Goal: Task Accomplishment & Management: Manage account settings

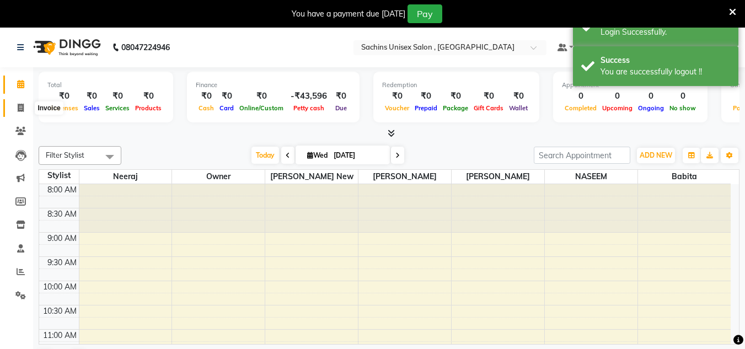
click at [21, 111] on icon at bounding box center [21, 108] width 6 height 8
select select "6840"
select select "service"
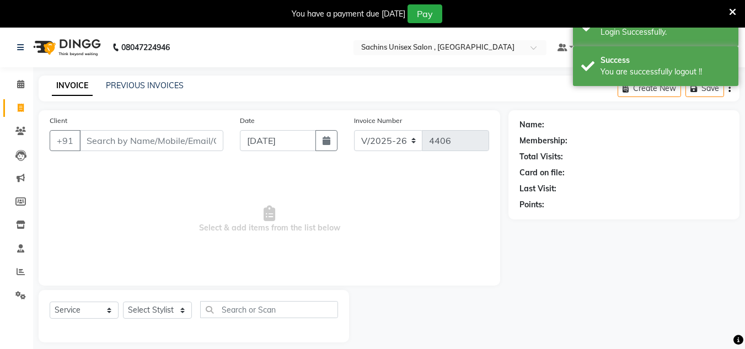
click at [120, 144] on input "Client" at bounding box center [151, 140] width 144 height 21
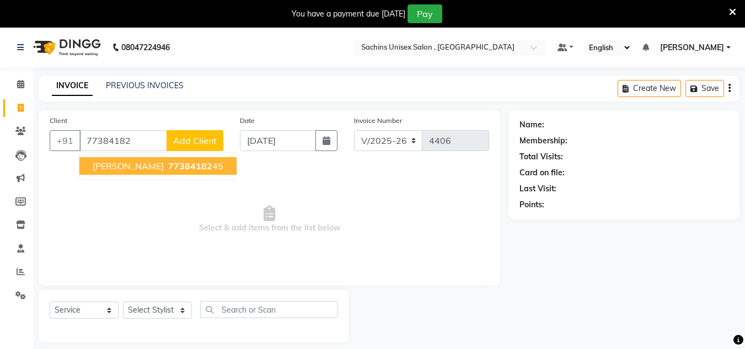
click at [168, 169] on span "77384182" at bounding box center [190, 165] width 44 height 11
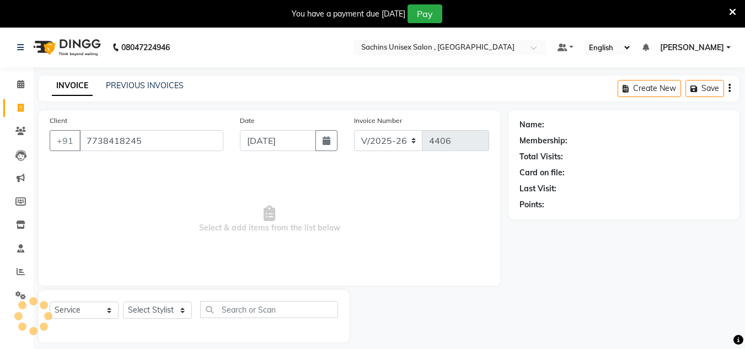
type input "7738418245"
select select "1: Object"
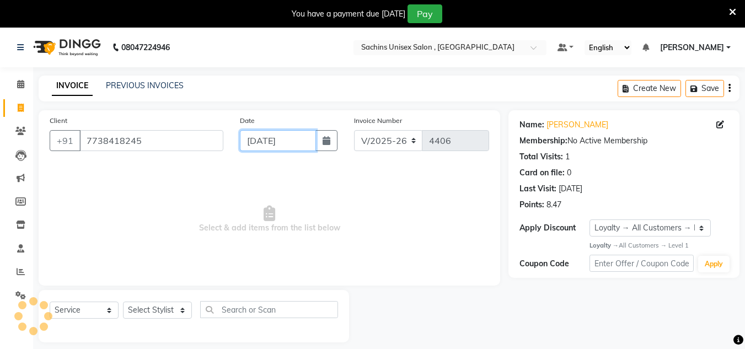
click at [312, 143] on input "[DATE]" at bounding box center [278, 140] width 76 height 21
select select "9"
select select "2025"
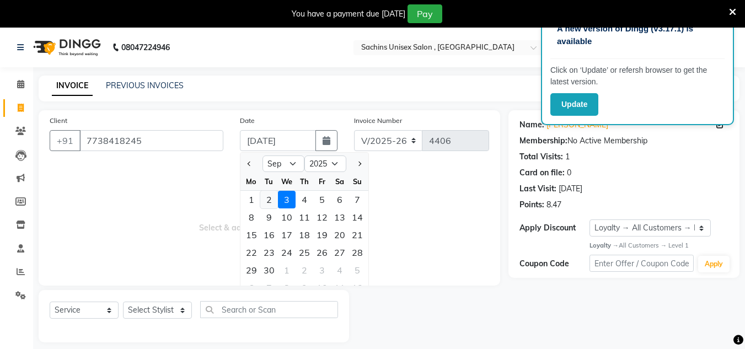
click at [268, 195] on div "2" at bounding box center [269, 200] width 18 height 18
type input "02-09-2025"
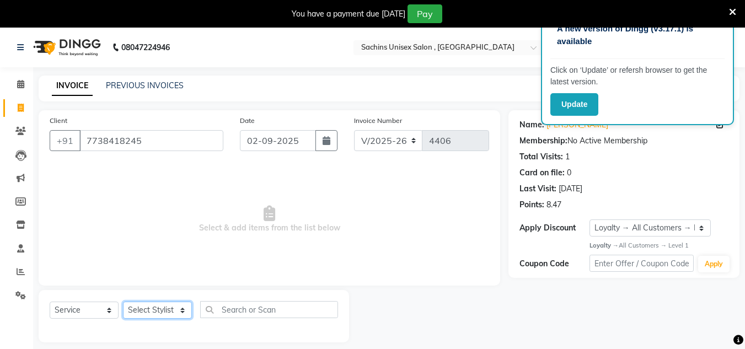
drag, startPoint x: 152, startPoint y: 305, endPoint x: 165, endPoint y: 310, distance: 14.5
click at [154, 305] on select "Select Stylist [PERSON_NAME] new [PERSON_NAME] [PERSON_NAME] [PERSON_NAME] Owne…" at bounding box center [157, 310] width 69 height 17
select select "81667"
click at [123, 302] on select "Select Stylist [PERSON_NAME] new [PERSON_NAME] [PERSON_NAME] [PERSON_NAME] Owne…" at bounding box center [157, 310] width 69 height 17
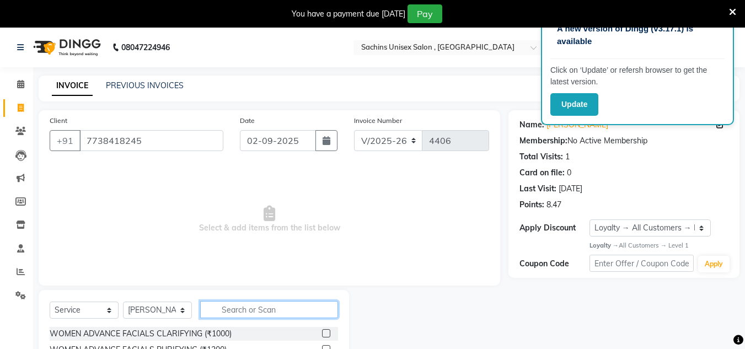
click at [246, 305] on input "text" at bounding box center [269, 309] width 138 height 17
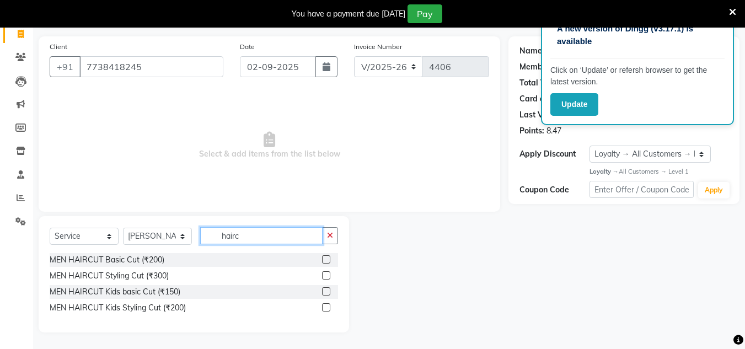
type input "hairc"
click at [324, 261] on label at bounding box center [326, 259] width 8 height 8
click at [324, 261] on input "checkbox" at bounding box center [325, 259] width 7 height 7
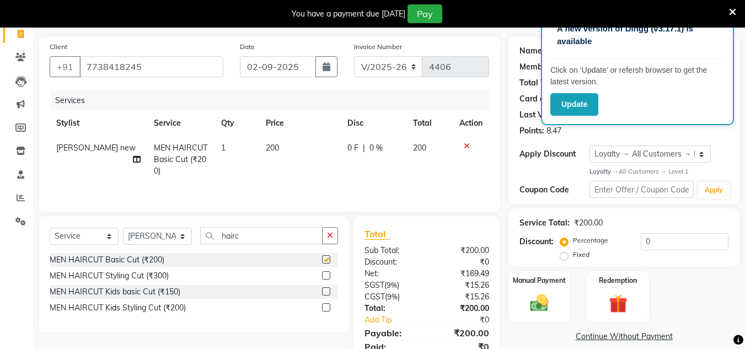
scroll to position [120, 0]
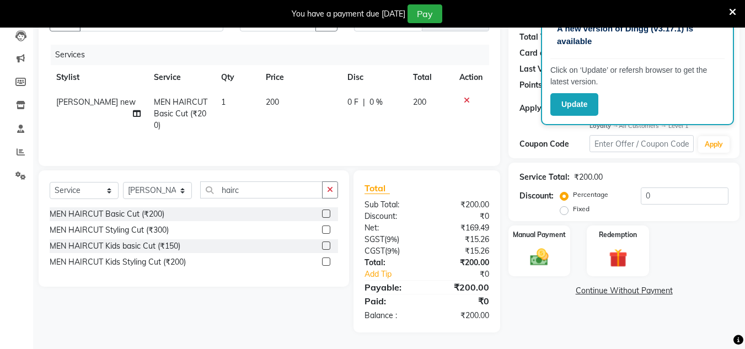
checkbox input "false"
click at [543, 258] on img at bounding box center [539, 257] width 31 height 22
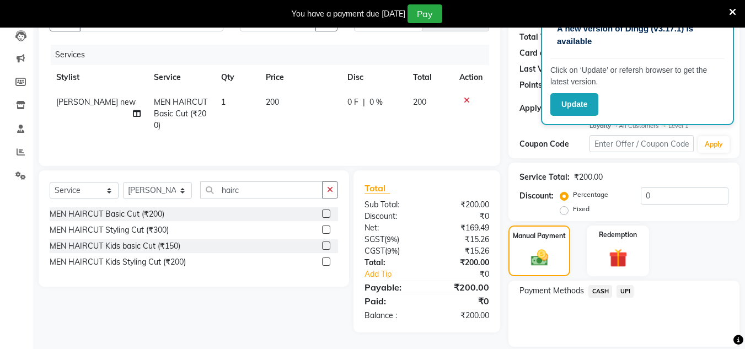
click at [631, 288] on span "UPI" at bounding box center [624, 291] width 17 height 13
click at [623, 345] on button "Add Payment" at bounding box center [661, 349] width 133 height 17
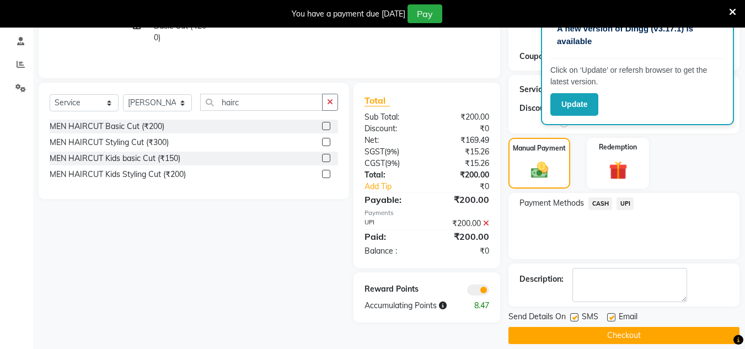
scroll to position [219, 0]
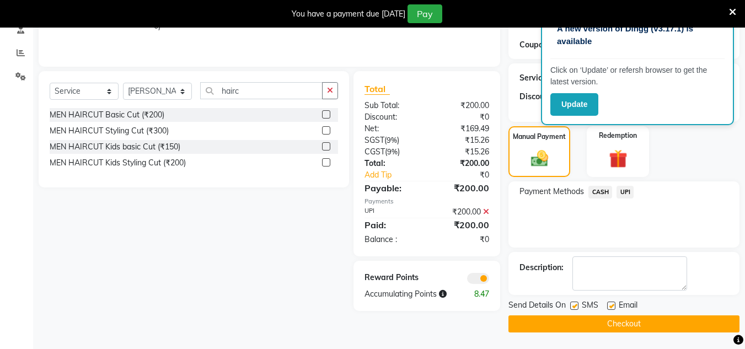
drag, startPoint x: 628, startPoint y: 329, endPoint x: 584, endPoint y: 158, distance: 176.0
click at [626, 316] on button "Checkout" at bounding box center [623, 323] width 231 height 17
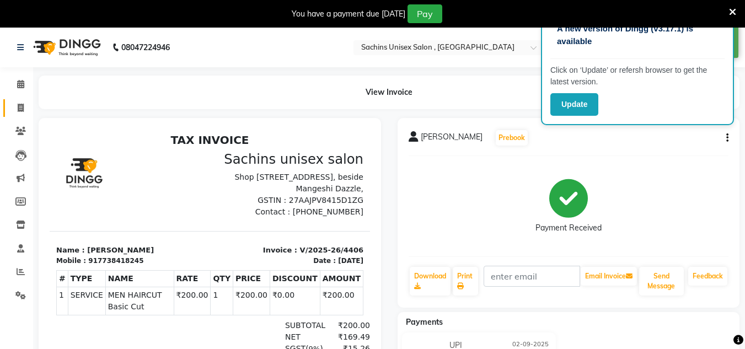
drag, startPoint x: 12, startPoint y: 101, endPoint x: 25, endPoint y: 109, distance: 15.1
click at [12, 101] on link "Invoice" at bounding box center [16, 108] width 26 height 18
select select "service"
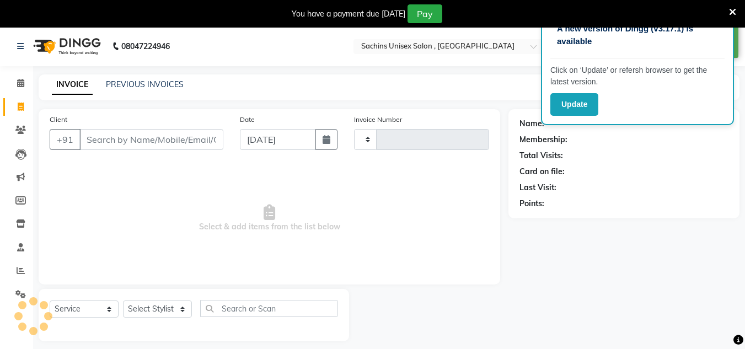
type input "4407"
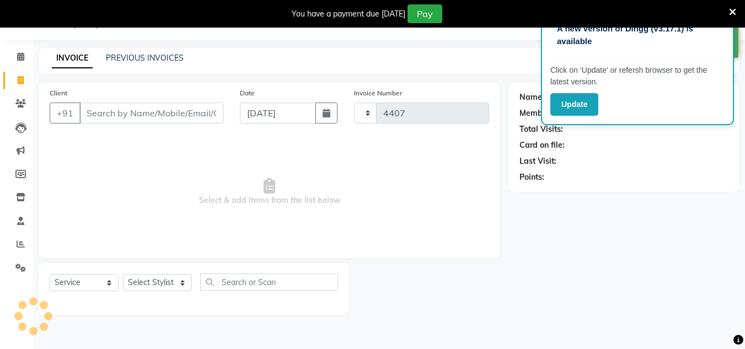
select select "6840"
click at [160, 108] on input "Client" at bounding box center [151, 113] width 144 height 21
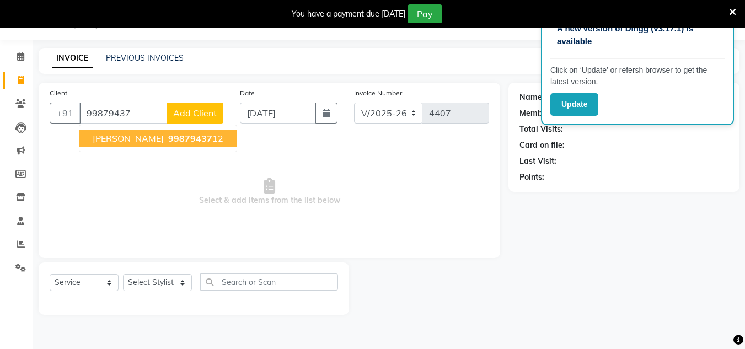
click at [201, 137] on ngb-highlight "99879437 12" at bounding box center [194, 138] width 57 height 11
type input "9987943712"
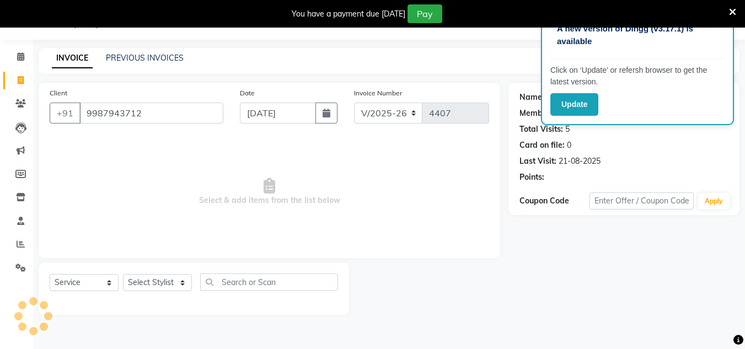
select select "1: Object"
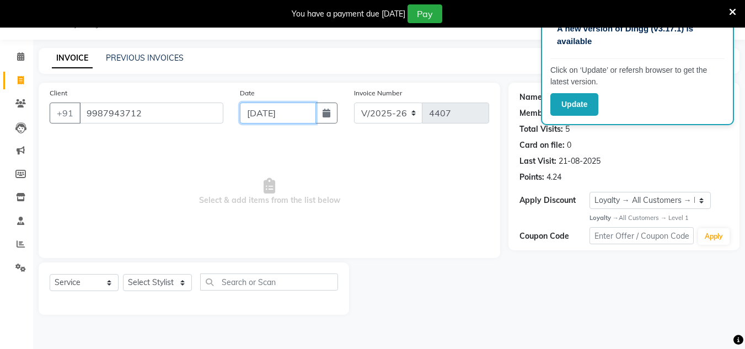
click at [305, 110] on input "[DATE]" at bounding box center [278, 113] width 76 height 21
select select "9"
select select "2025"
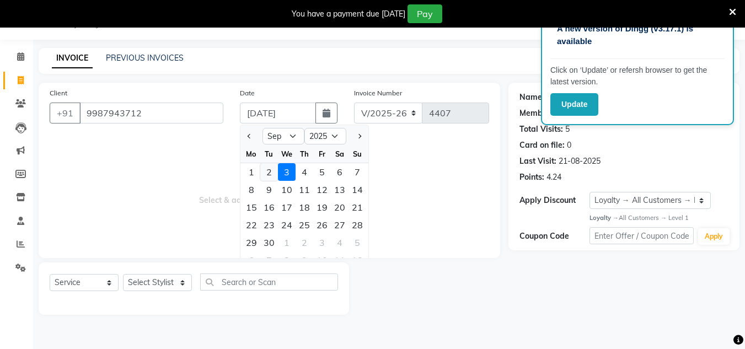
click at [271, 174] on div "2" at bounding box center [269, 172] width 18 height 18
type input "02-09-2025"
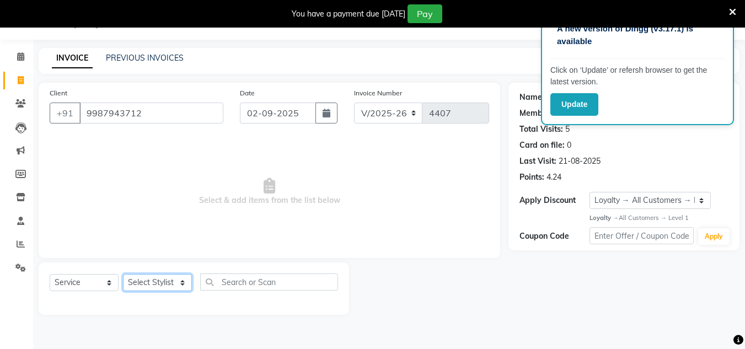
click at [171, 283] on select "Select Stylist [PERSON_NAME] new [PERSON_NAME] [PERSON_NAME] [PERSON_NAME] Owne…" at bounding box center [157, 282] width 69 height 17
select select "53567"
click at [123, 274] on select "Select Stylist [PERSON_NAME] new [PERSON_NAME] [PERSON_NAME] [PERSON_NAME] Owne…" at bounding box center [157, 282] width 69 height 17
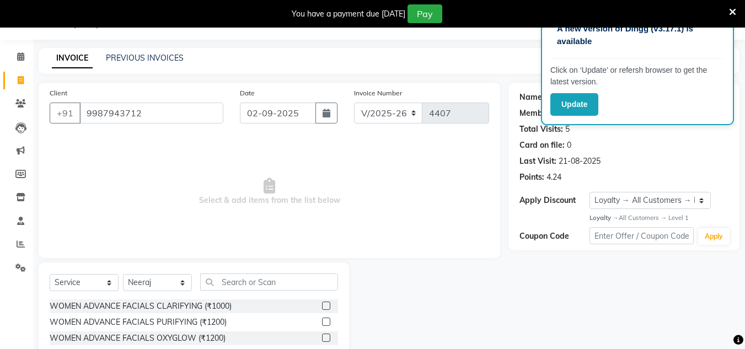
click at [272, 273] on div "Select Service Product Membership Package Voucher Prepaid Gift Card Select Styl…" at bounding box center [194, 343] width 310 height 163
click at [322, 306] on label at bounding box center [326, 306] width 8 height 8
click at [322, 306] on input "checkbox" at bounding box center [325, 306] width 7 height 7
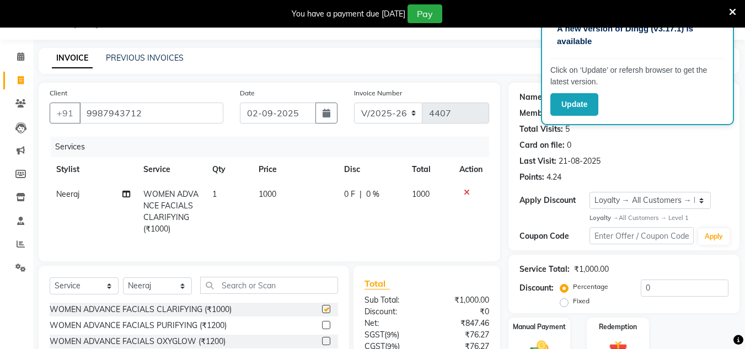
checkbox input "false"
click at [307, 294] on input "text" at bounding box center [269, 285] width 138 height 17
click at [466, 191] on icon at bounding box center [467, 193] width 6 height 8
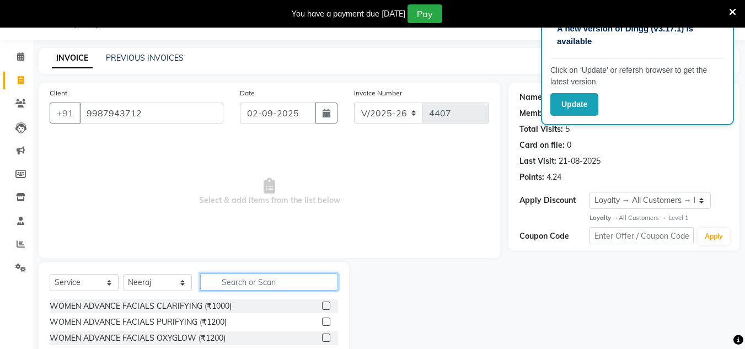
click at [287, 281] on input "text" at bounding box center [269, 281] width 138 height 17
type input "shav"
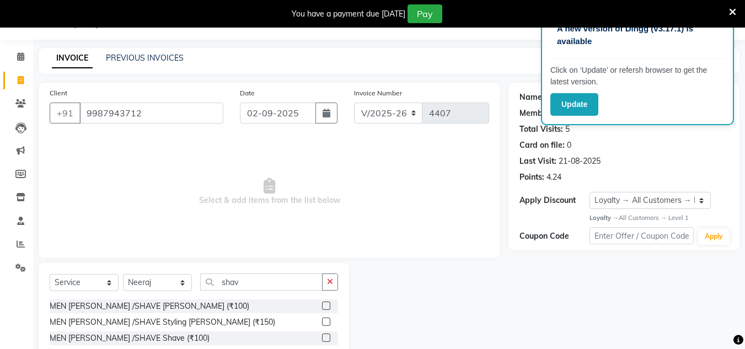
click at [327, 304] on label at bounding box center [326, 306] width 8 height 8
click at [327, 304] on input "checkbox" at bounding box center [325, 306] width 7 height 7
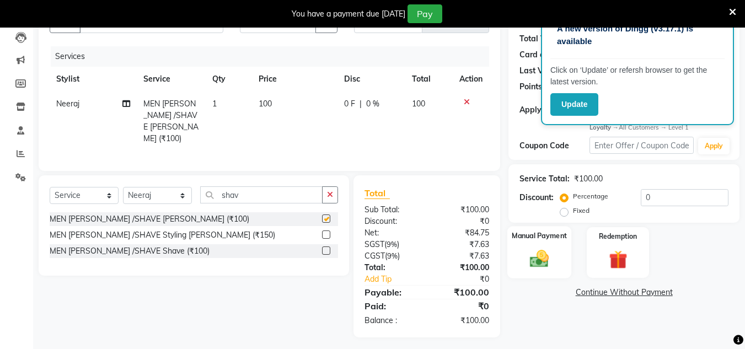
checkbox input "false"
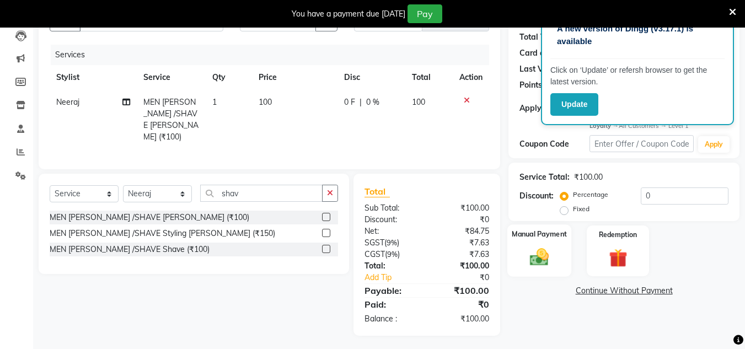
drag, startPoint x: 540, startPoint y: 257, endPoint x: 540, endPoint y: 272, distance: 15.4
click at [540, 258] on img at bounding box center [539, 257] width 31 height 22
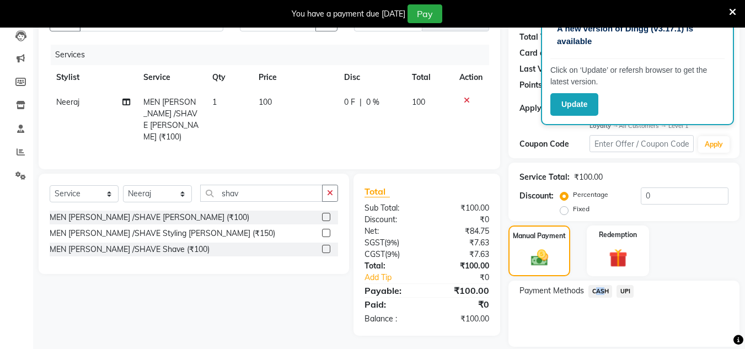
drag, startPoint x: 598, startPoint y: 284, endPoint x: 597, endPoint y: 300, distance: 16.0
click at [598, 296] on span "CASH" at bounding box center [600, 291] width 24 height 13
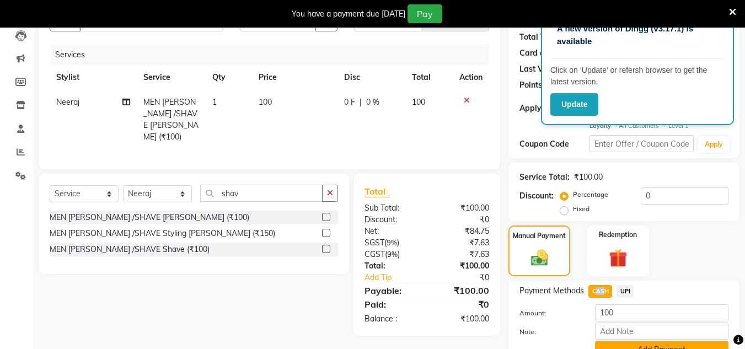
scroll to position [173, 0]
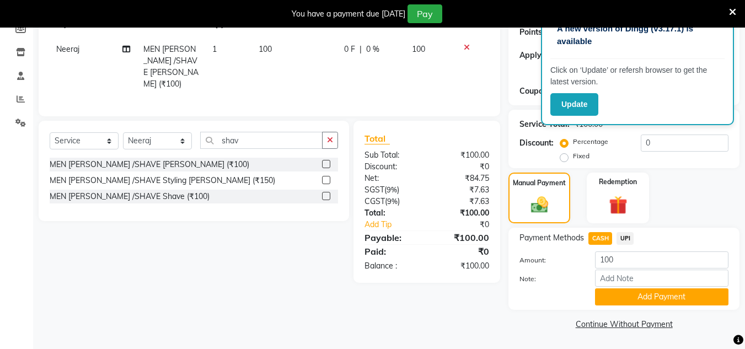
click at [626, 287] on div "Note:" at bounding box center [623, 279] width 225 height 19
click at [623, 292] on button "Add Payment" at bounding box center [661, 296] width 133 height 17
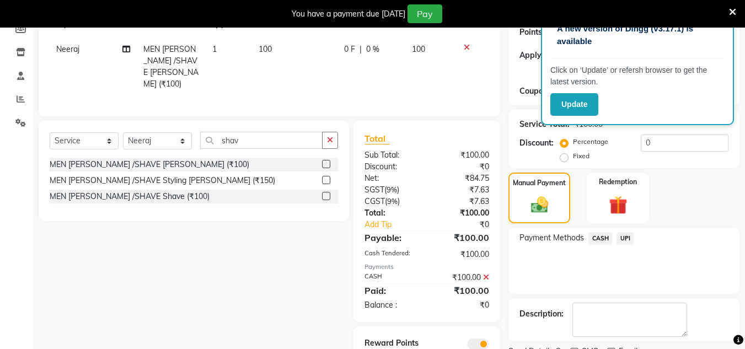
scroll to position [219, 0]
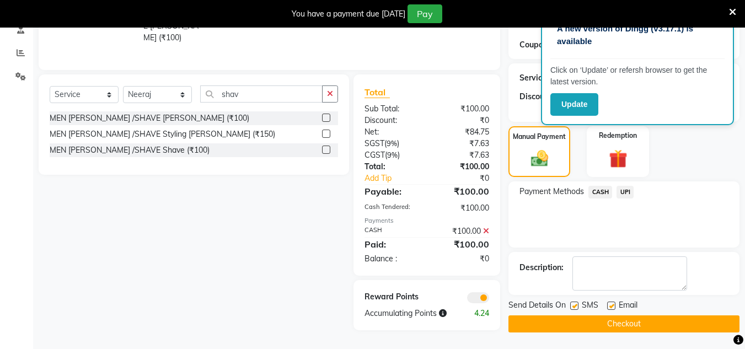
drag, startPoint x: 594, startPoint y: 324, endPoint x: 593, endPoint y: 289, distance: 34.7
click at [594, 314] on div "Send Details On SMS Email Checkout" at bounding box center [623, 315] width 231 height 33
click at [579, 323] on button "Checkout" at bounding box center [623, 323] width 231 height 17
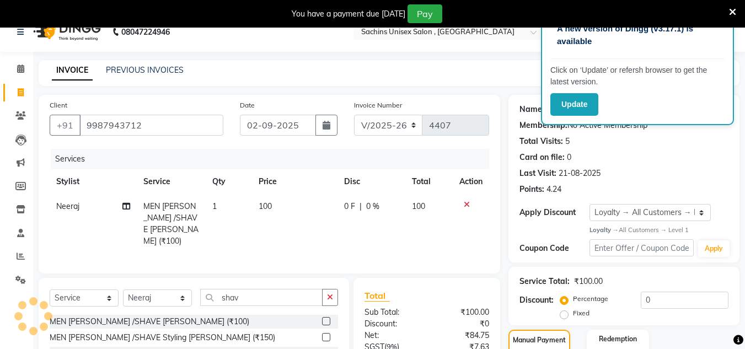
scroll to position [0, 0]
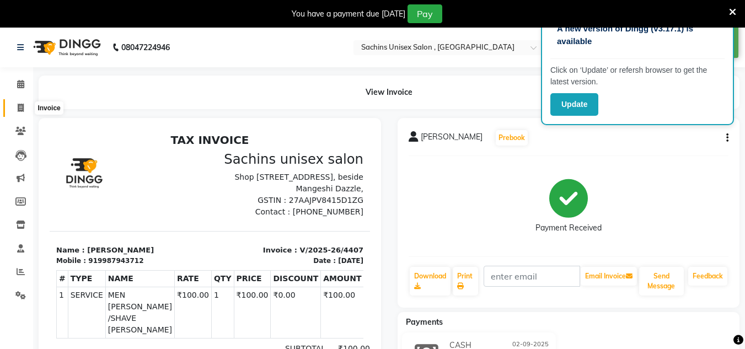
drag, startPoint x: 25, startPoint y: 110, endPoint x: 42, endPoint y: 110, distance: 17.1
click at [25, 110] on span at bounding box center [20, 108] width 19 height 13
select select "service"
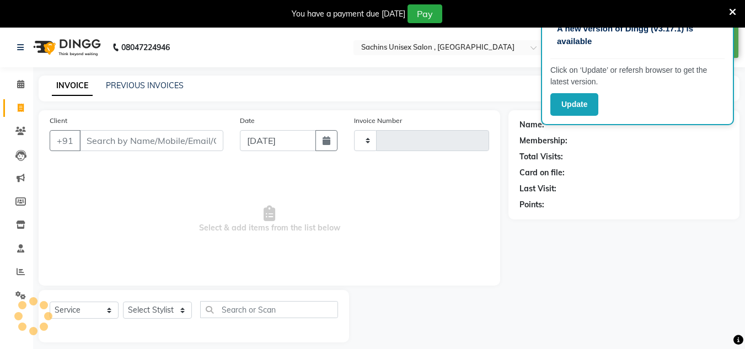
type input "4408"
select select "6840"
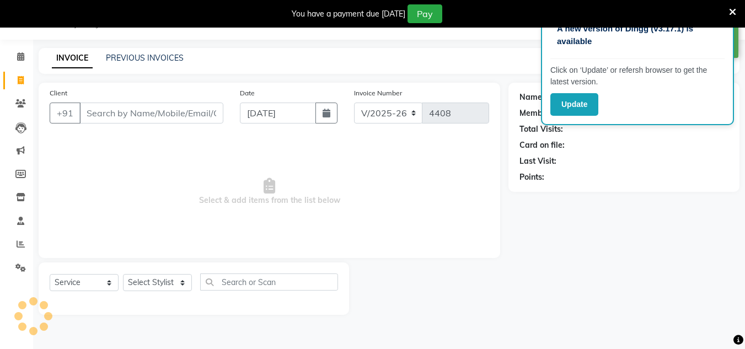
click at [114, 117] on input "Client" at bounding box center [151, 113] width 144 height 21
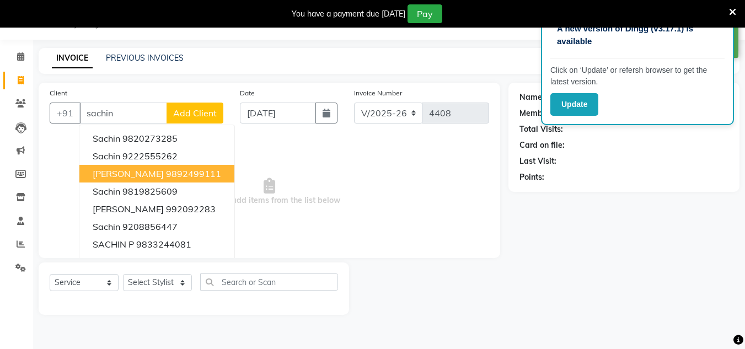
click at [138, 173] on span "[PERSON_NAME]" at bounding box center [128, 173] width 71 height 11
type input "9892499111"
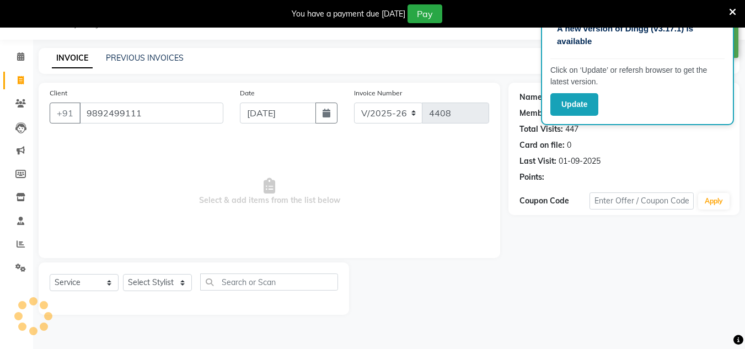
select select "1: Object"
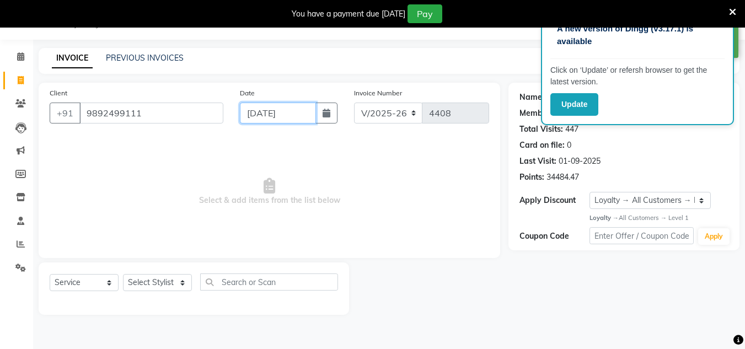
click at [302, 111] on input "[DATE]" at bounding box center [278, 113] width 76 height 21
select select "9"
select select "2025"
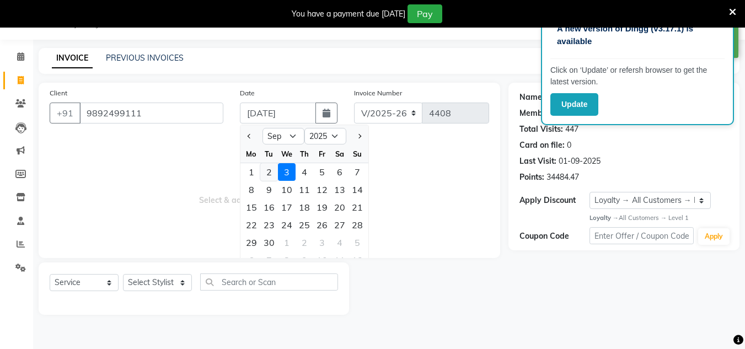
click at [270, 175] on div "2" at bounding box center [269, 172] width 18 height 18
type input "02-09-2025"
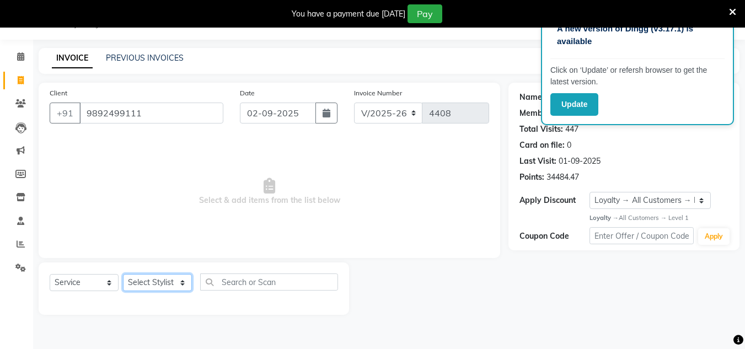
click at [171, 285] on select "Select Stylist [PERSON_NAME] new [PERSON_NAME] [PERSON_NAME] [PERSON_NAME] Owne…" at bounding box center [157, 282] width 69 height 17
select select "88197"
click at [123, 274] on select "Select Stylist [PERSON_NAME] new [PERSON_NAME] [PERSON_NAME] [PERSON_NAME] Owne…" at bounding box center [157, 282] width 69 height 17
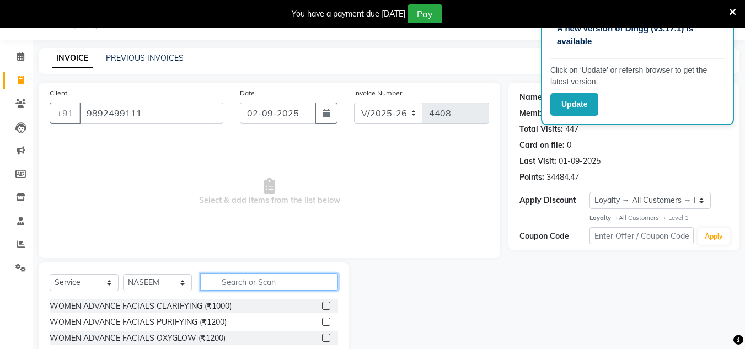
click at [212, 283] on input "text" at bounding box center [269, 281] width 138 height 17
click at [226, 277] on input "text" at bounding box center [269, 281] width 138 height 17
type input "shav"
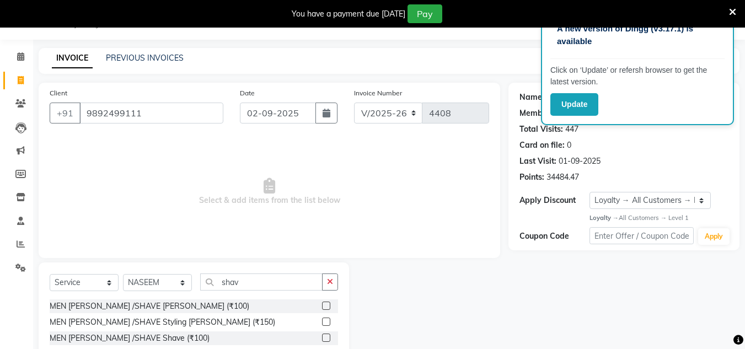
click at [324, 305] on label at bounding box center [326, 306] width 8 height 8
click at [324, 305] on input "checkbox" at bounding box center [325, 306] width 7 height 7
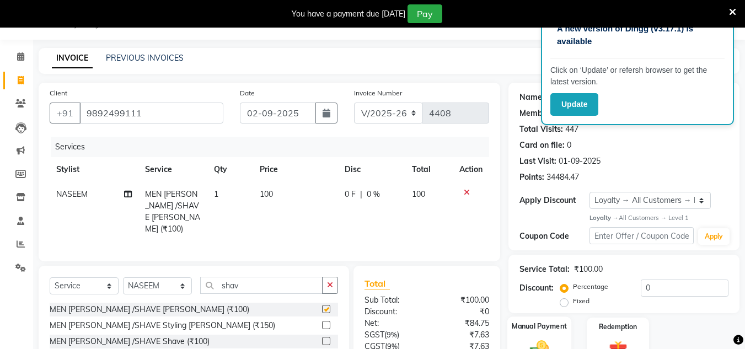
scroll to position [120, 0]
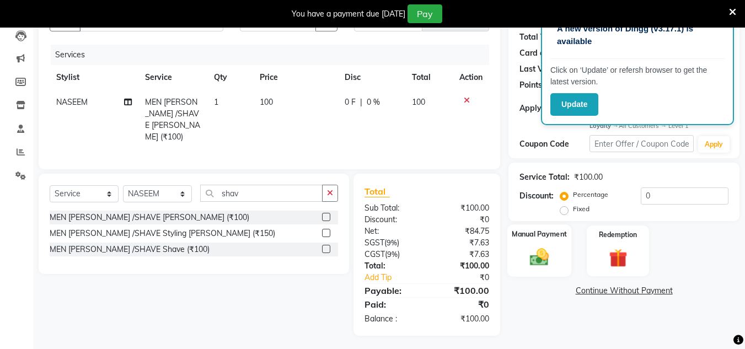
checkbox input "false"
click at [534, 265] on img at bounding box center [539, 257] width 31 height 22
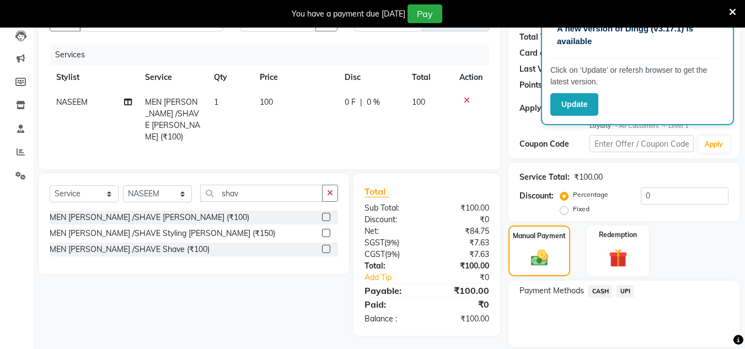
click at [599, 296] on span "CASH" at bounding box center [600, 291] width 24 height 13
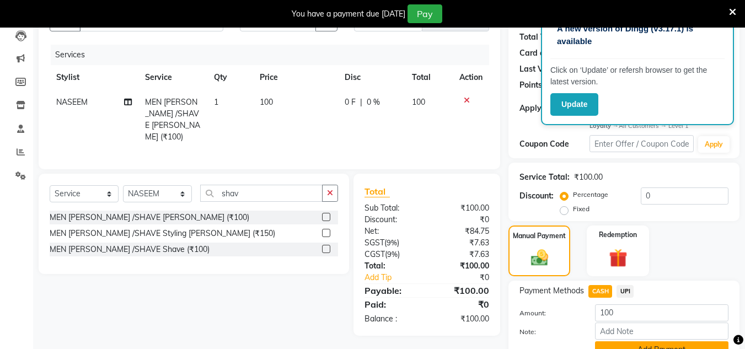
click at [625, 342] on button "Add Payment" at bounding box center [661, 349] width 133 height 17
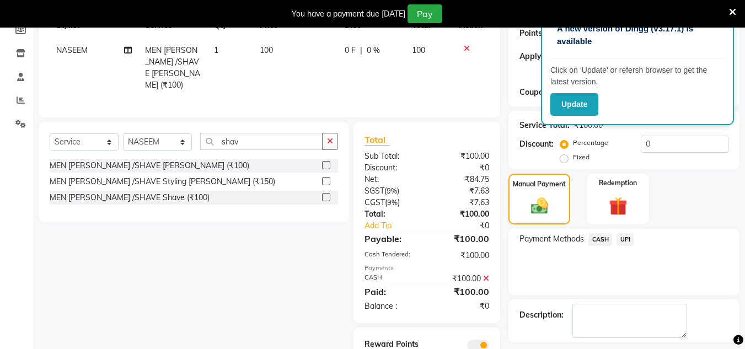
scroll to position [219, 0]
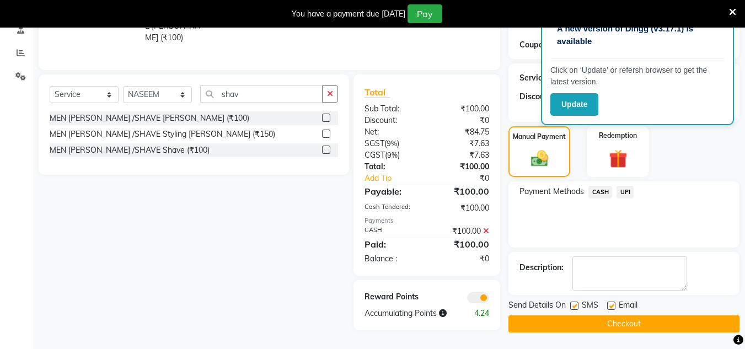
click at [632, 324] on button "Checkout" at bounding box center [623, 323] width 231 height 17
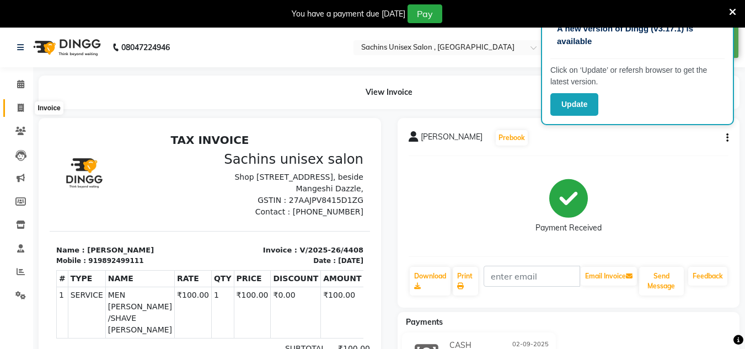
drag, startPoint x: 17, startPoint y: 107, endPoint x: 61, endPoint y: 106, distance: 44.1
click at [17, 107] on span at bounding box center [20, 108] width 19 height 13
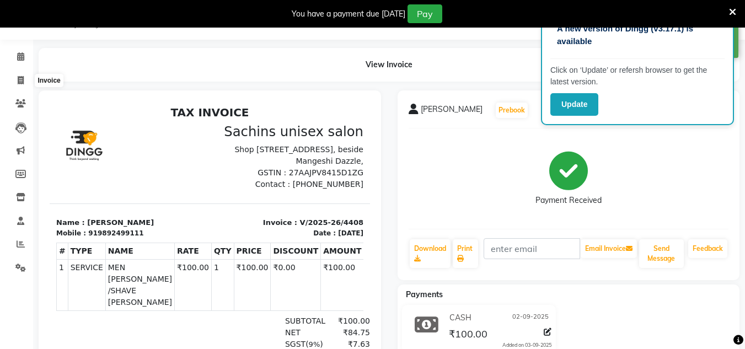
select select "service"
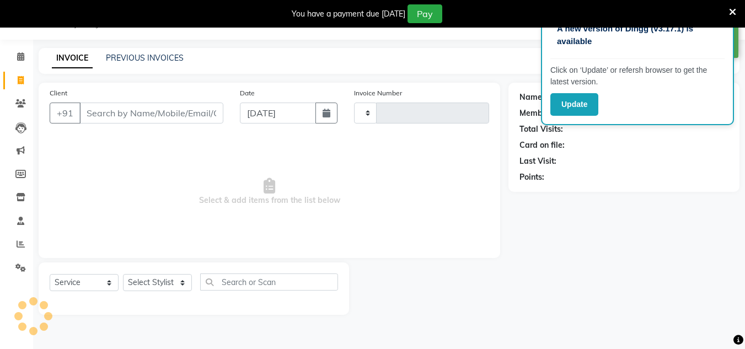
type input "4409"
select select "6840"
click at [128, 119] on input "Client" at bounding box center [151, 113] width 144 height 21
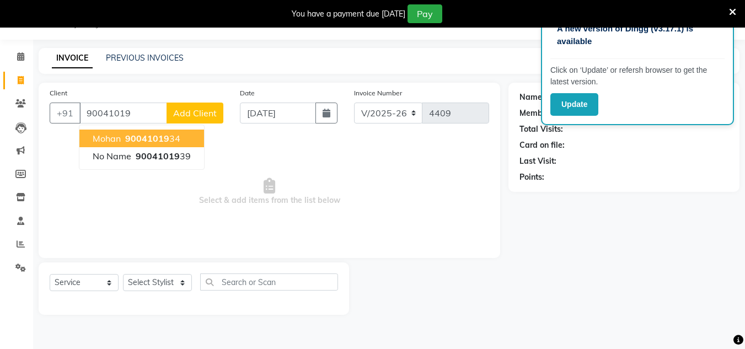
click at [165, 142] on span "90041019" at bounding box center [147, 138] width 44 height 11
type input "9004101934"
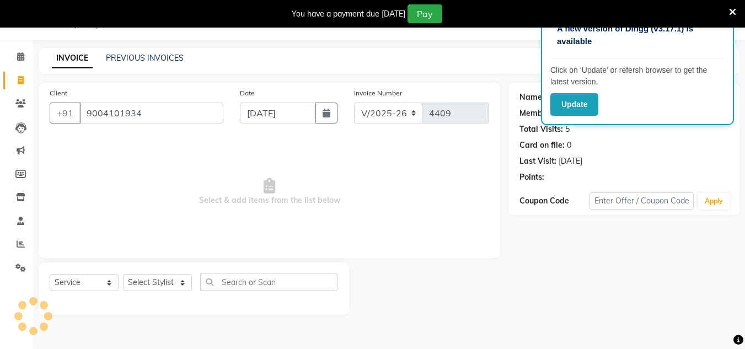
select select "1: Object"
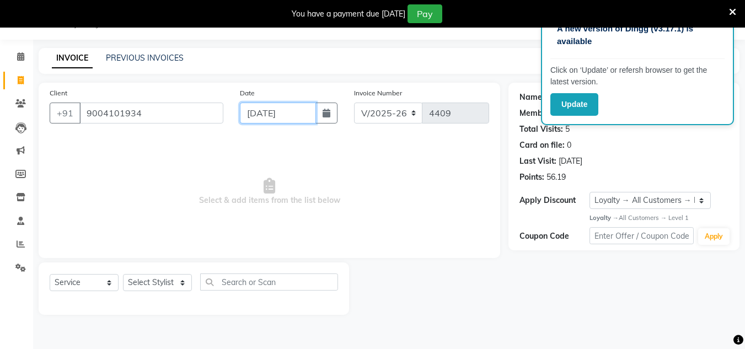
drag, startPoint x: 303, startPoint y: 110, endPoint x: 271, endPoint y: 121, distance: 33.5
click at [303, 110] on input "[DATE]" at bounding box center [278, 113] width 76 height 21
select select "9"
select select "2025"
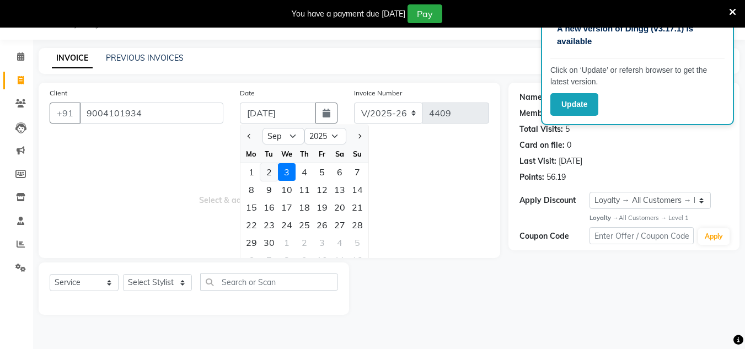
click at [269, 176] on div "2" at bounding box center [269, 172] width 18 height 18
type input "02-09-2025"
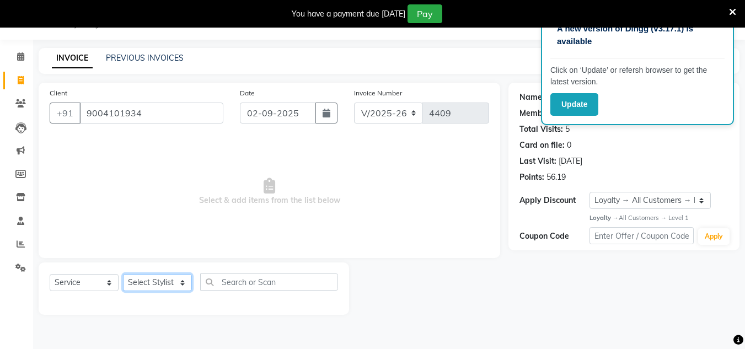
click at [166, 278] on select "Select Stylist [PERSON_NAME] new [PERSON_NAME] [PERSON_NAME] [PERSON_NAME] Owne…" at bounding box center [157, 282] width 69 height 17
select select "85763"
click at [123, 274] on select "Select Stylist [PERSON_NAME] new [PERSON_NAME] [PERSON_NAME] [PERSON_NAME] Owne…" at bounding box center [157, 282] width 69 height 17
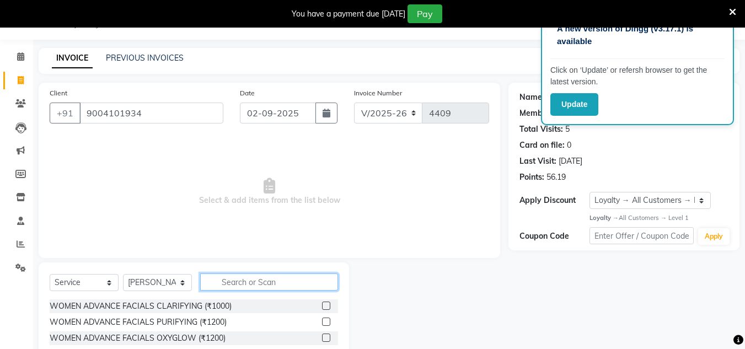
click at [219, 279] on input "text" at bounding box center [269, 281] width 138 height 17
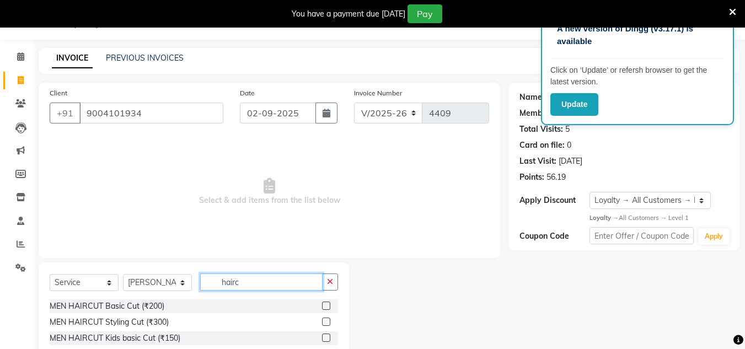
type input "hairc"
click at [326, 303] on label at bounding box center [326, 306] width 8 height 8
click at [326, 303] on input "checkbox" at bounding box center [325, 306] width 7 height 7
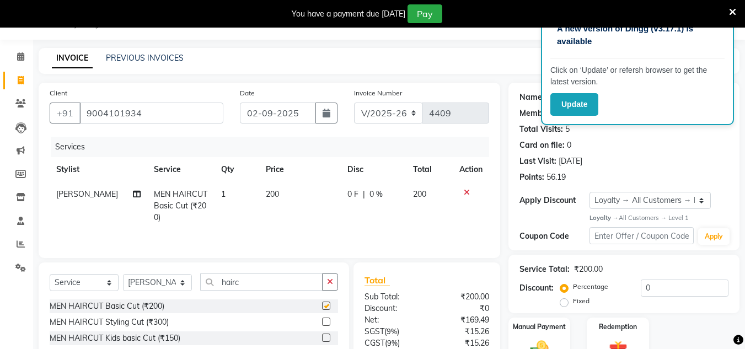
scroll to position [120, 0]
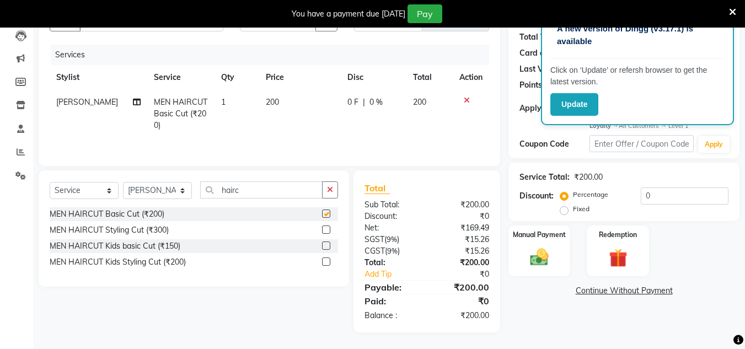
checkbox input "false"
click at [536, 256] on img at bounding box center [539, 257] width 31 height 22
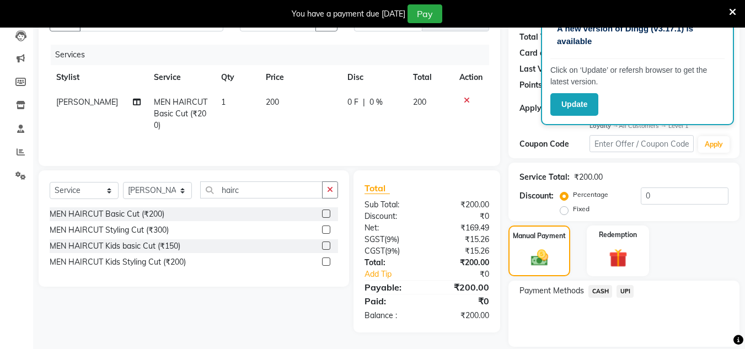
drag, startPoint x: 626, startPoint y: 289, endPoint x: 626, endPoint y: 299, distance: 9.9
click at [626, 290] on span "UPI" at bounding box center [624, 291] width 17 height 13
click at [615, 345] on button "Add Payment" at bounding box center [661, 349] width 133 height 17
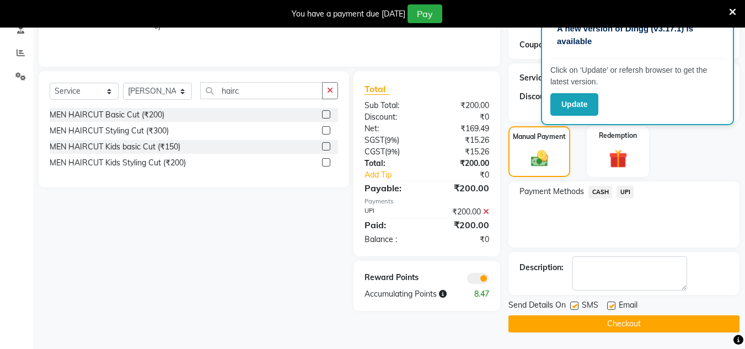
drag, startPoint x: 628, startPoint y: 326, endPoint x: 616, endPoint y: 319, distance: 14.6
click at [623, 325] on button "Checkout" at bounding box center [623, 323] width 231 height 17
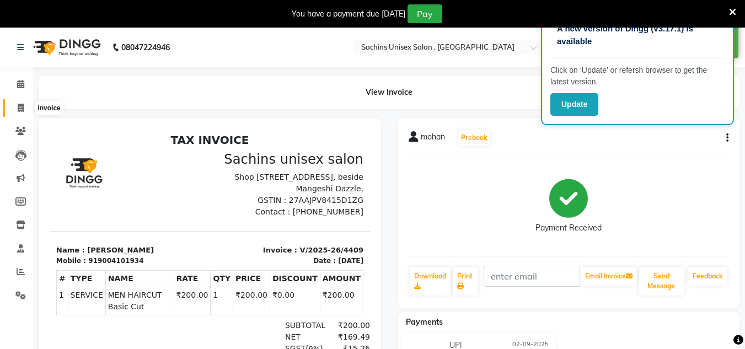
drag, startPoint x: 17, startPoint y: 109, endPoint x: 45, endPoint y: 112, distance: 27.7
click at [18, 109] on icon at bounding box center [21, 108] width 6 height 8
select select "service"
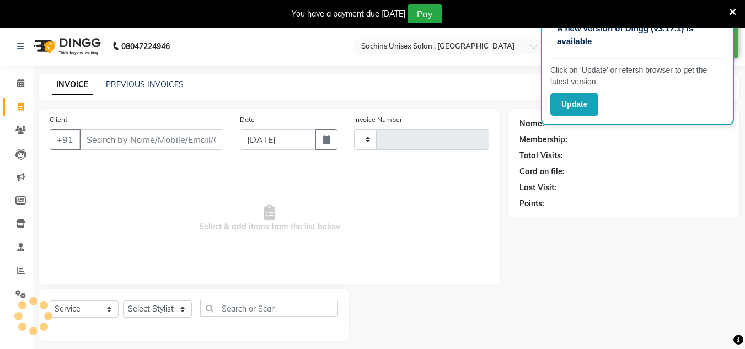
type input "4410"
select select "6840"
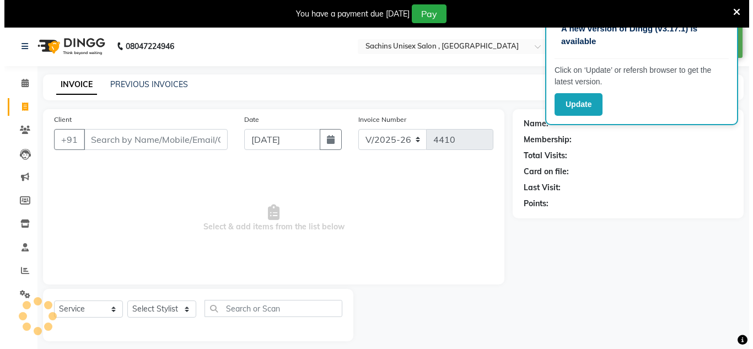
scroll to position [28, 0]
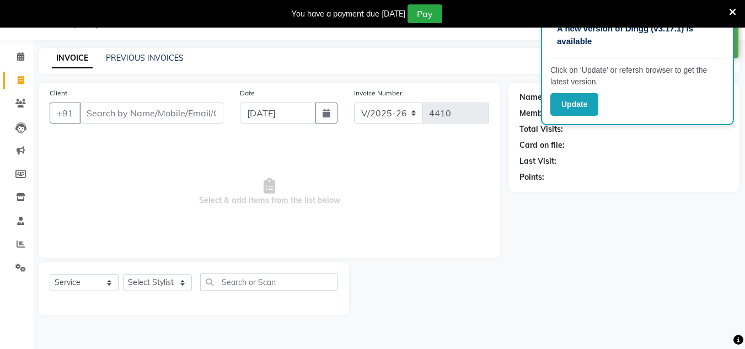
click at [122, 112] on input "Client" at bounding box center [151, 113] width 144 height 21
type input "9152610240"
click at [190, 113] on span "Add Client" at bounding box center [195, 112] width 44 height 11
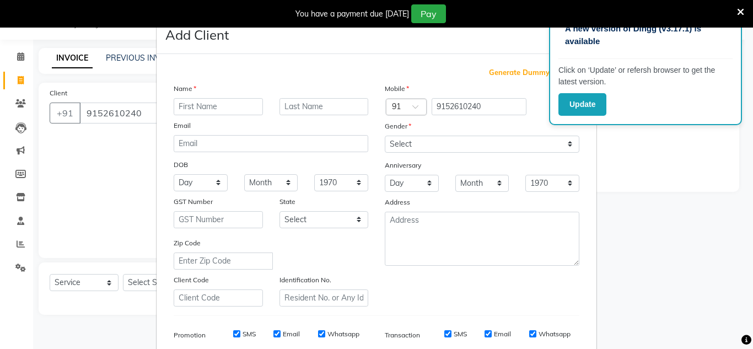
click at [198, 103] on input "text" at bounding box center [218, 106] width 89 height 17
type input "alpak"
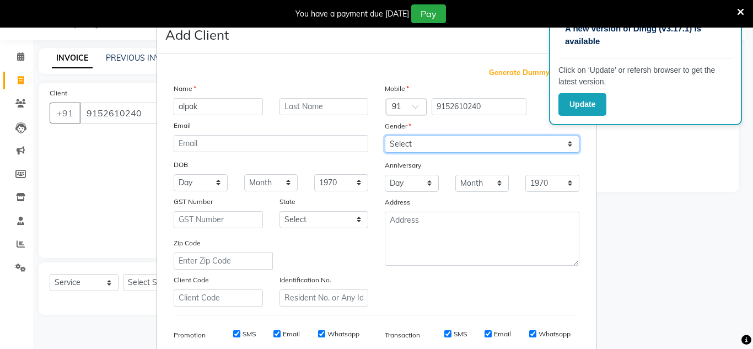
click at [407, 138] on select "Select [DEMOGRAPHIC_DATA] [DEMOGRAPHIC_DATA] Other Prefer Not To Say" at bounding box center [482, 144] width 195 height 17
click at [385, 136] on select "Select [DEMOGRAPHIC_DATA] [DEMOGRAPHIC_DATA] Other Prefer Not To Say" at bounding box center [482, 144] width 195 height 17
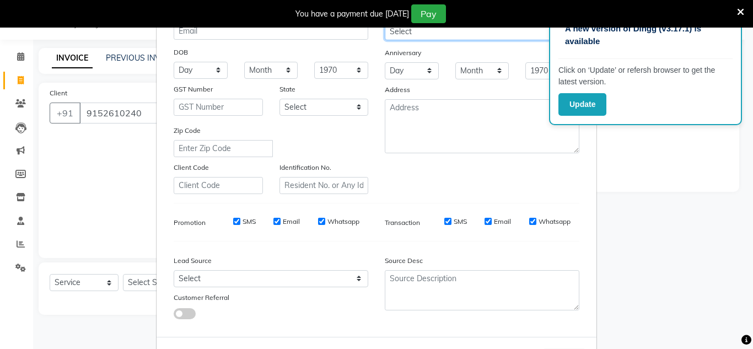
scroll to position [0, 0]
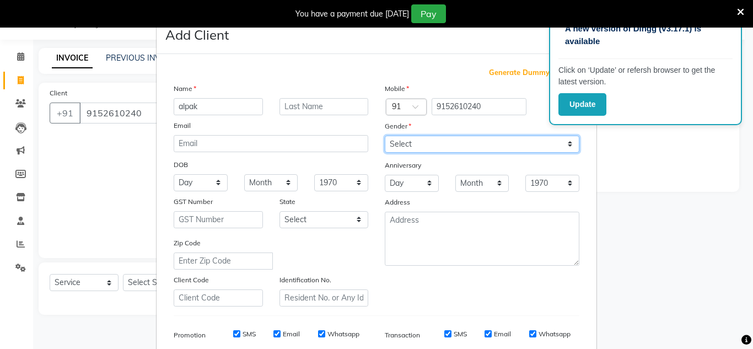
click at [415, 148] on select "Select [DEMOGRAPHIC_DATA] [DEMOGRAPHIC_DATA] Other Prefer Not To Say" at bounding box center [482, 144] width 195 height 17
select select "[DEMOGRAPHIC_DATA]"
click at [385, 136] on select "Select [DEMOGRAPHIC_DATA] [DEMOGRAPHIC_DATA] Other Prefer Not To Say" at bounding box center [482, 144] width 195 height 17
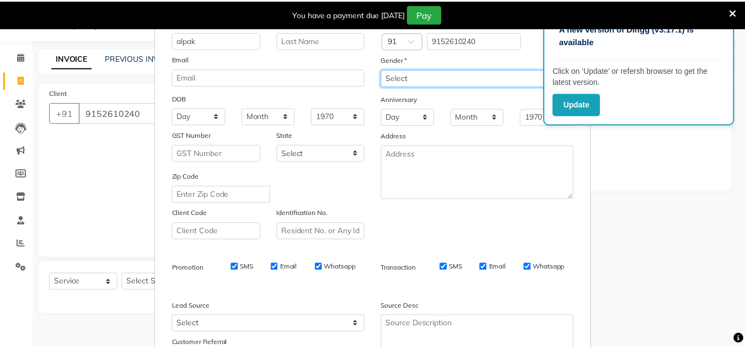
scroll to position [160, 0]
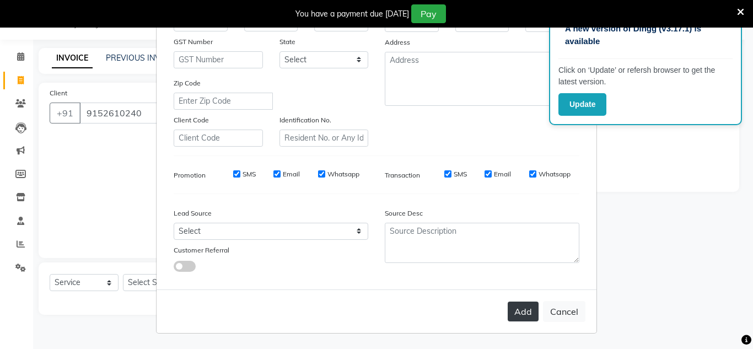
click at [523, 311] on button "Add" at bounding box center [523, 312] width 31 height 20
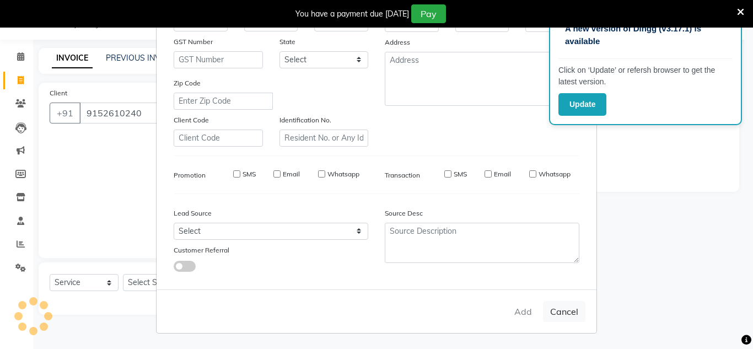
select select
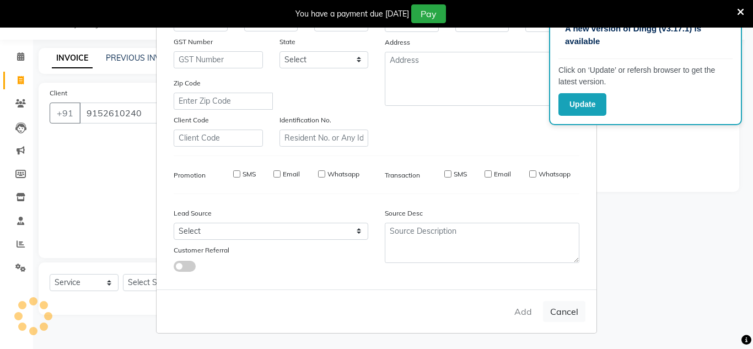
select select
checkbox input "false"
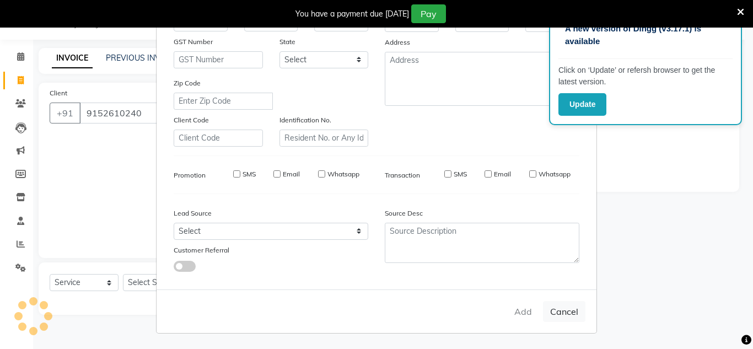
checkbox input "false"
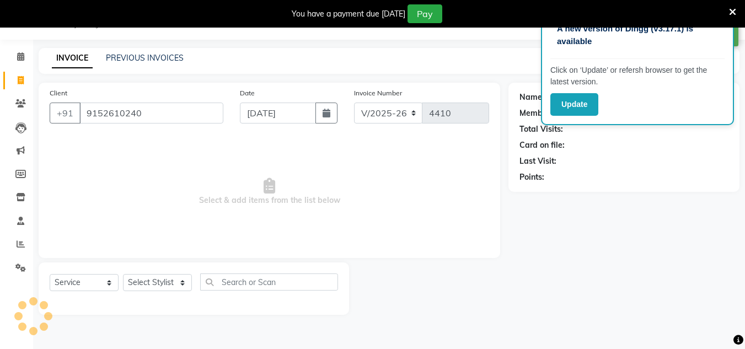
select select "1: Object"
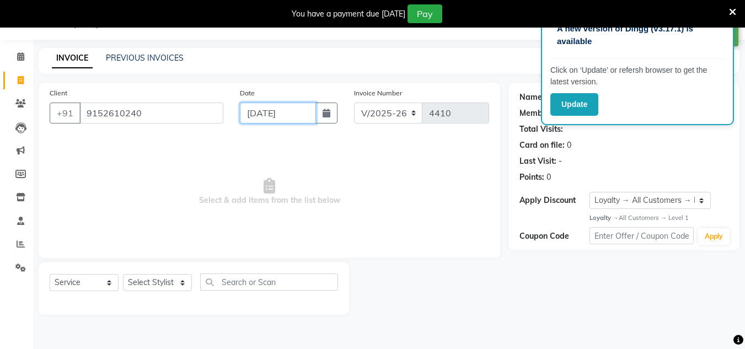
click at [302, 106] on input "[DATE]" at bounding box center [278, 113] width 76 height 21
select select "9"
select select "2025"
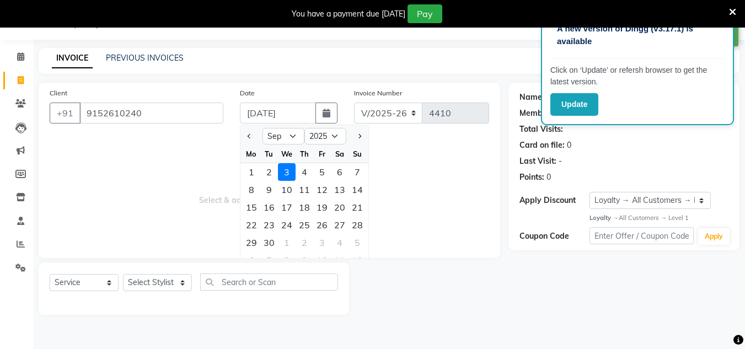
drag, startPoint x: 271, startPoint y: 170, endPoint x: 252, endPoint y: 183, distance: 23.4
click at [270, 171] on div "2" at bounding box center [269, 172] width 18 height 18
type input "02-09-2025"
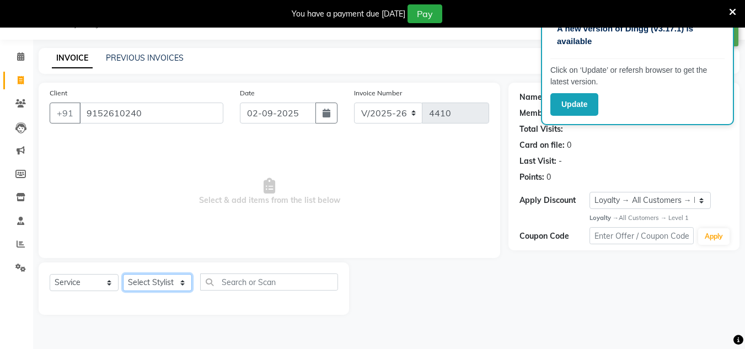
click at [183, 281] on select "Select Stylist [PERSON_NAME] new [PERSON_NAME] [PERSON_NAME] [PERSON_NAME] Owne…" at bounding box center [157, 282] width 69 height 17
select select "81667"
click at [123, 274] on select "Select Stylist [PERSON_NAME] new [PERSON_NAME] [PERSON_NAME] [PERSON_NAME] Owne…" at bounding box center [157, 282] width 69 height 17
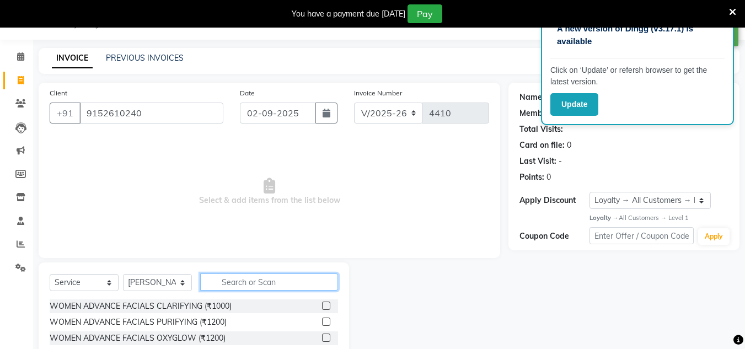
click at [250, 279] on input "text" at bounding box center [269, 281] width 138 height 17
type input "cut"
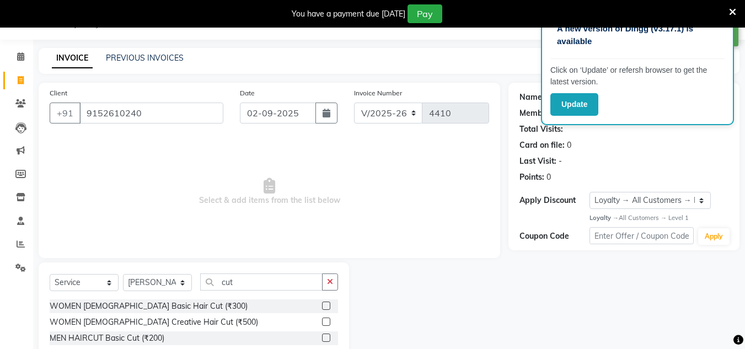
click at [326, 302] on label at bounding box center [326, 306] width 8 height 8
click at [326, 303] on input "checkbox" at bounding box center [325, 306] width 7 height 7
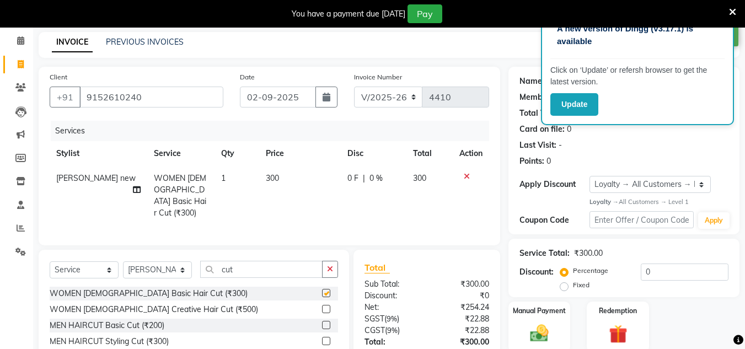
checkbox input "false"
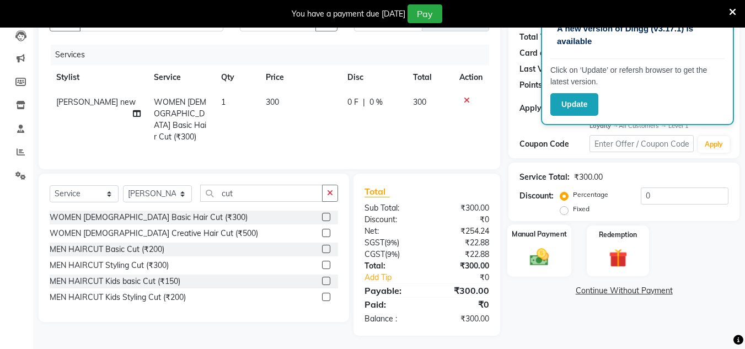
click at [541, 261] on img at bounding box center [539, 257] width 31 height 22
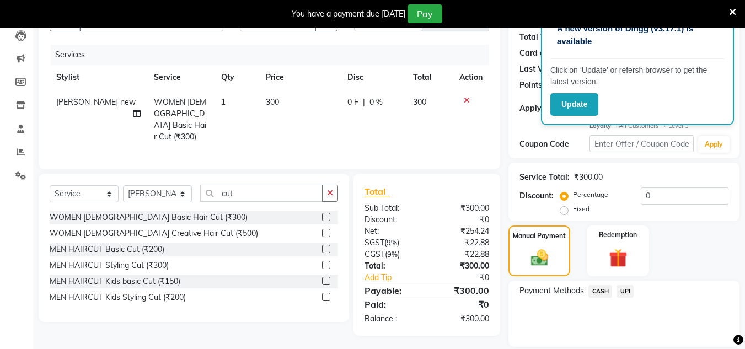
click at [600, 289] on span "CASH" at bounding box center [600, 291] width 24 height 13
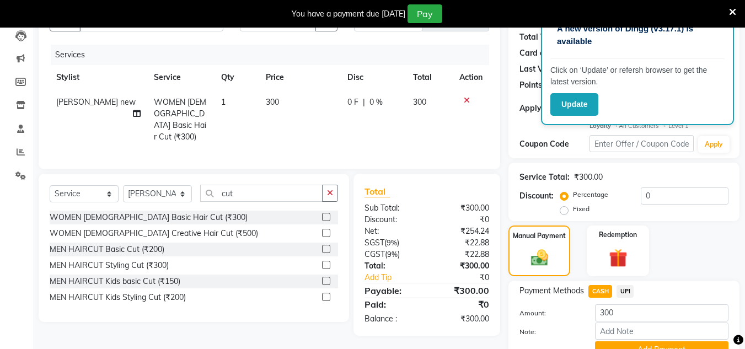
click at [625, 348] on button "Add Payment" at bounding box center [661, 349] width 133 height 17
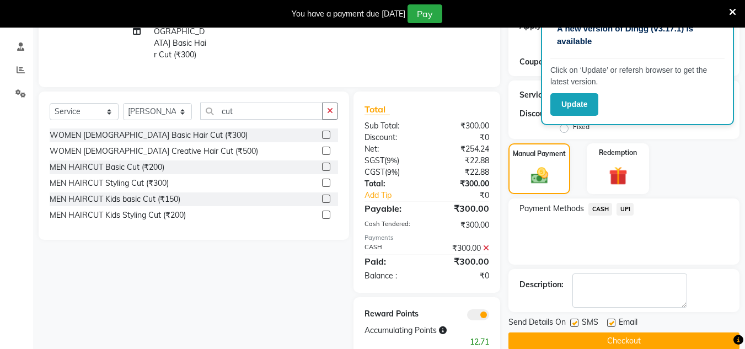
scroll to position [225, 0]
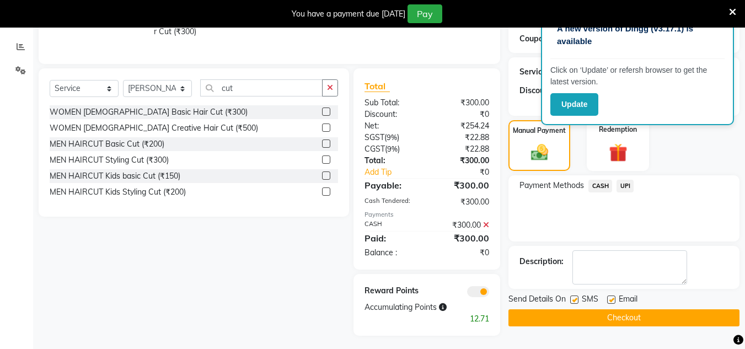
drag, startPoint x: 627, startPoint y: 309, endPoint x: 615, endPoint y: 292, distance: 20.2
click at [627, 308] on div "Send Details On SMS Email Checkout" at bounding box center [623, 309] width 231 height 33
click at [534, 315] on button "Checkout" at bounding box center [623, 317] width 231 height 17
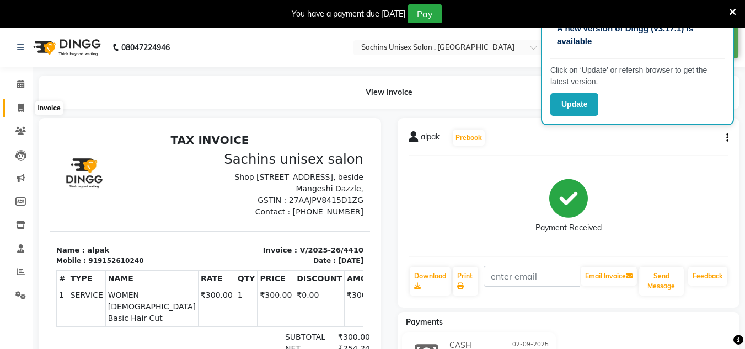
drag, startPoint x: 20, startPoint y: 109, endPoint x: 26, endPoint y: 107, distance: 6.3
click at [20, 109] on icon at bounding box center [21, 108] width 6 height 8
select select "service"
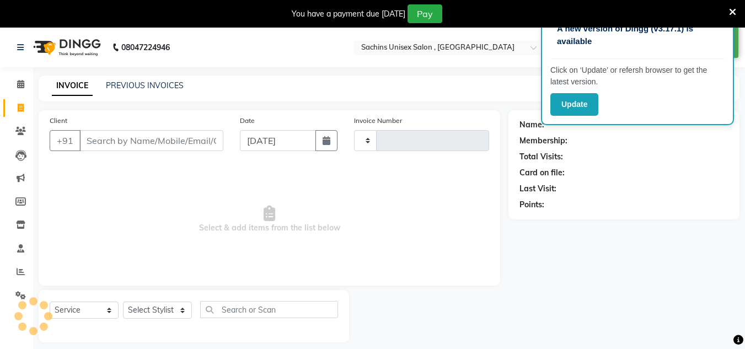
scroll to position [28, 0]
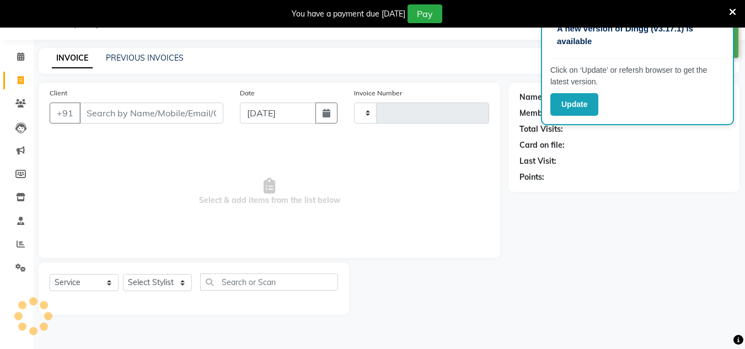
type input "4411"
select select "6840"
click at [102, 108] on input "Client" at bounding box center [151, 113] width 144 height 21
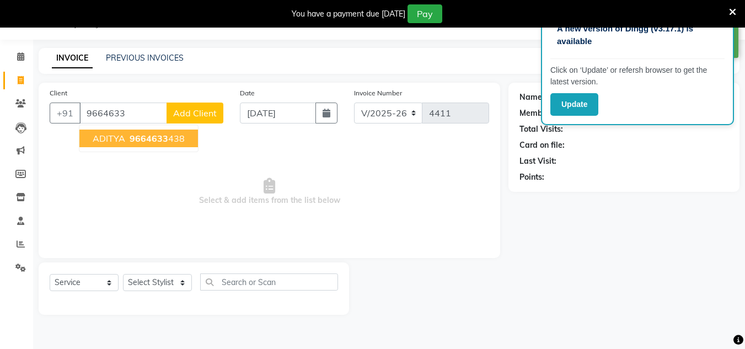
click at [145, 132] on button "ADITYA 9664633 438" at bounding box center [138, 139] width 119 height 18
type input "9664633438"
select select "1: Object"
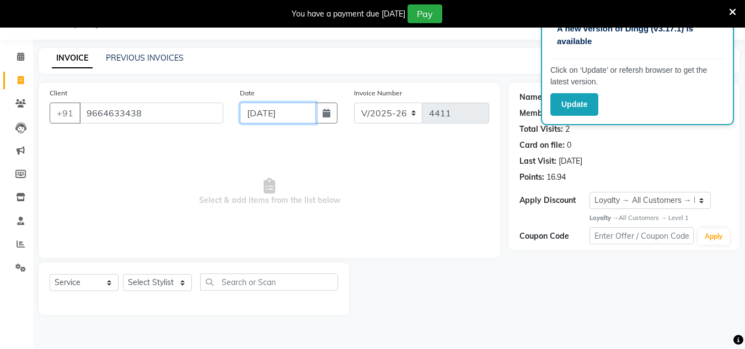
click at [313, 110] on input "[DATE]" at bounding box center [278, 113] width 76 height 21
select select "9"
select select "2025"
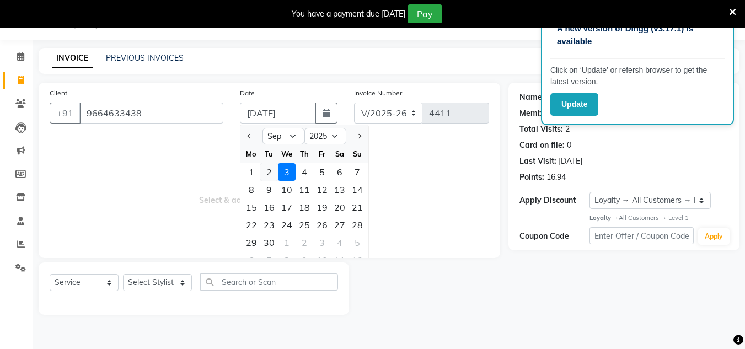
click at [266, 174] on div "2" at bounding box center [269, 172] width 18 height 18
type input "02-09-2025"
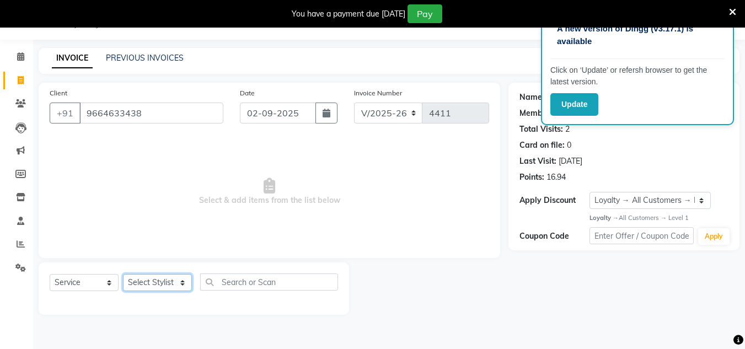
click at [174, 276] on select "Select Stylist [PERSON_NAME] new [PERSON_NAME] [PERSON_NAME] [PERSON_NAME] Owne…" at bounding box center [157, 282] width 69 height 17
select select "53567"
click at [123, 274] on select "Select Stylist [PERSON_NAME] new [PERSON_NAME] [PERSON_NAME] [PERSON_NAME] Owne…" at bounding box center [157, 282] width 69 height 17
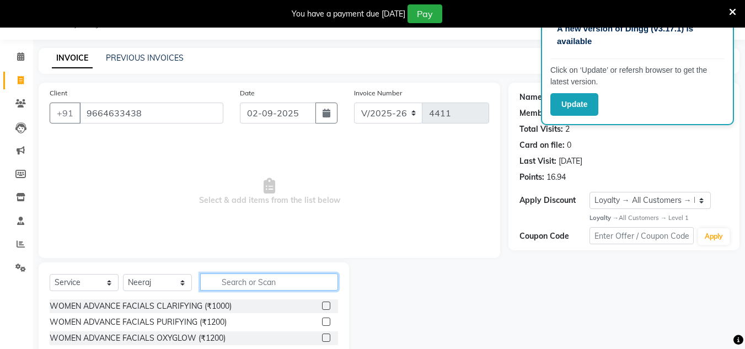
click at [224, 280] on input "text" at bounding box center [269, 281] width 138 height 17
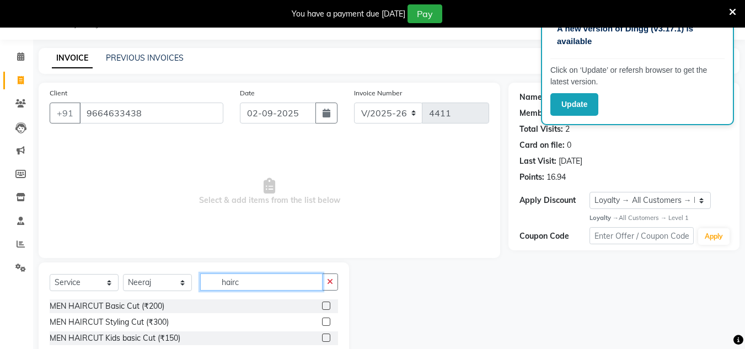
type input "hairc"
click at [331, 304] on div at bounding box center [330, 306] width 16 height 14
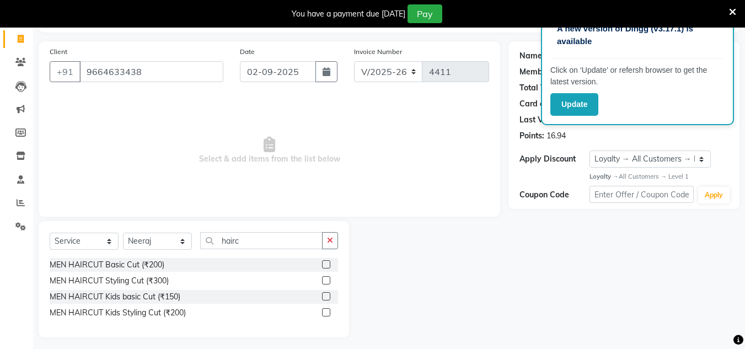
scroll to position [74, 0]
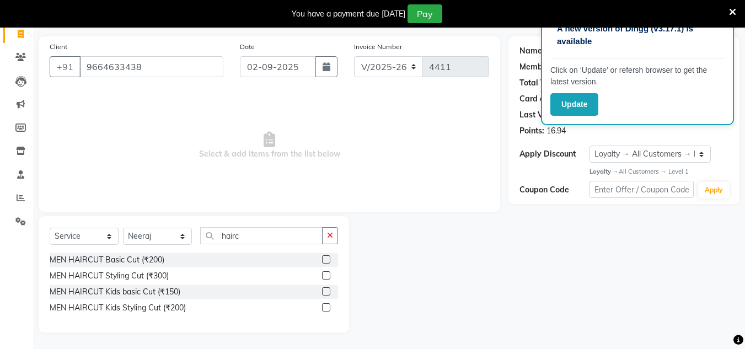
click at [324, 257] on label at bounding box center [326, 259] width 8 height 8
click at [324, 257] on input "checkbox" at bounding box center [325, 259] width 7 height 7
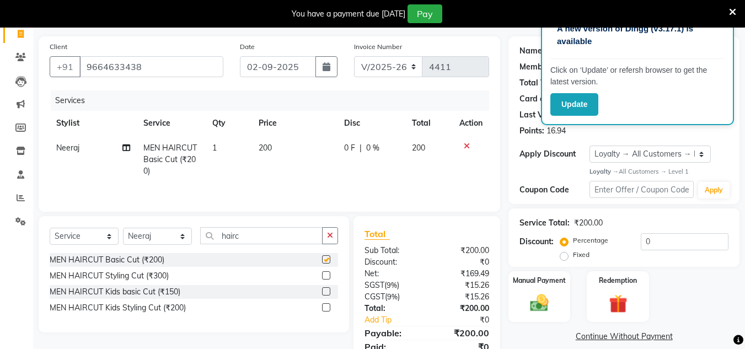
checkbox input "false"
click at [544, 306] on img at bounding box center [539, 303] width 31 height 22
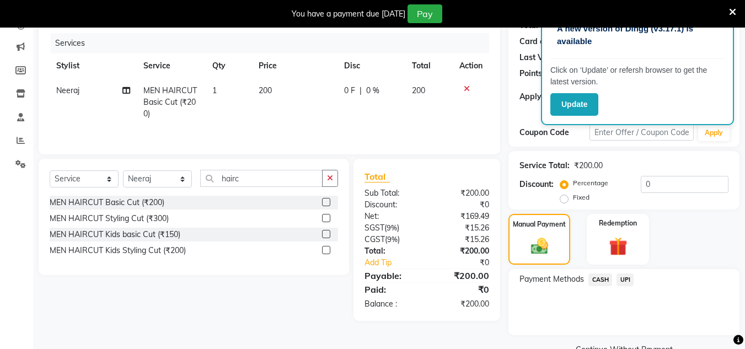
scroll to position [157, 0]
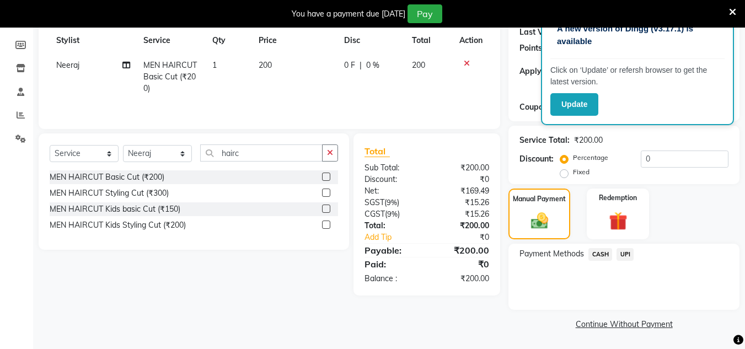
click at [623, 253] on span "UPI" at bounding box center [624, 254] width 17 height 13
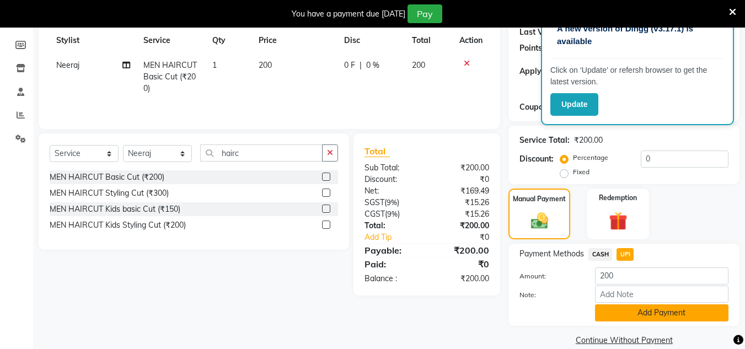
click at [626, 308] on button "Add Payment" at bounding box center [661, 312] width 133 height 17
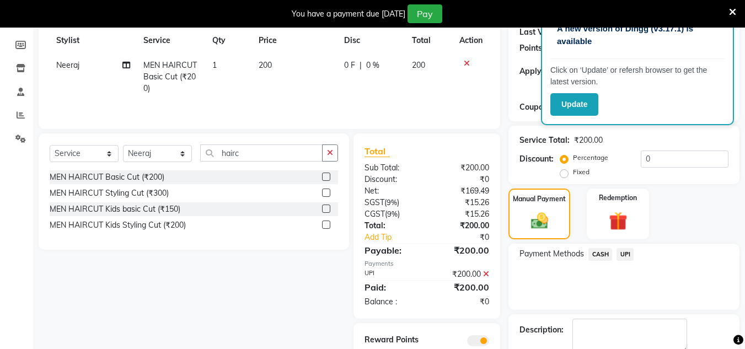
scroll to position [219, 0]
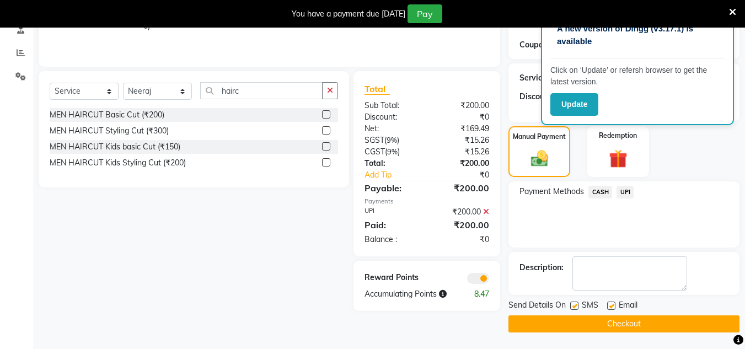
click at [605, 323] on button "Checkout" at bounding box center [623, 323] width 231 height 17
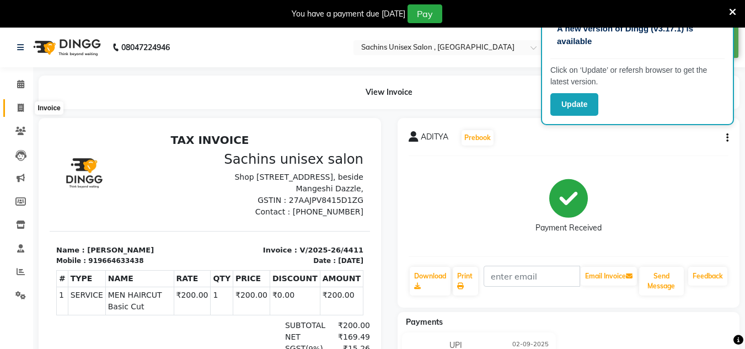
click at [19, 110] on icon at bounding box center [21, 108] width 6 height 8
select select "6840"
select select "service"
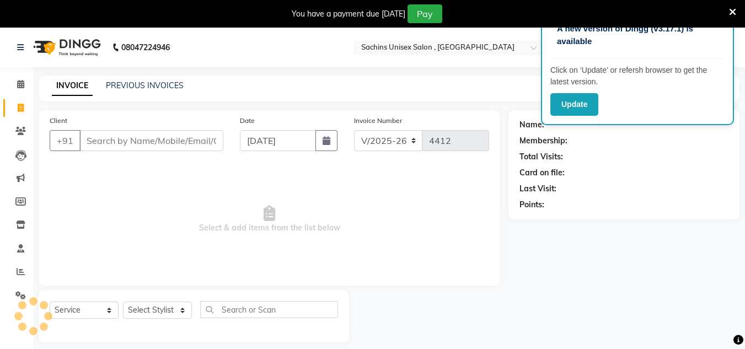
scroll to position [28, 0]
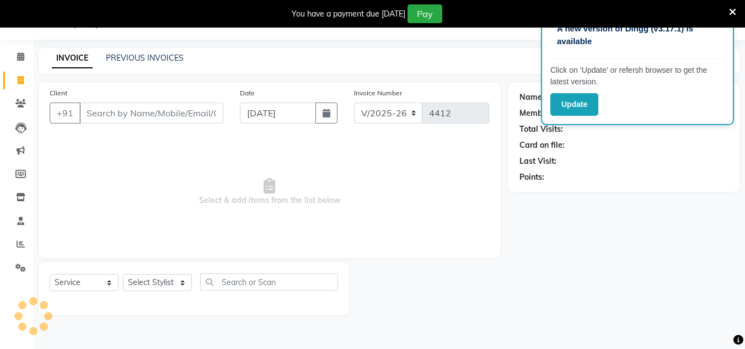
click at [122, 118] on input "Client" at bounding box center [151, 113] width 144 height 21
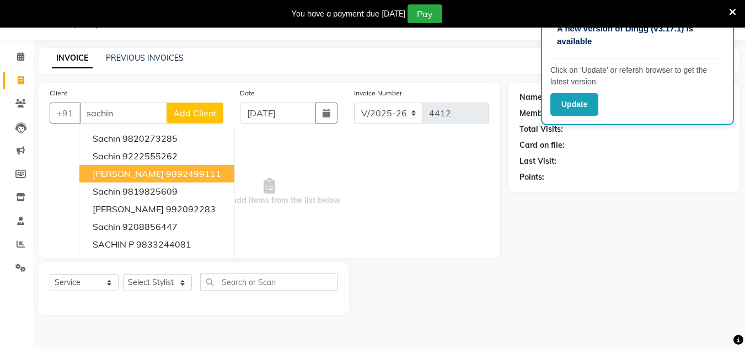
click at [122, 173] on span "[PERSON_NAME]" at bounding box center [128, 173] width 71 height 11
type input "9892499111"
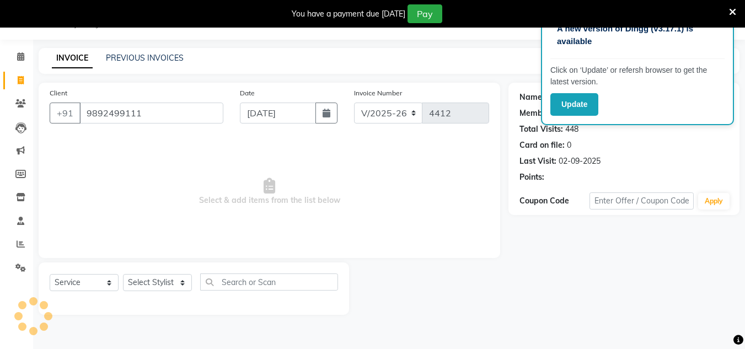
select select "1: Object"
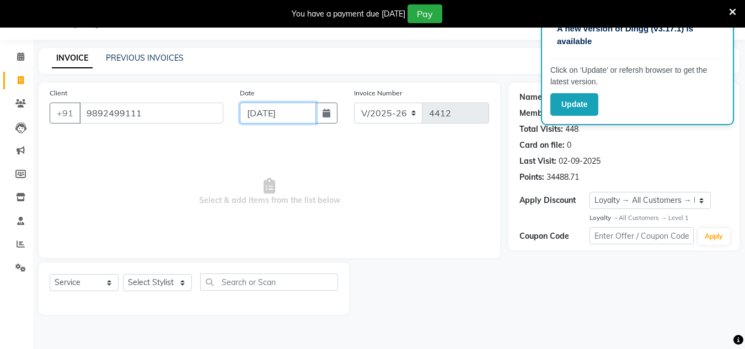
click at [305, 114] on input "[DATE]" at bounding box center [278, 113] width 76 height 21
select select "9"
select select "2025"
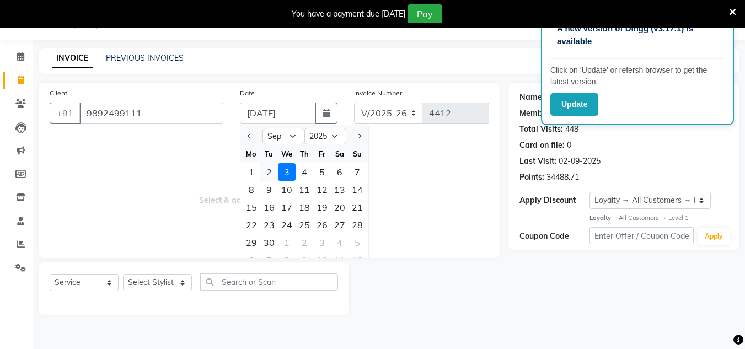
click at [263, 170] on div "2" at bounding box center [269, 172] width 18 height 18
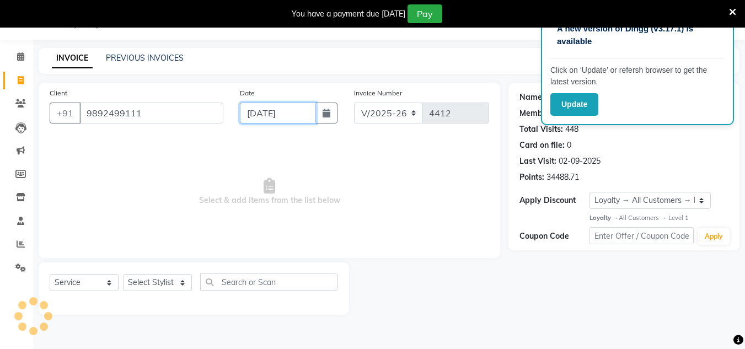
type input "02-09-2025"
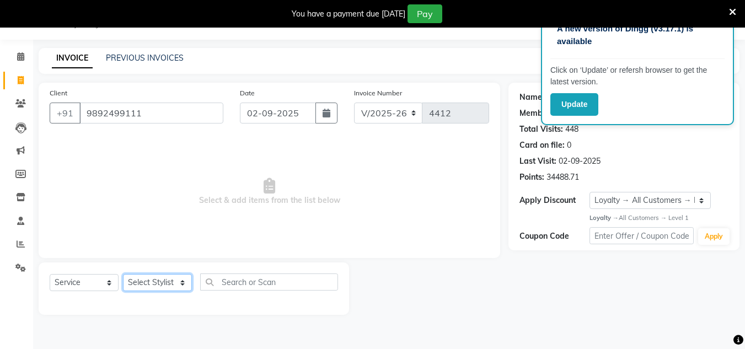
click at [163, 288] on select "Select Stylist [PERSON_NAME] new [PERSON_NAME] [PERSON_NAME] [PERSON_NAME] Owne…" at bounding box center [157, 282] width 69 height 17
select select "85763"
click at [123, 274] on select "Select Stylist [PERSON_NAME] new [PERSON_NAME] [PERSON_NAME] [PERSON_NAME] Owne…" at bounding box center [157, 282] width 69 height 17
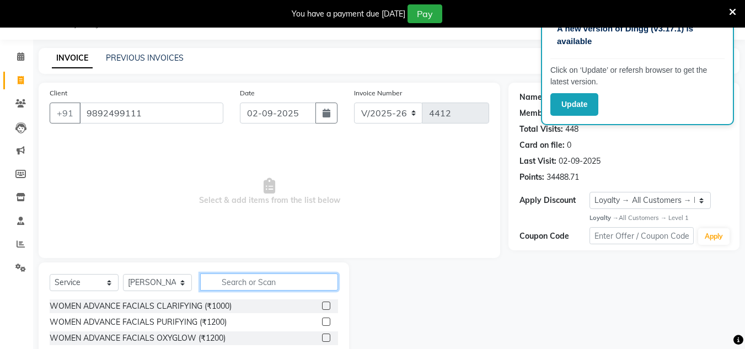
click at [246, 282] on input "text" at bounding box center [269, 281] width 138 height 17
type input "kids"
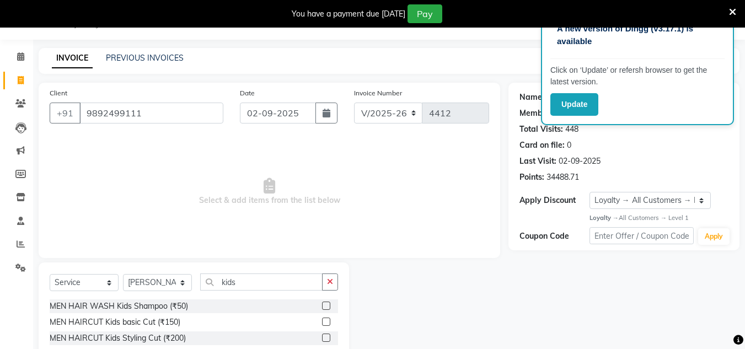
click at [325, 320] on label at bounding box center [326, 322] width 8 height 8
click at [325, 320] on input "checkbox" at bounding box center [325, 322] width 7 height 7
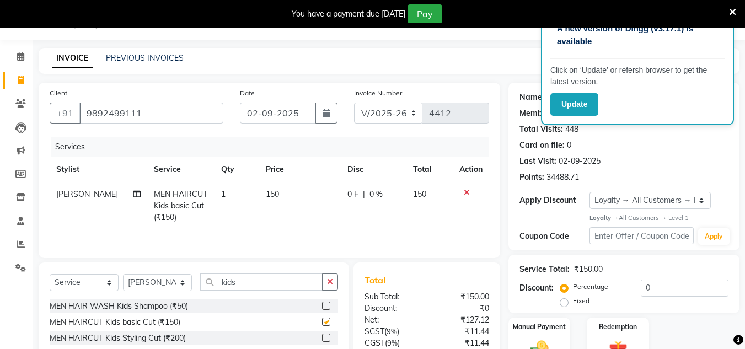
checkbox input "false"
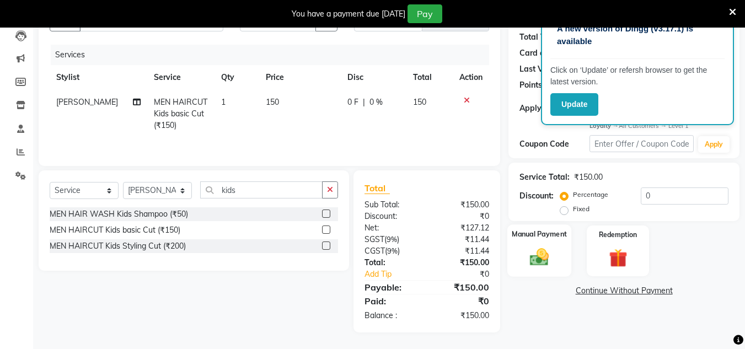
click at [550, 246] on img at bounding box center [539, 257] width 31 height 22
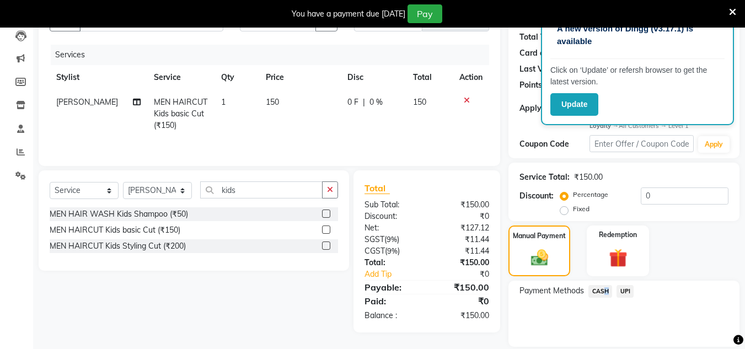
click at [604, 293] on span "CASH" at bounding box center [600, 291] width 24 height 13
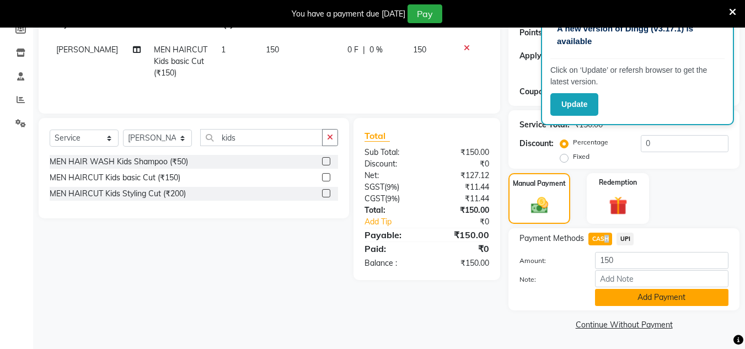
scroll to position [173, 0]
click at [608, 306] on div "Payment Methods CASH UPI Amount: 150 Note: Add Payment" at bounding box center [623, 269] width 231 height 82
click at [611, 300] on button "Add Payment" at bounding box center [661, 296] width 133 height 17
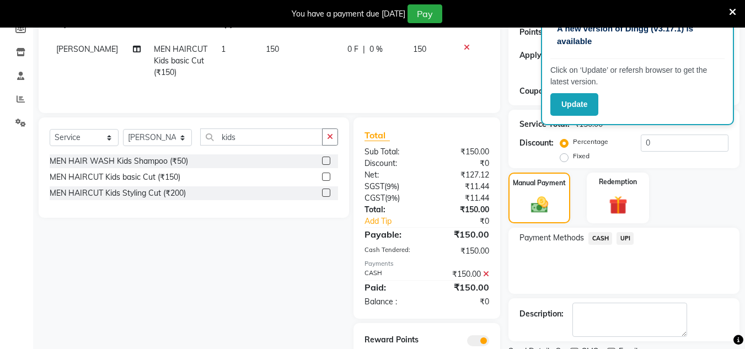
scroll to position [219, 0]
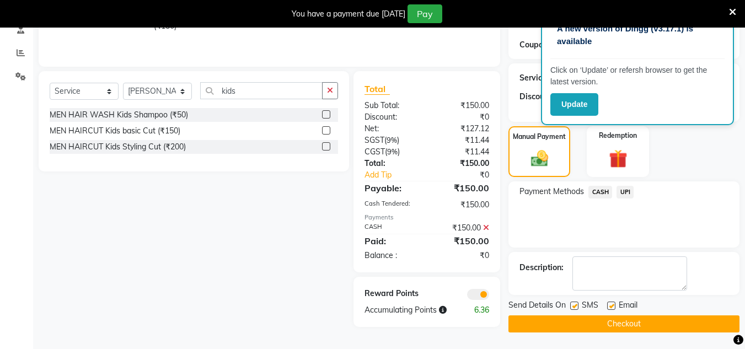
click at [603, 320] on button "Checkout" at bounding box center [623, 323] width 231 height 17
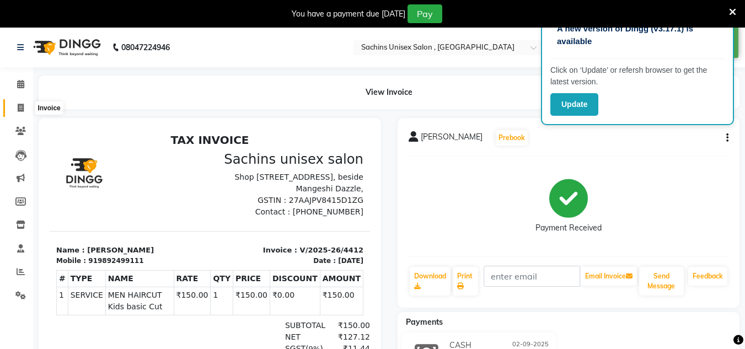
click at [25, 105] on span at bounding box center [20, 108] width 19 height 13
select select "service"
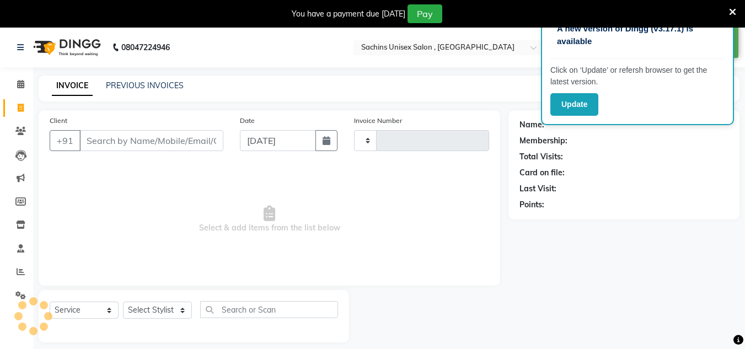
scroll to position [28, 0]
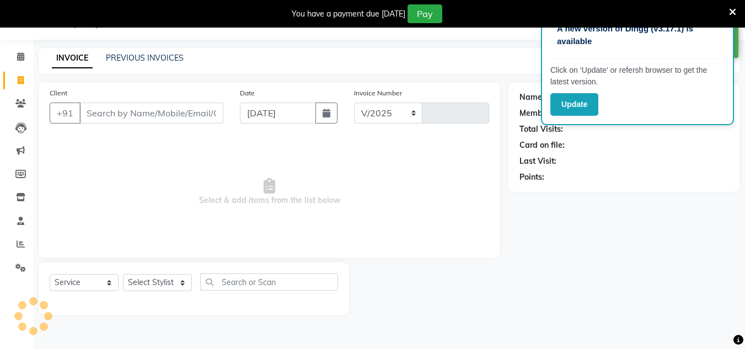
select select "6840"
type input "4413"
click at [116, 104] on input "Client" at bounding box center [151, 113] width 144 height 21
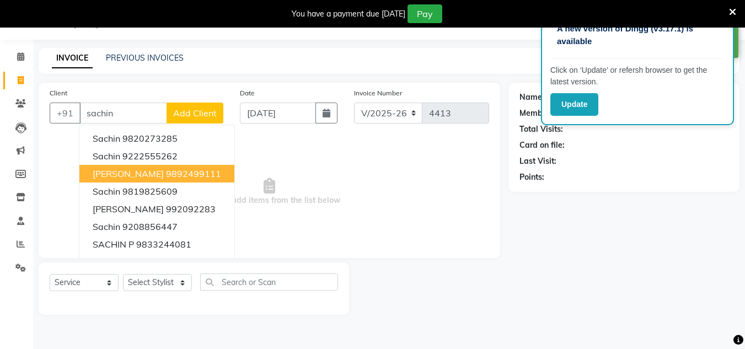
click at [166, 176] on ngb-highlight "9892499111" at bounding box center [193, 173] width 55 height 11
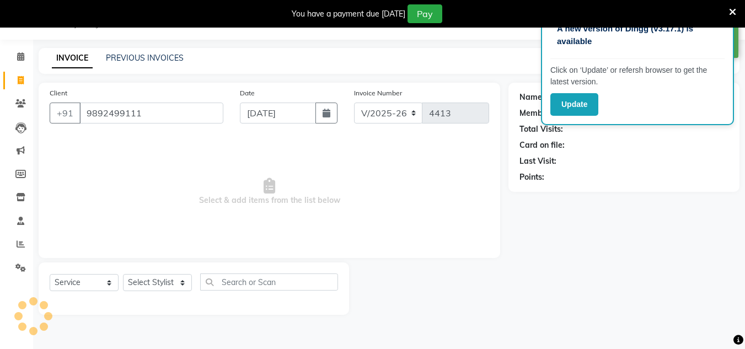
type input "9892499111"
select select "1: Object"
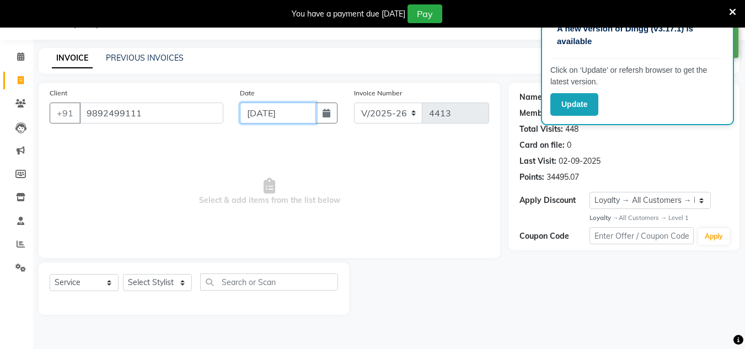
drag, startPoint x: 305, startPoint y: 111, endPoint x: 305, endPoint y: 120, distance: 9.4
click at [305, 111] on input "[DATE]" at bounding box center [278, 113] width 76 height 21
select select "9"
select select "2025"
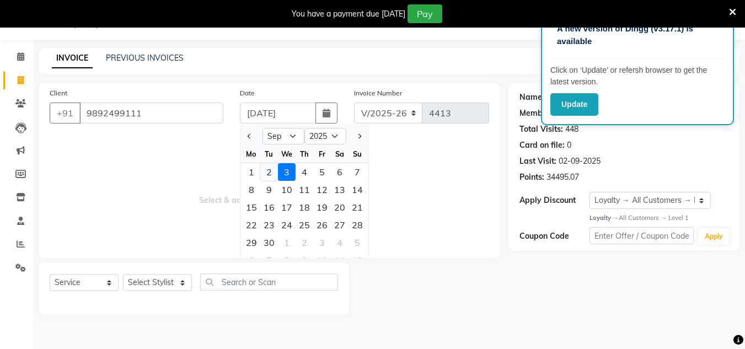
click at [275, 174] on div "2" at bounding box center [269, 172] width 18 height 18
type input "02-09-2025"
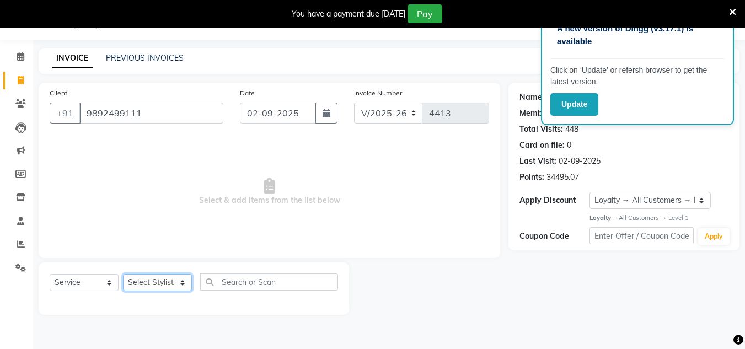
click at [176, 286] on select "Select Stylist [PERSON_NAME] new [PERSON_NAME] [PERSON_NAME] [PERSON_NAME] Owne…" at bounding box center [157, 282] width 69 height 17
select select "88197"
click at [123, 274] on select "Select Stylist [PERSON_NAME] new [PERSON_NAME] [PERSON_NAME] [PERSON_NAME] Owne…" at bounding box center [157, 282] width 69 height 17
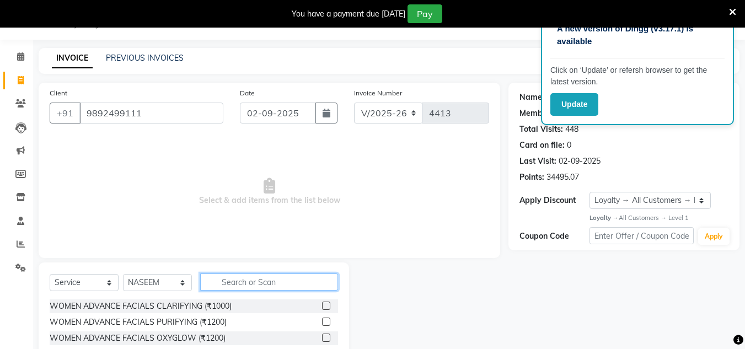
click at [219, 276] on input "text" at bounding box center [269, 281] width 138 height 17
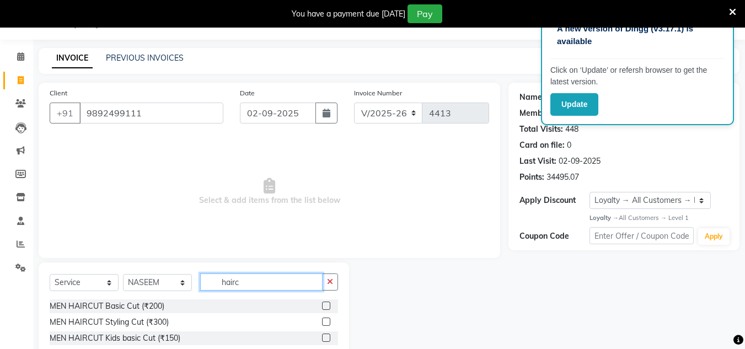
type input "hairc"
click at [322, 306] on label at bounding box center [326, 306] width 8 height 8
click at [322, 306] on input "checkbox" at bounding box center [325, 306] width 7 height 7
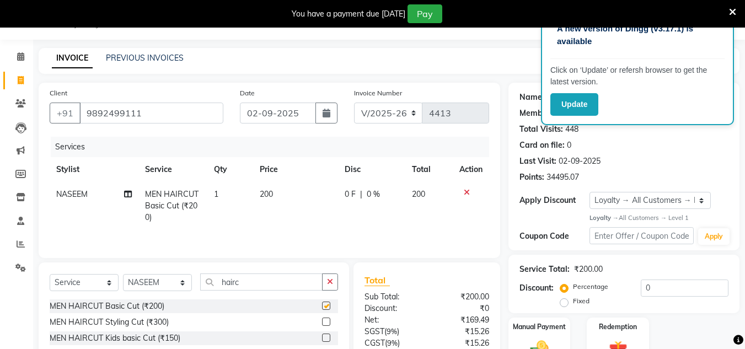
scroll to position [120, 0]
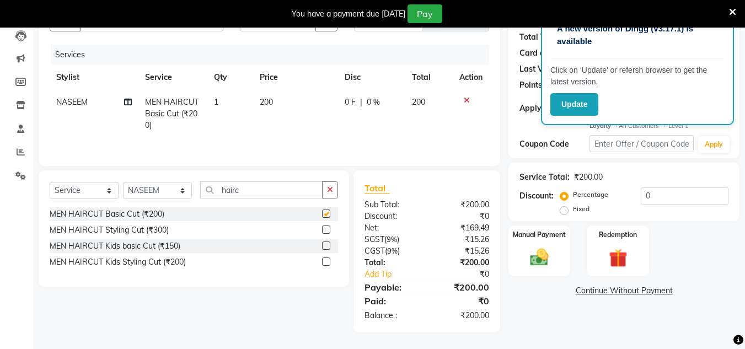
checkbox input "false"
click at [531, 251] on img at bounding box center [539, 257] width 31 height 22
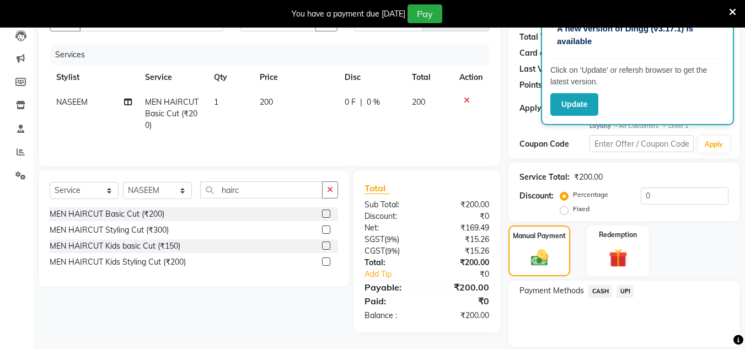
click at [630, 291] on span "UPI" at bounding box center [624, 291] width 17 height 13
click at [625, 343] on button "Add Payment" at bounding box center [661, 349] width 133 height 17
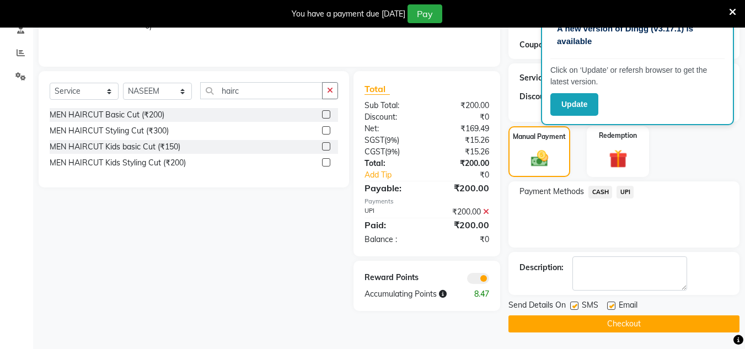
click at [614, 318] on button "Checkout" at bounding box center [623, 323] width 231 height 17
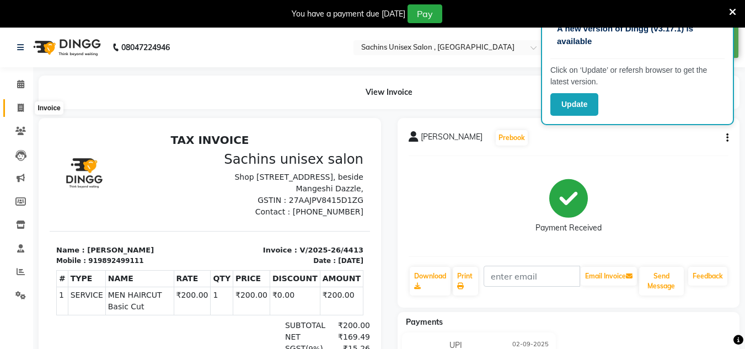
click at [28, 104] on span at bounding box center [20, 108] width 19 height 13
select select "6840"
select select "service"
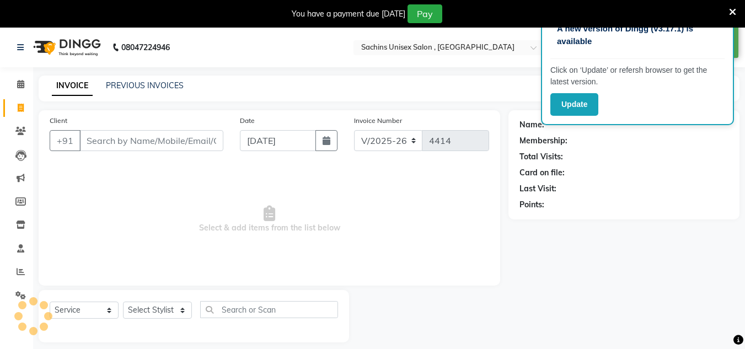
scroll to position [28, 0]
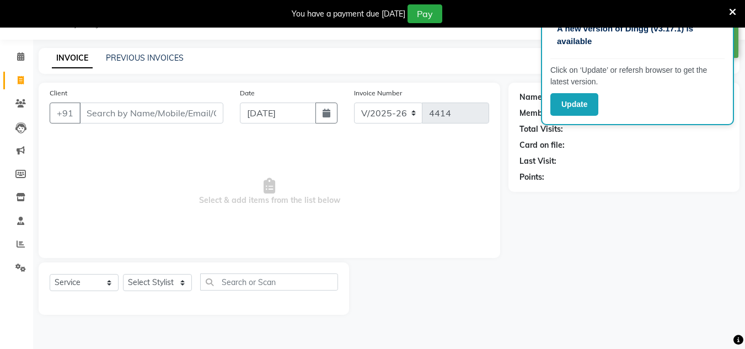
click at [133, 121] on input "Client" at bounding box center [151, 113] width 144 height 21
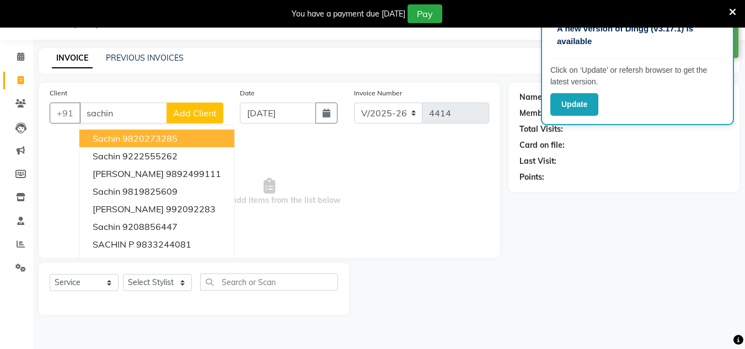
scroll to position [0, 0]
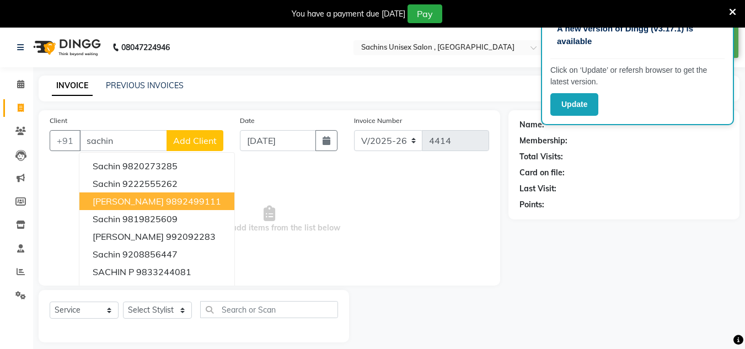
drag, startPoint x: 142, startPoint y: 200, endPoint x: 153, endPoint y: 199, distance: 11.0
click at [146, 200] on button "[PERSON_NAME] 9892499111" at bounding box center [156, 201] width 155 height 18
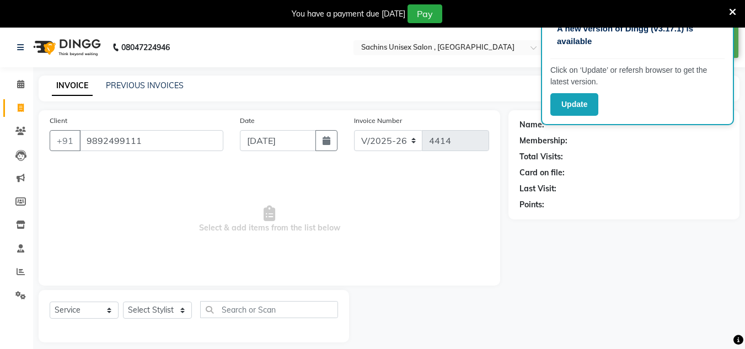
type input "9892499111"
select select "1: Object"
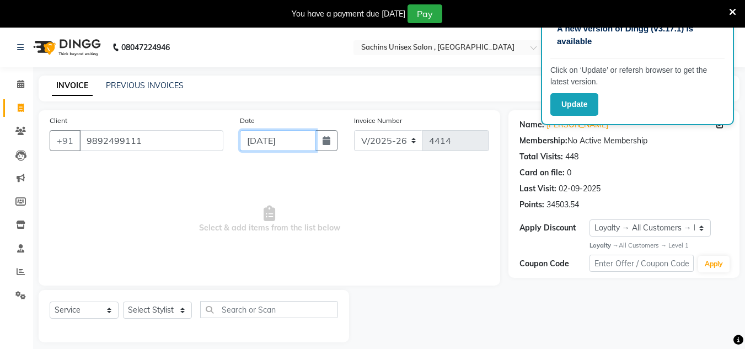
click at [311, 146] on input "[DATE]" at bounding box center [278, 140] width 76 height 21
select select "9"
select select "2025"
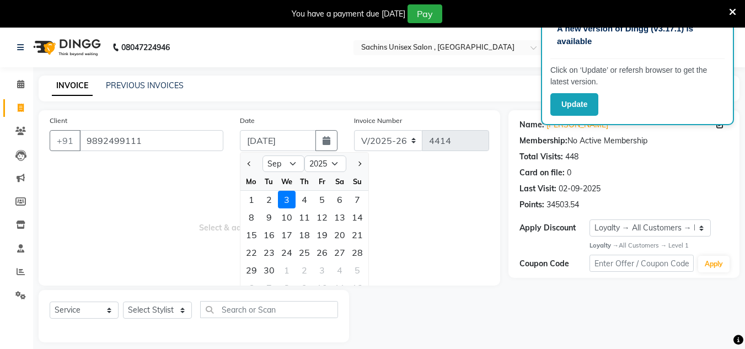
drag, startPoint x: 269, startPoint y: 198, endPoint x: 255, endPoint y: 203, distance: 15.0
click at [268, 198] on div "2" at bounding box center [269, 200] width 18 height 18
type input "02-09-2025"
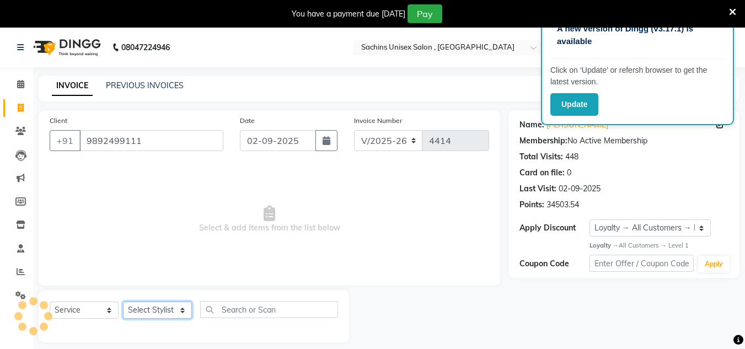
click at [166, 312] on select "Select Stylist [PERSON_NAME] new [PERSON_NAME] [PERSON_NAME] [PERSON_NAME] Owne…" at bounding box center [157, 310] width 69 height 17
select select "81667"
click at [123, 302] on select "Select Stylist [PERSON_NAME] new [PERSON_NAME] [PERSON_NAME] [PERSON_NAME] Owne…" at bounding box center [157, 310] width 69 height 17
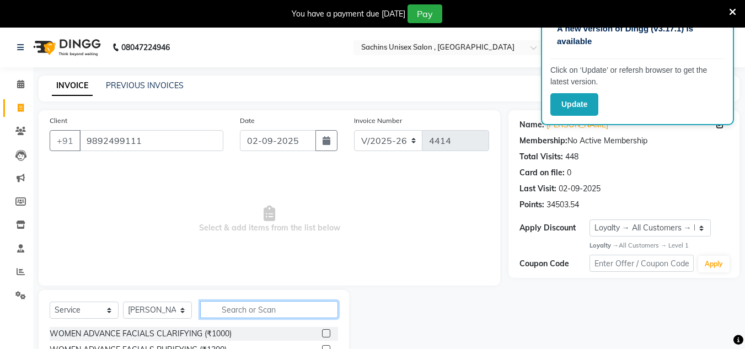
click at [229, 311] on input "text" at bounding box center [269, 309] width 138 height 17
type input "shav"
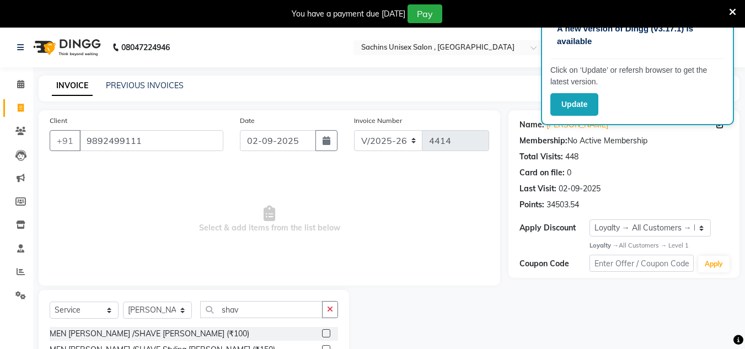
drag, startPoint x: 324, startPoint y: 329, endPoint x: 338, endPoint y: 327, distance: 14.9
click at [325, 331] on div at bounding box center [330, 334] width 16 height 14
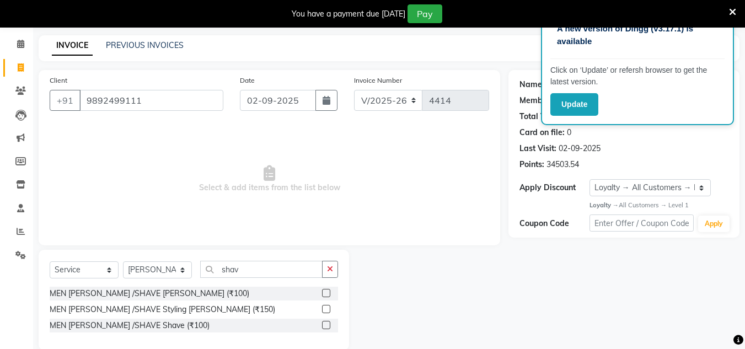
scroll to position [58, 0]
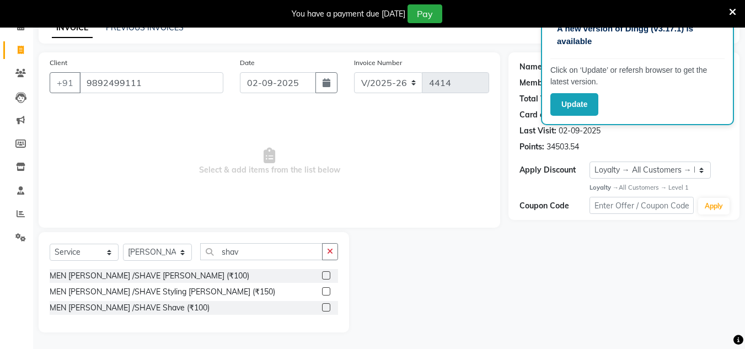
drag, startPoint x: 328, startPoint y: 277, endPoint x: 368, endPoint y: 277, distance: 40.2
click at [331, 276] on div at bounding box center [330, 276] width 16 height 14
click at [325, 275] on div "MEN [PERSON_NAME] /SHAVE [PERSON_NAME] (₹100)" at bounding box center [194, 276] width 288 height 14
click at [325, 275] on label at bounding box center [326, 275] width 8 height 8
click at [325, 275] on input "checkbox" at bounding box center [325, 275] width 7 height 7
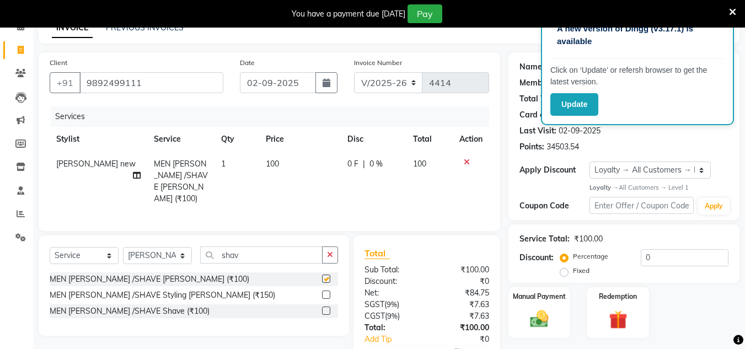
checkbox input "false"
click at [533, 319] on img at bounding box center [539, 319] width 31 height 22
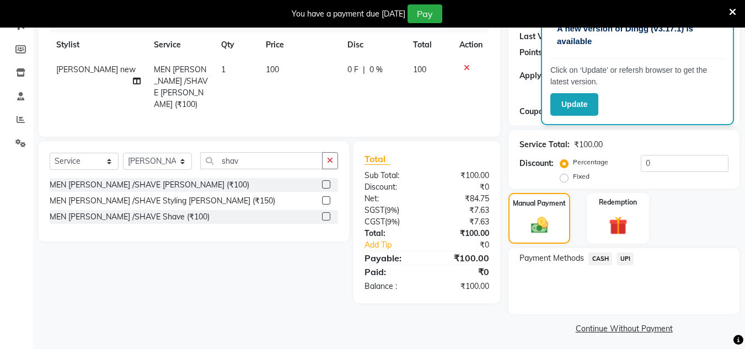
scroll to position [157, 0]
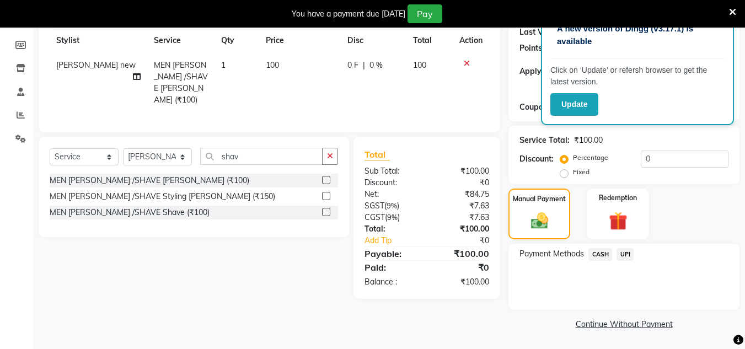
drag, startPoint x: 626, startPoint y: 255, endPoint x: 623, endPoint y: 265, distance: 10.5
click at [625, 260] on span "UPI" at bounding box center [624, 254] width 17 height 13
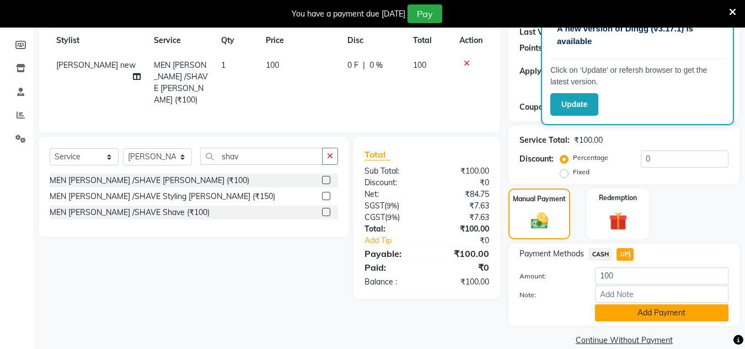
click at [613, 315] on button "Add Payment" at bounding box center [661, 312] width 133 height 17
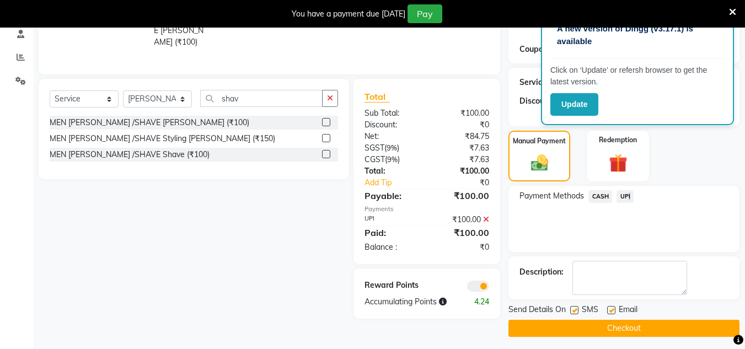
scroll to position [219, 0]
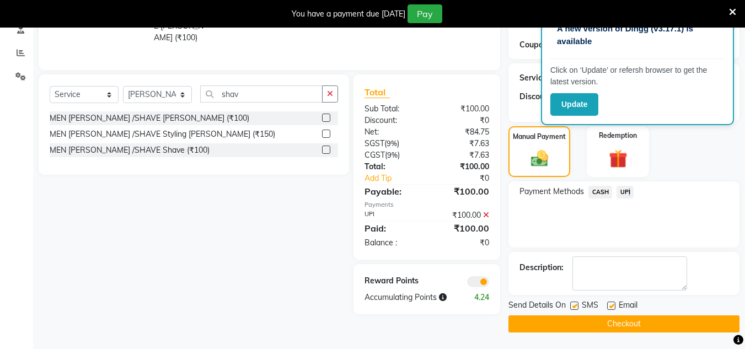
drag, startPoint x: 600, startPoint y: 320, endPoint x: 583, endPoint y: 309, distance: 20.8
click at [596, 319] on button "Checkout" at bounding box center [623, 323] width 231 height 17
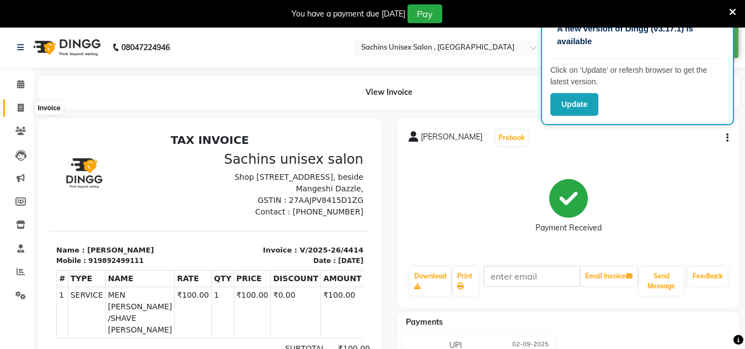
click at [23, 111] on icon at bounding box center [21, 108] width 6 height 8
select select "6840"
select select "service"
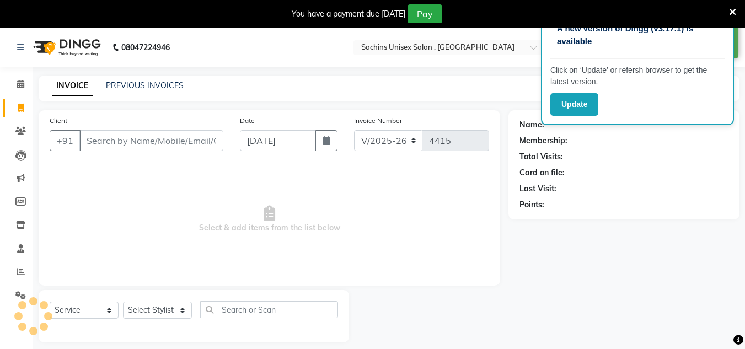
scroll to position [28, 0]
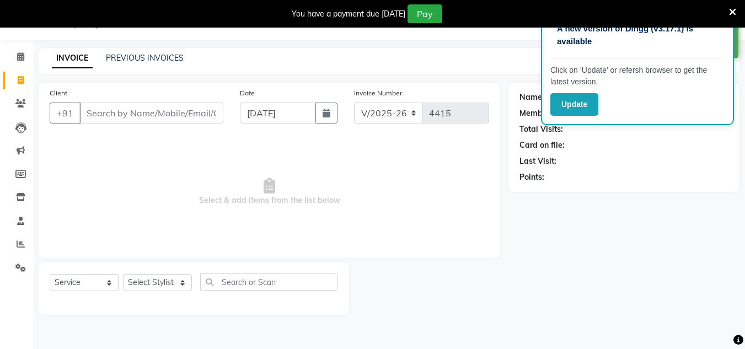
click at [125, 110] on input "Client" at bounding box center [151, 113] width 144 height 21
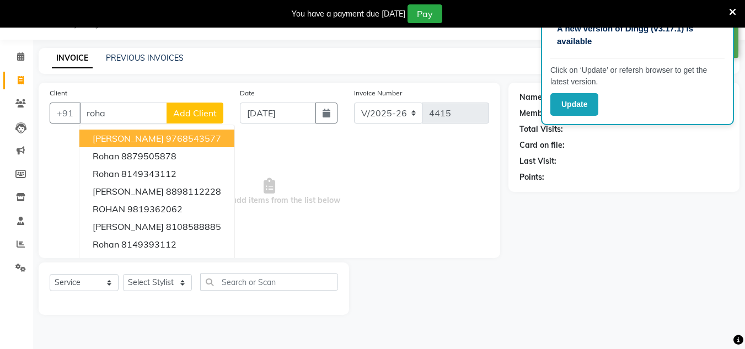
drag, startPoint x: 155, startPoint y: 138, endPoint x: 227, endPoint y: 133, distance: 71.8
click at [162, 138] on button "[PERSON_NAME] 9768543577" at bounding box center [156, 139] width 155 height 18
type input "9768543577"
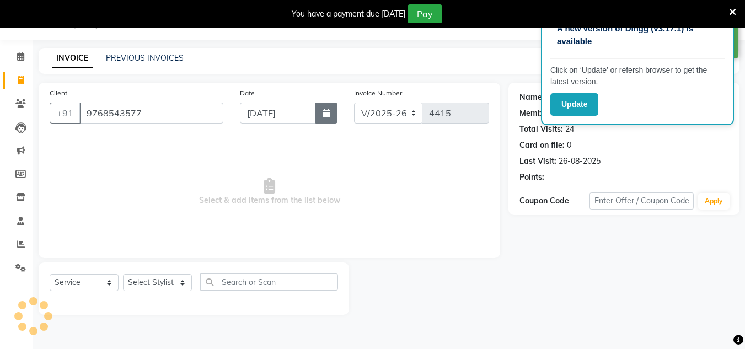
select select "1: Object"
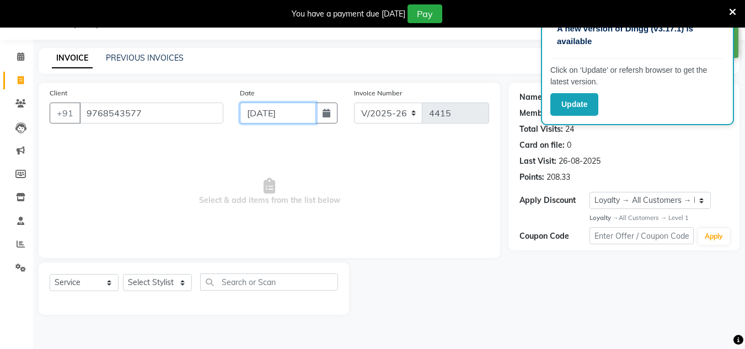
click at [310, 117] on input "[DATE]" at bounding box center [278, 113] width 76 height 21
select select "9"
select select "2025"
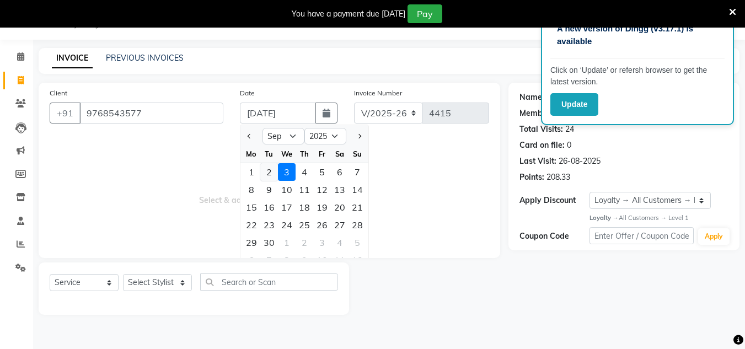
click at [266, 176] on div "2" at bounding box center [269, 172] width 18 height 18
type input "02-09-2025"
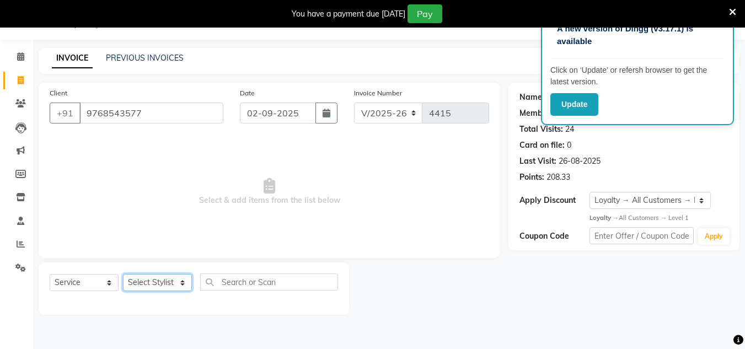
click at [161, 286] on select "Select Stylist [PERSON_NAME] new [PERSON_NAME] [PERSON_NAME] [PERSON_NAME] Owne…" at bounding box center [157, 282] width 69 height 17
select select "53567"
click at [123, 274] on select "Select Stylist [PERSON_NAME] new [PERSON_NAME] [PERSON_NAME] [PERSON_NAME] Owne…" at bounding box center [157, 282] width 69 height 17
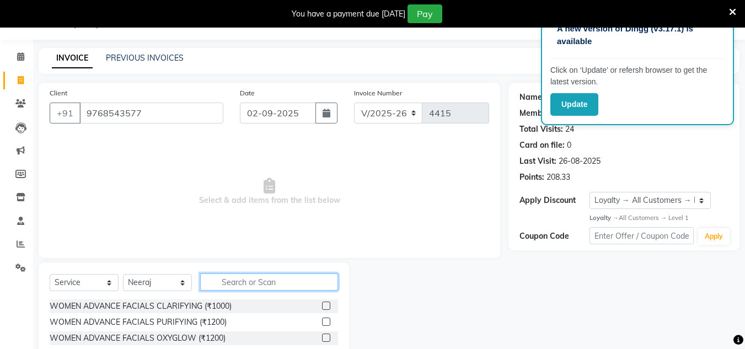
click at [224, 282] on input "text" at bounding box center [269, 281] width 138 height 17
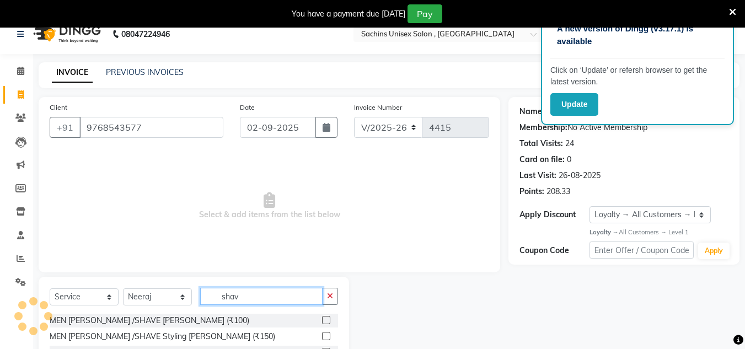
scroll to position [0, 0]
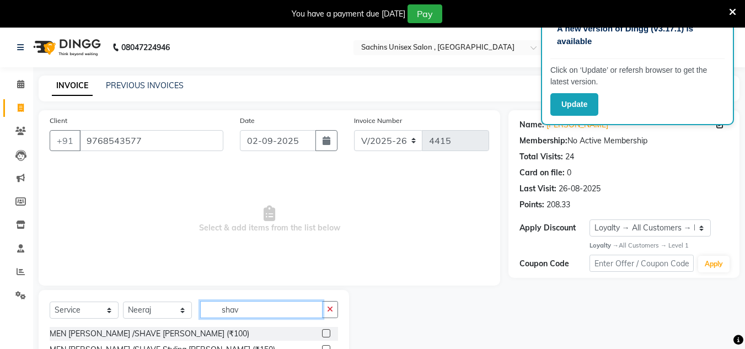
type input "shav"
click at [328, 336] on label at bounding box center [326, 333] width 8 height 8
click at [328, 336] on input "checkbox" at bounding box center [325, 333] width 7 height 7
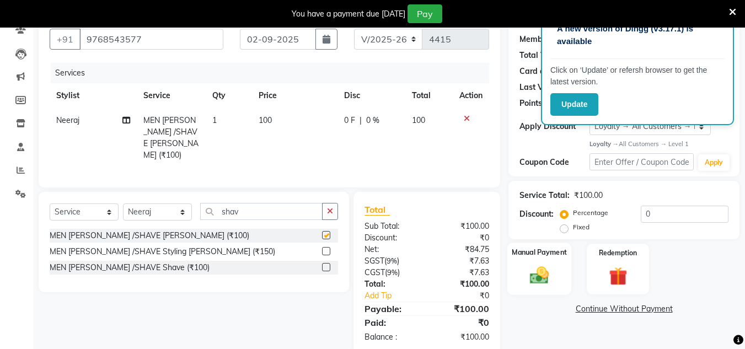
checkbox input "false"
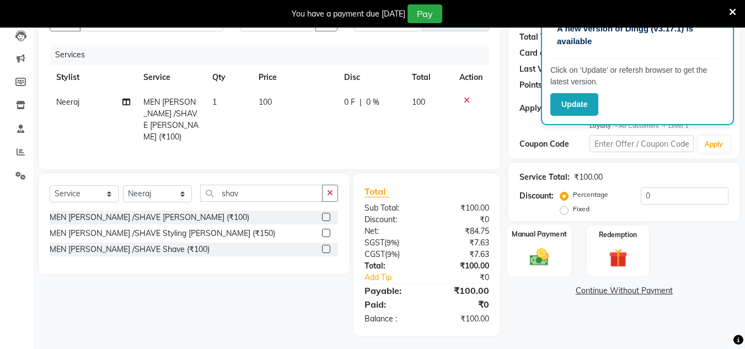
drag, startPoint x: 537, startPoint y: 256, endPoint x: 568, endPoint y: 268, distance: 33.4
click at [539, 257] on img at bounding box center [539, 257] width 31 height 22
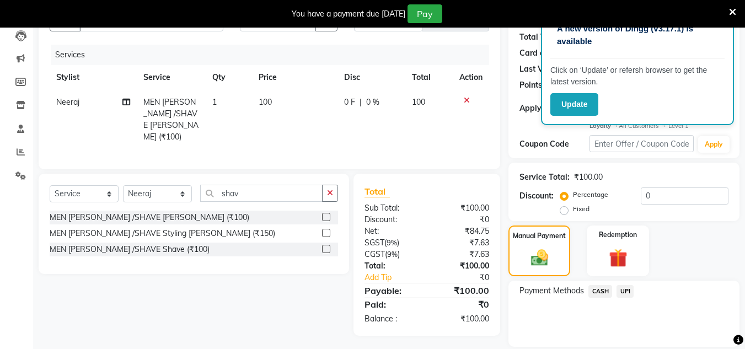
drag, startPoint x: 621, startPoint y: 291, endPoint x: 621, endPoint y: 303, distance: 11.6
click at [622, 293] on span "UPI" at bounding box center [624, 291] width 17 height 13
click at [622, 342] on button "Add Payment" at bounding box center [661, 349] width 133 height 17
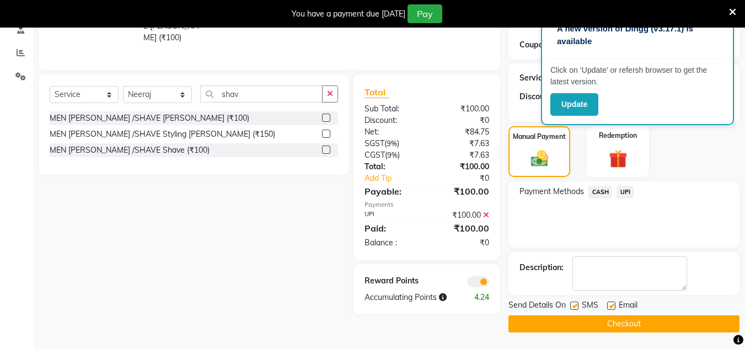
click at [625, 324] on button "Checkout" at bounding box center [623, 323] width 231 height 17
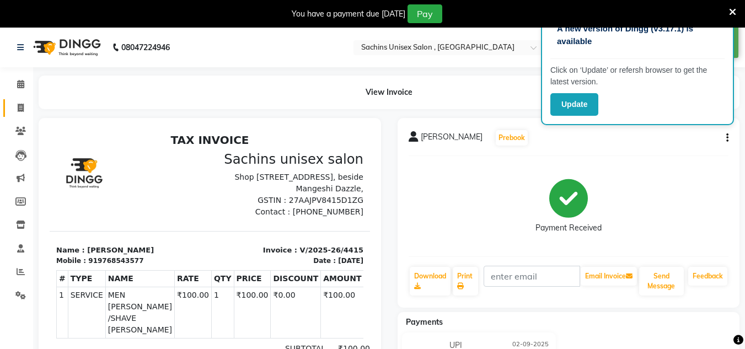
click at [24, 115] on link "Invoice" at bounding box center [16, 108] width 26 height 18
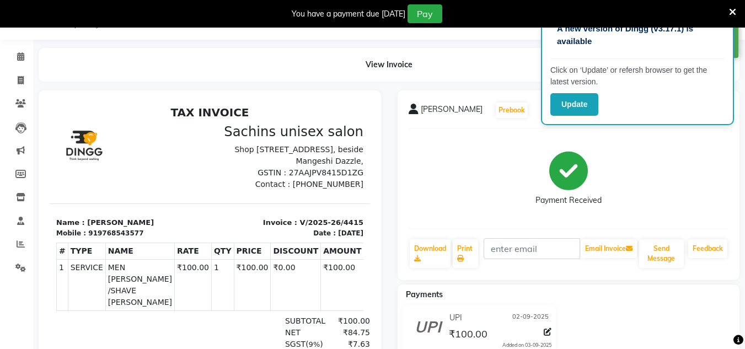
select select "service"
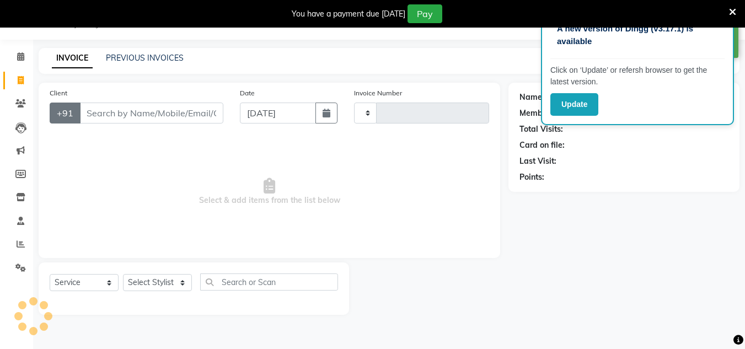
type input "4416"
select select "6840"
click at [103, 115] on input "Client" at bounding box center [151, 113] width 144 height 21
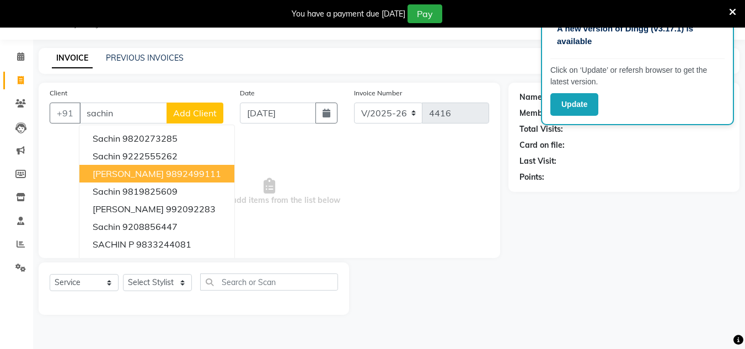
click at [133, 174] on span "[PERSON_NAME]" at bounding box center [128, 173] width 71 height 11
type input "9892499111"
select select "1: Object"
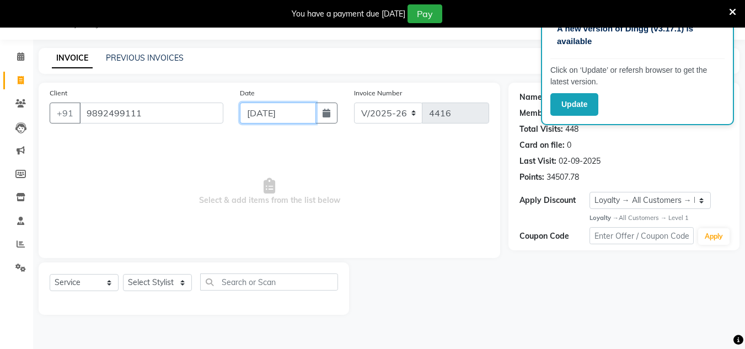
drag, startPoint x: 303, startPoint y: 107, endPoint x: 299, endPoint y: 121, distance: 13.9
click at [304, 107] on input "[DATE]" at bounding box center [278, 113] width 76 height 21
select select "9"
select select "2025"
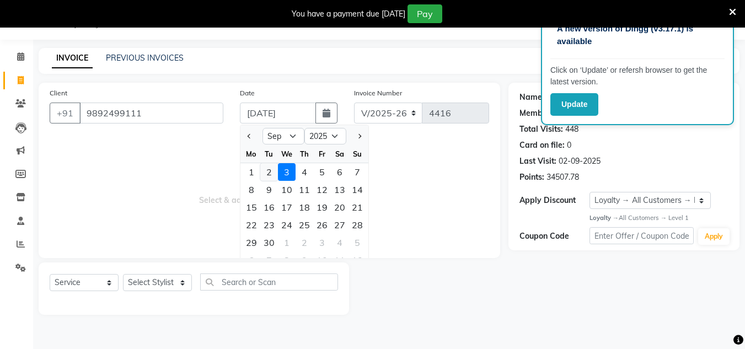
click at [272, 170] on div "2" at bounding box center [269, 172] width 18 height 18
type input "02-09-2025"
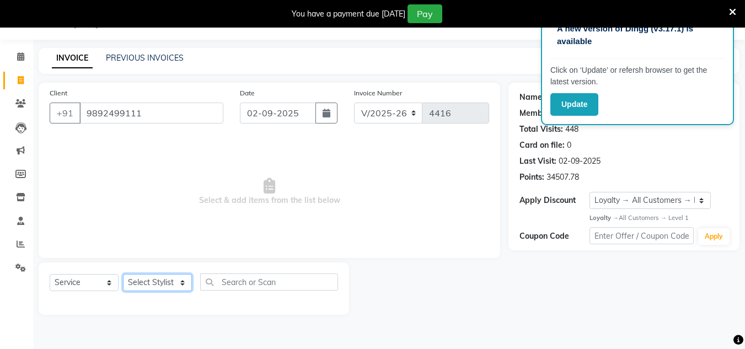
click at [165, 283] on select "Select Stylist [PERSON_NAME] new [PERSON_NAME] [PERSON_NAME] [PERSON_NAME] Owne…" at bounding box center [157, 282] width 69 height 17
select select "53567"
click at [123, 274] on select "Select Stylist [PERSON_NAME] new [PERSON_NAME] [PERSON_NAME] [PERSON_NAME] Owne…" at bounding box center [157, 282] width 69 height 17
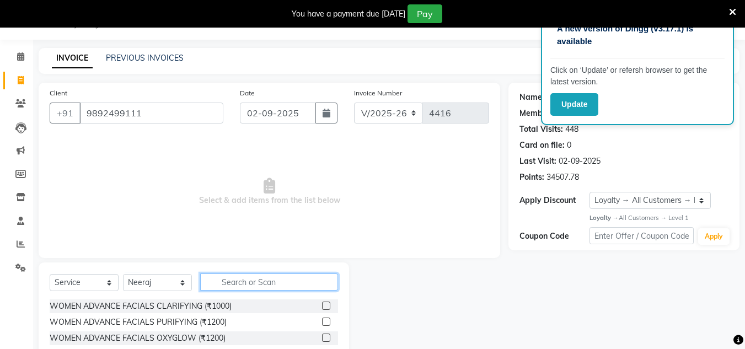
drag, startPoint x: 221, startPoint y: 281, endPoint x: 229, endPoint y: 281, distance: 7.7
click at [228, 282] on input "text" at bounding box center [269, 281] width 138 height 17
type input "shav"
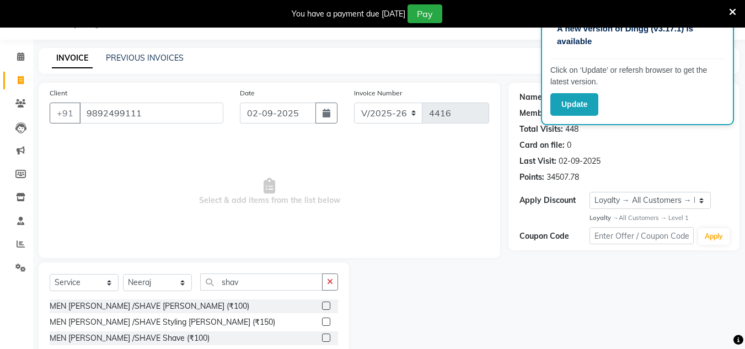
click at [326, 309] on label at bounding box center [326, 306] width 8 height 8
click at [326, 309] on input "checkbox" at bounding box center [325, 306] width 7 height 7
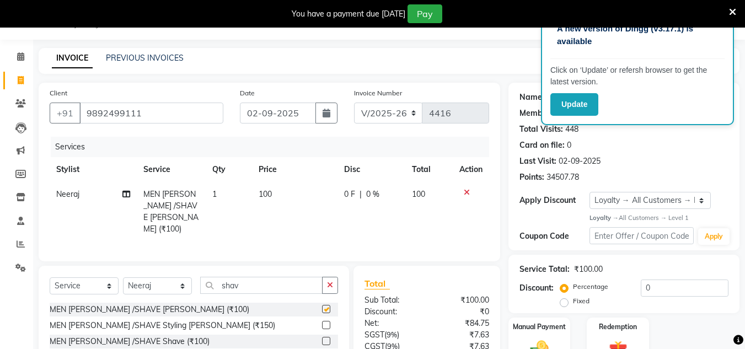
checkbox input "false"
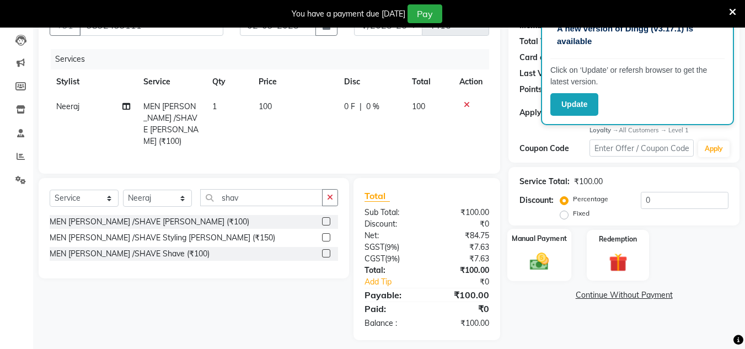
scroll to position [120, 0]
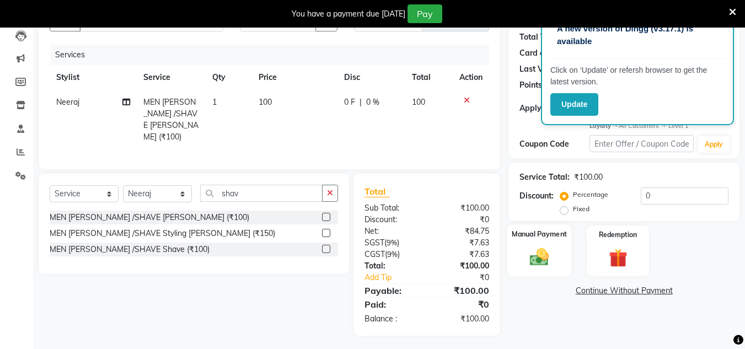
click at [541, 256] on img at bounding box center [539, 257] width 31 height 22
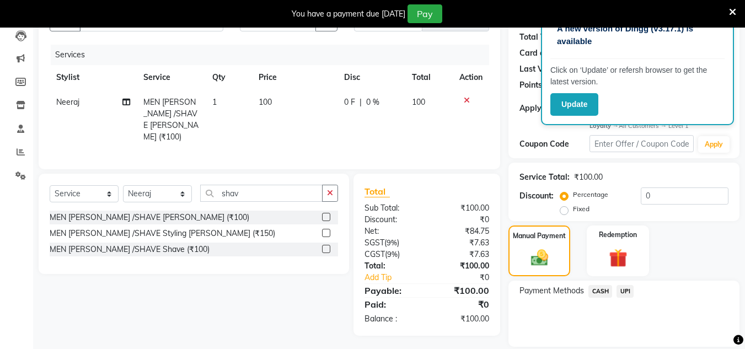
click at [627, 291] on span "UPI" at bounding box center [624, 291] width 17 height 13
click at [620, 340] on div "Note:" at bounding box center [623, 331] width 225 height 19
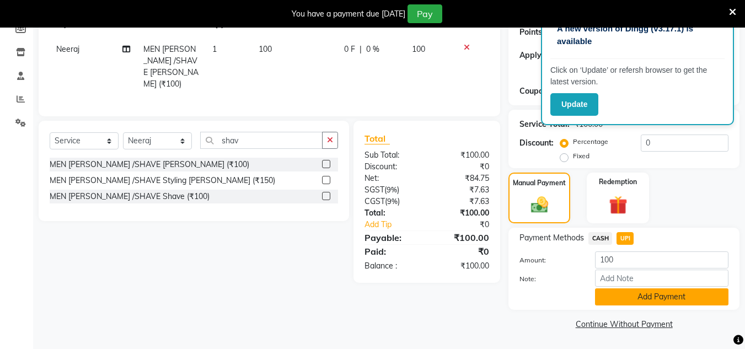
click at [611, 294] on button "Add Payment" at bounding box center [661, 296] width 133 height 17
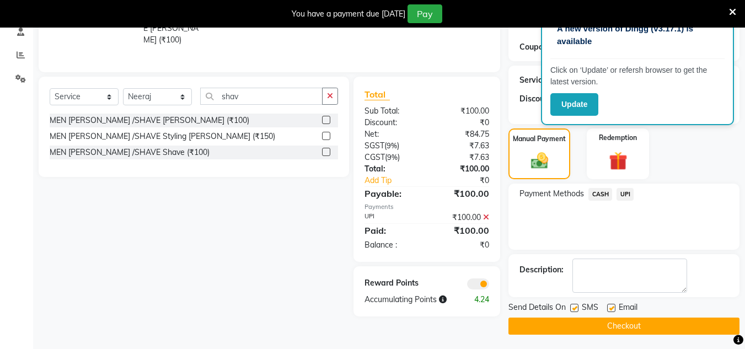
scroll to position [219, 0]
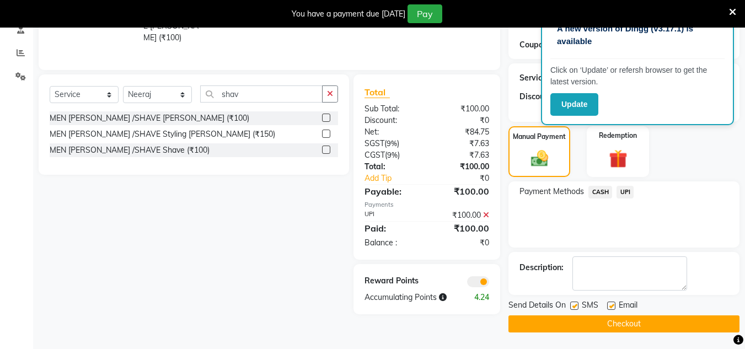
click at [609, 325] on button "Checkout" at bounding box center [623, 323] width 231 height 17
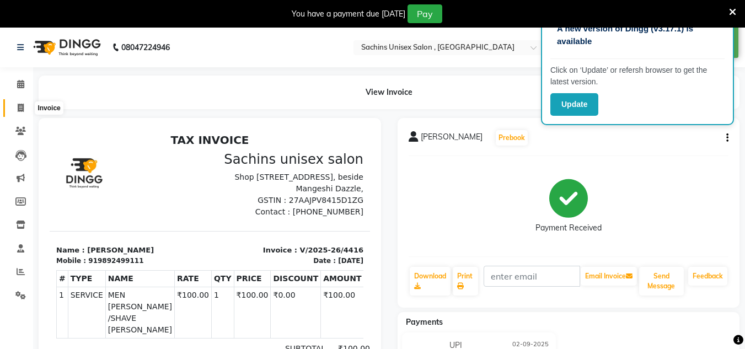
click at [15, 114] on span at bounding box center [20, 108] width 19 height 13
select select "6840"
select select "service"
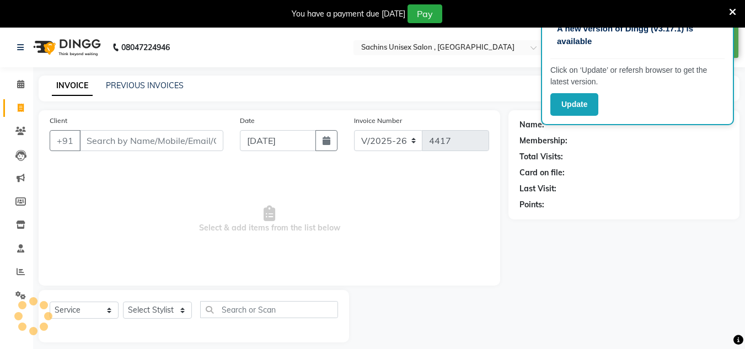
scroll to position [28, 0]
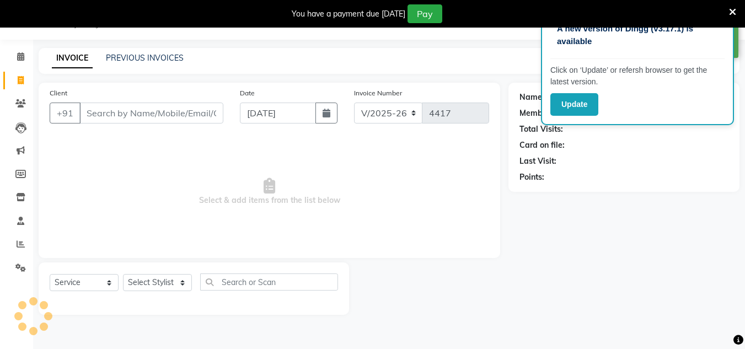
click at [130, 111] on input "Client" at bounding box center [151, 113] width 144 height 21
type input "j"
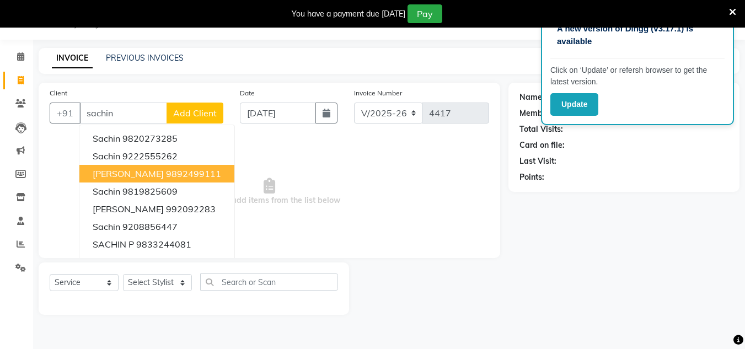
drag, startPoint x: 132, startPoint y: 171, endPoint x: 201, endPoint y: 158, distance: 70.2
click at [132, 171] on span "[PERSON_NAME]" at bounding box center [128, 173] width 71 height 11
type input "9892499111"
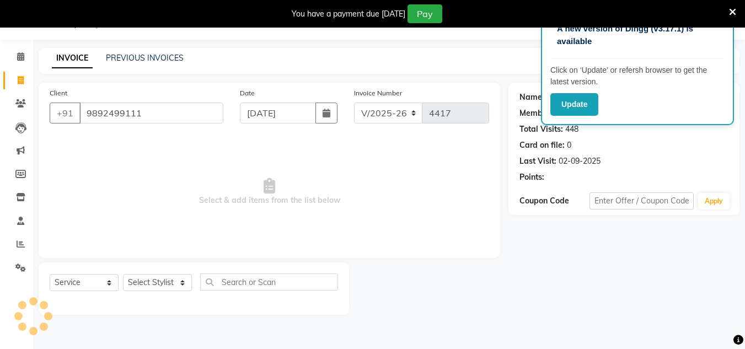
select select "1: Object"
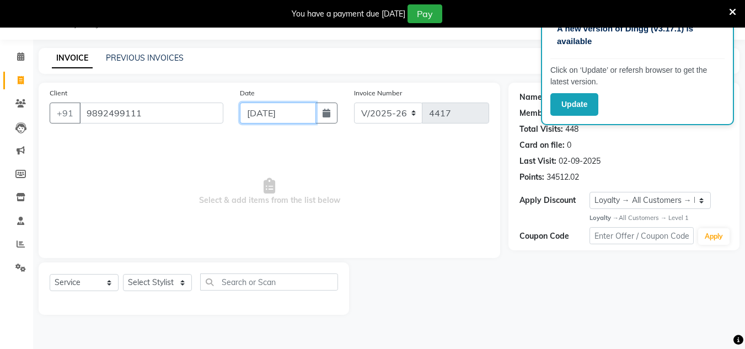
drag, startPoint x: 303, startPoint y: 112, endPoint x: 298, endPoint y: 122, distance: 11.1
click at [304, 112] on input "[DATE]" at bounding box center [278, 113] width 76 height 21
select select "9"
select select "2025"
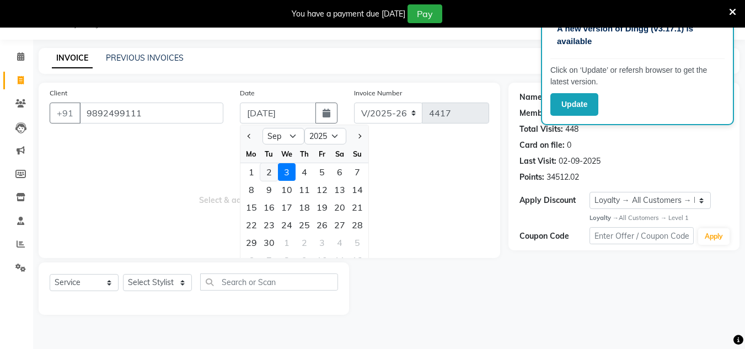
click at [266, 167] on div "2" at bounding box center [269, 172] width 18 height 18
type input "02-09-2025"
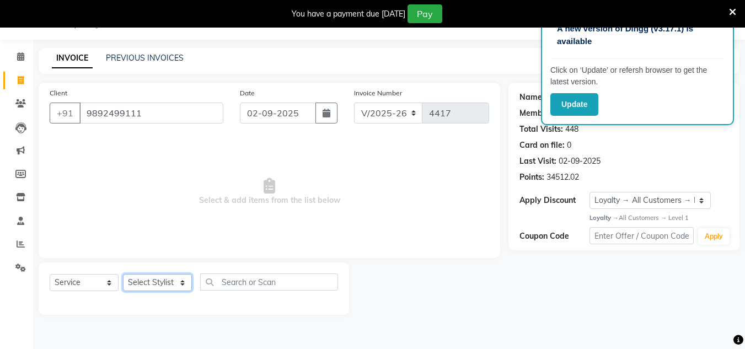
click at [174, 284] on select "Select Stylist [PERSON_NAME] new [PERSON_NAME] [PERSON_NAME] [PERSON_NAME] Owne…" at bounding box center [157, 282] width 69 height 17
select select "85763"
click at [123, 274] on select "Select Stylist [PERSON_NAME] new [PERSON_NAME] [PERSON_NAME] [PERSON_NAME] Owne…" at bounding box center [157, 282] width 69 height 17
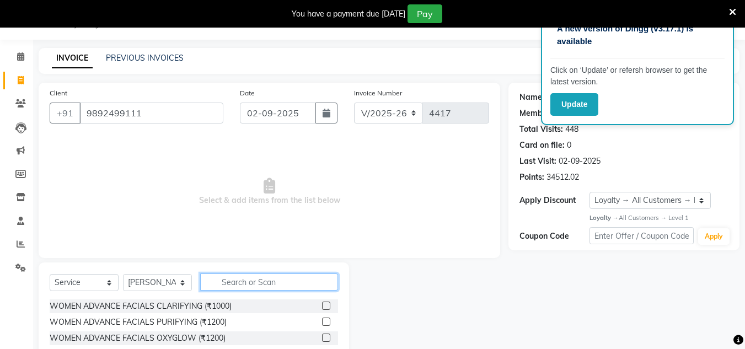
click at [259, 283] on input "text" at bounding box center [269, 281] width 138 height 17
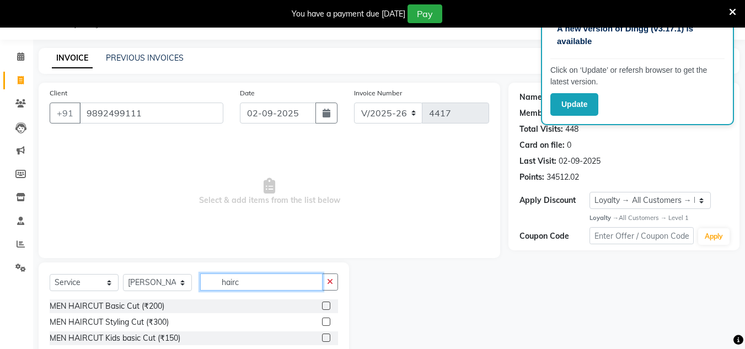
type input "hairc"
click at [328, 302] on label at bounding box center [326, 306] width 8 height 8
click at [328, 303] on input "checkbox" at bounding box center [325, 306] width 7 height 7
checkbox input "true"
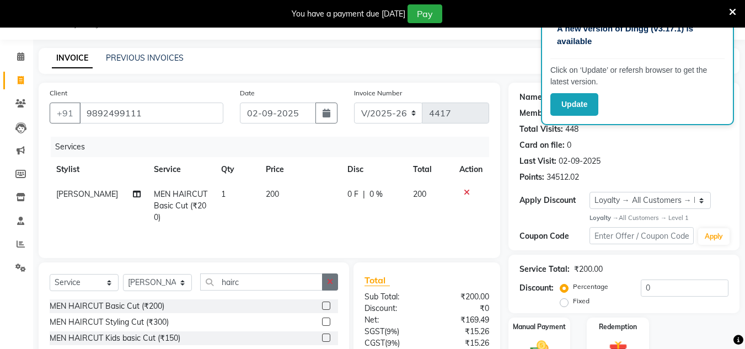
drag, startPoint x: 329, startPoint y: 286, endPoint x: 310, endPoint y: 285, distance: 19.3
click at [329, 286] on button "button" at bounding box center [330, 281] width 16 height 17
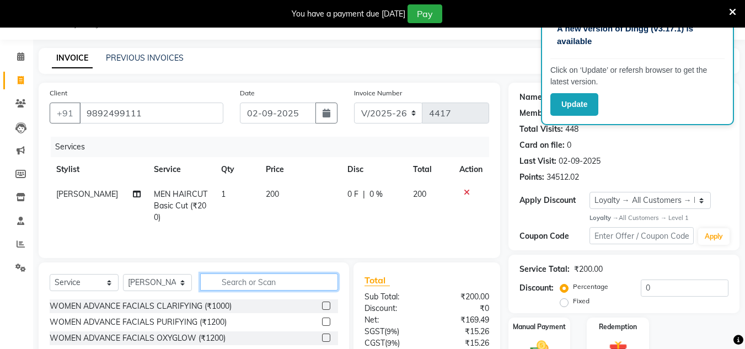
click at [310, 285] on input "text" at bounding box center [269, 281] width 138 height 17
type input "shav"
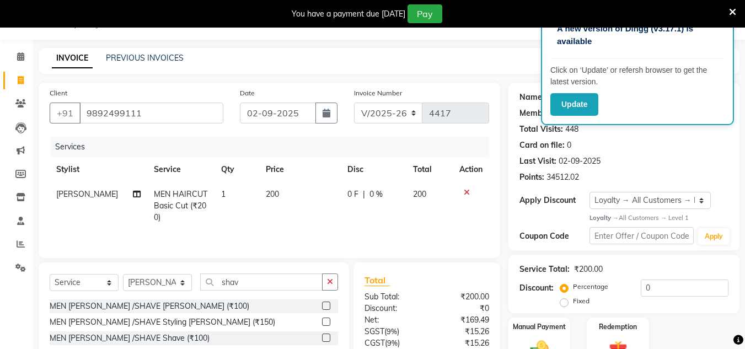
click at [325, 308] on label at bounding box center [326, 306] width 8 height 8
click at [325, 308] on input "checkbox" at bounding box center [325, 306] width 7 height 7
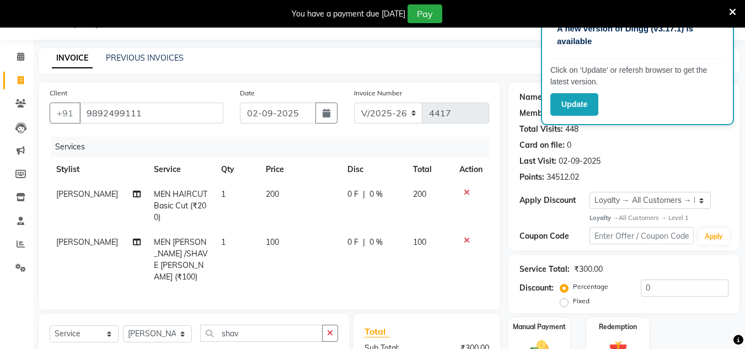
checkbox input "false"
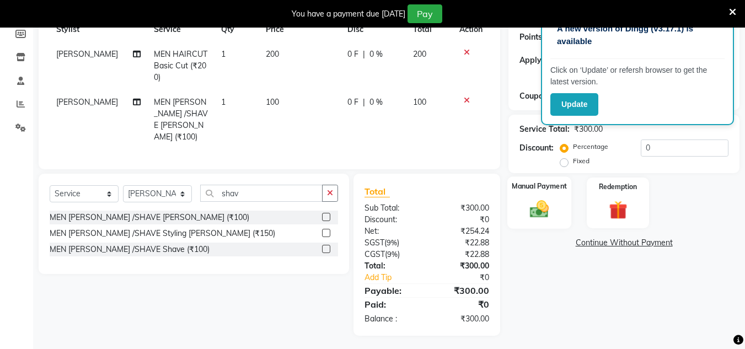
drag, startPoint x: 531, startPoint y: 200, endPoint x: 540, endPoint y: 209, distance: 13.3
click at [531, 200] on img at bounding box center [539, 209] width 31 height 22
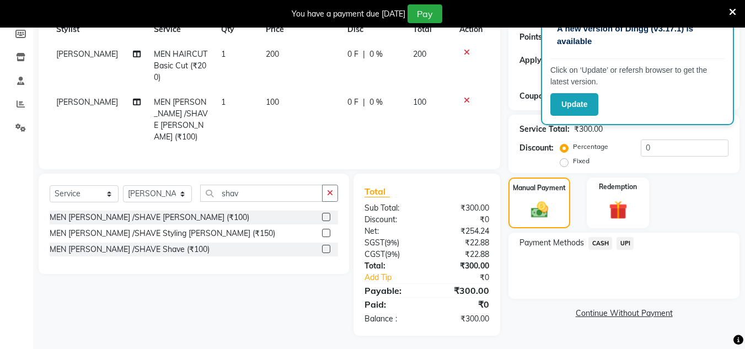
drag, startPoint x: 623, startPoint y: 242, endPoint x: 622, endPoint y: 252, distance: 10.6
click at [624, 243] on span "UPI" at bounding box center [624, 243] width 17 height 13
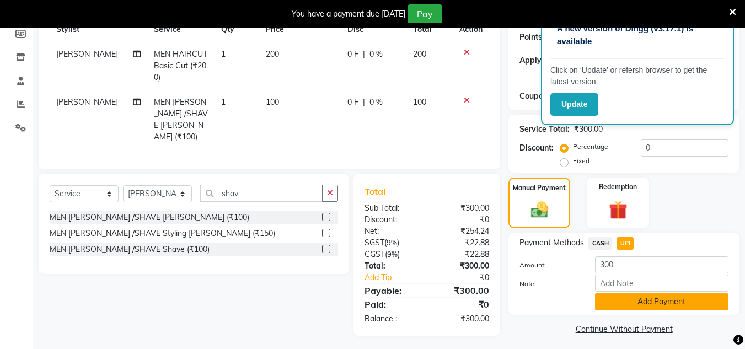
click at [614, 299] on button "Add Payment" at bounding box center [661, 301] width 133 height 17
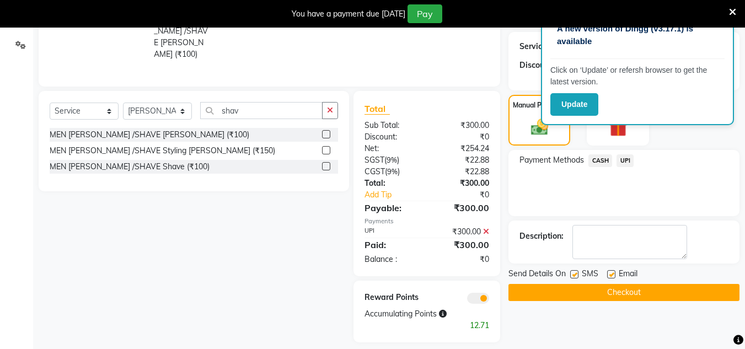
scroll to position [257, 0]
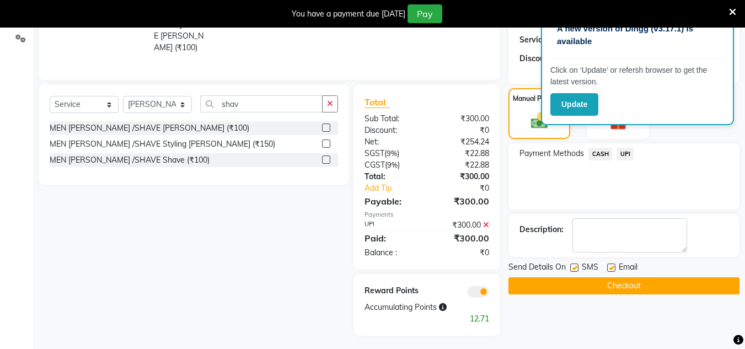
click at [610, 278] on button "Checkout" at bounding box center [623, 285] width 231 height 17
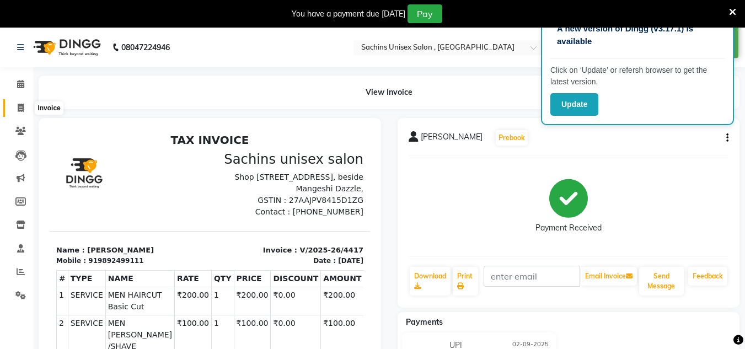
drag, startPoint x: 23, startPoint y: 112, endPoint x: 34, endPoint y: 110, distance: 11.1
click at [23, 112] on span at bounding box center [20, 108] width 19 height 13
select select "service"
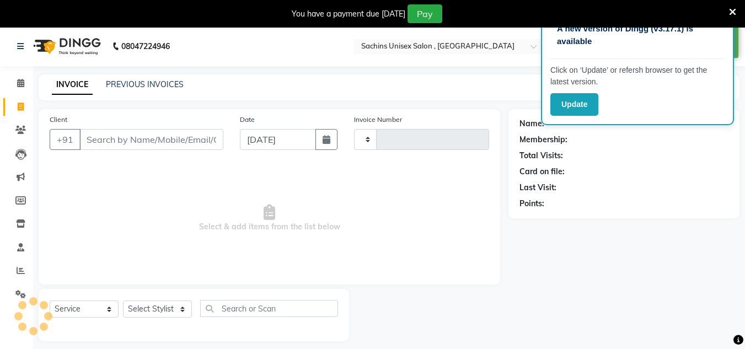
type input "4418"
select select "6840"
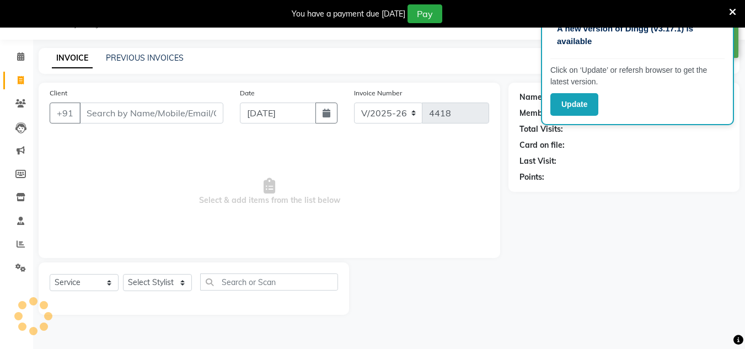
click at [106, 114] on input "Client" at bounding box center [151, 113] width 144 height 21
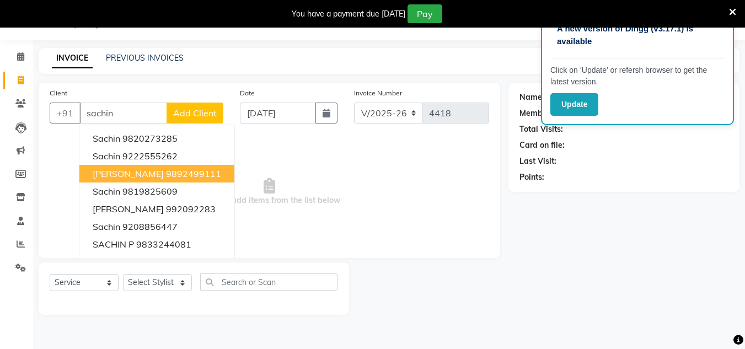
click at [116, 176] on span "[PERSON_NAME]" at bounding box center [128, 173] width 71 height 11
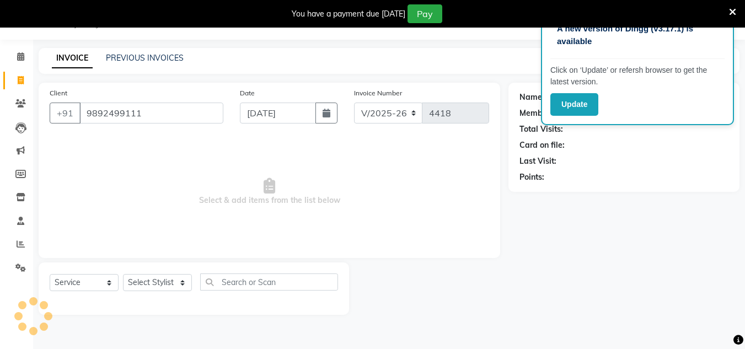
type input "9892499111"
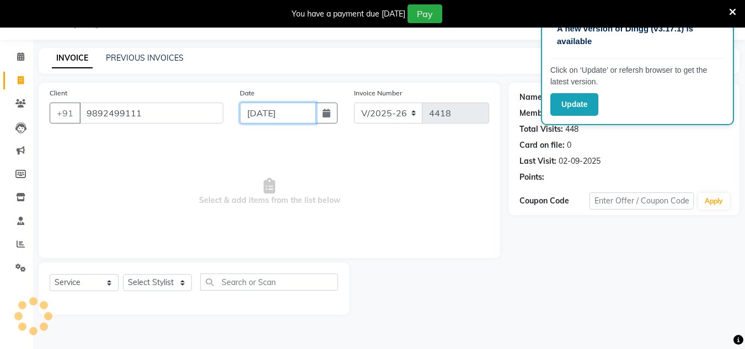
select select "1: Object"
click at [302, 110] on input "[DATE]" at bounding box center [278, 113] width 76 height 21
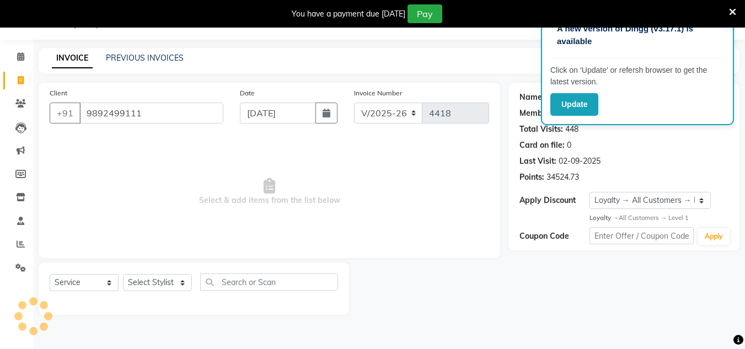
select select "9"
select select "2025"
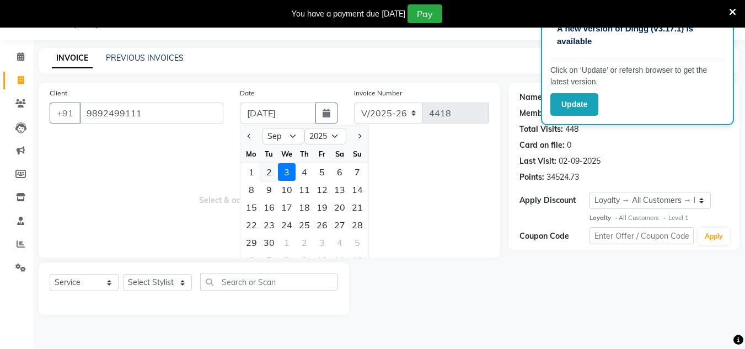
click at [269, 178] on div "2" at bounding box center [269, 172] width 18 height 18
type input "02-09-2025"
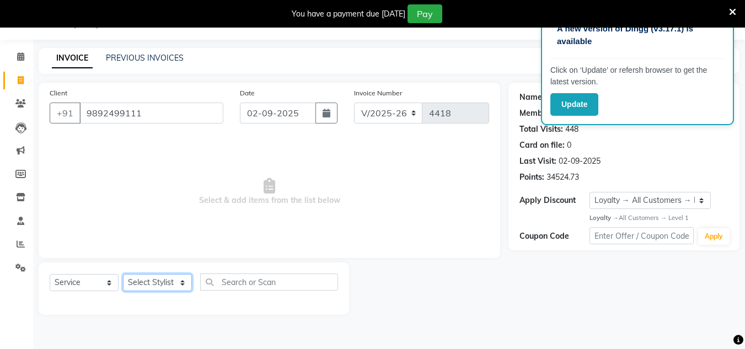
click at [173, 289] on select "Select Stylist [PERSON_NAME] new [PERSON_NAME] [PERSON_NAME] [PERSON_NAME] Owne…" at bounding box center [157, 282] width 69 height 17
select select "88197"
click at [123, 274] on select "Select Stylist [PERSON_NAME] new [PERSON_NAME] [PERSON_NAME] [PERSON_NAME] Owne…" at bounding box center [157, 282] width 69 height 17
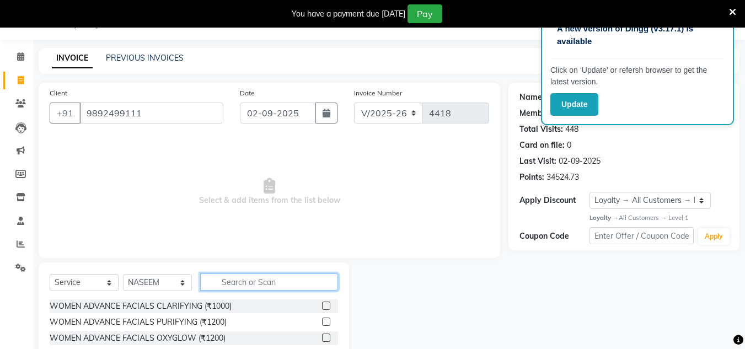
click at [227, 281] on input "text" at bounding box center [269, 281] width 138 height 17
type input "shav"
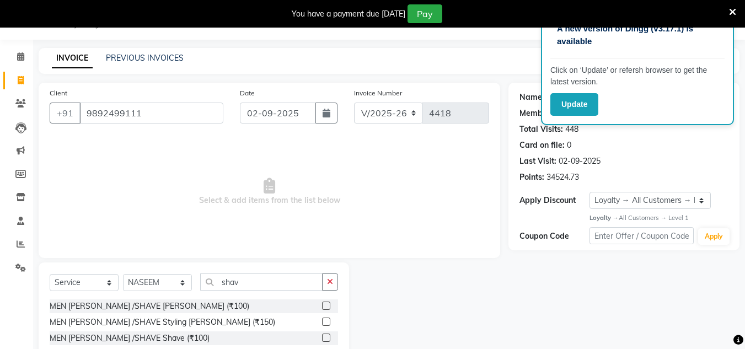
click at [326, 305] on label at bounding box center [326, 306] width 8 height 8
click at [326, 305] on input "checkbox" at bounding box center [325, 306] width 7 height 7
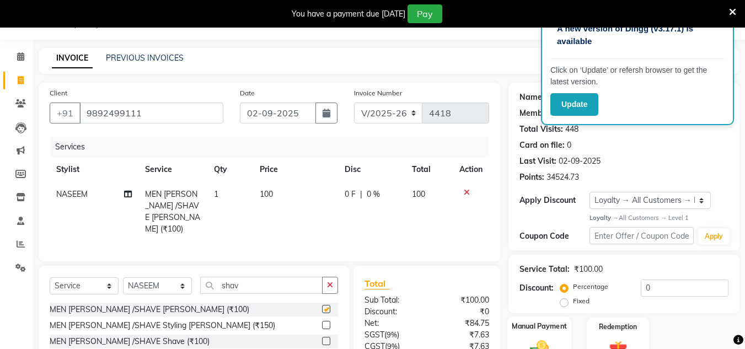
scroll to position [120, 0]
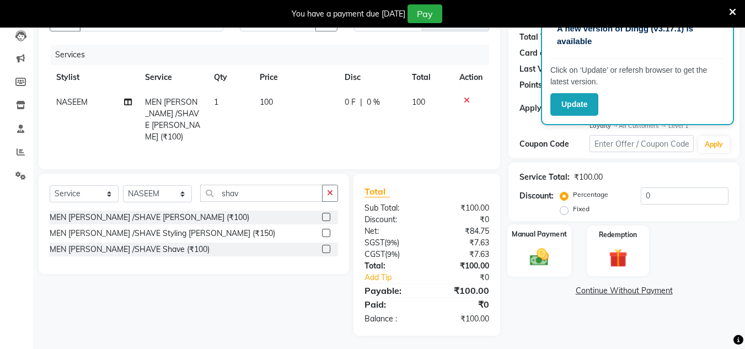
checkbox input "false"
click at [543, 259] on img at bounding box center [539, 257] width 31 height 22
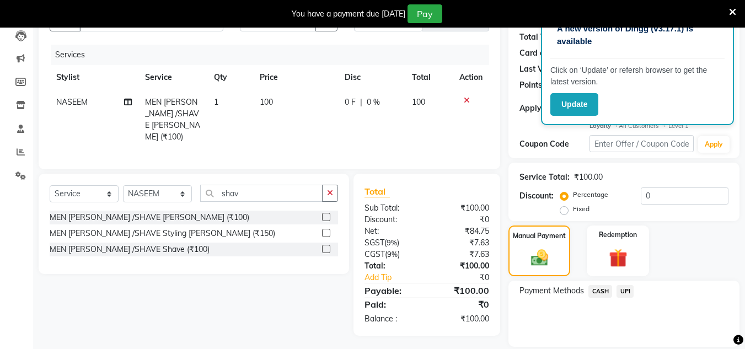
click at [603, 290] on span "CASH" at bounding box center [600, 291] width 24 height 13
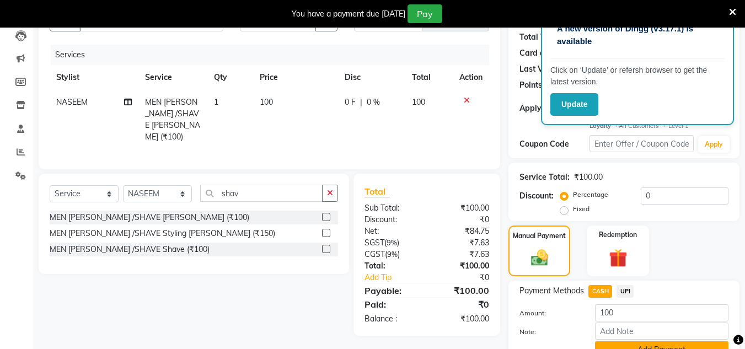
click at [621, 343] on button "Add Payment" at bounding box center [661, 349] width 133 height 17
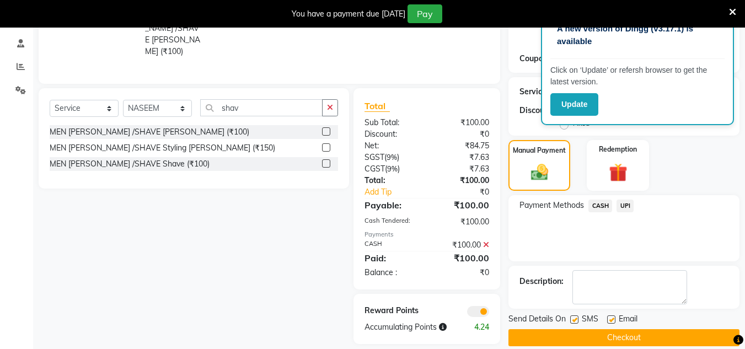
scroll to position [219, 0]
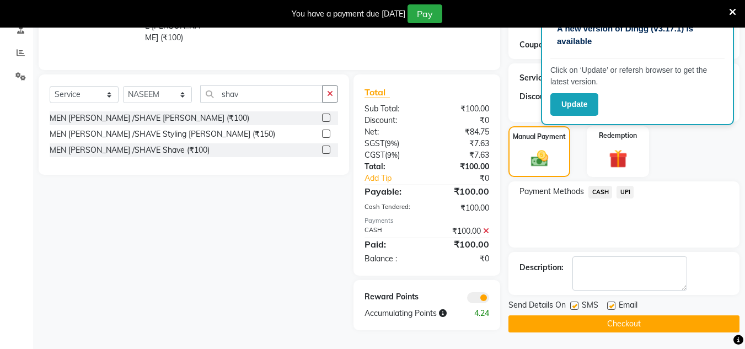
click at [630, 322] on button "Checkout" at bounding box center [623, 323] width 231 height 17
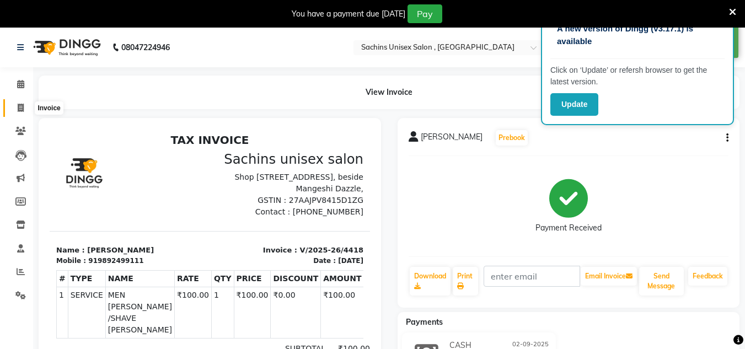
click at [24, 107] on icon at bounding box center [21, 108] width 6 height 8
select select "6840"
select select "service"
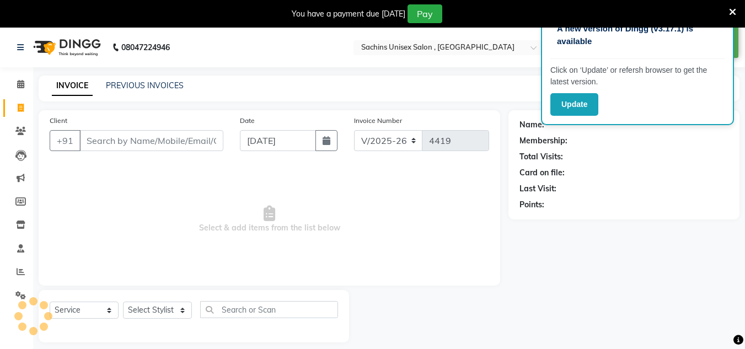
scroll to position [28, 0]
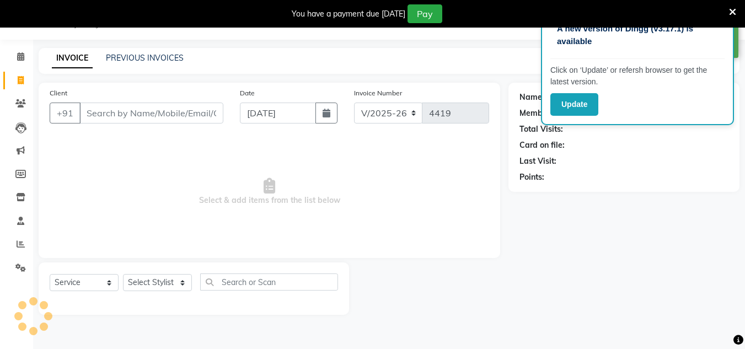
click at [123, 104] on input "Client" at bounding box center [151, 113] width 144 height 21
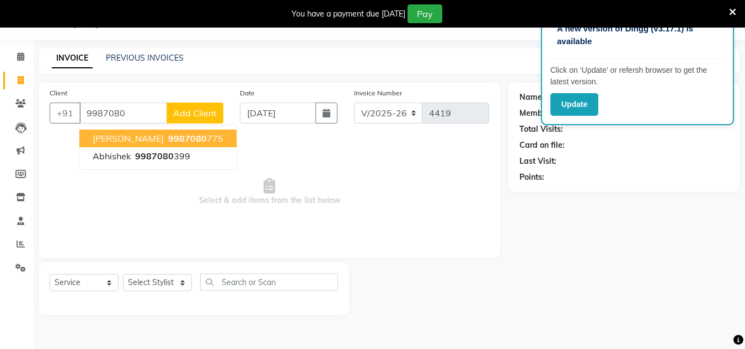
click at [168, 139] on span "9987080" at bounding box center [187, 138] width 39 height 11
type input "9987080775"
select select "1: Object"
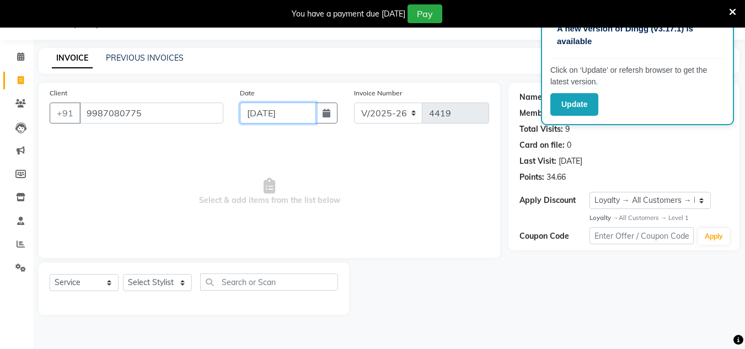
click at [306, 115] on input "[DATE]" at bounding box center [278, 113] width 76 height 21
select select "9"
select select "2025"
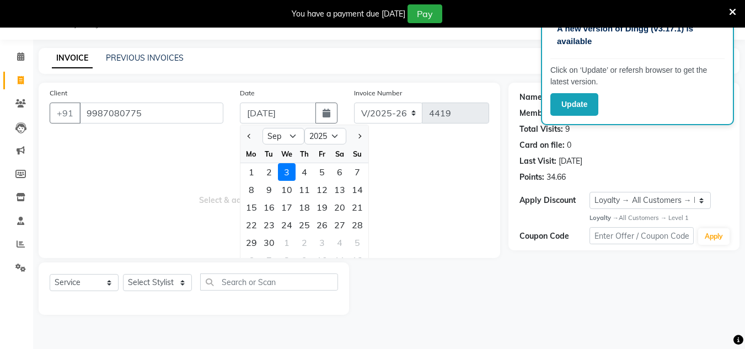
drag, startPoint x: 275, startPoint y: 170, endPoint x: 268, endPoint y: 175, distance: 8.0
click at [274, 171] on div "2" at bounding box center [269, 172] width 18 height 18
type input "02-09-2025"
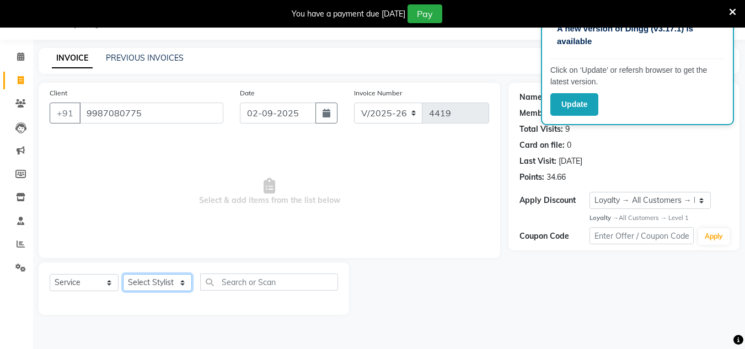
click at [179, 282] on select "Select Stylist [PERSON_NAME] new [PERSON_NAME] [PERSON_NAME] [PERSON_NAME] Owne…" at bounding box center [157, 282] width 69 height 17
select select "85763"
click at [123, 274] on select "Select Stylist [PERSON_NAME] new [PERSON_NAME] [PERSON_NAME] [PERSON_NAME] Owne…" at bounding box center [157, 282] width 69 height 17
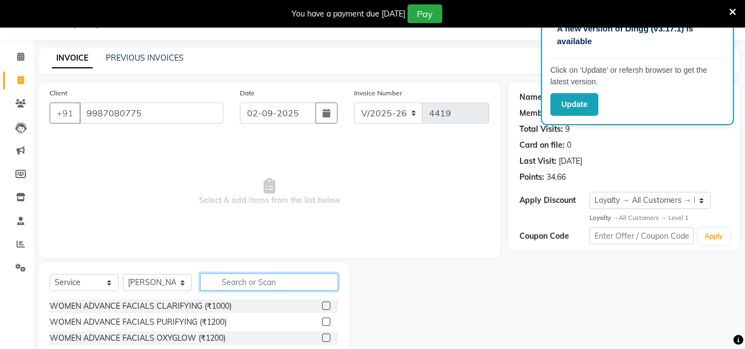
click at [239, 282] on input "text" at bounding box center [269, 281] width 138 height 17
type input "shav"
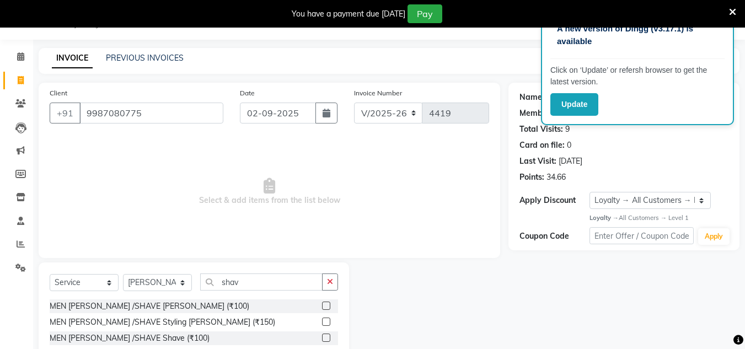
click at [327, 304] on label at bounding box center [326, 306] width 8 height 8
click at [327, 304] on input "checkbox" at bounding box center [325, 306] width 7 height 7
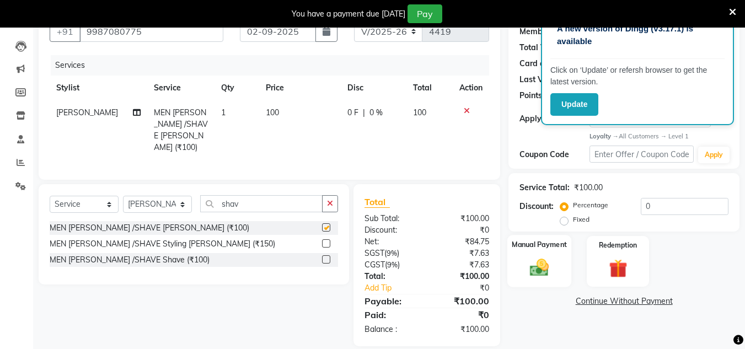
scroll to position [120, 0]
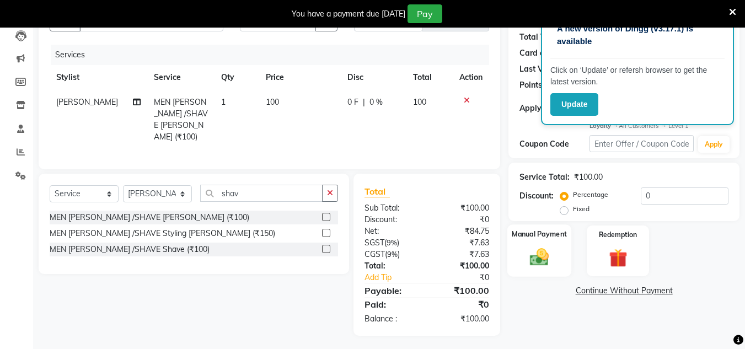
checkbox input "false"
drag, startPoint x: 549, startPoint y: 259, endPoint x: 570, endPoint y: 278, distance: 28.9
click at [549, 259] on img at bounding box center [539, 256] width 30 height 21
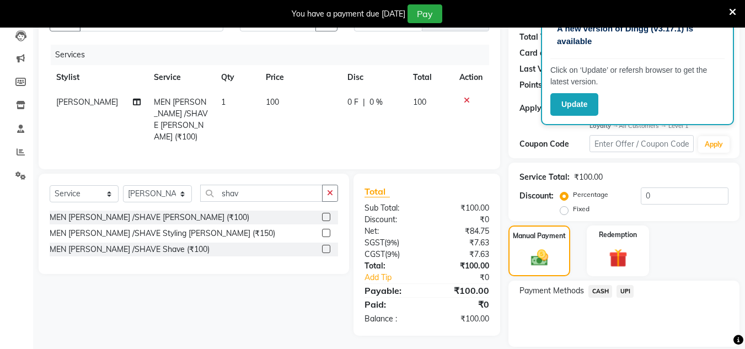
click at [621, 289] on span "UPI" at bounding box center [624, 291] width 17 height 13
click at [648, 342] on button "Add Payment" at bounding box center [661, 349] width 133 height 17
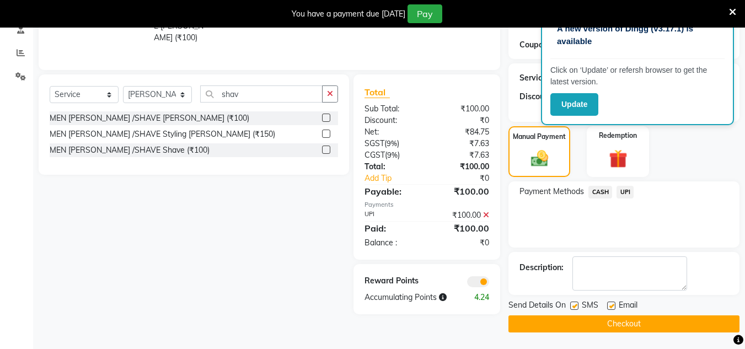
click at [648, 324] on button "Checkout" at bounding box center [623, 323] width 231 height 17
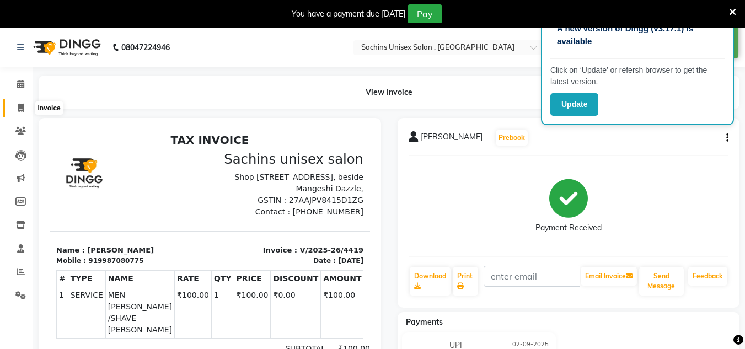
click at [18, 102] on span at bounding box center [20, 108] width 19 height 13
select select "6840"
select select "service"
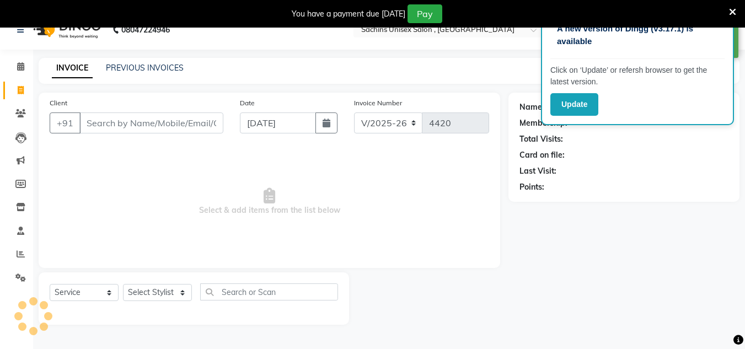
scroll to position [28, 0]
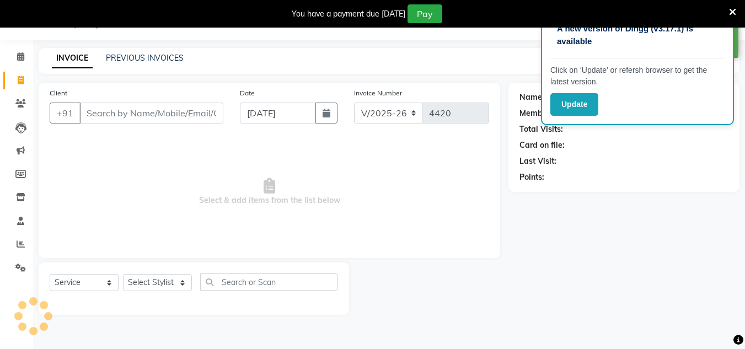
click at [162, 115] on input "Client" at bounding box center [151, 113] width 144 height 21
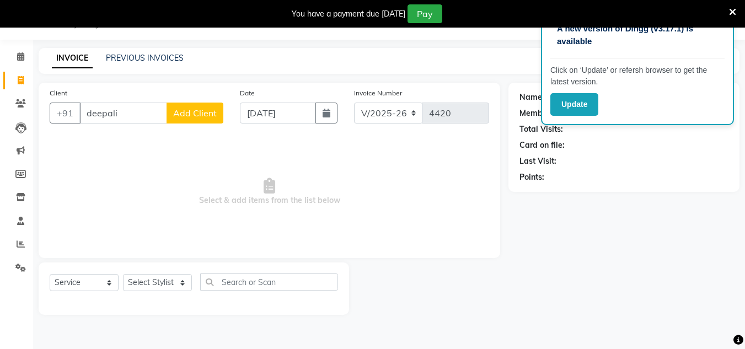
click at [135, 117] on input "deepali" at bounding box center [123, 113] width 88 height 21
click at [153, 116] on input "deepali" at bounding box center [123, 113] width 88 height 21
type input "d"
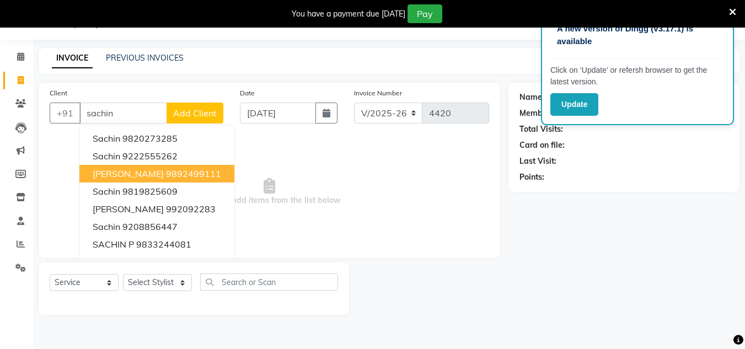
click at [175, 171] on ngb-highlight "9892499111" at bounding box center [193, 173] width 55 height 11
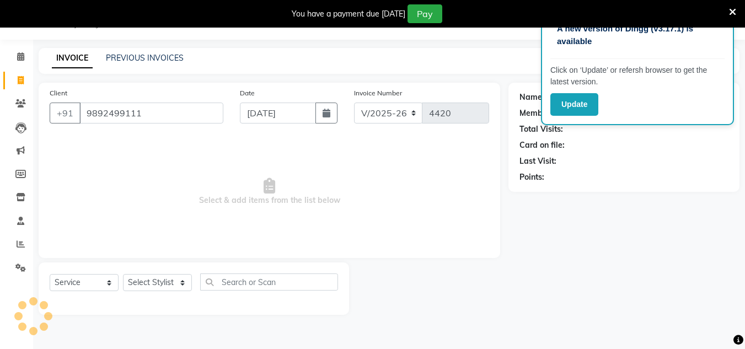
type input "9892499111"
select select "1: Object"
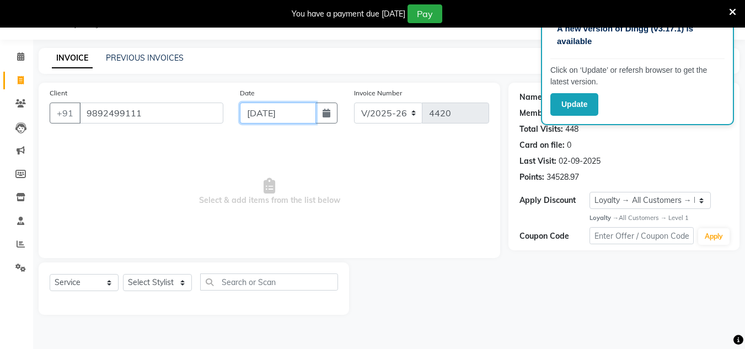
click at [303, 112] on input "[DATE]" at bounding box center [278, 113] width 76 height 21
select select "9"
select select "2025"
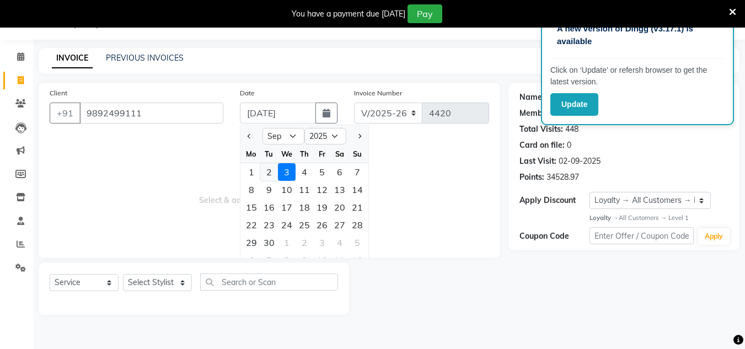
click at [267, 170] on div "2" at bounding box center [269, 172] width 18 height 18
type input "02-09-2025"
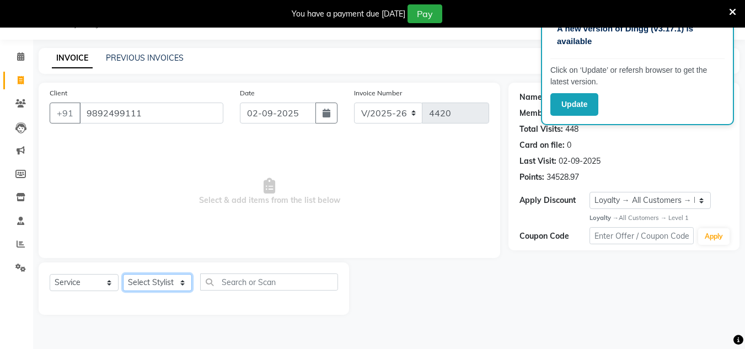
click at [169, 282] on select "Select Stylist [PERSON_NAME] new [PERSON_NAME] [PERSON_NAME] [PERSON_NAME] Owne…" at bounding box center [157, 282] width 69 height 17
select select "53569"
click at [123, 274] on select "Select Stylist [PERSON_NAME] new [PERSON_NAME] [PERSON_NAME] [PERSON_NAME] Owne…" at bounding box center [157, 282] width 69 height 17
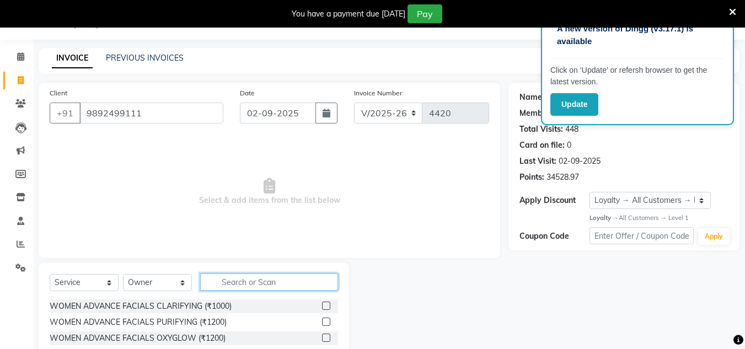
click at [263, 281] on input "text" at bounding box center [269, 281] width 138 height 17
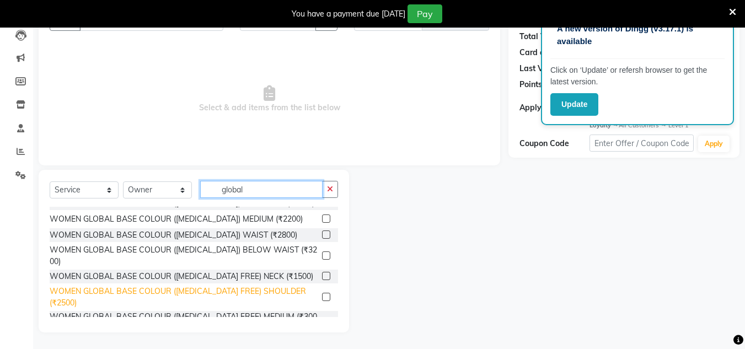
scroll to position [17, 0]
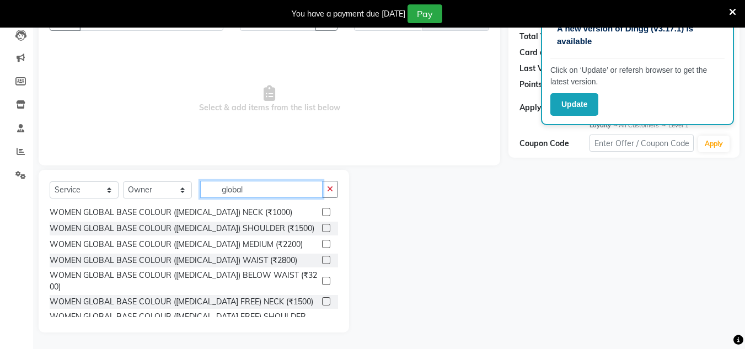
click at [263, 186] on input "global" at bounding box center [261, 189] width 122 height 17
type input "g"
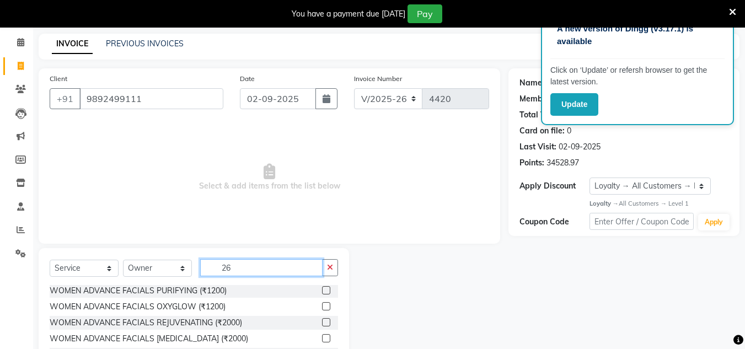
scroll to position [0, 0]
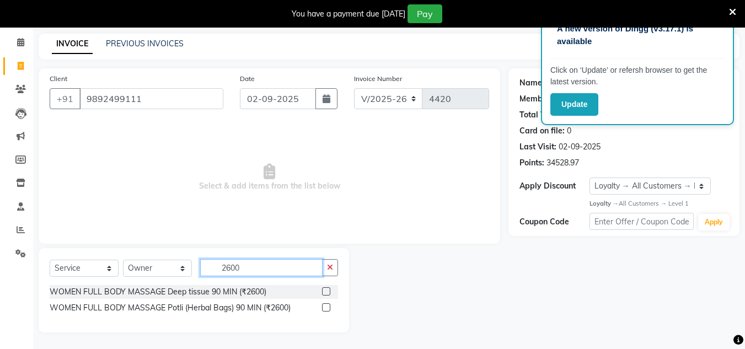
click at [257, 267] on input "2600" at bounding box center [261, 267] width 122 height 17
type input "2"
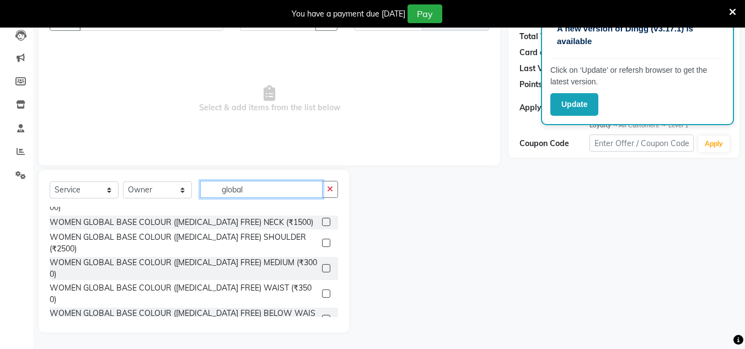
scroll to position [55, 0]
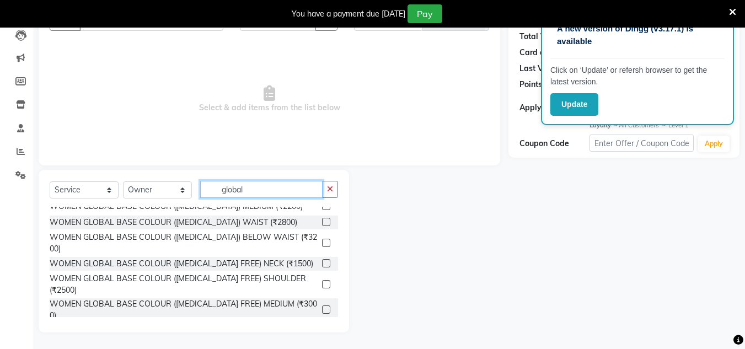
type input "global"
click at [322, 222] on label at bounding box center [326, 222] width 8 height 8
click at [322, 222] on input "checkbox" at bounding box center [325, 222] width 7 height 7
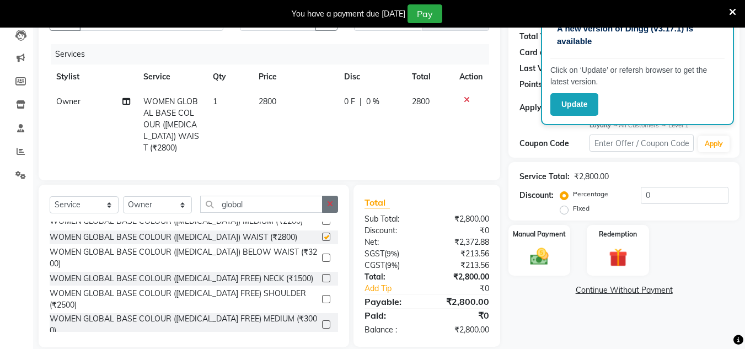
checkbox input "false"
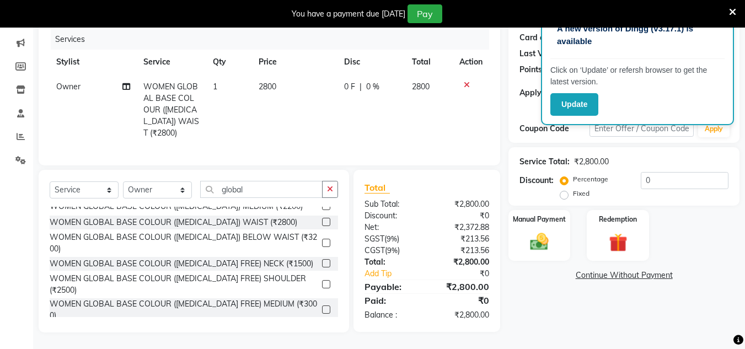
scroll to position [0, 0]
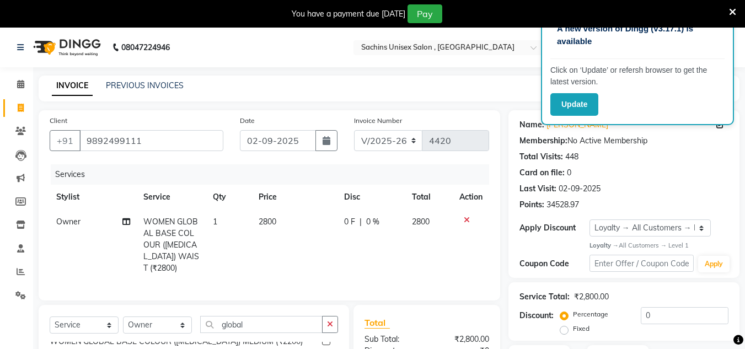
click at [351, 223] on span "0 F" at bounding box center [349, 222] width 11 height 12
select select "53569"
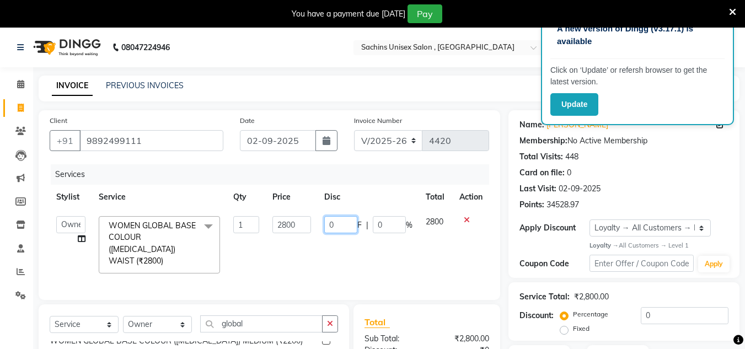
click at [351, 223] on input "0" at bounding box center [340, 224] width 33 height 17
type input "200"
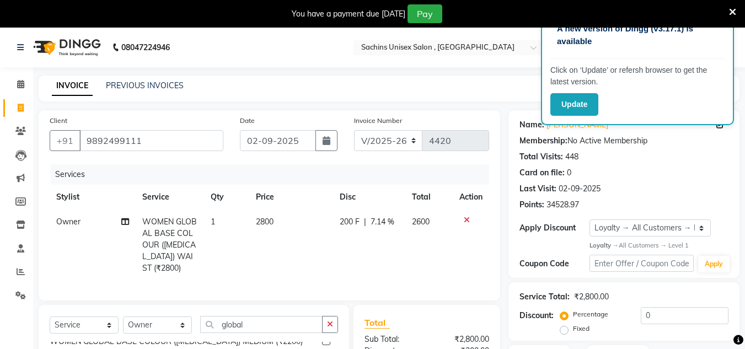
click at [386, 249] on td "200 F | 7.14 %" at bounding box center [369, 244] width 72 height 71
select select "53569"
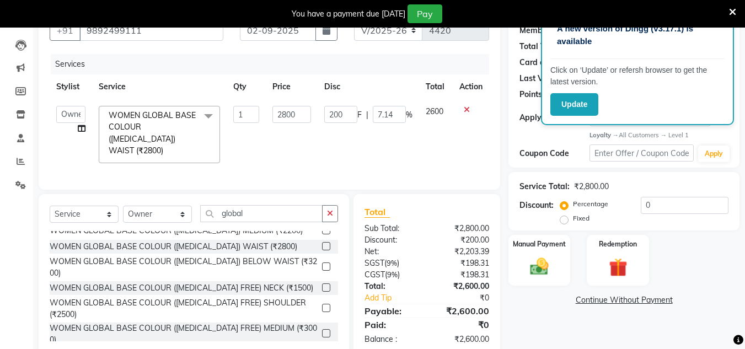
scroll to position [131, 0]
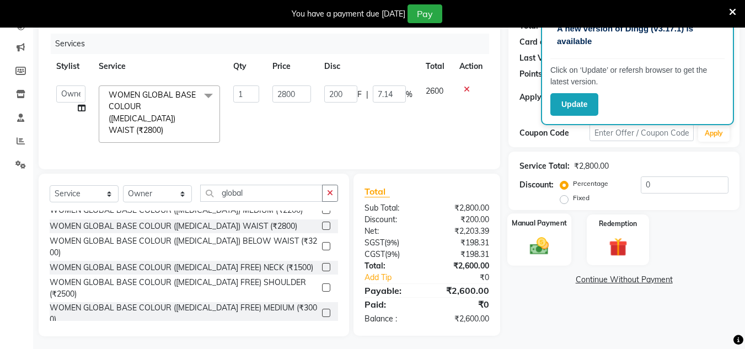
click at [546, 240] on img at bounding box center [539, 246] width 31 height 22
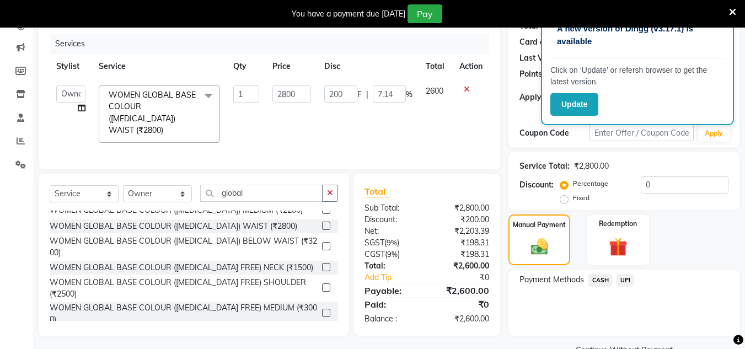
click at [628, 278] on span "UPI" at bounding box center [624, 280] width 17 height 13
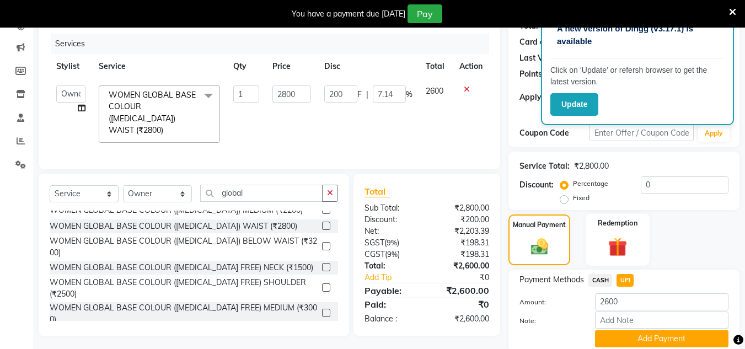
scroll to position [173, 0]
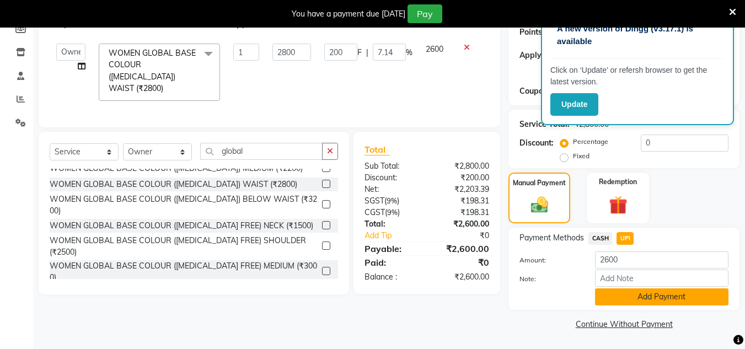
click at [642, 300] on button "Add Payment" at bounding box center [661, 296] width 133 height 17
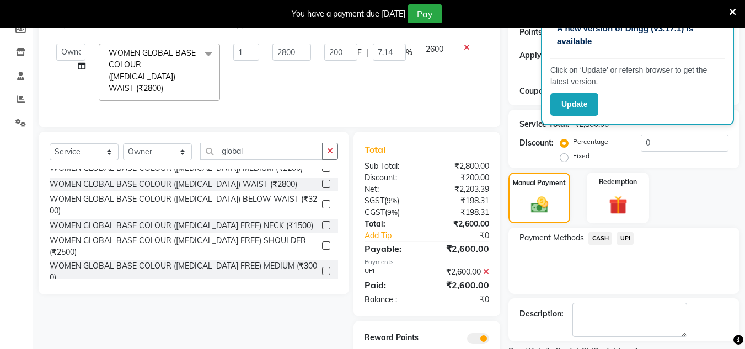
scroll to position [219, 0]
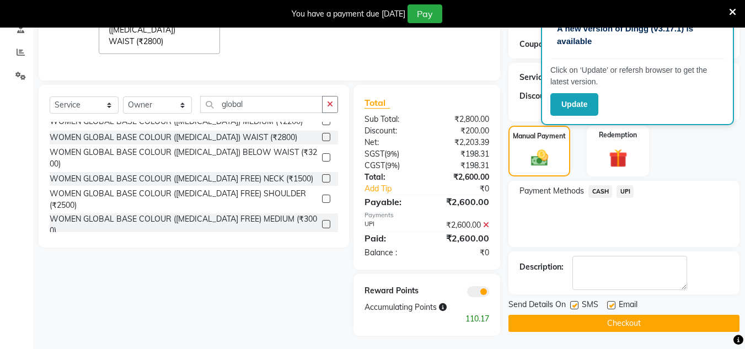
click at [607, 319] on button "Checkout" at bounding box center [623, 323] width 231 height 17
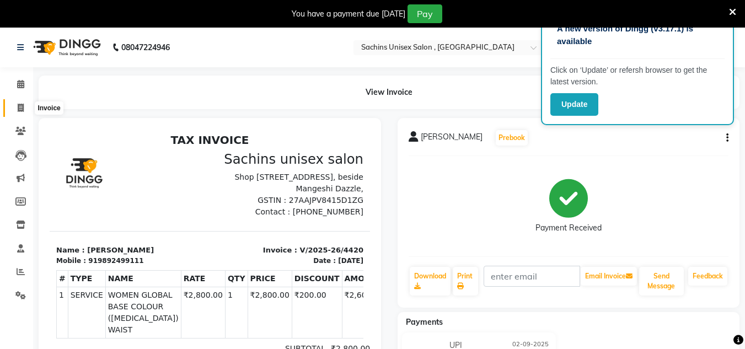
drag, startPoint x: 20, startPoint y: 106, endPoint x: 40, endPoint y: 105, distance: 19.3
click at [20, 106] on icon at bounding box center [21, 108] width 6 height 8
select select "service"
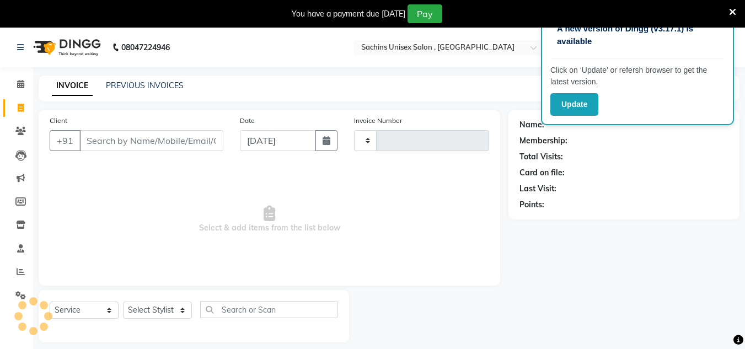
scroll to position [28, 0]
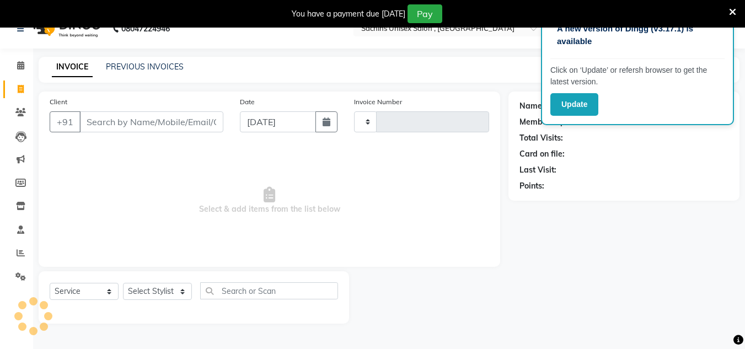
type input "4421"
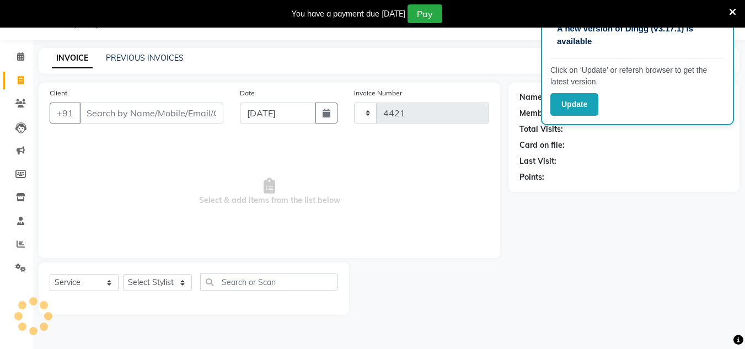
select select "6840"
click at [129, 111] on input "Client" at bounding box center [151, 113] width 144 height 21
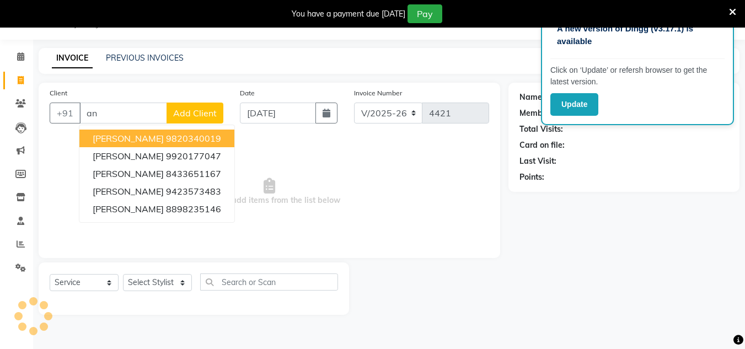
type input "a"
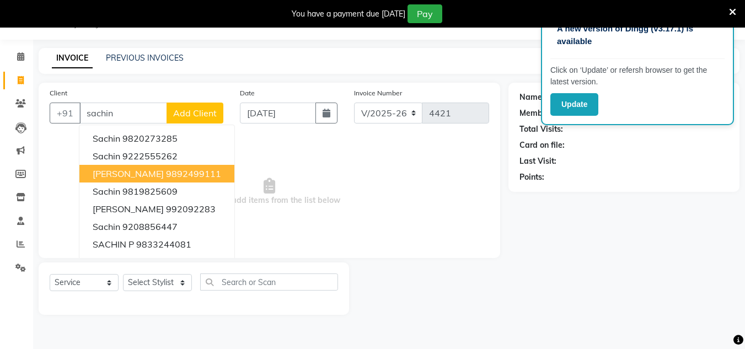
drag, startPoint x: 160, startPoint y: 174, endPoint x: 196, endPoint y: 171, distance: 35.9
click at [166, 174] on ngb-highlight "9892499111" at bounding box center [193, 173] width 55 height 11
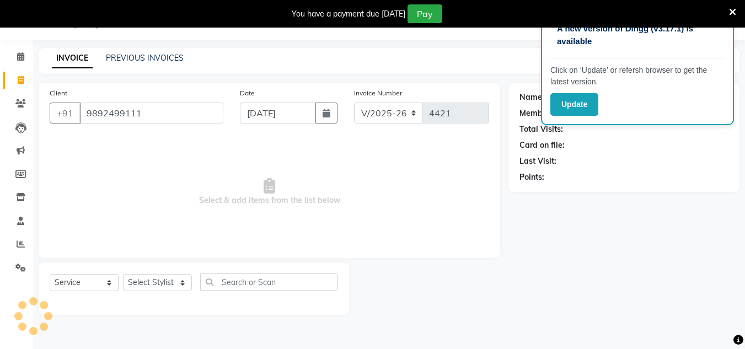
type input "9892499111"
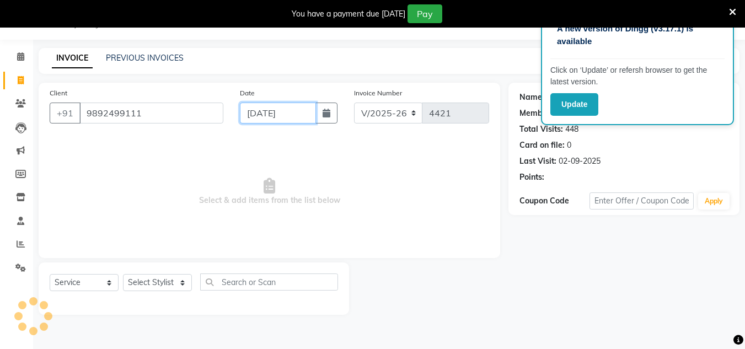
click at [308, 111] on input "[DATE]" at bounding box center [278, 113] width 76 height 21
select select "9"
select select "2025"
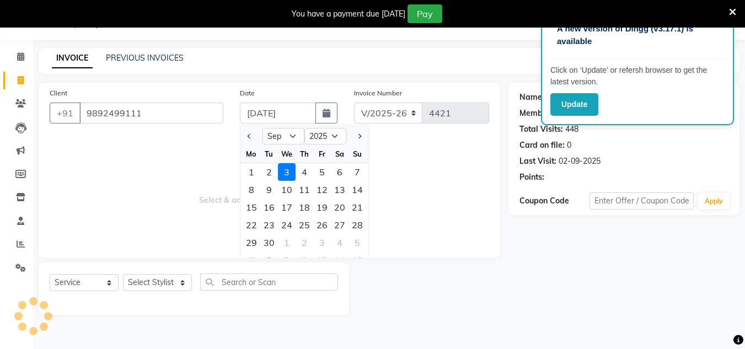
select select "1: Object"
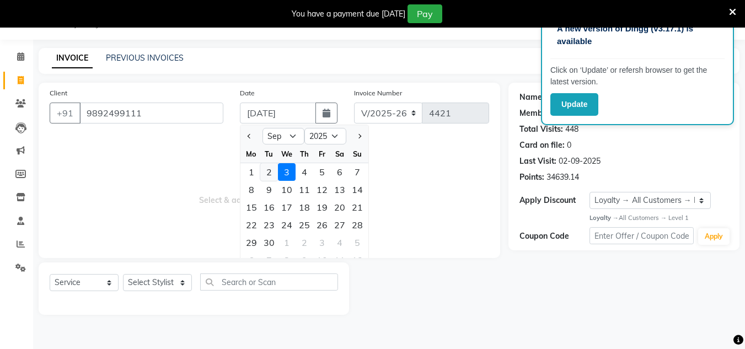
click at [272, 169] on div "2" at bounding box center [269, 172] width 18 height 18
type input "02-09-2025"
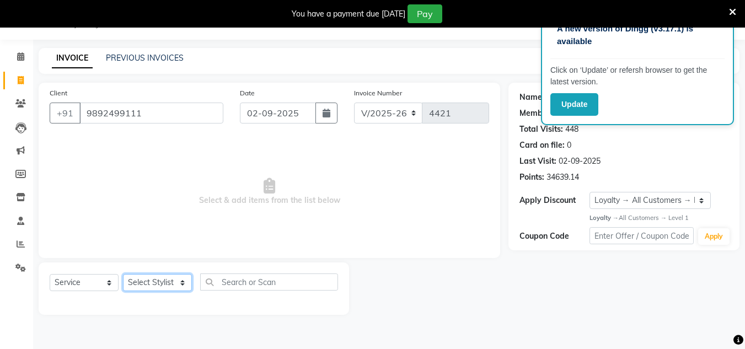
click at [176, 282] on select "Select Stylist [PERSON_NAME] new [PERSON_NAME] [PERSON_NAME] [PERSON_NAME] Owne…" at bounding box center [157, 282] width 69 height 17
select select "81667"
click at [123, 274] on select "Select Stylist [PERSON_NAME] new [PERSON_NAME] [PERSON_NAME] [PERSON_NAME] Owne…" at bounding box center [157, 282] width 69 height 17
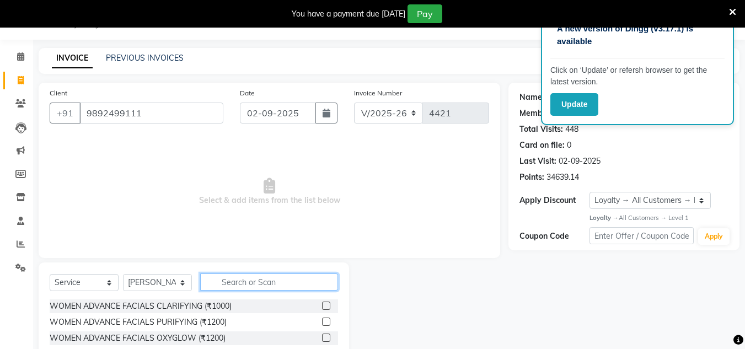
click at [228, 285] on input "text" at bounding box center [269, 281] width 138 height 17
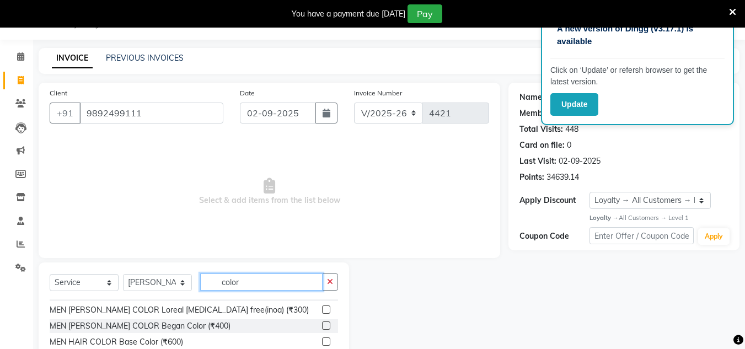
scroll to position [165, 0]
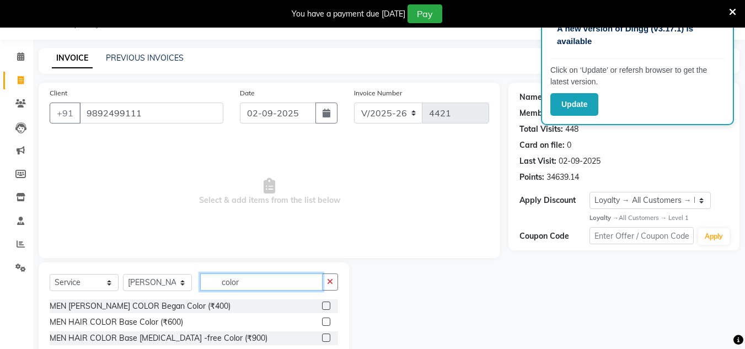
type input "color"
click at [322, 334] on label at bounding box center [326, 338] width 8 height 8
click at [322, 335] on input "checkbox" at bounding box center [325, 338] width 7 height 7
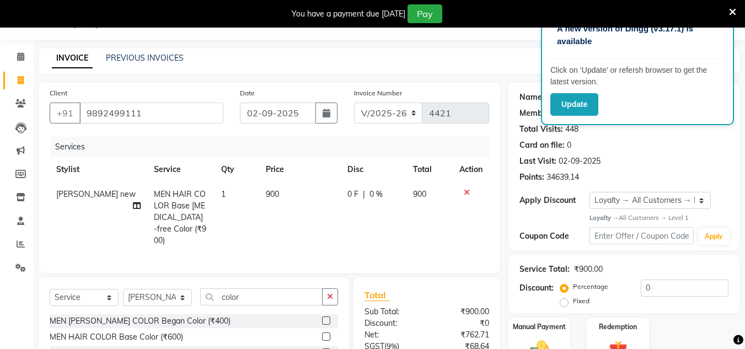
checkbox input "false"
drag, startPoint x: 335, startPoint y: 287, endPoint x: 312, endPoint y: 291, distance: 22.8
click at [332, 288] on button "button" at bounding box center [330, 296] width 16 height 17
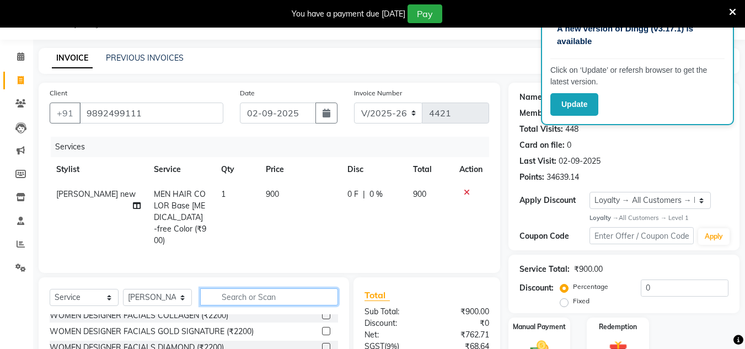
click at [312, 291] on input "text" at bounding box center [269, 296] width 138 height 17
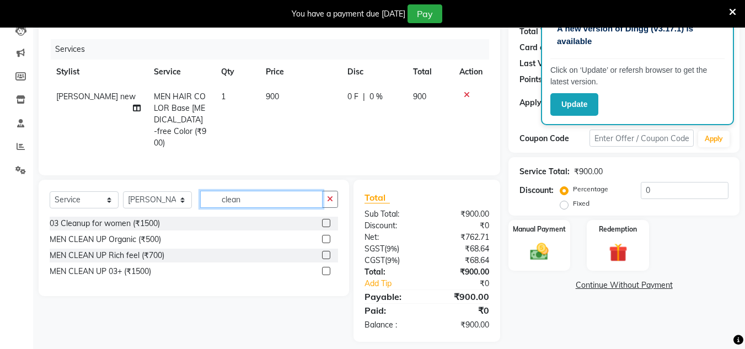
scroll to position [131, 0]
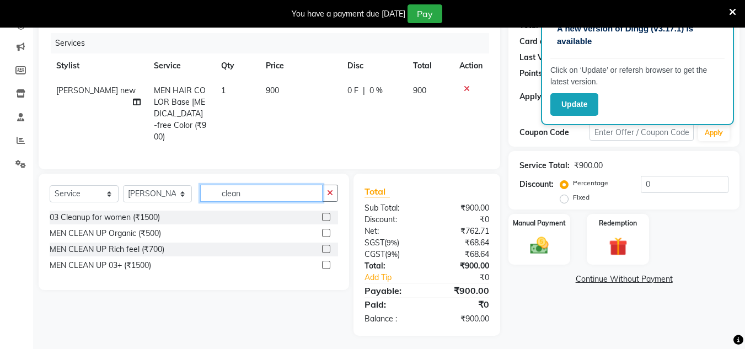
type input "clean"
click at [326, 245] on label at bounding box center [326, 249] width 8 height 8
click at [326, 246] on input "checkbox" at bounding box center [325, 249] width 7 height 7
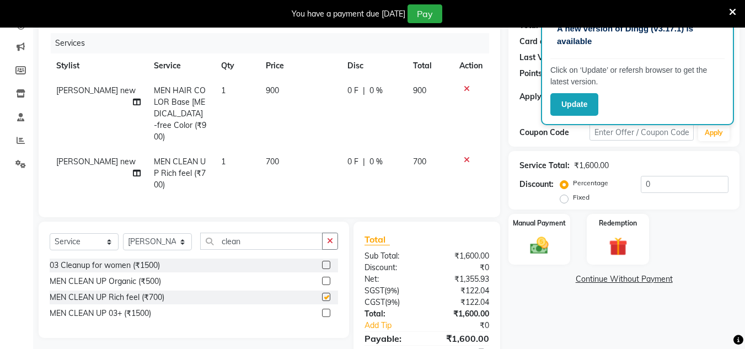
checkbox input "false"
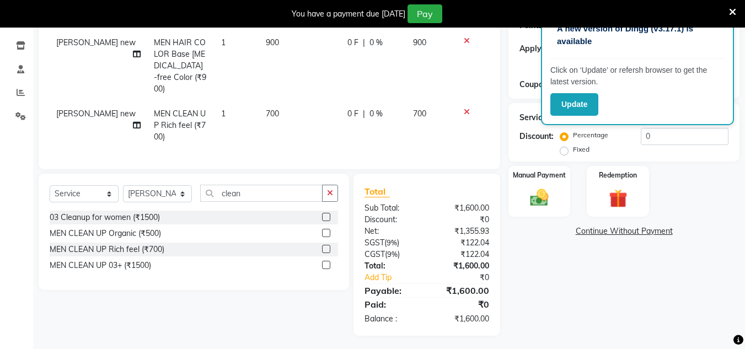
click at [465, 108] on icon at bounding box center [467, 112] width 6 height 8
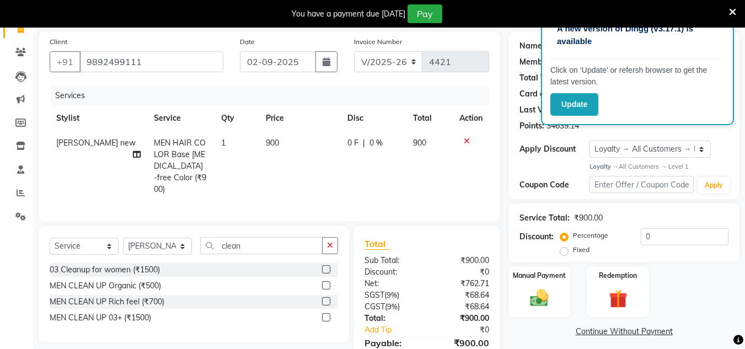
scroll to position [76, 0]
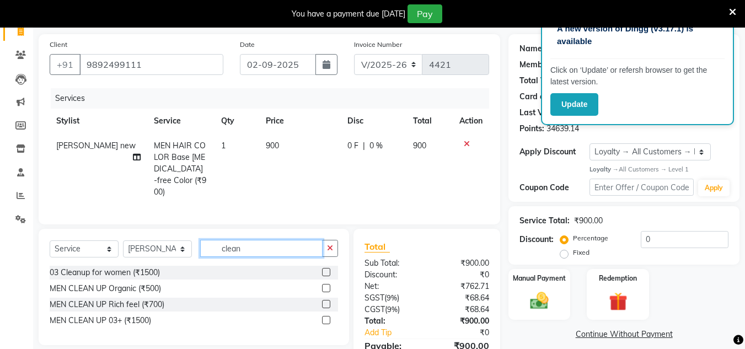
click at [259, 245] on input "clean" at bounding box center [261, 248] width 122 height 17
type input "c"
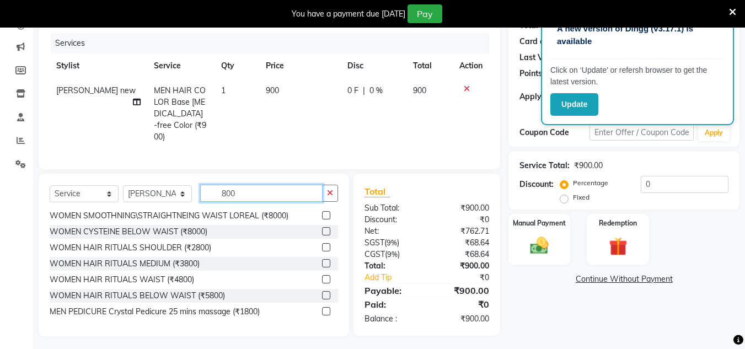
scroll to position [132, 0]
click at [286, 184] on input "800" at bounding box center [261, 192] width 122 height 17
type input "8"
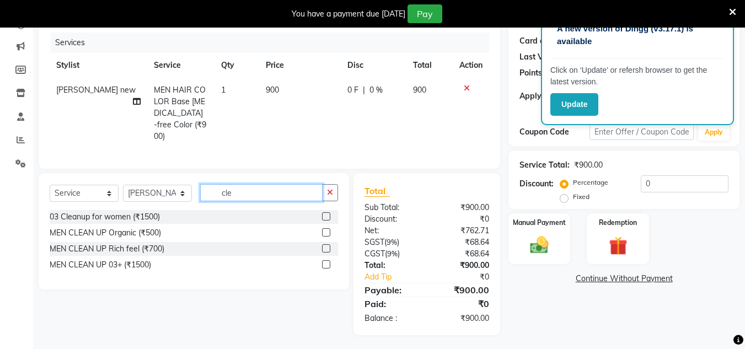
scroll to position [0, 0]
type input "c"
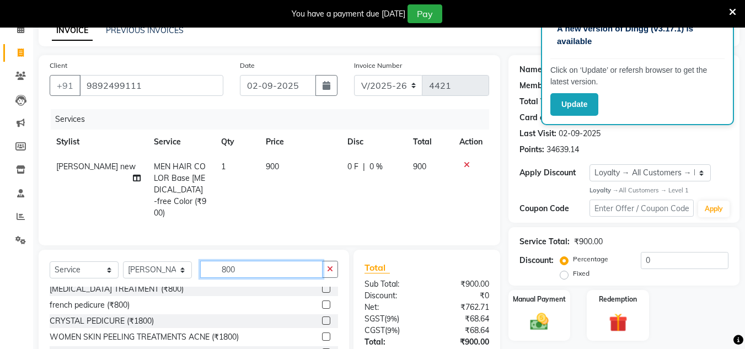
scroll to position [55, 0]
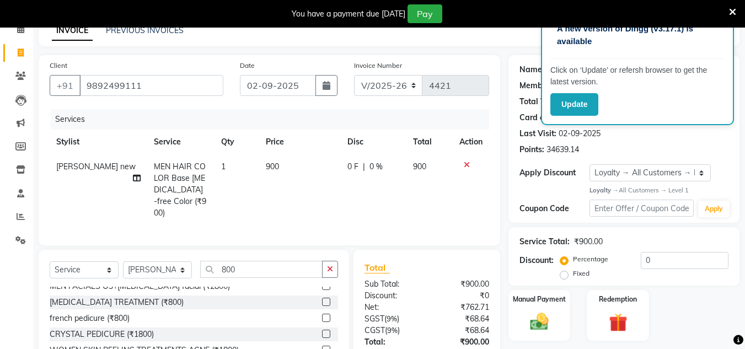
click at [322, 300] on label at bounding box center [326, 302] width 8 height 8
click at [322, 300] on input "checkbox" at bounding box center [325, 302] width 7 height 7
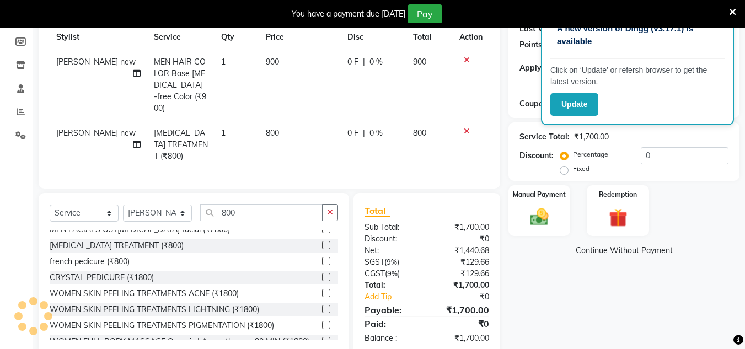
scroll to position [165, 0]
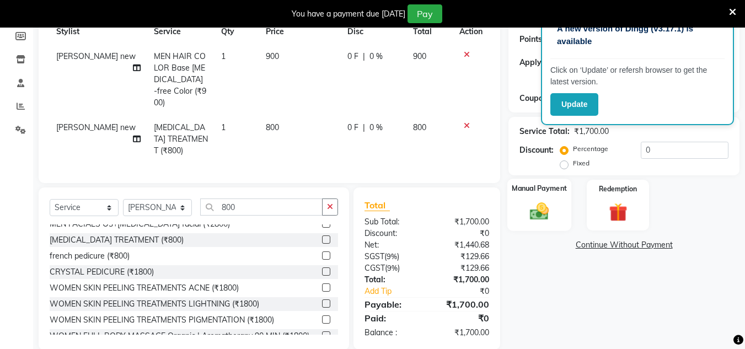
click at [539, 209] on img at bounding box center [539, 212] width 31 height 22
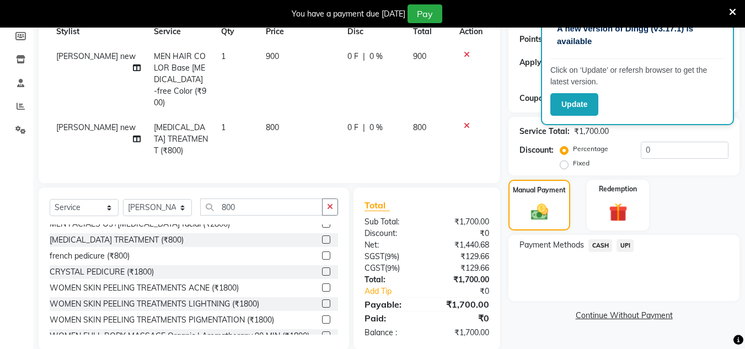
click at [626, 241] on span "UPI" at bounding box center [624, 245] width 17 height 13
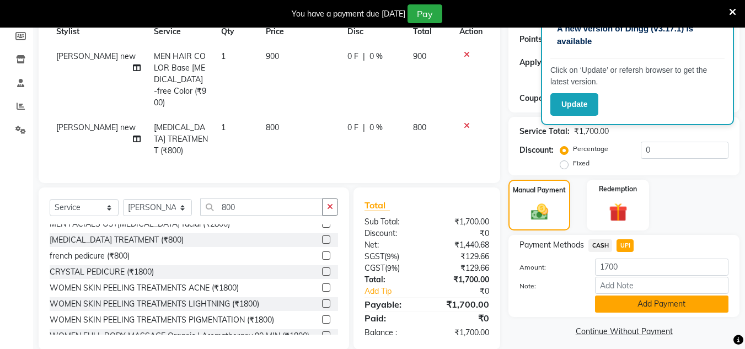
click at [622, 305] on button "Add Payment" at bounding box center [661, 303] width 133 height 17
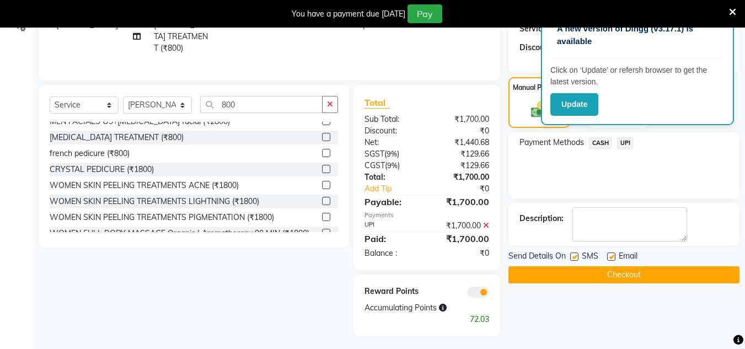
scroll to position [268, 0]
click at [641, 271] on button "Checkout" at bounding box center [623, 274] width 231 height 17
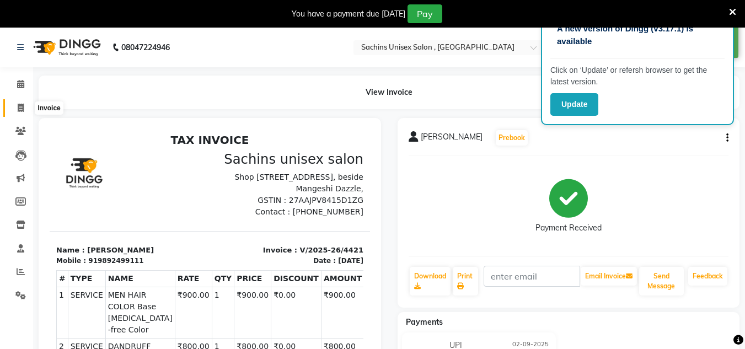
click at [24, 106] on span at bounding box center [20, 108] width 19 height 13
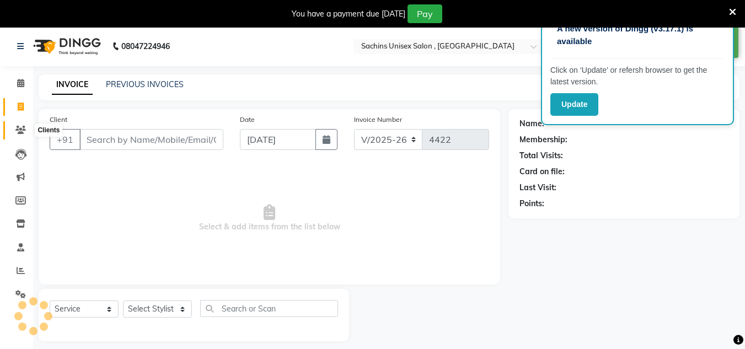
scroll to position [28, 0]
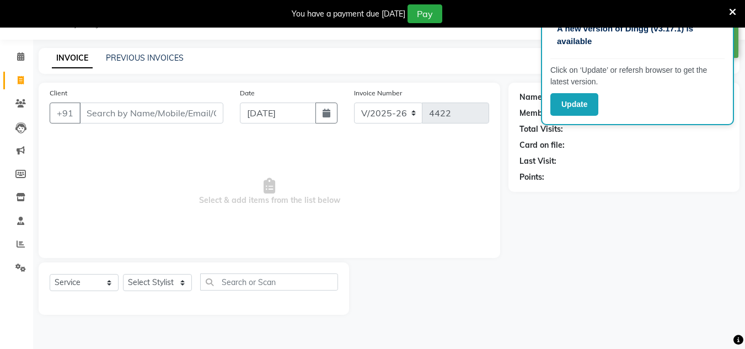
click at [126, 108] on input "Client" at bounding box center [151, 113] width 144 height 21
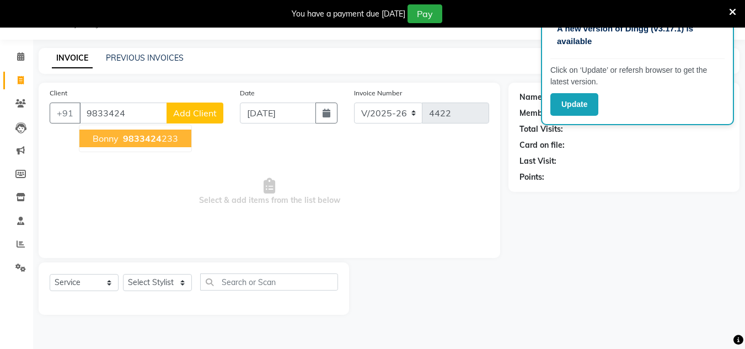
click at [150, 140] on span "9833424" at bounding box center [142, 138] width 39 height 11
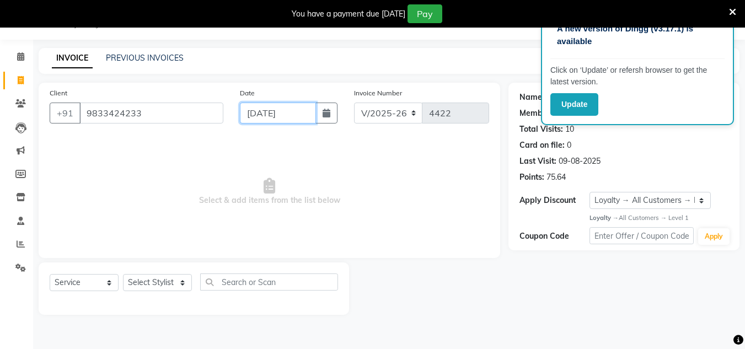
click at [310, 118] on input "[DATE]" at bounding box center [278, 113] width 76 height 21
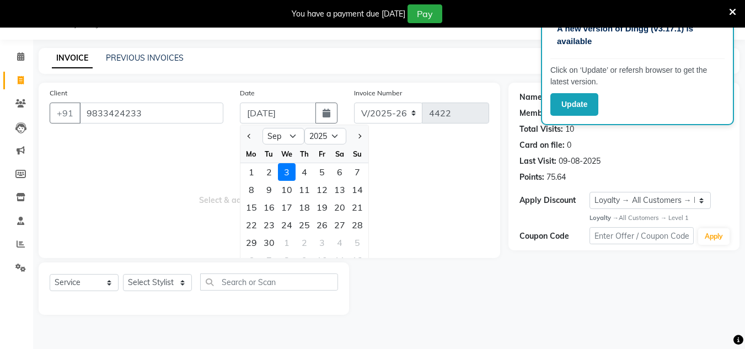
drag, startPoint x: 267, startPoint y: 171, endPoint x: 261, endPoint y: 181, distance: 12.1
click at [267, 171] on div "2" at bounding box center [269, 172] width 18 height 18
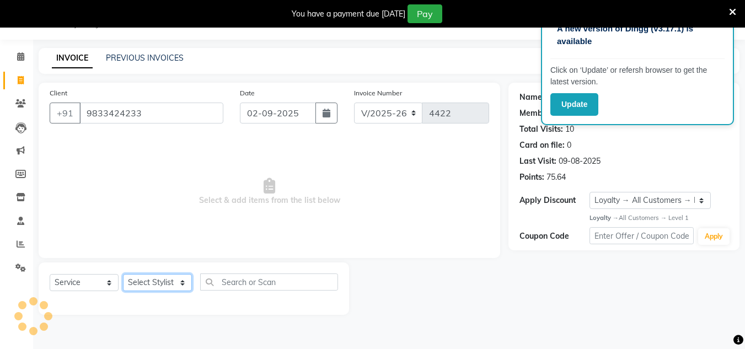
click at [176, 282] on select "Select Stylist [PERSON_NAME] new [PERSON_NAME] [PERSON_NAME] [PERSON_NAME] Owne…" at bounding box center [157, 282] width 69 height 17
click at [123, 274] on select "Select Stylist [PERSON_NAME] new [PERSON_NAME] [PERSON_NAME] [PERSON_NAME] Owne…" at bounding box center [157, 282] width 69 height 17
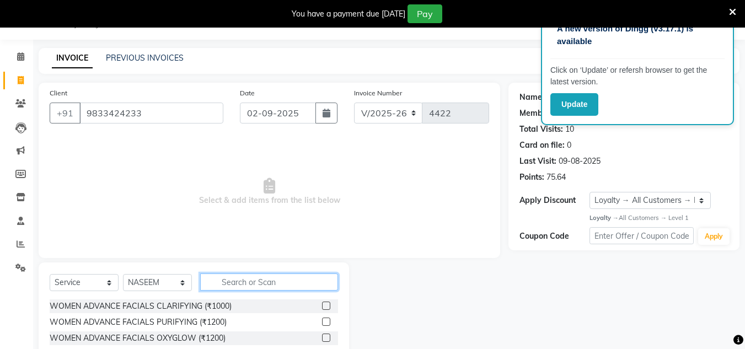
click at [225, 279] on input "text" at bounding box center [269, 281] width 138 height 17
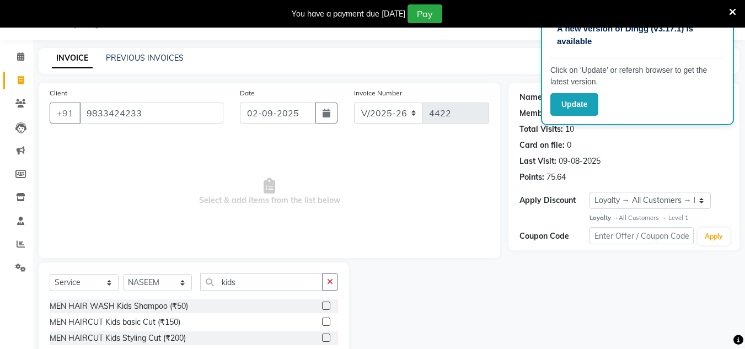
click at [325, 322] on label at bounding box center [326, 322] width 8 height 8
click at [325, 322] on input "checkbox" at bounding box center [325, 322] width 7 height 7
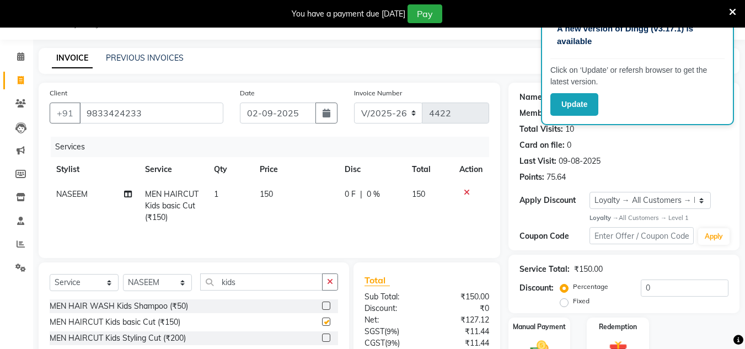
scroll to position [120, 0]
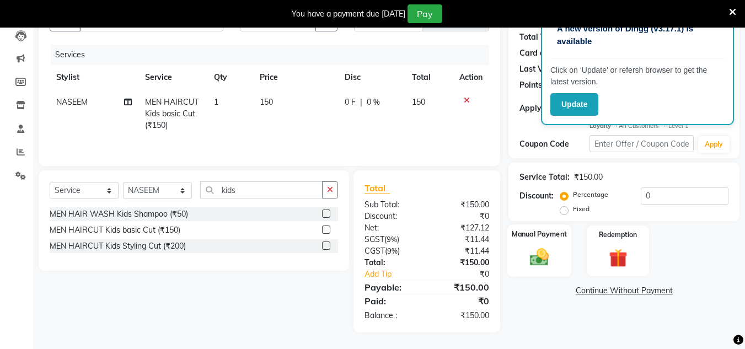
click at [537, 259] on img at bounding box center [539, 257] width 31 height 22
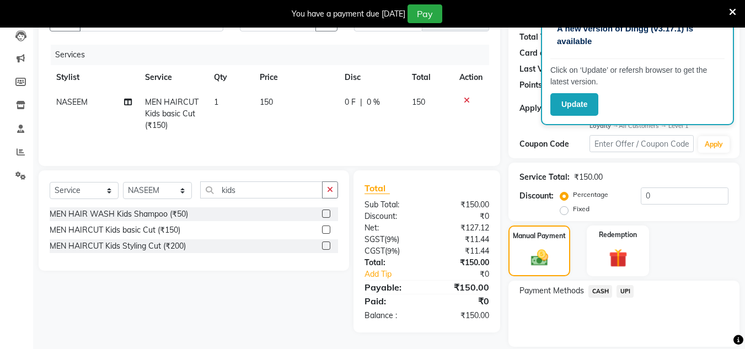
drag, startPoint x: 628, startPoint y: 285, endPoint x: 627, endPoint y: 300, distance: 15.5
click at [627, 289] on span "UPI" at bounding box center [624, 291] width 17 height 13
click at [633, 343] on button "Add Payment" at bounding box center [661, 349] width 133 height 17
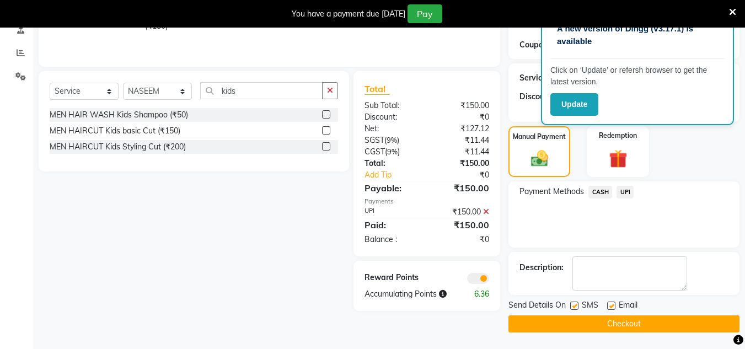
click at [646, 320] on button "Checkout" at bounding box center [623, 323] width 231 height 17
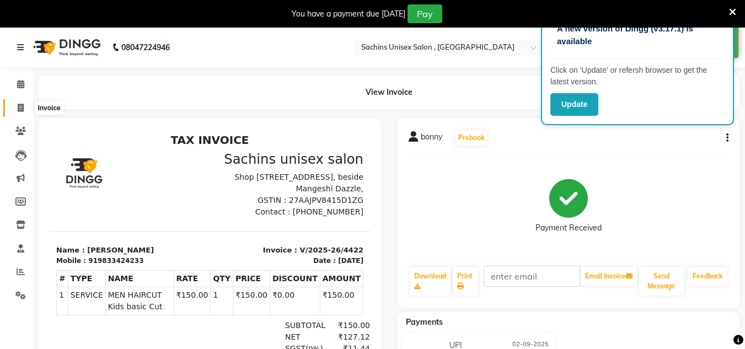
click at [19, 106] on icon at bounding box center [21, 108] width 6 height 8
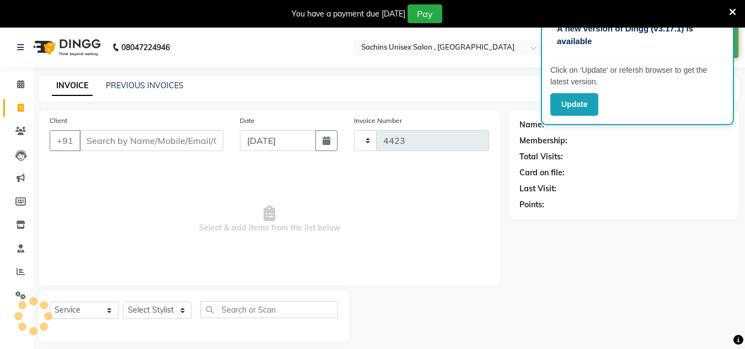
scroll to position [28, 0]
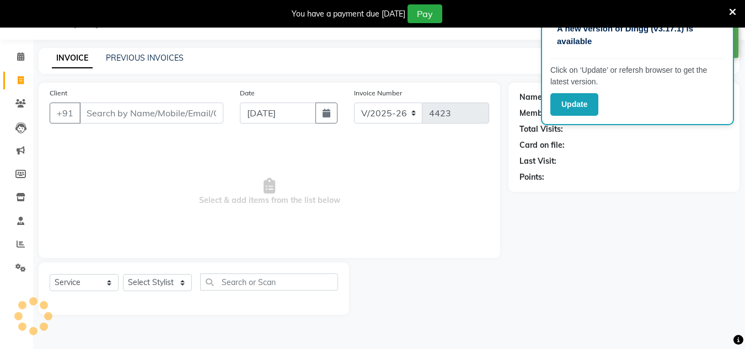
click at [119, 110] on input "Client" at bounding box center [151, 113] width 144 height 21
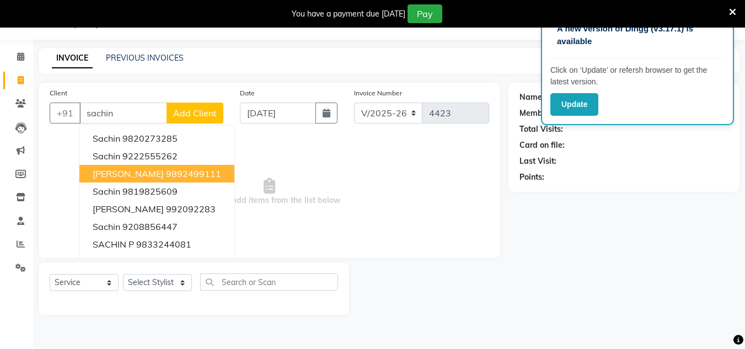
click at [136, 173] on span "[PERSON_NAME]" at bounding box center [128, 173] width 71 height 11
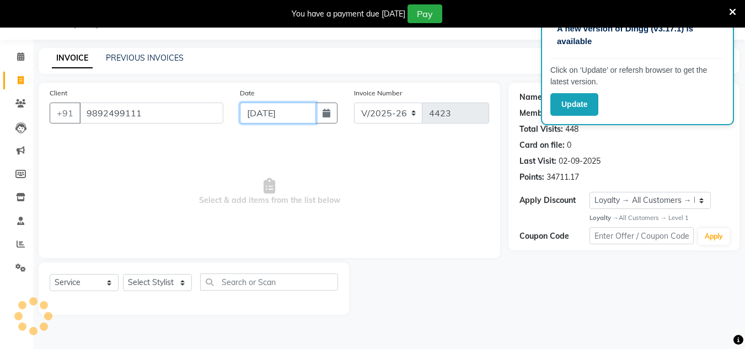
drag, startPoint x: 311, startPoint y: 110, endPoint x: 304, endPoint y: 123, distance: 14.6
click at [311, 110] on input "[DATE]" at bounding box center [278, 113] width 76 height 21
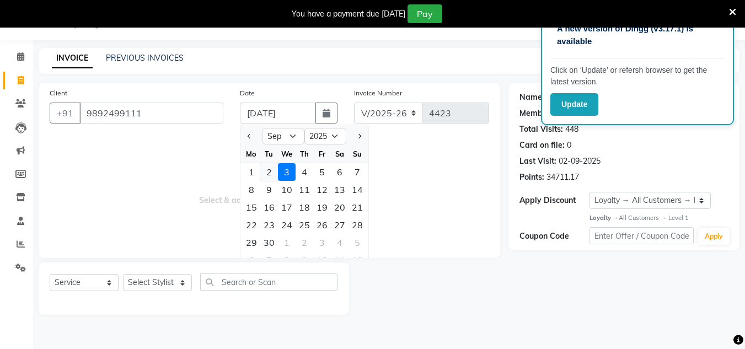
click at [270, 168] on div "2" at bounding box center [269, 172] width 18 height 18
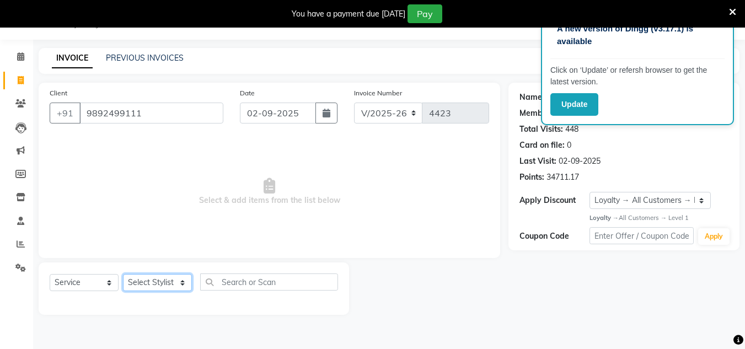
click at [164, 280] on select "Select Stylist [PERSON_NAME] new [PERSON_NAME] [PERSON_NAME] [PERSON_NAME] Owne…" at bounding box center [157, 282] width 69 height 17
click at [123, 274] on select "Select Stylist [PERSON_NAME] new [PERSON_NAME] [PERSON_NAME] [PERSON_NAME] Owne…" at bounding box center [157, 282] width 69 height 17
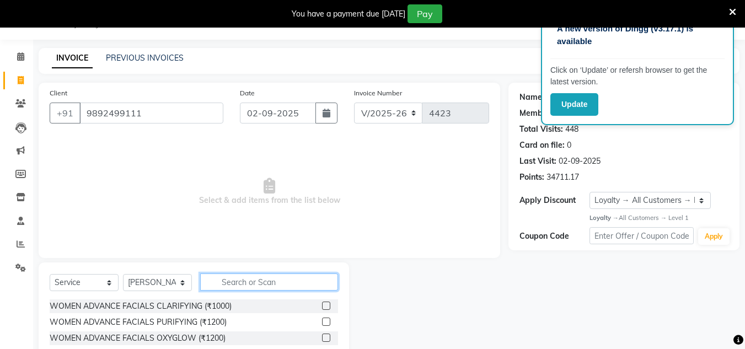
click at [219, 282] on input "text" at bounding box center [269, 281] width 138 height 17
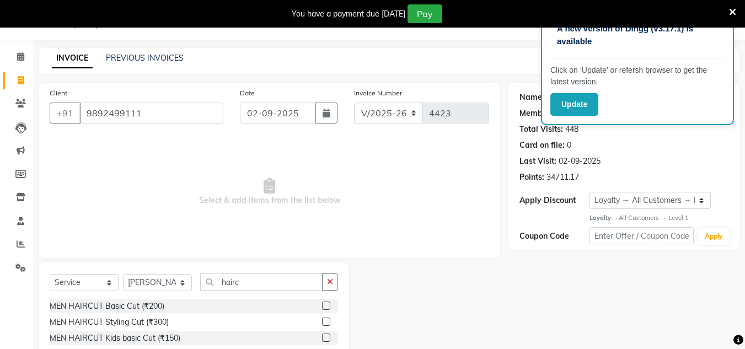
click at [327, 307] on label at bounding box center [326, 306] width 8 height 8
click at [327, 307] on input "checkbox" at bounding box center [325, 306] width 7 height 7
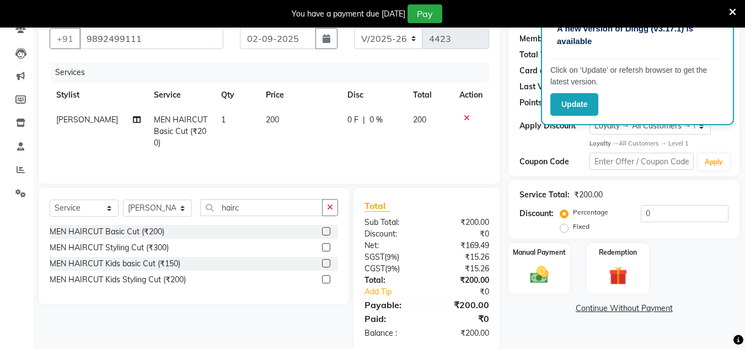
scroll to position [120, 0]
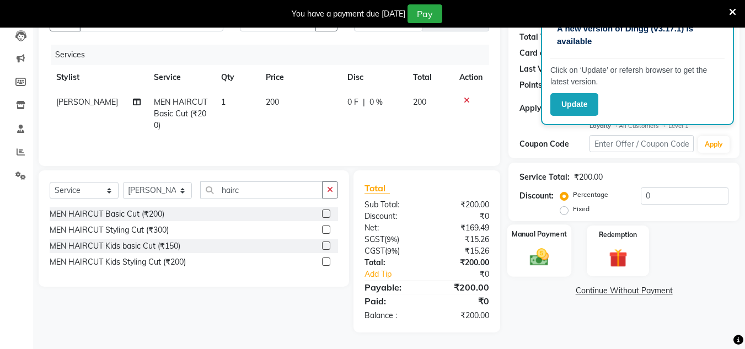
click at [543, 255] on img at bounding box center [539, 257] width 31 height 22
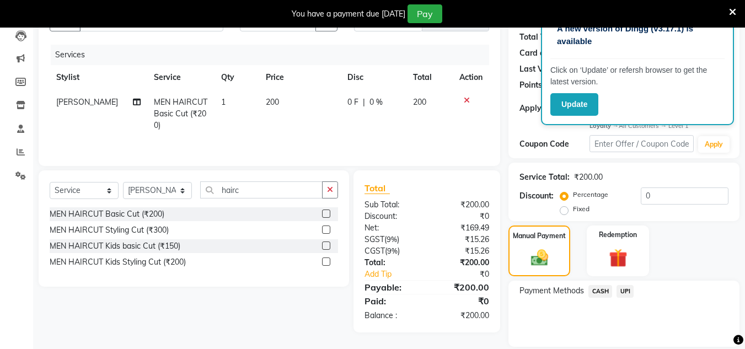
drag, startPoint x: 628, startPoint y: 288, endPoint x: 627, endPoint y: 300, distance: 12.2
click at [627, 289] on span "UPI" at bounding box center [624, 291] width 17 height 13
click at [625, 344] on button "Add Payment" at bounding box center [661, 349] width 133 height 17
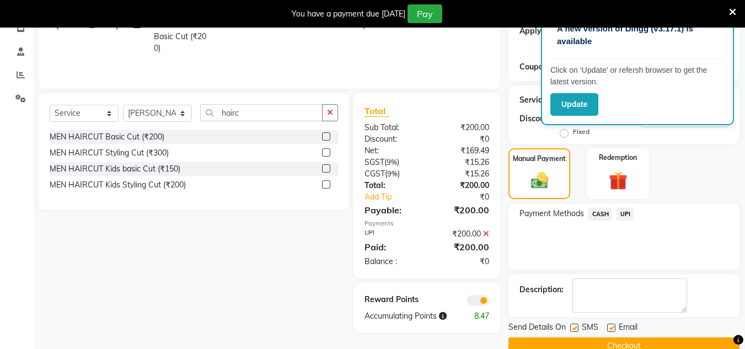
scroll to position [219, 0]
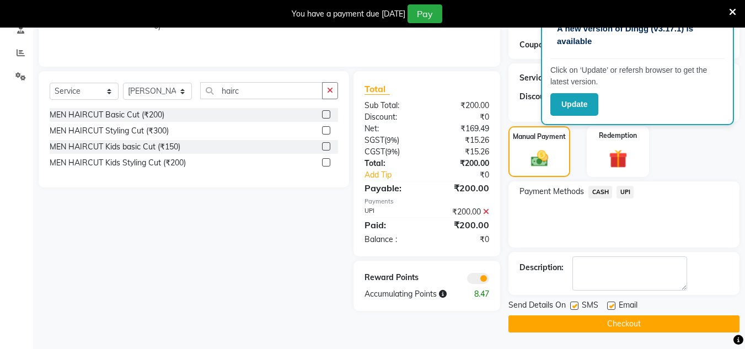
click at [631, 324] on button "Checkout" at bounding box center [623, 323] width 231 height 17
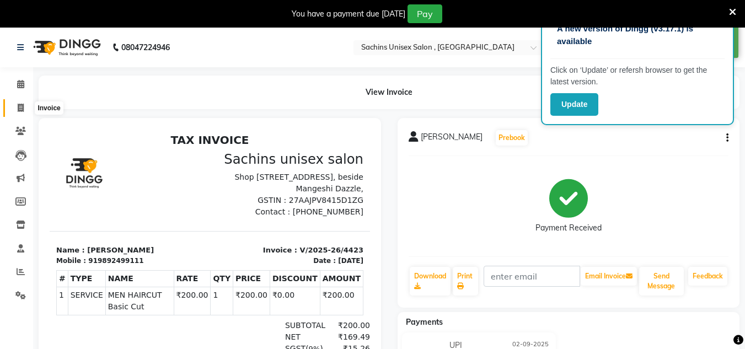
click at [21, 107] on icon at bounding box center [21, 108] width 6 height 8
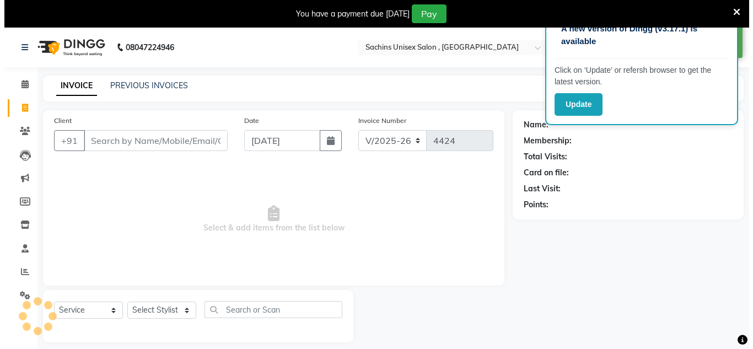
scroll to position [28, 0]
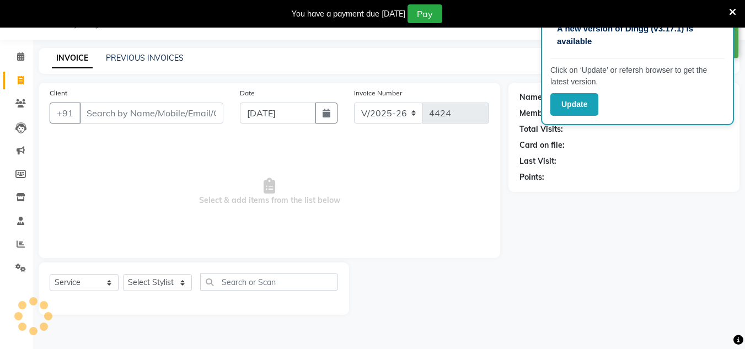
click at [109, 111] on input "Client" at bounding box center [151, 113] width 144 height 21
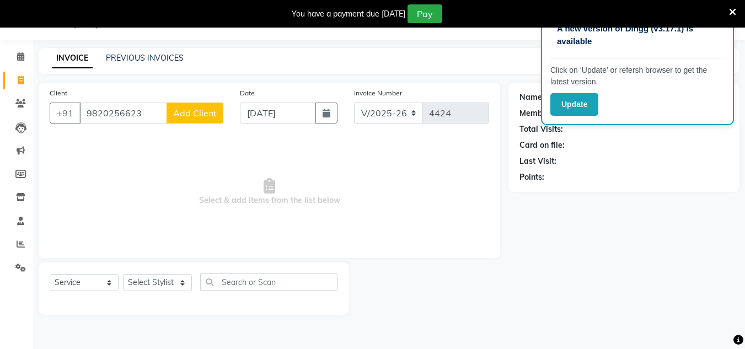
click at [183, 110] on span "Add Client" at bounding box center [195, 112] width 44 height 11
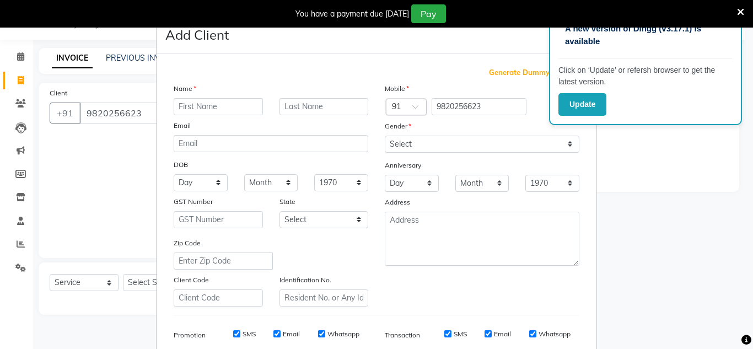
click at [190, 107] on input "text" at bounding box center [218, 106] width 89 height 17
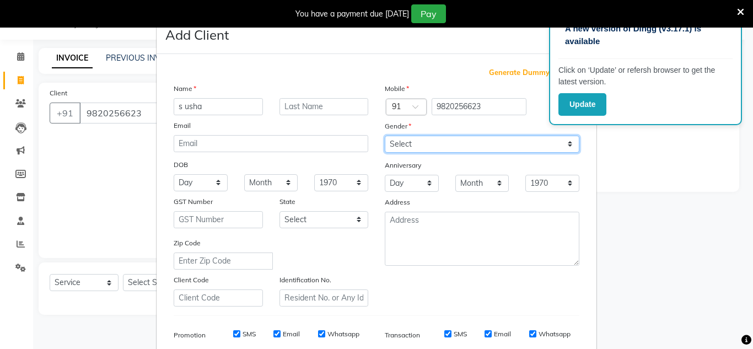
click at [396, 138] on select "Select [DEMOGRAPHIC_DATA] [DEMOGRAPHIC_DATA] Other Prefer Not To Say" at bounding box center [482, 144] width 195 height 17
click at [385, 136] on select "Select [DEMOGRAPHIC_DATA] [DEMOGRAPHIC_DATA] Other Prefer Not To Say" at bounding box center [482, 144] width 195 height 17
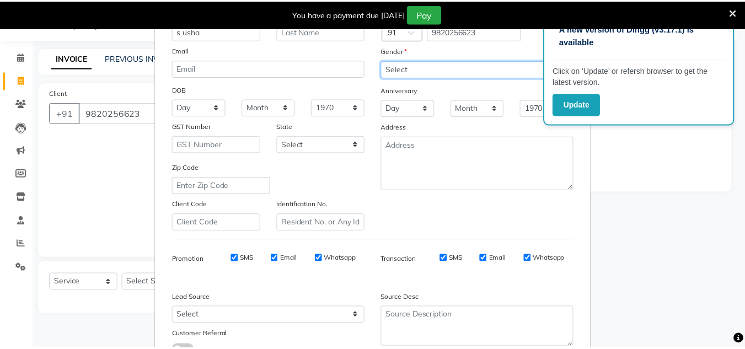
scroll to position [160, 0]
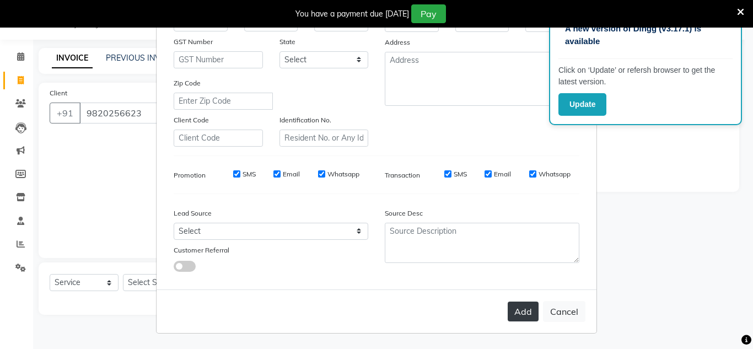
click at [514, 314] on button "Add" at bounding box center [523, 312] width 31 height 20
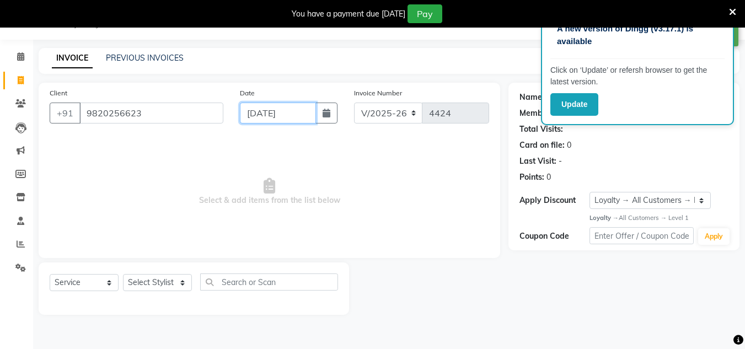
drag, startPoint x: 307, startPoint y: 106, endPoint x: 306, endPoint y: 120, distance: 14.4
click at [306, 111] on input "[DATE]" at bounding box center [278, 113] width 76 height 21
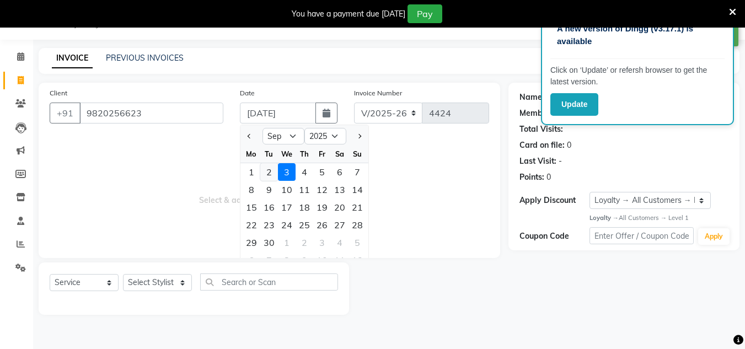
click at [267, 172] on div "2" at bounding box center [269, 172] width 18 height 18
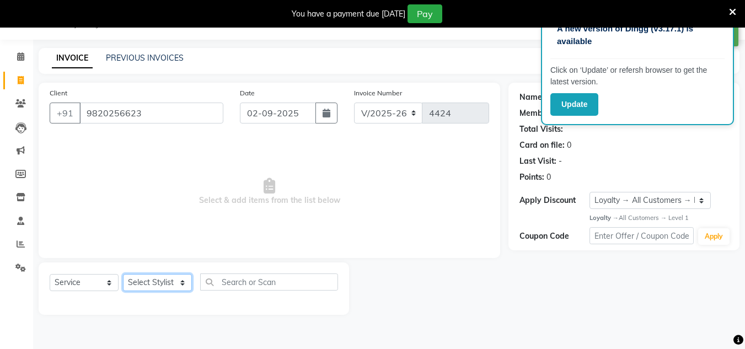
click at [180, 281] on select "Select Stylist [PERSON_NAME] new [PERSON_NAME] [PERSON_NAME] [PERSON_NAME] Owne…" at bounding box center [157, 282] width 69 height 17
click at [123, 274] on select "Select Stylist [PERSON_NAME] new [PERSON_NAME] [PERSON_NAME] [PERSON_NAME] Owne…" at bounding box center [157, 282] width 69 height 17
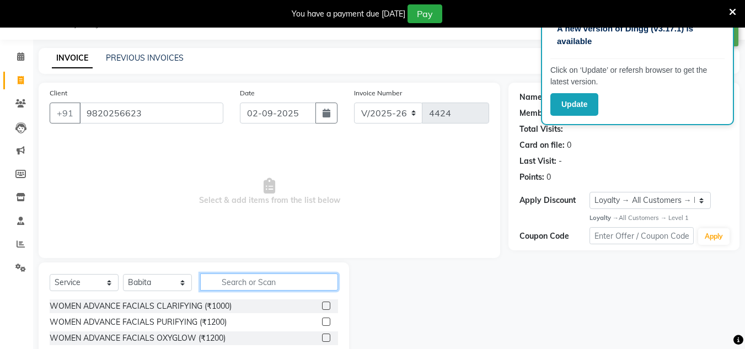
click at [217, 278] on input "text" at bounding box center [269, 281] width 138 height 17
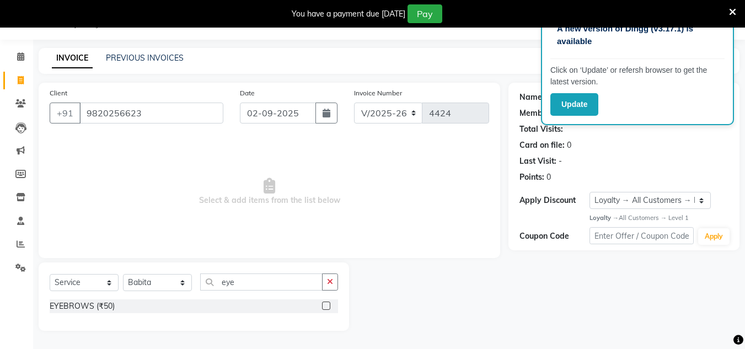
click at [325, 305] on label at bounding box center [326, 306] width 8 height 8
click at [325, 305] on input "checkbox" at bounding box center [325, 306] width 7 height 7
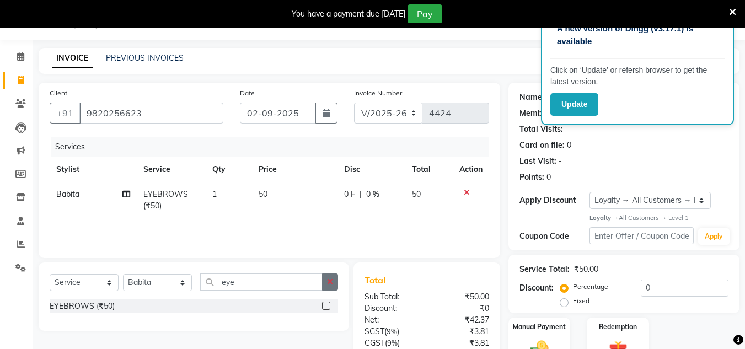
drag, startPoint x: 332, startPoint y: 286, endPoint x: 311, endPoint y: 285, distance: 21.5
click at [331, 287] on button "button" at bounding box center [330, 281] width 16 height 17
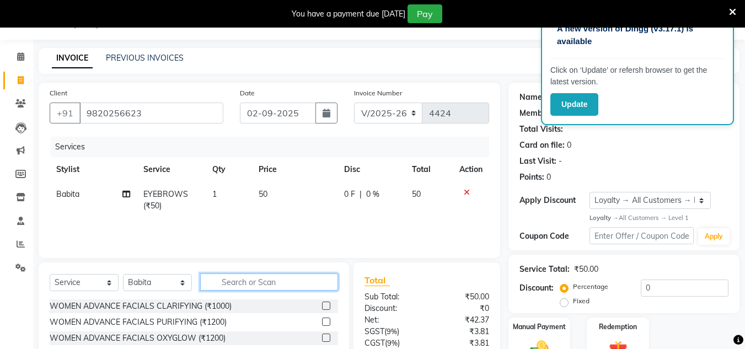
click at [311, 285] on input "text" at bounding box center [269, 281] width 138 height 17
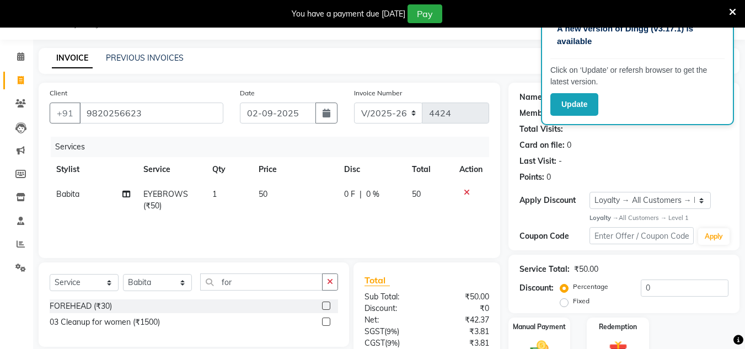
click at [323, 306] on label at bounding box center [326, 306] width 8 height 8
click at [323, 306] on input "checkbox" at bounding box center [325, 306] width 7 height 7
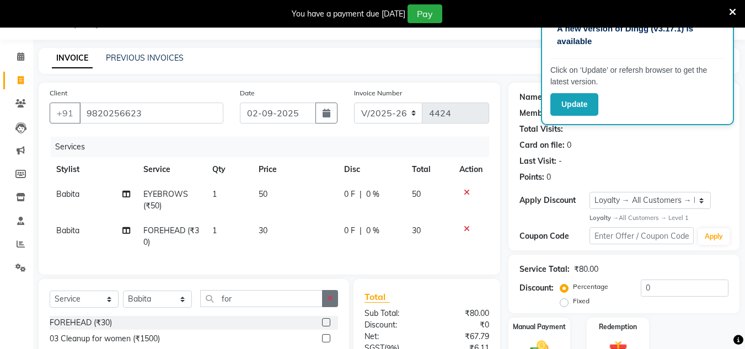
click at [329, 302] on icon "button" at bounding box center [330, 298] width 6 height 8
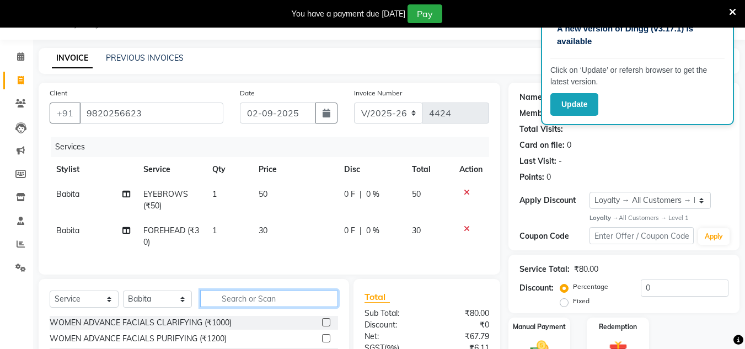
scroll to position [145, 0]
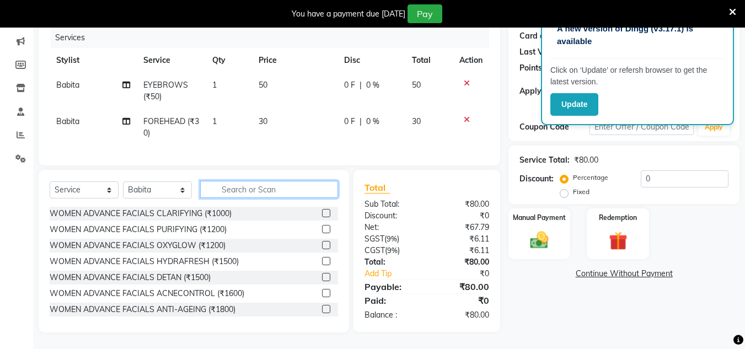
click at [300, 183] on input "text" at bounding box center [269, 189] width 138 height 17
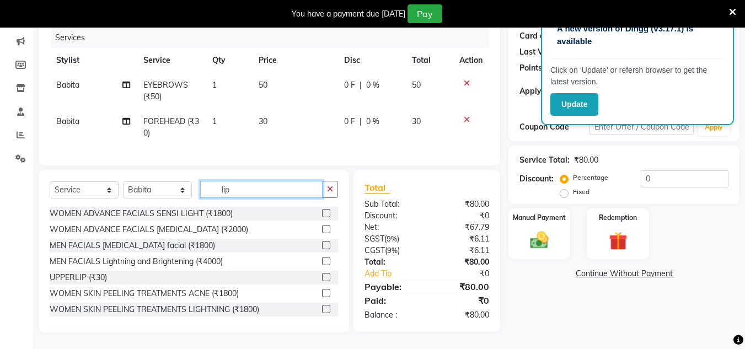
scroll to position [144, 0]
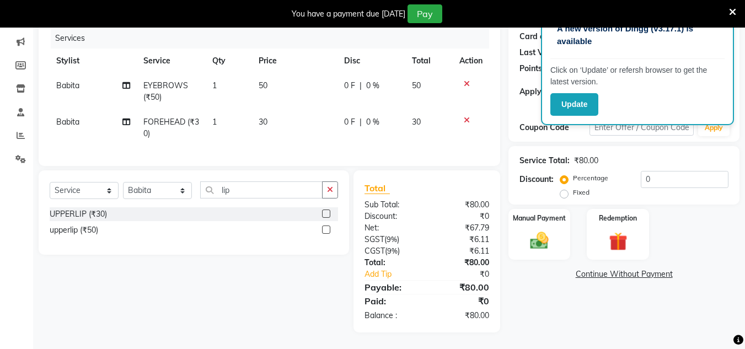
click at [326, 232] on label at bounding box center [326, 229] width 8 height 8
click at [326, 232] on input "checkbox" at bounding box center [325, 230] width 7 height 7
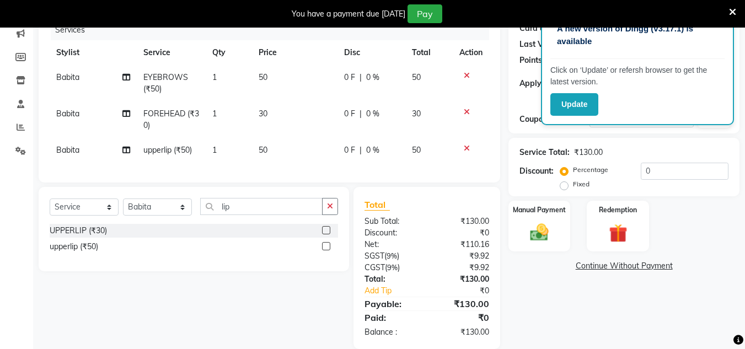
click at [464, 146] on icon at bounding box center [467, 148] width 6 height 8
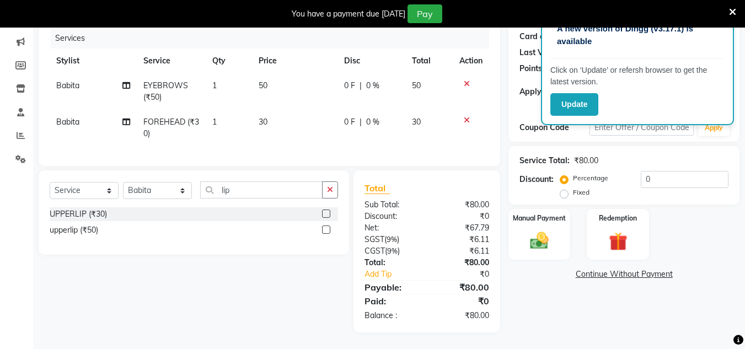
click at [326, 212] on label at bounding box center [326, 213] width 8 height 8
click at [326, 212] on input "checkbox" at bounding box center [325, 214] width 7 height 7
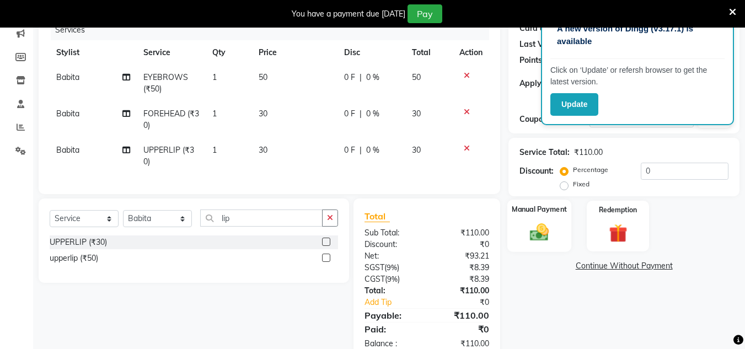
click at [538, 237] on img at bounding box center [539, 233] width 31 height 22
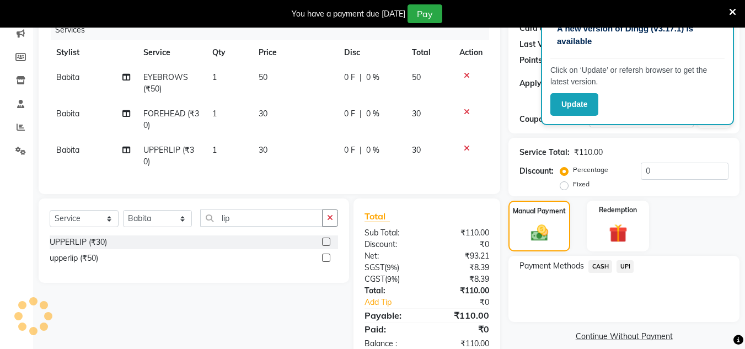
click at [625, 263] on span "UPI" at bounding box center [624, 266] width 17 height 13
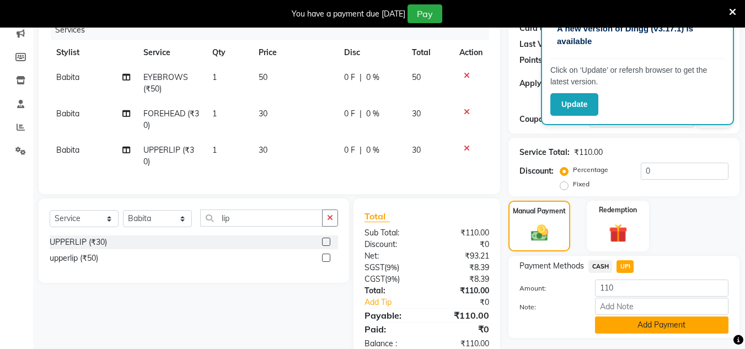
drag, startPoint x: 623, startPoint y: 322, endPoint x: 627, endPoint y: 313, distance: 9.9
click at [623, 322] on button "Add Payment" at bounding box center [661, 324] width 133 height 17
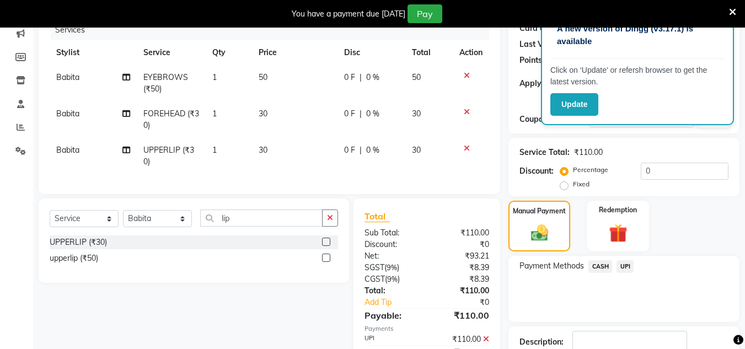
scroll to position [259, 0]
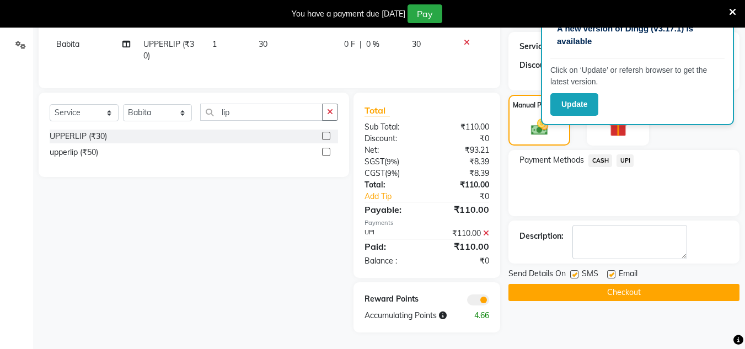
drag, startPoint x: 630, startPoint y: 285, endPoint x: 624, endPoint y: 272, distance: 14.6
click at [630, 284] on button "Checkout" at bounding box center [623, 292] width 231 height 17
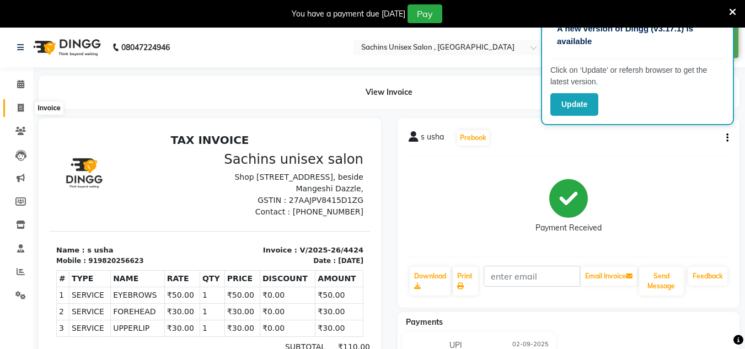
drag, startPoint x: 19, startPoint y: 106, endPoint x: 54, endPoint y: 108, distance: 35.3
click at [19, 106] on icon at bounding box center [21, 108] width 6 height 8
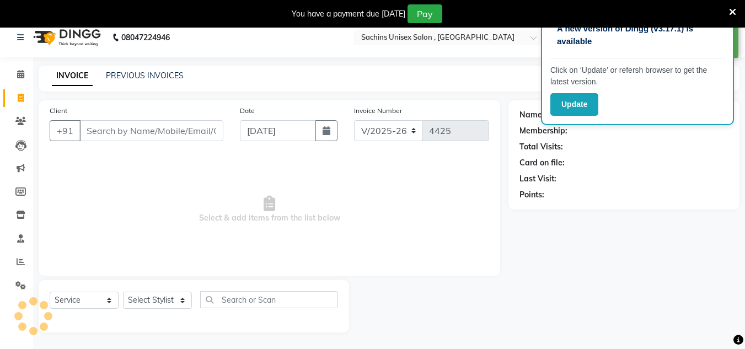
scroll to position [28, 0]
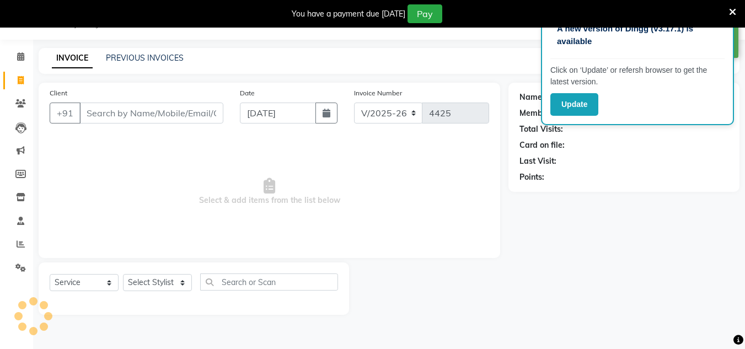
click at [105, 117] on input "Client" at bounding box center [151, 113] width 144 height 21
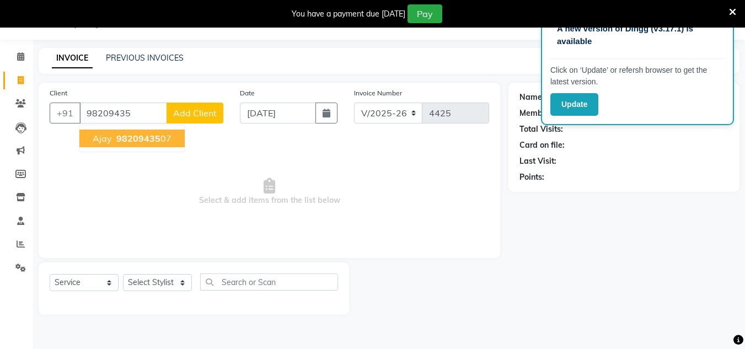
drag, startPoint x: 132, startPoint y: 141, endPoint x: 148, endPoint y: 139, distance: 16.1
click at [133, 142] on span "98209435" at bounding box center [138, 138] width 44 height 11
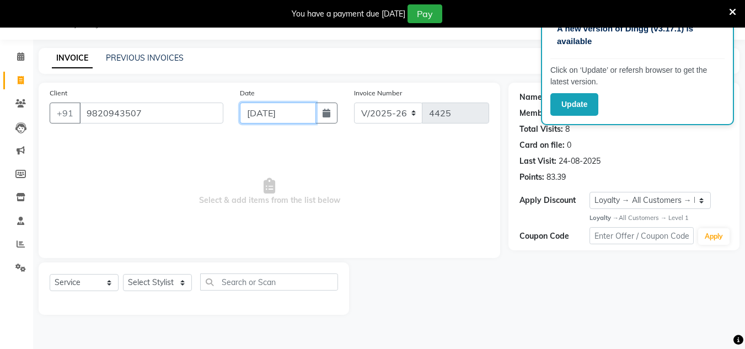
click at [305, 110] on input "[DATE]" at bounding box center [278, 113] width 76 height 21
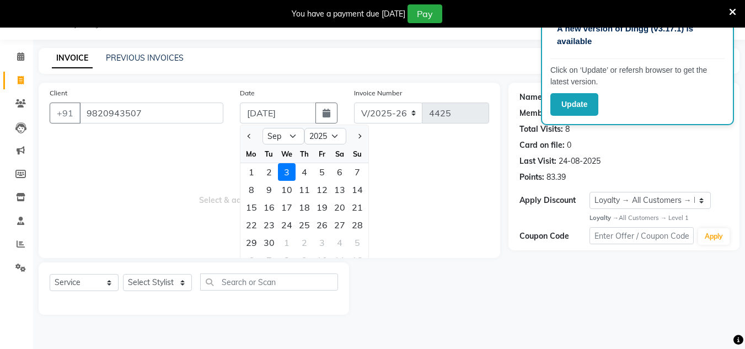
drag, startPoint x: 274, startPoint y: 171, endPoint x: 189, endPoint y: 221, distance: 99.1
click at [271, 173] on div "2" at bounding box center [269, 172] width 18 height 18
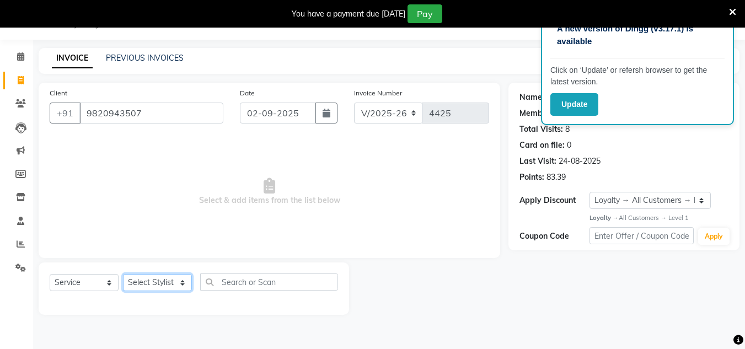
click at [169, 282] on select "Select Stylist [PERSON_NAME] new [PERSON_NAME] [PERSON_NAME] [PERSON_NAME] Owne…" at bounding box center [157, 282] width 69 height 17
click at [123, 274] on select "Select Stylist [PERSON_NAME] new [PERSON_NAME] [PERSON_NAME] [PERSON_NAME] Owne…" at bounding box center [157, 282] width 69 height 17
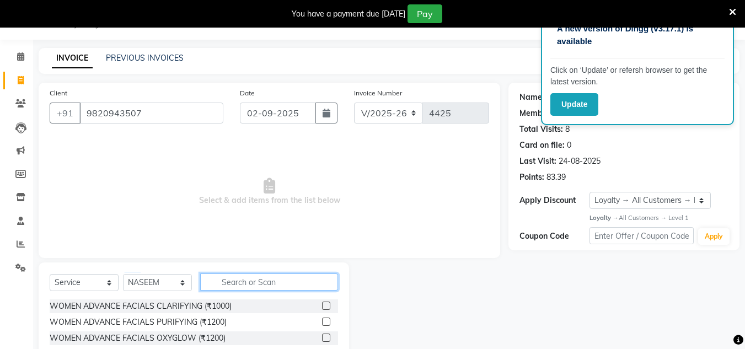
click at [219, 280] on input "text" at bounding box center [269, 281] width 138 height 17
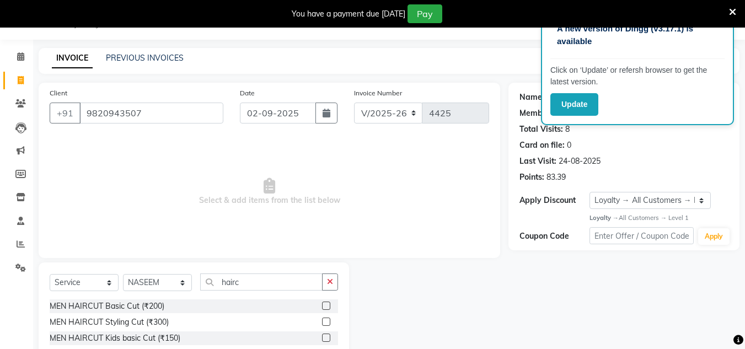
click at [324, 302] on label at bounding box center [326, 306] width 8 height 8
click at [324, 303] on input "checkbox" at bounding box center [325, 306] width 7 height 7
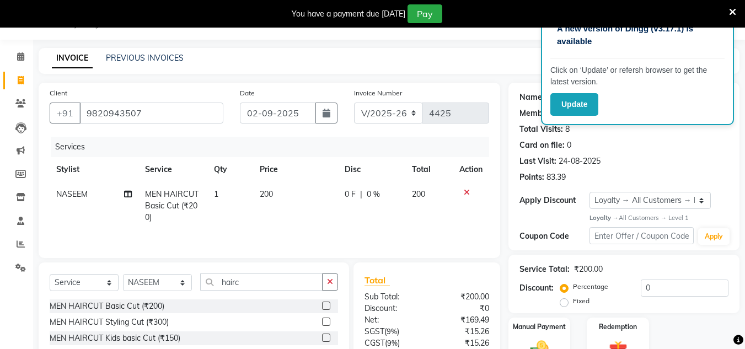
drag, startPoint x: 330, startPoint y: 281, endPoint x: 319, endPoint y: 281, distance: 11.0
click at [326, 281] on button "button" at bounding box center [330, 281] width 16 height 17
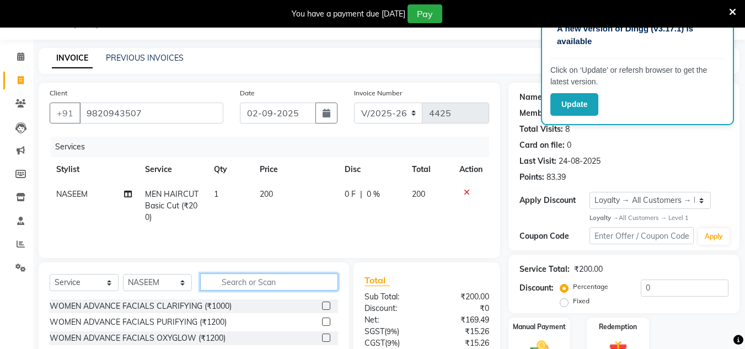
click at [306, 281] on input "text" at bounding box center [269, 281] width 138 height 17
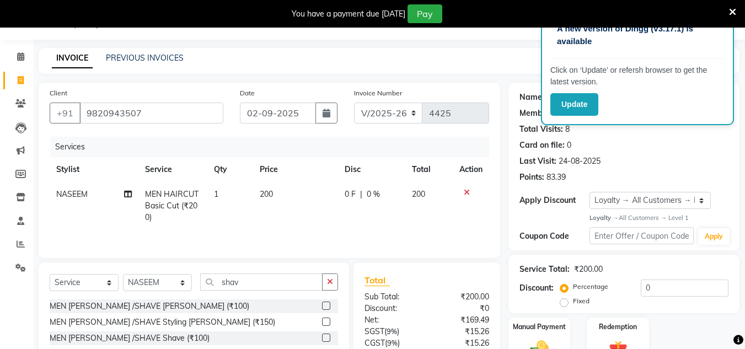
click at [325, 305] on label at bounding box center [326, 306] width 8 height 8
click at [325, 305] on input "checkbox" at bounding box center [325, 306] width 7 height 7
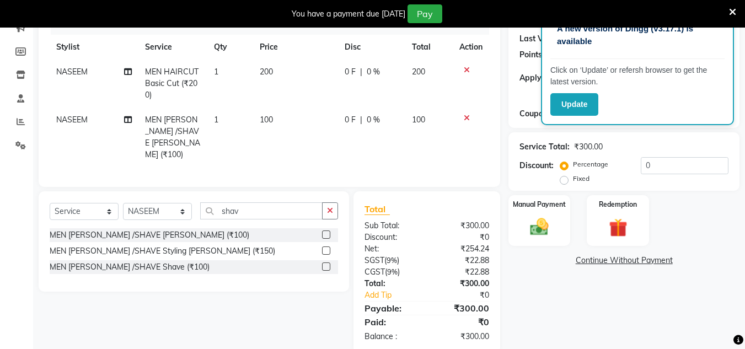
scroll to position [168, 0]
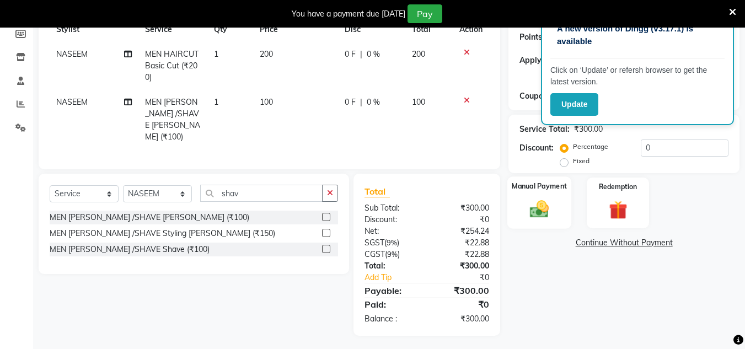
click at [544, 211] on img at bounding box center [539, 209] width 31 height 22
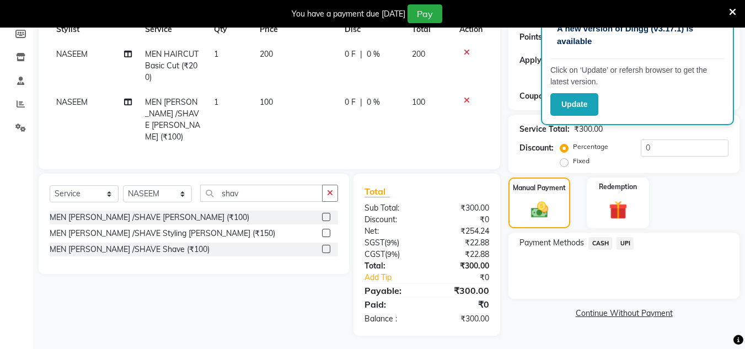
click at [595, 241] on span "CASH" at bounding box center [600, 243] width 24 height 13
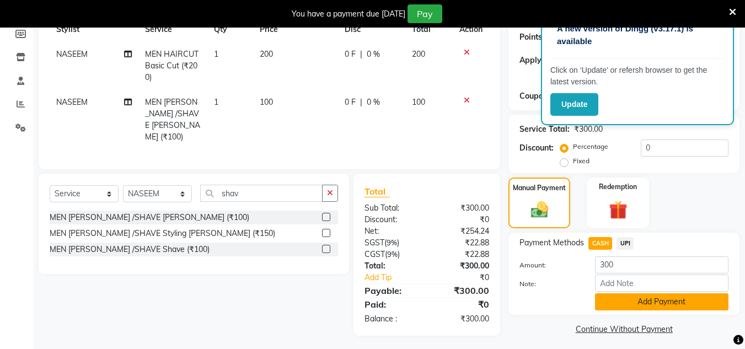
click at [607, 302] on button "Add Payment" at bounding box center [661, 301] width 133 height 17
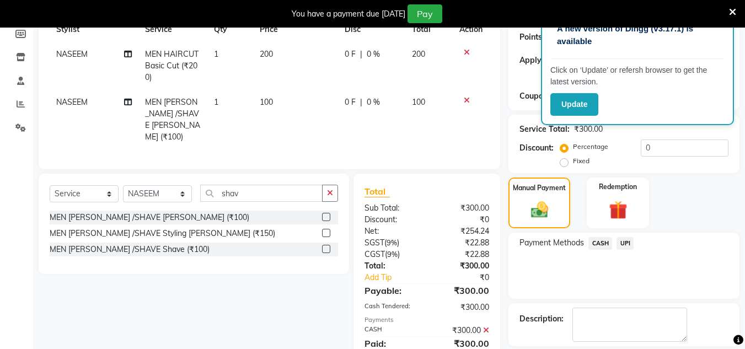
scroll to position [273, 0]
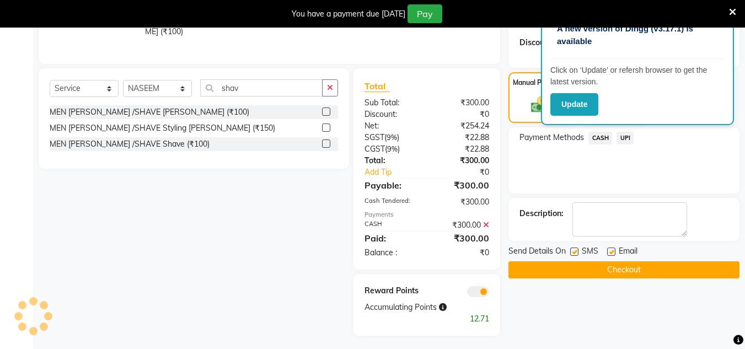
click at [611, 270] on button "Checkout" at bounding box center [623, 269] width 231 height 17
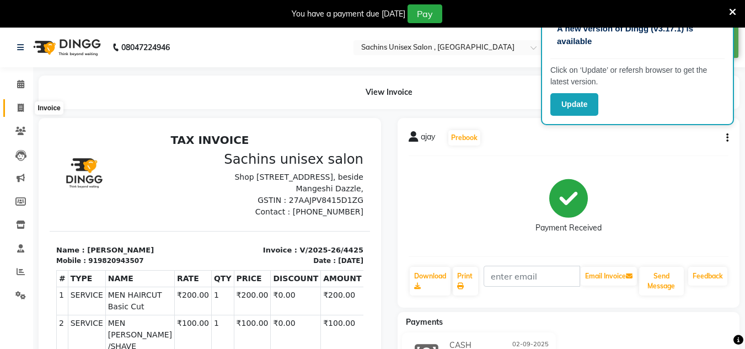
click at [29, 107] on span at bounding box center [20, 108] width 19 height 13
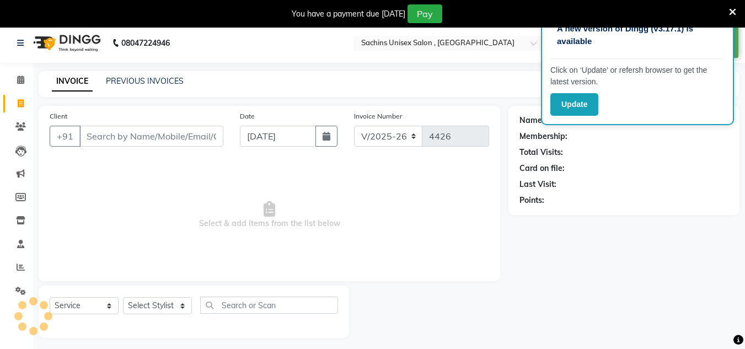
scroll to position [28, 0]
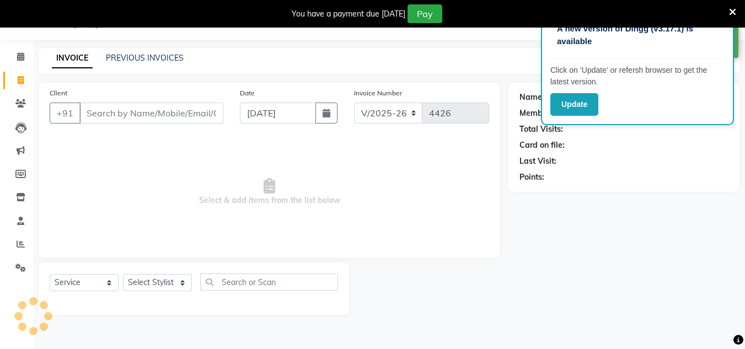
click at [122, 119] on input "Client" at bounding box center [151, 113] width 144 height 21
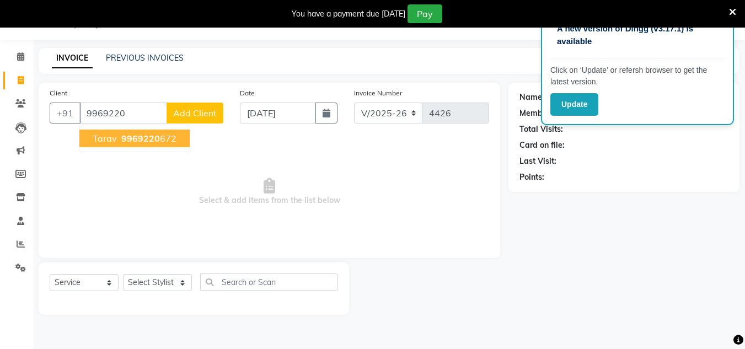
click at [146, 137] on span "9969220" at bounding box center [140, 138] width 39 height 11
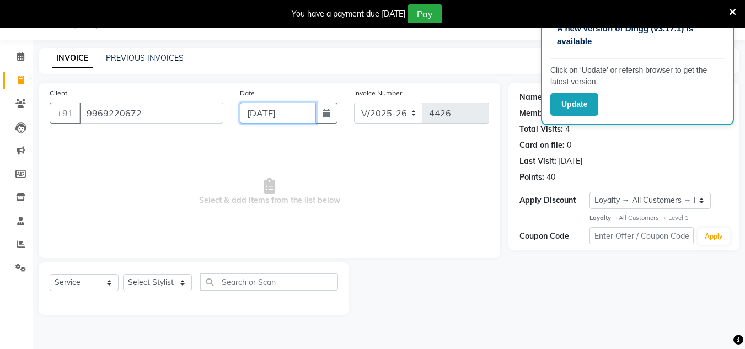
click at [292, 114] on input "[DATE]" at bounding box center [278, 113] width 76 height 21
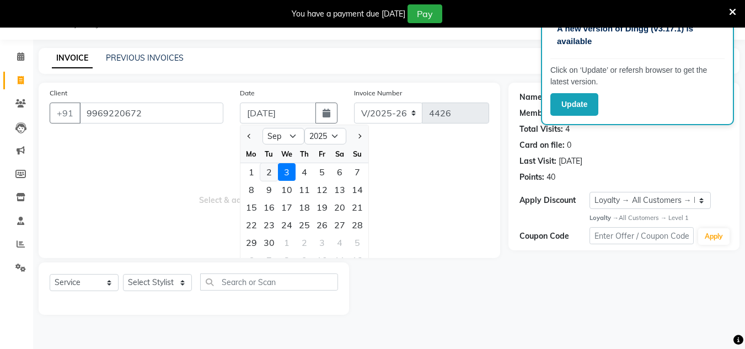
click at [271, 168] on div "2" at bounding box center [269, 172] width 18 height 18
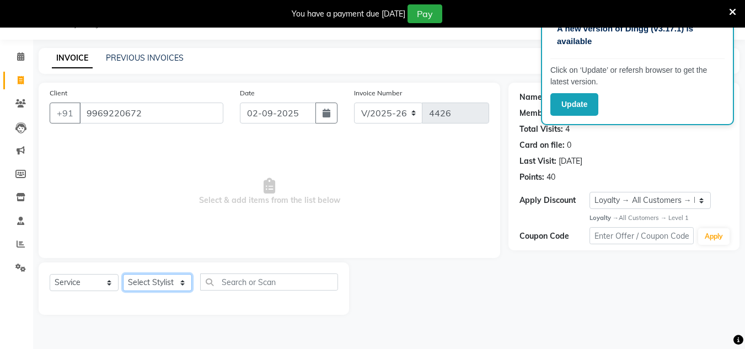
click at [171, 277] on select "Select Stylist [PERSON_NAME] new [PERSON_NAME] [PERSON_NAME] [PERSON_NAME] Owne…" at bounding box center [157, 282] width 69 height 17
click at [123, 274] on select "Select Stylist [PERSON_NAME] new [PERSON_NAME] [PERSON_NAME] [PERSON_NAME] Owne…" at bounding box center [157, 282] width 69 height 17
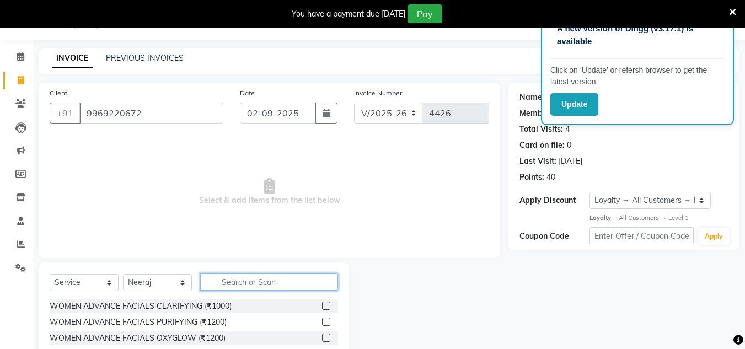
click at [233, 282] on input "text" at bounding box center [269, 281] width 138 height 17
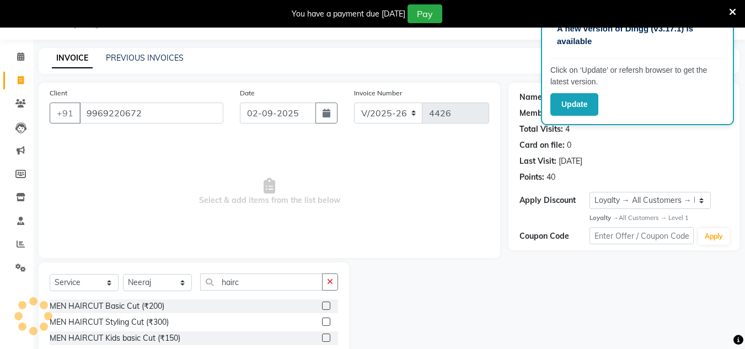
drag, startPoint x: 325, startPoint y: 304, endPoint x: 331, endPoint y: 286, distance: 19.9
click at [325, 303] on label at bounding box center [326, 306] width 8 height 8
click at [325, 303] on input "checkbox" at bounding box center [325, 306] width 7 height 7
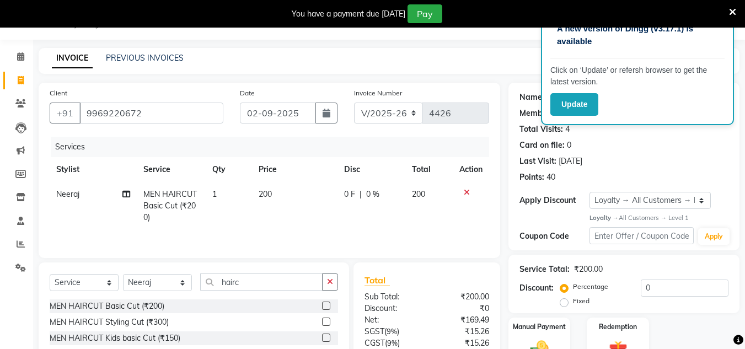
drag, startPoint x: 333, startPoint y: 281, endPoint x: 313, endPoint y: 281, distance: 19.9
click at [332, 281] on icon "button" at bounding box center [330, 282] width 6 height 8
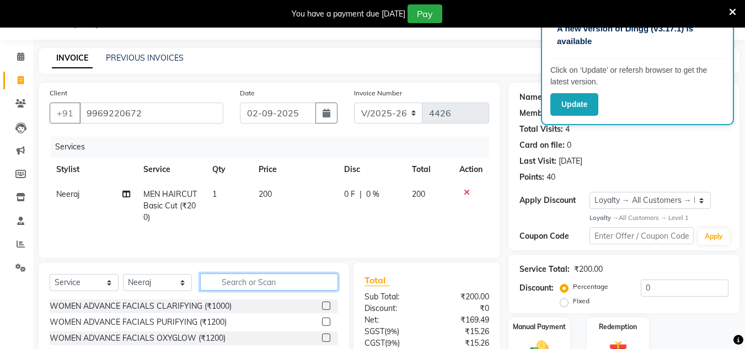
click at [313, 281] on input "text" at bounding box center [269, 281] width 138 height 17
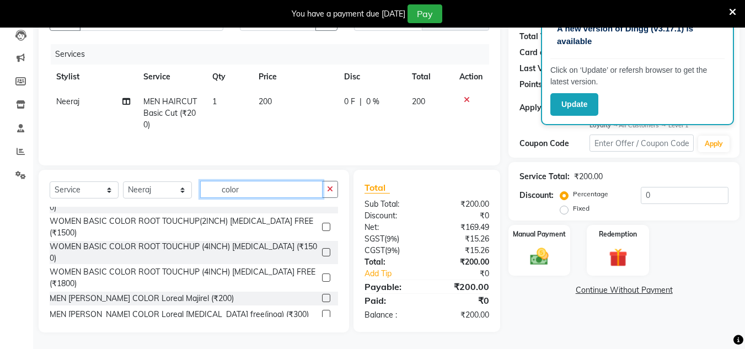
scroll to position [110, 0]
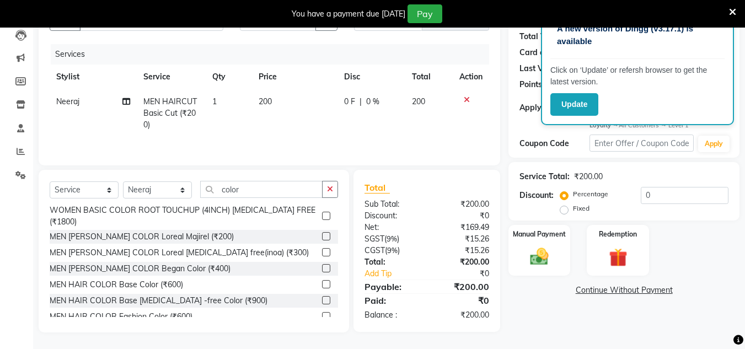
click at [322, 294] on div at bounding box center [330, 301] width 16 height 14
click at [322, 296] on label at bounding box center [326, 300] width 8 height 8
click at [322, 297] on input "checkbox" at bounding box center [325, 300] width 7 height 7
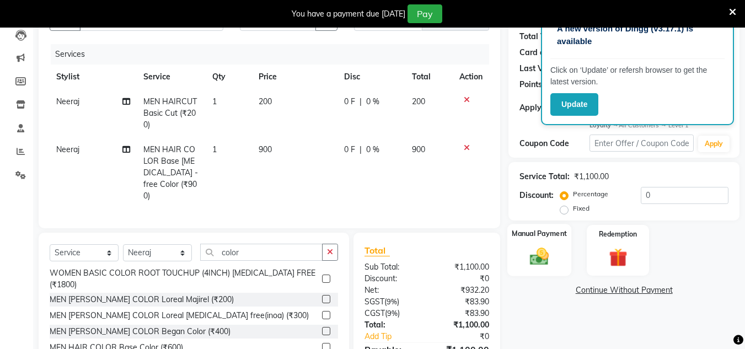
click at [530, 256] on img at bounding box center [539, 257] width 31 height 22
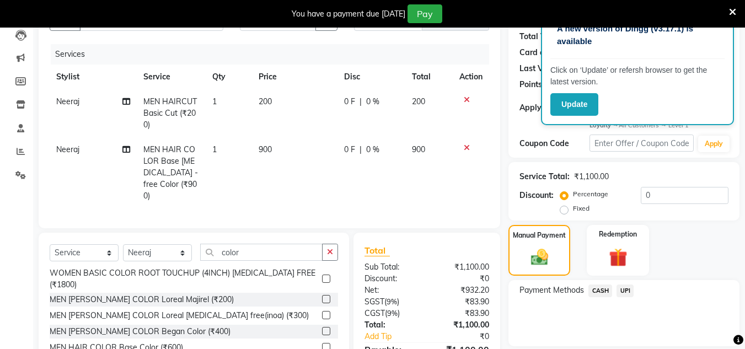
click at [623, 285] on span "UPI" at bounding box center [624, 290] width 17 height 13
click at [614, 344] on button "Add Payment" at bounding box center [661, 349] width 133 height 17
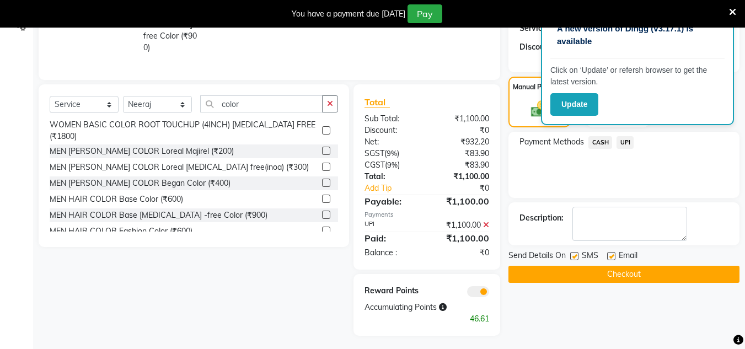
drag, startPoint x: 605, startPoint y: 277, endPoint x: 597, endPoint y: 272, distance: 9.6
click at [605, 277] on button "Checkout" at bounding box center [623, 274] width 231 height 17
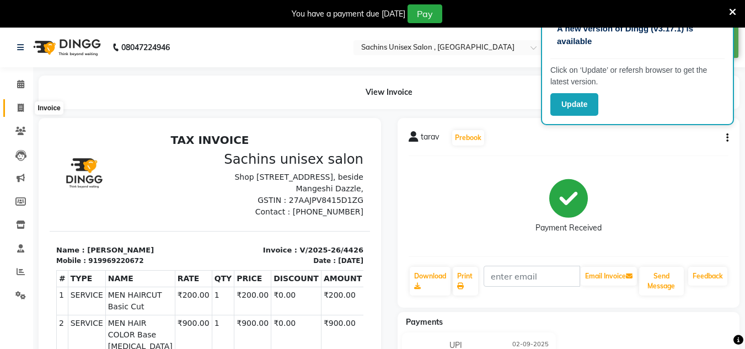
click at [23, 102] on span at bounding box center [20, 108] width 19 height 13
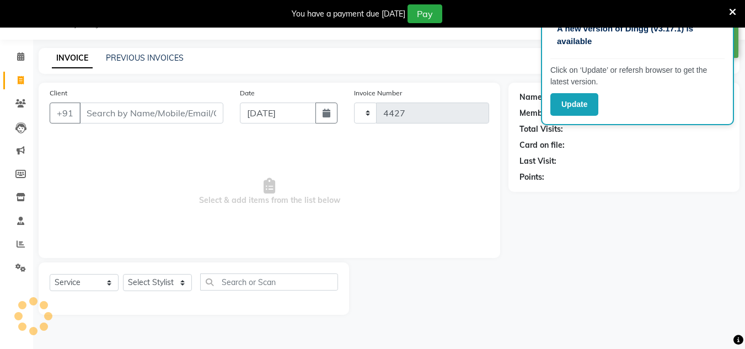
click at [114, 114] on input "Client" at bounding box center [151, 113] width 144 height 21
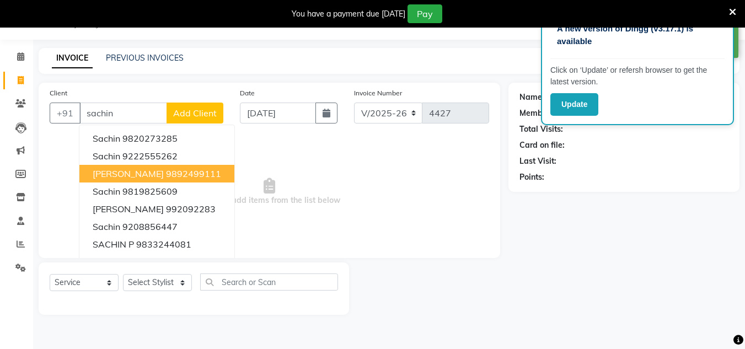
click at [166, 178] on ngb-highlight "9892499111" at bounding box center [193, 173] width 55 height 11
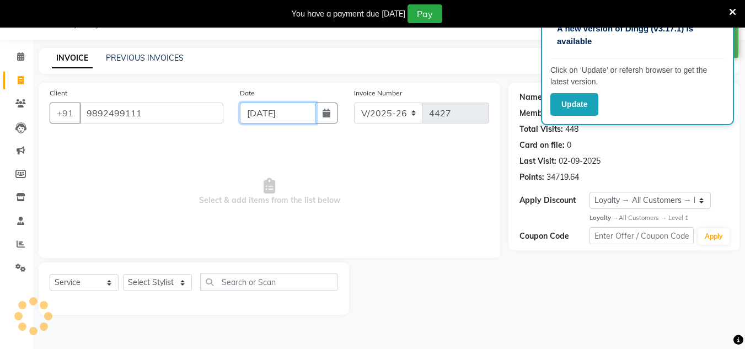
click at [310, 110] on input "[DATE]" at bounding box center [278, 113] width 76 height 21
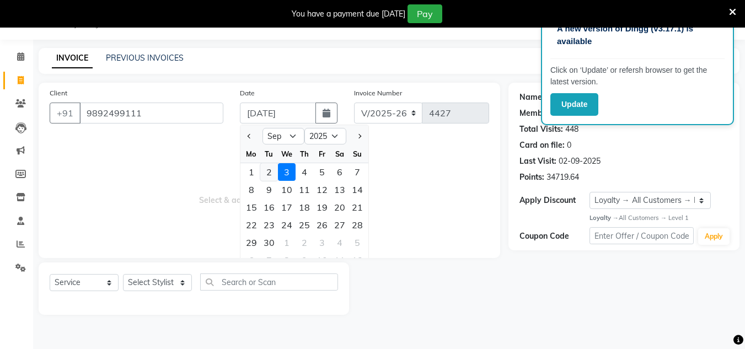
click at [263, 170] on div "2" at bounding box center [269, 172] width 18 height 18
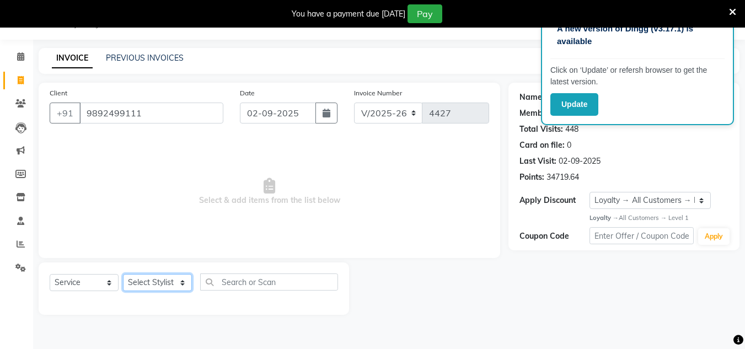
click at [183, 281] on select "Select Stylist [PERSON_NAME] new [PERSON_NAME] [PERSON_NAME] [PERSON_NAME] Owne…" at bounding box center [157, 282] width 69 height 17
click at [123, 274] on select "Select Stylist [PERSON_NAME] new [PERSON_NAME] [PERSON_NAME] [PERSON_NAME] Owne…" at bounding box center [157, 282] width 69 height 17
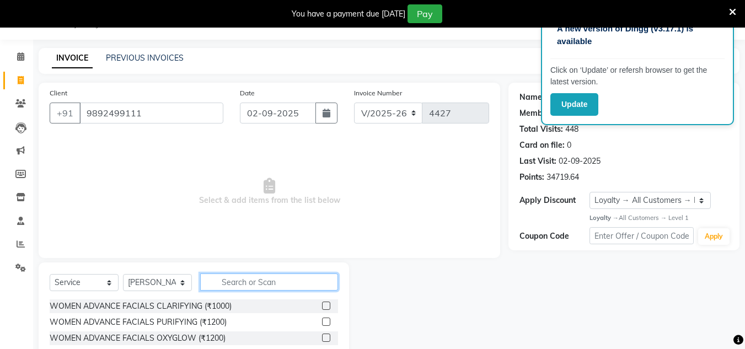
click at [235, 278] on input "text" at bounding box center [269, 281] width 138 height 17
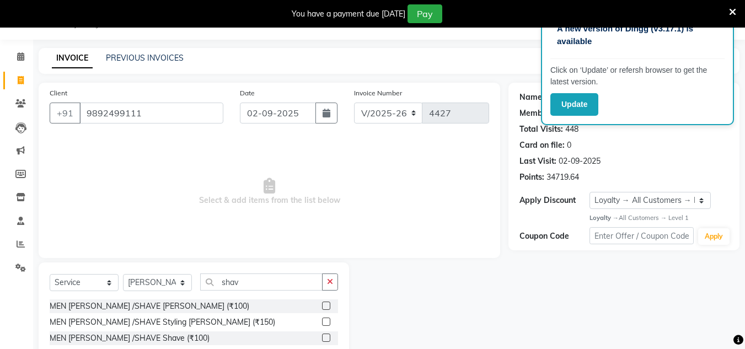
click at [326, 305] on label at bounding box center [326, 306] width 8 height 8
click at [326, 305] on input "checkbox" at bounding box center [325, 306] width 7 height 7
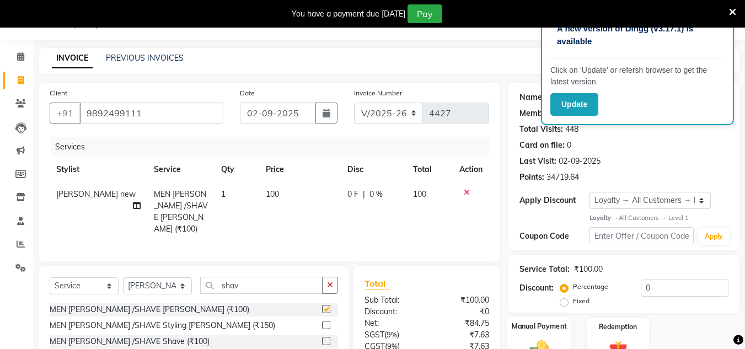
scroll to position [120, 0]
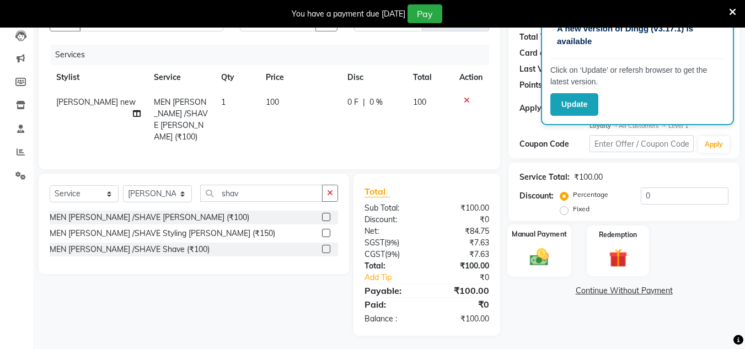
click at [536, 256] on img at bounding box center [539, 257] width 31 height 22
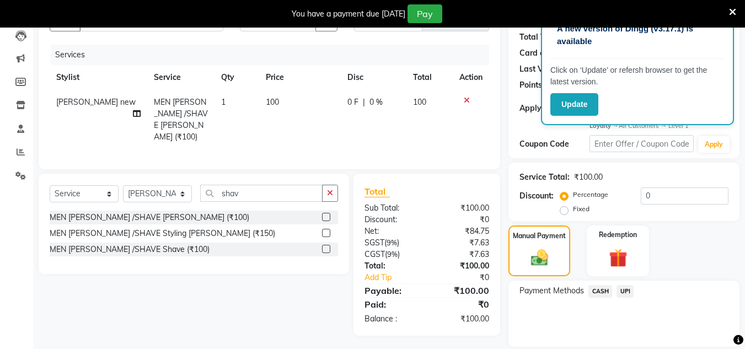
click at [607, 291] on span "CASH" at bounding box center [600, 291] width 24 height 13
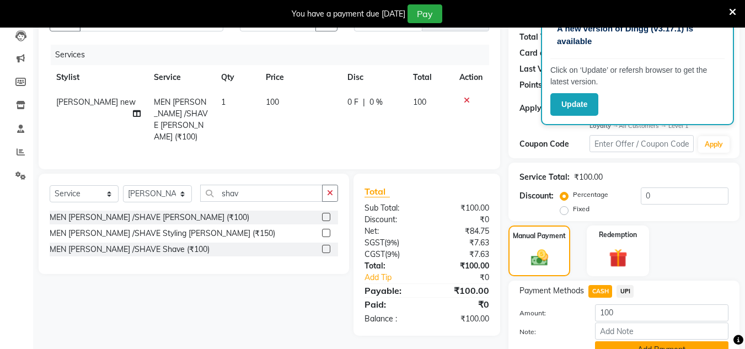
click at [610, 342] on button "Add Payment" at bounding box center [661, 349] width 133 height 17
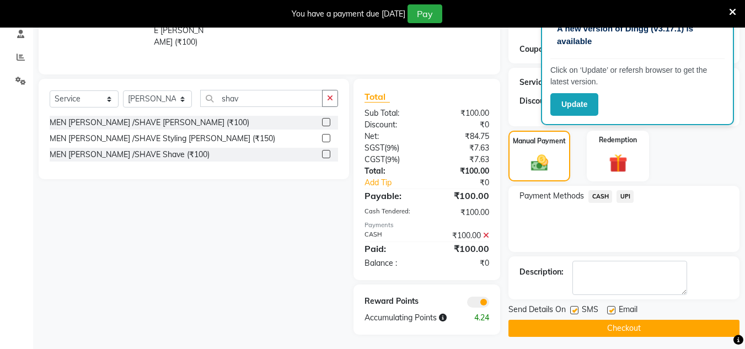
scroll to position [219, 0]
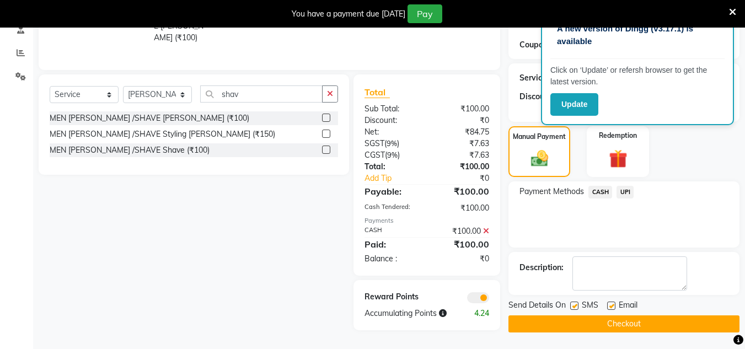
click at [613, 329] on button "Checkout" at bounding box center [623, 323] width 231 height 17
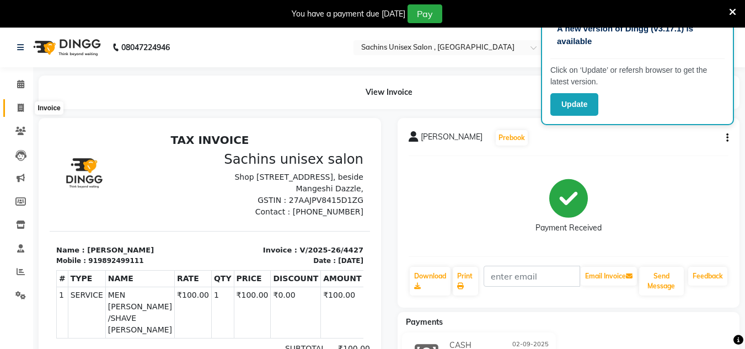
click at [21, 107] on icon at bounding box center [21, 108] width 6 height 8
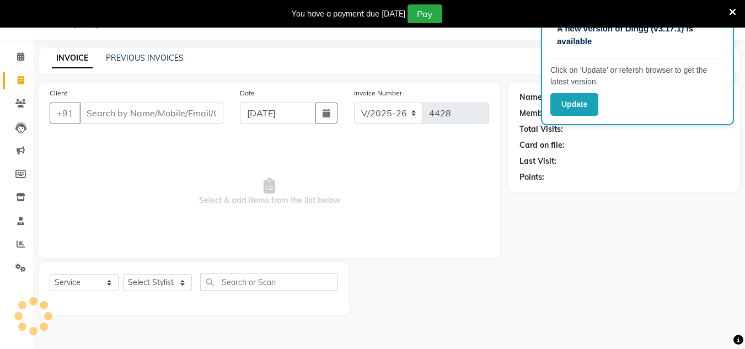
click at [116, 110] on input "Client" at bounding box center [151, 113] width 144 height 21
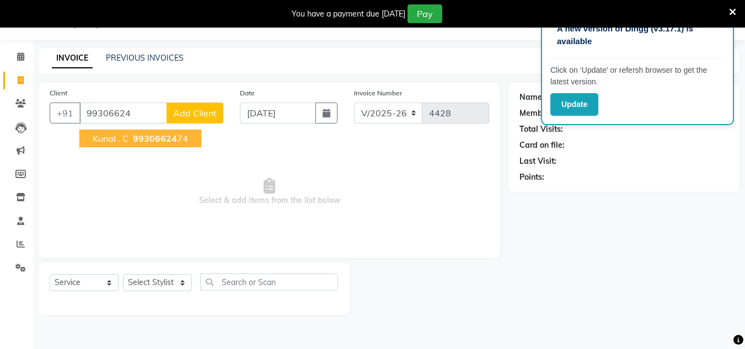
click at [169, 143] on span "99306624" at bounding box center [155, 138] width 44 height 11
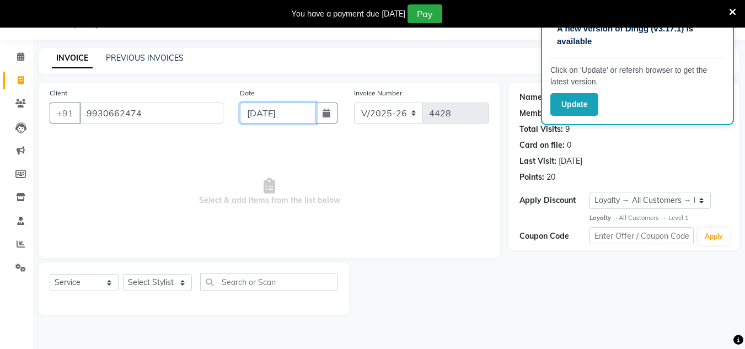
click at [300, 112] on input "[DATE]" at bounding box center [278, 113] width 76 height 21
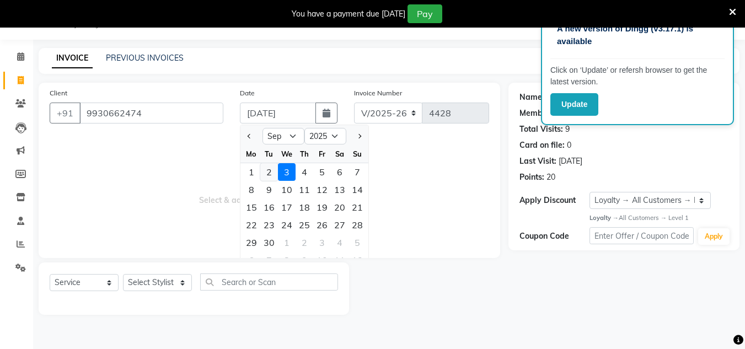
click at [265, 166] on div "2" at bounding box center [269, 172] width 18 height 18
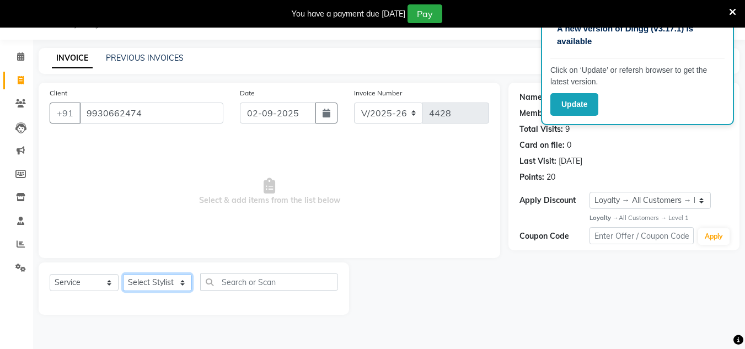
click at [181, 278] on select "Select Stylist [PERSON_NAME] new [PERSON_NAME] [PERSON_NAME] [PERSON_NAME] Owne…" at bounding box center [157, 282] width 69 height 17
click at [123, 274] on select "Select Stylist [PERSON_NAME] new [PERSON_NAME] [PERSON_NAME] [PERSON_NAME] Owne…" at bounding box center [157, 282] width 69 height 17
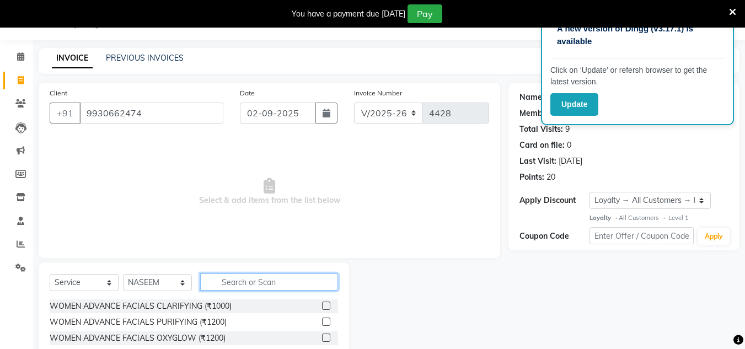
click at [231, 282] on input "text" at bounding box center [269, 281] width 138 height 17
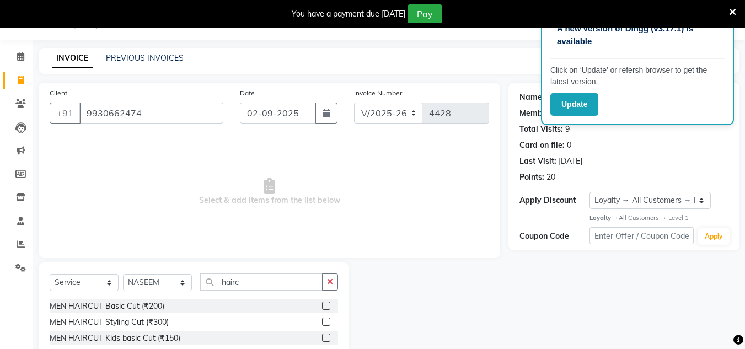
click at [324, 302] on label at bounding box center [326, 306] width 8 height 8
click at [324, 303] on input "checkbox" at bounding box center [325, 306] width 7 height 7
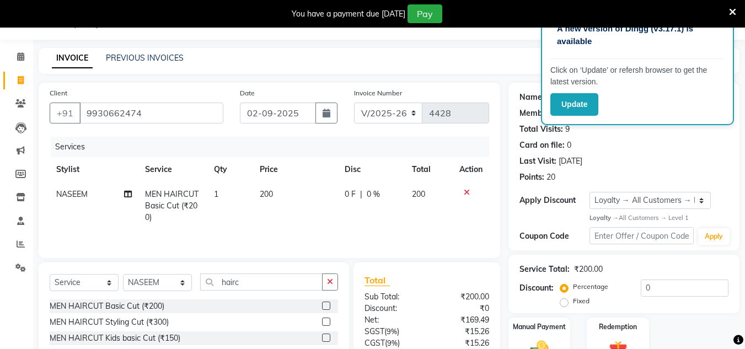
drag, startPoint x: 330, startPoint y: 283, endPoint x: 303, endPoint y: 282, distance: 27.0
click at [326, 282] on button "button" at bounding box center [330, 281] width 16 height 17
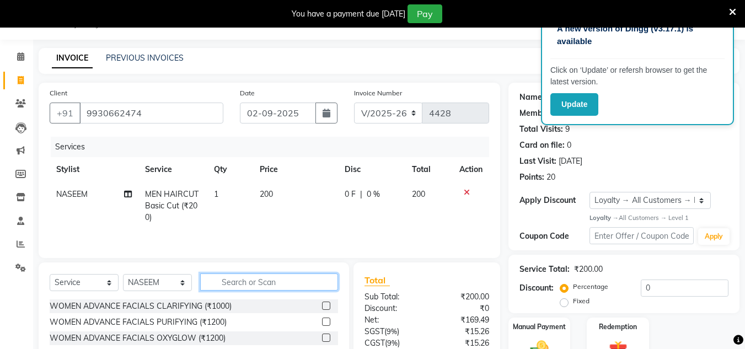
click at [299, 282] on input "text" at bounding box center [269, 281] width 138 height 17
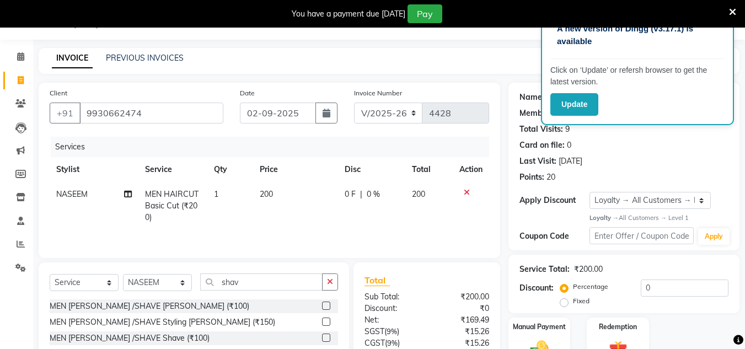
click at [325, 305] on label at bounding box center [326, 306] width 8 height 8
click at [325, 305] on input "checkbox" at bounding box center [325, 306] width 7 height 7
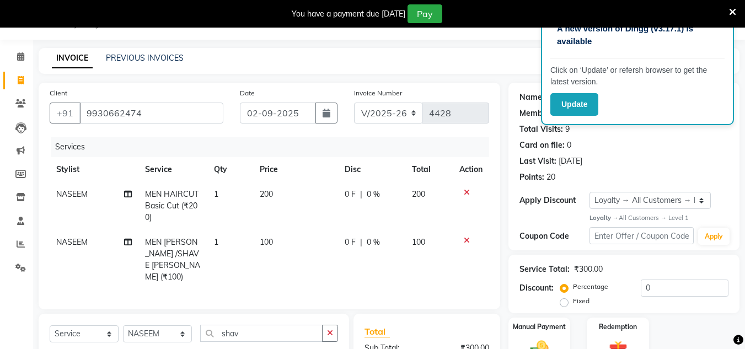
scroll to position [168, 0]
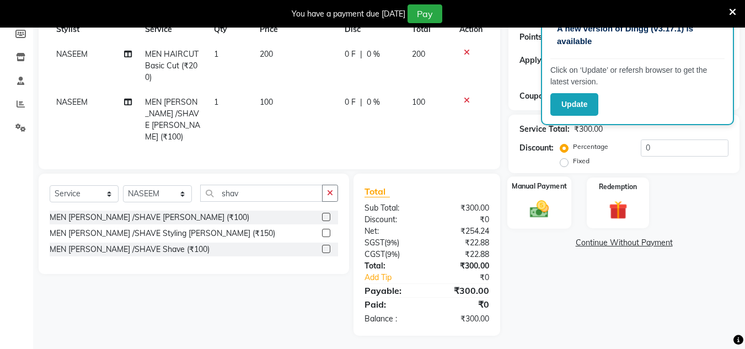
click at [542, 205] on img at bounding box center [539, 209] width 31 height 22
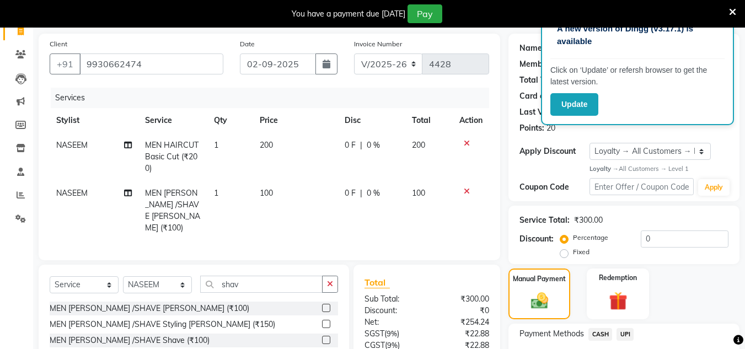
scroll to position [57, 0]
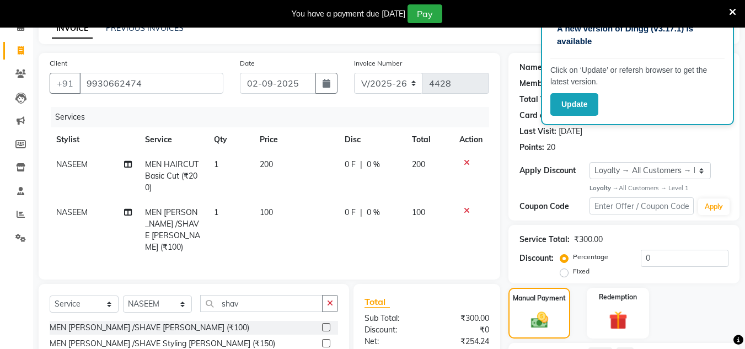
click at [465, 208] on icon at bounding box center [467, 211] width 6 height 8
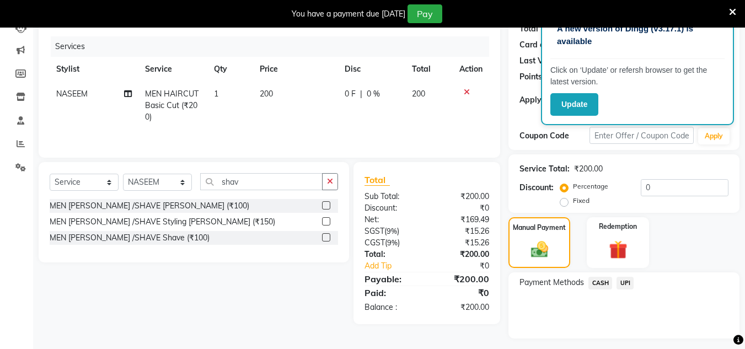
scroll to position [157, 0]
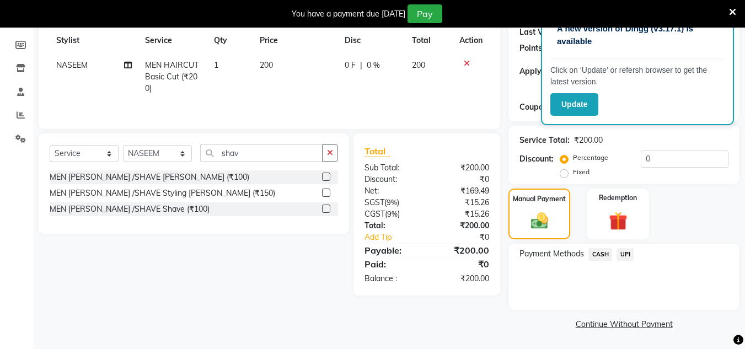
click at [604, 255] on span "CASH" at bounding box center [600, 254] width 24 height 13
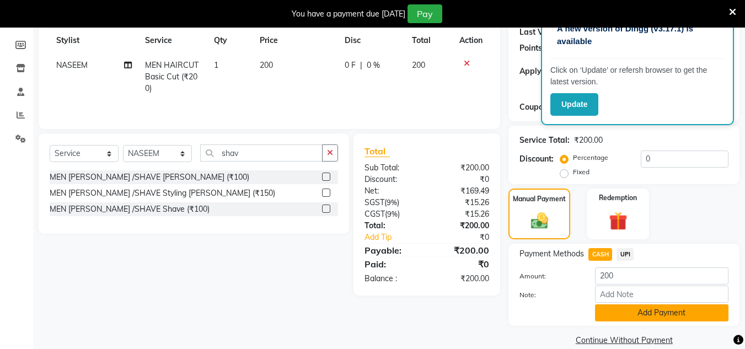
click at [635, 306] on button "Add Payment" at bounding box center [661, 312] width 133 height 17
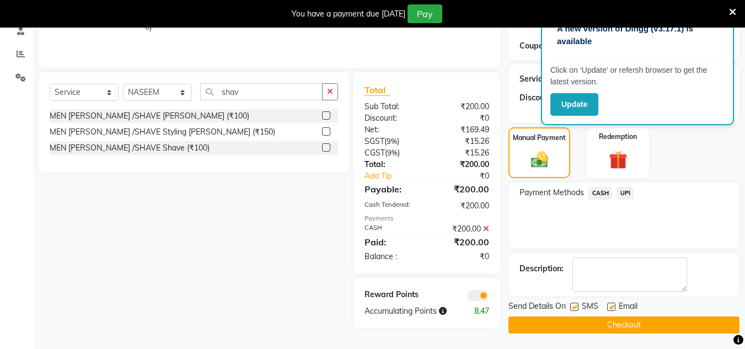
scroll to position [219, 0]
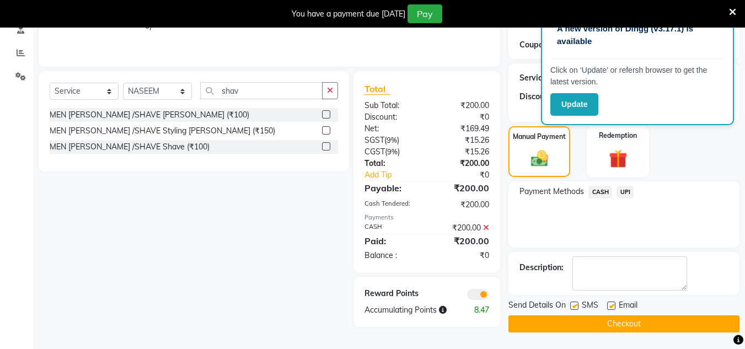
click at [623, 323] on button "Checkout" at bounding box center [623, 323] width 231 height 17
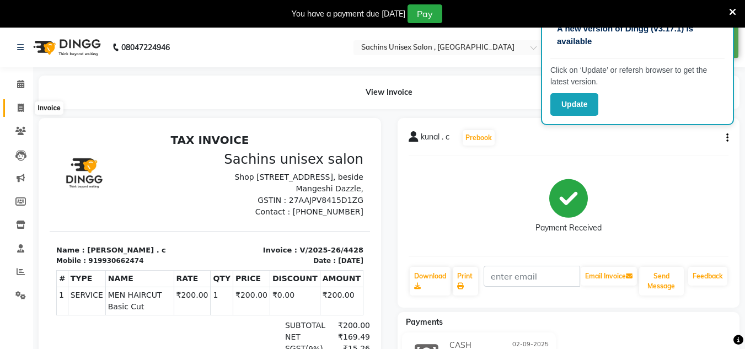
click at [17, 107] on span at bounding box center [20, 108] width 19 height 13
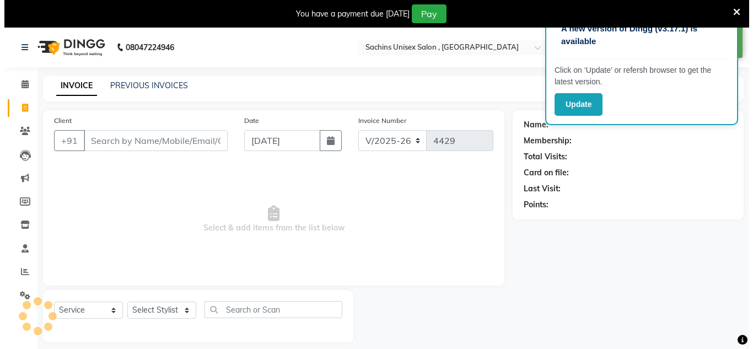
scroll to position [28, 0]
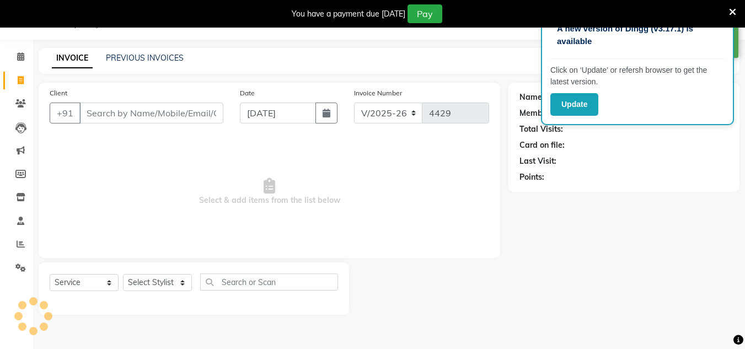
click at [116, 117] on input "Client" at bounding box center [151, 113] width 144 height 21
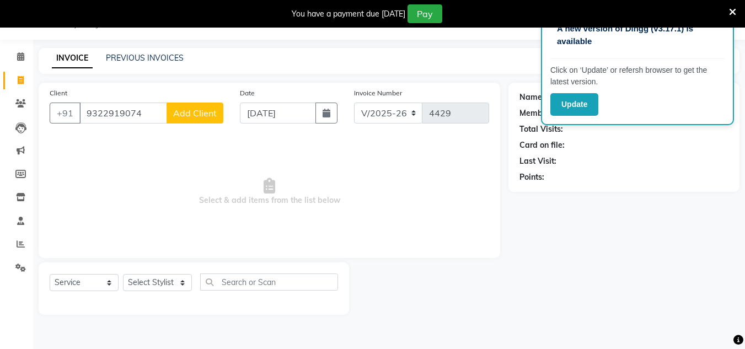
click at [189, 104] on button "Add Client" at bounding box center [194, 113] width 57 height 21
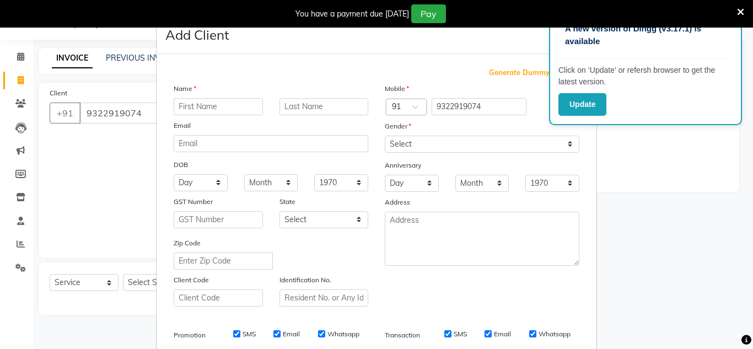
click at [197, 103] on input "text" at bounding box center [218, 106] width 89 height 17
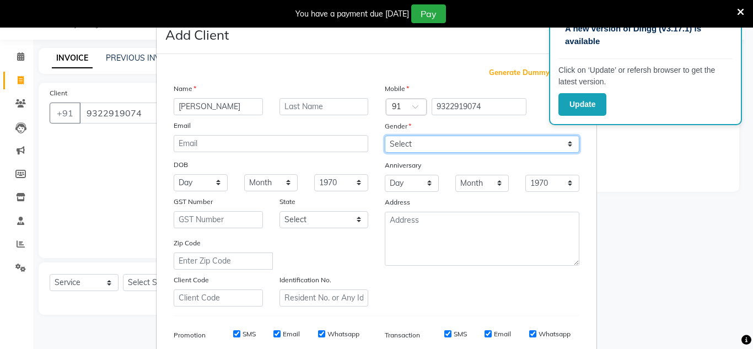
click at [395, 146] on select "Select [DEMOGRAPHIC_DATA] [DEMOGRAPHIC_DATA] Other Prefer Not To Say" at bounding box center [482, 144] width 195 height 17
click at [385, 136] on select "Select [DEMOGRAPHIC_DATA] [DEMOGRAPHIC_DATA] Other Prefer Not To Say" at bounding box center [482, 144] width 195 height 17
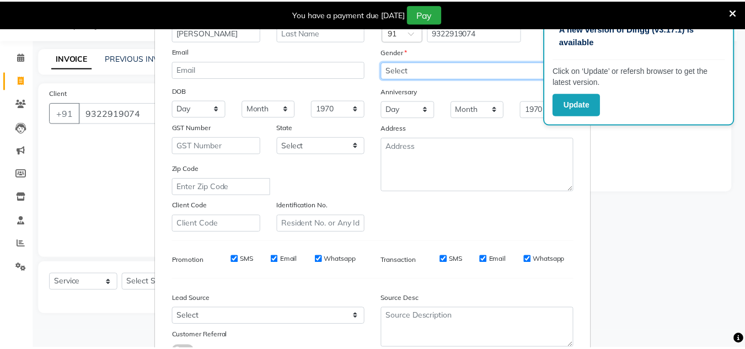
scroll to position [160, 0]
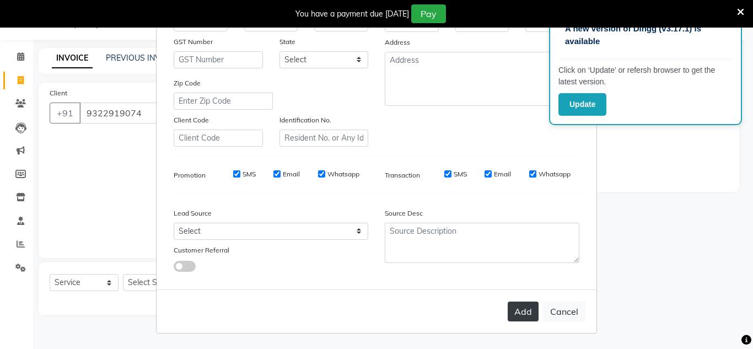
click at [519, 310] on button "Add" at bounding box center [523, 312] width 31 height 20
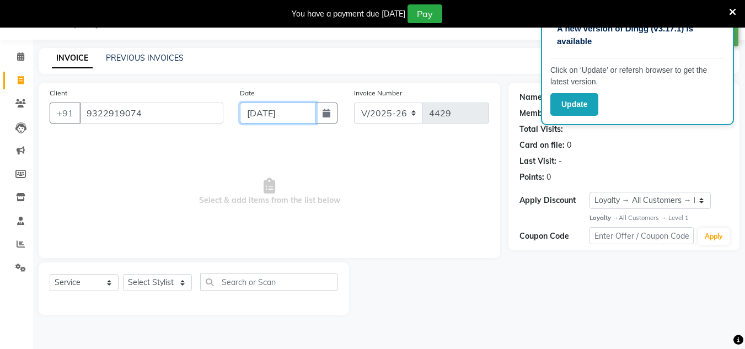
click at [311, 112] on input "[DATE]" at bounding box center [278, 113] width 76 height 21
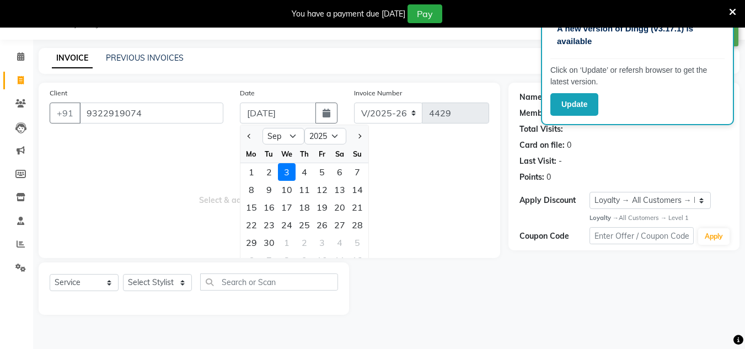
drag, startPoint x: 275, startPoint y: 170, endPoint x: 209, endPoint y: 209, distance: 76.7
click at [274, 171] on div "2" at bounding box center [269, 172] width 18 height 18
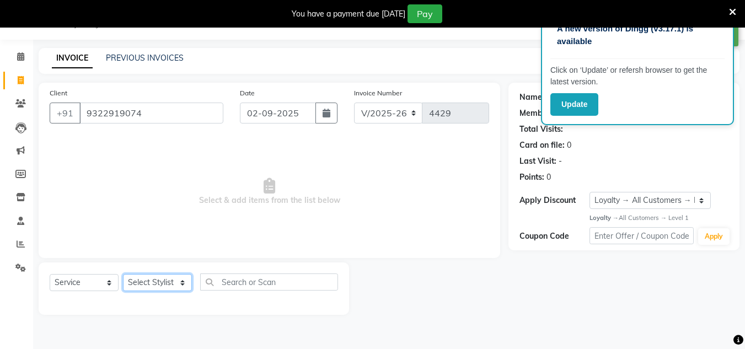
click at [177, 279] on select "Select Stylist [PERSON_NAME] new [PERSON_NAME] [PERSON_NAME] [PERSON_NAME] Owne…" at bounding box center [157, 282] width 69 height 17
click at [123, 274] on select "Select Stylist [PERSON_NAME] new [PERSON_NAME] [PERSON_NAME] [PERSON_NAME] Owne…" at bounding box center [157, 282] width 69 height 17
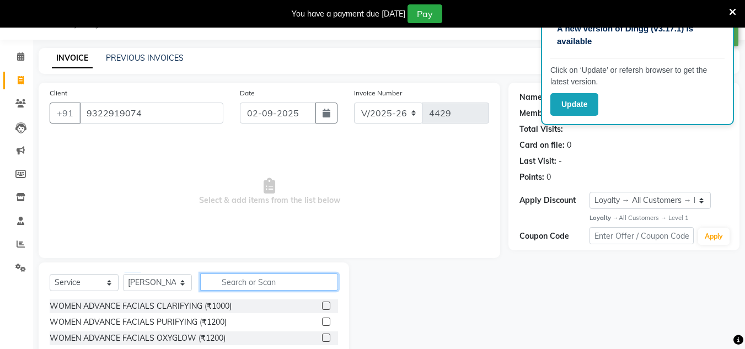
click at [249, 281] on input "text" at bounding box center [269, 281] width 138 height 17
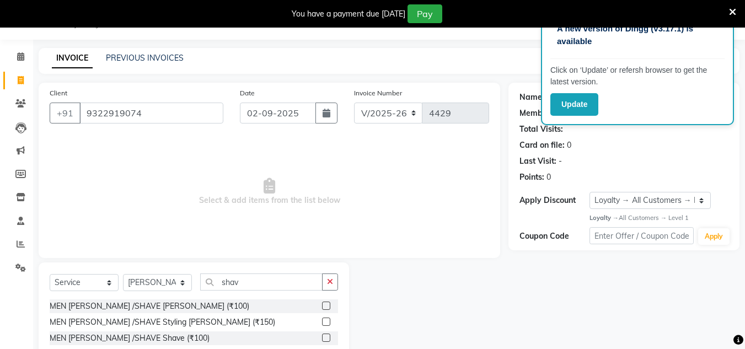
click at [324, 305] on label at bounding box center [326, 306] width 8 height 8
click at [324, 305] on input "checkbox" at bounding box center [325, 306] width 7 height 7
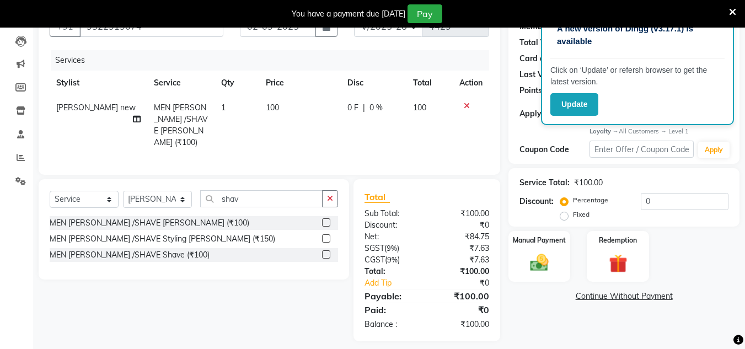
scroll to position [120, 0]
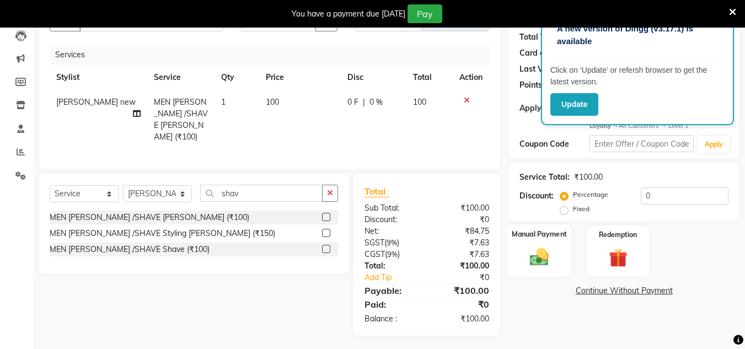
click at [545, 254] on img at bounding box center [539, 257] width 31 height 22
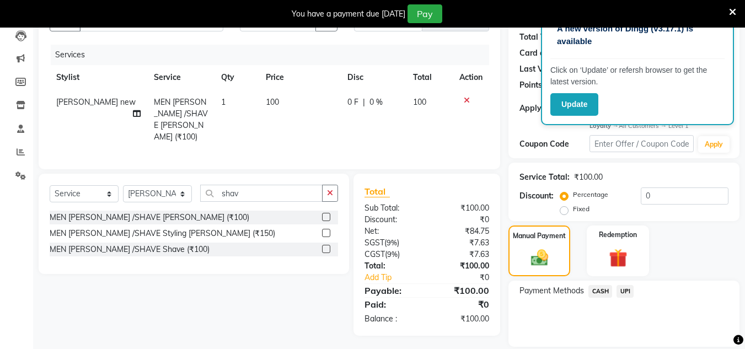
click at [596, 288] on span "CASH" at bounding box center [600, 291] width 24 height 13
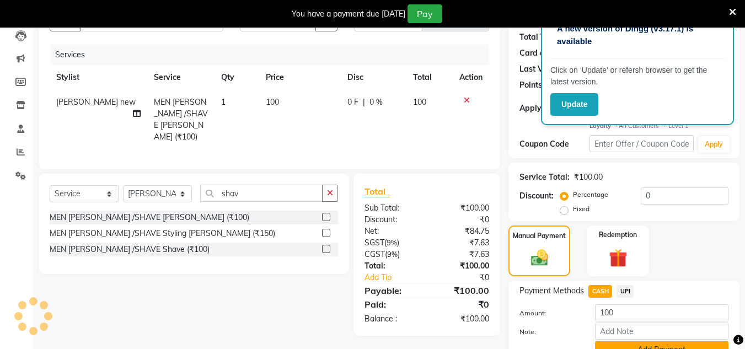
click at [610, 342] on button "Add Payment" at bounding box center [661, 349] width 133 height 17
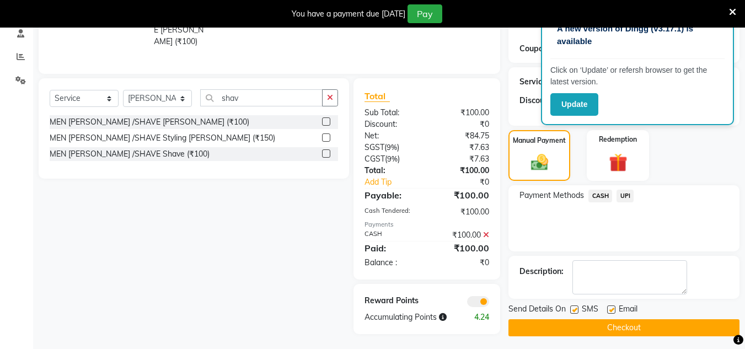
scroll to position [219, 0]
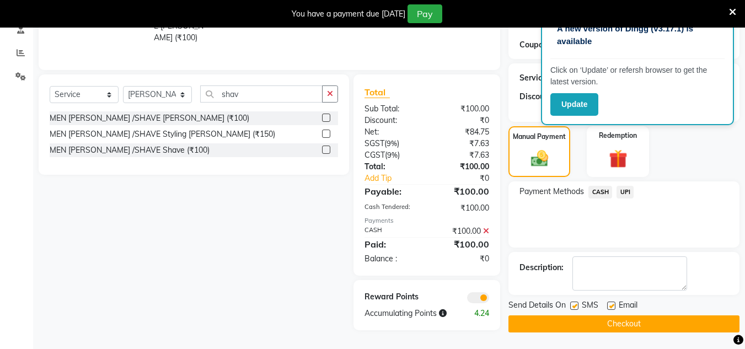
click at [614, 324] on button "Checkout" at bounding box center [623, 323] width 231 height 17
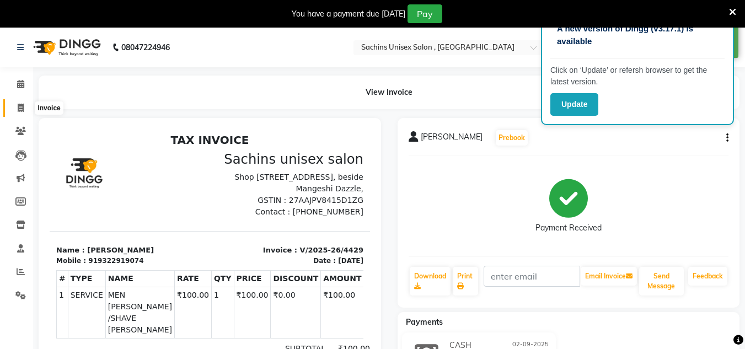
click at [23, 106] on icon at bounding box center [21, 108] width 6 height 8
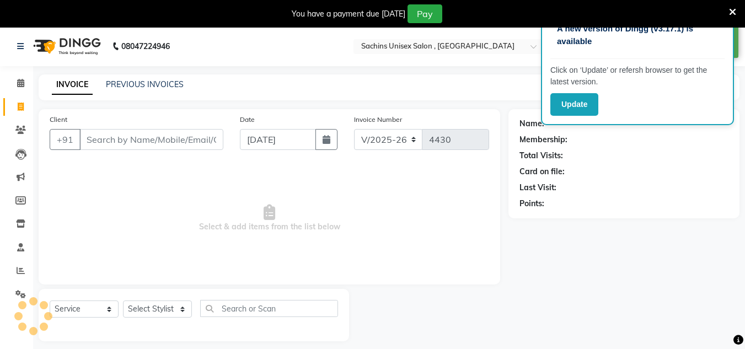
scroll to position [28, 0]
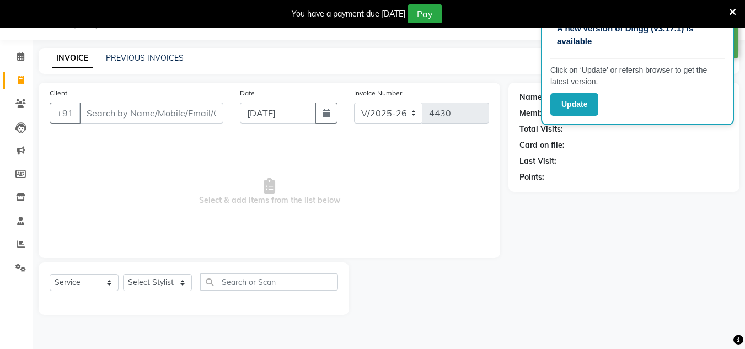
click at [120, 117] on input "Client" at bounding box center [151, 113] width 144 height 21
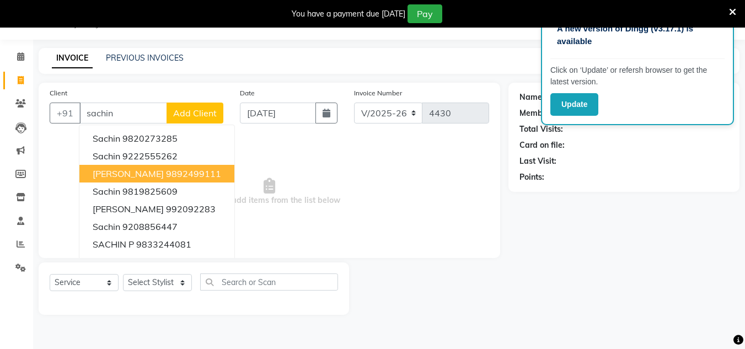
drag, startPoint x: 145, startPoint y: 181, endPoint x: 150, endPoint y: 178, distance: 6.7
click at [147, 180] on button "[PERSON_NAME] 9892499111" at bounding box center [156, 174] width 155 height 18
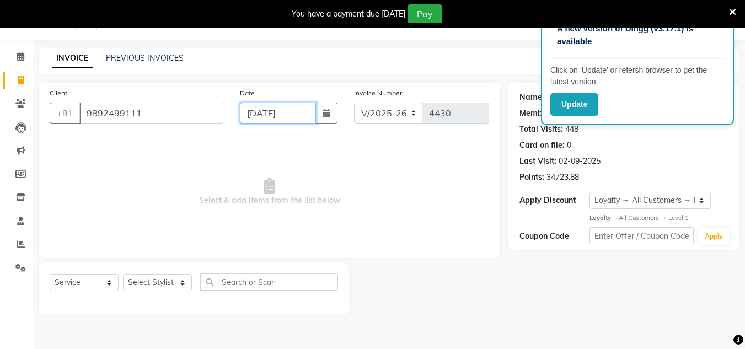
drag, startPoint x: 298, startPoint y: 115, endPoint x: 292, endPoint y: 122, distance: 9.8
click at [296, 116] on input "[DATE]" at bounding box center [278, 113] width 76 height 21
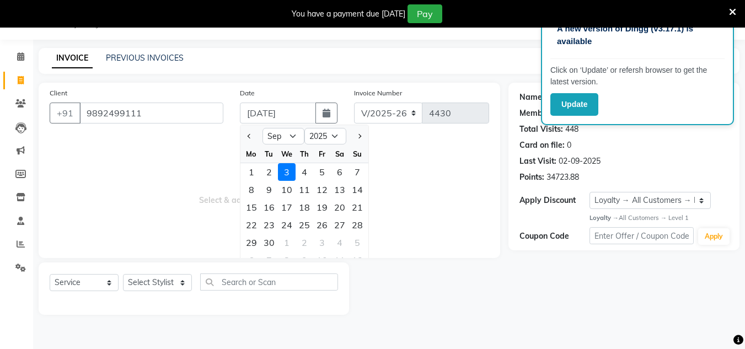
drag, startPoint x: 268, startPoint y: 170, endPoint x: 234, endPoint y: 208, distance: 50.7
click at [268, 171] on div "2" at bounding box center [269, 172] width 18 height 18
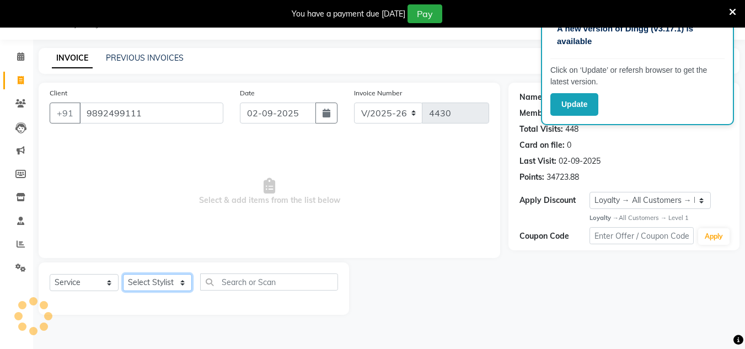
click at [171, 284] on select "Select Stylist [PERSON_NAME] new [PERSON_NAME] [PERSON_NAME] [PERSON_NAME] Owne…" at bounding box center [157, 282] width 69 height 17
click at [123, 274] on select "Select Stylist [PERSON_NAME] new [PERSON_NAME] [PERSON_NAME] [PERSON_NAME] Owne…" at bounding box center [157, 282] width 69 height 17
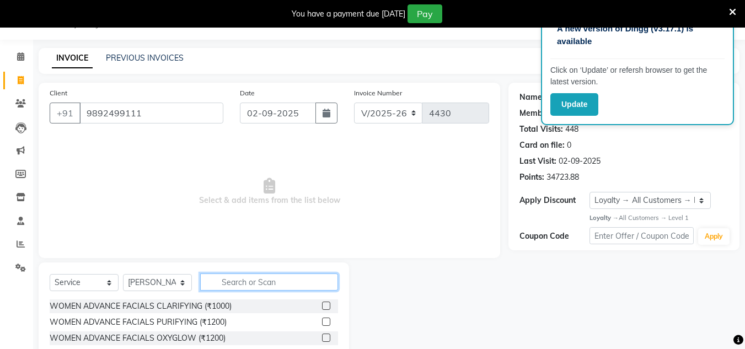
click at [238, 284] on input "text" at bounding box center [269, 281] width 138 height 17
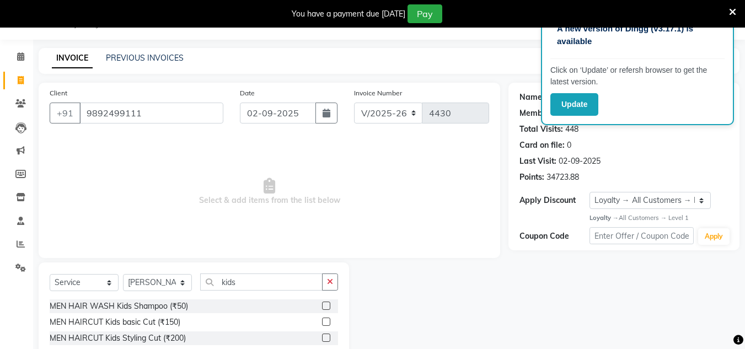
click at [328, 320] on label at bounding box center [326, 322] width 8 height 8
click at [328, 320] on input "checkbox" at bounding box center [325, 322] width 7 height 7
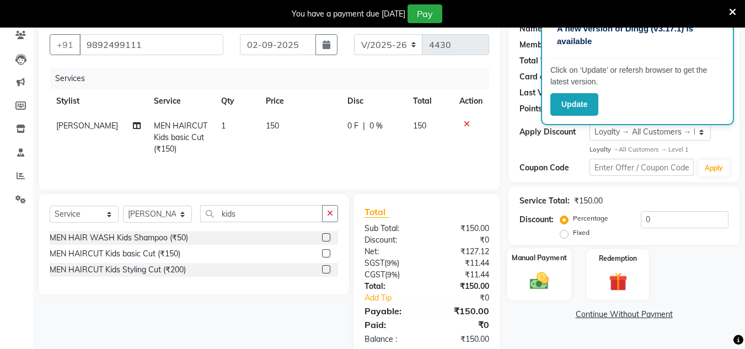
scroll to position [120, 0]
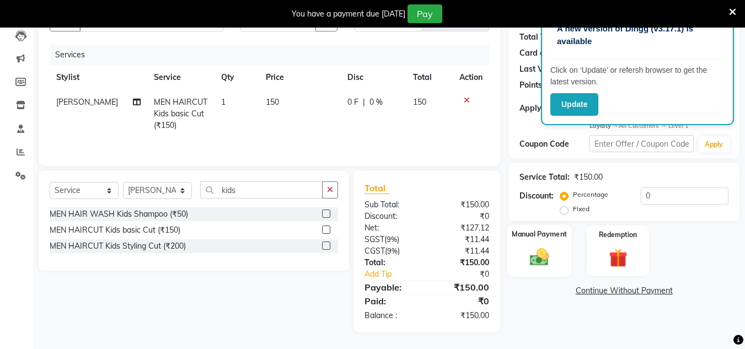
click at [540, 248] on img at bounding box center [539, 257] width 31 height 22
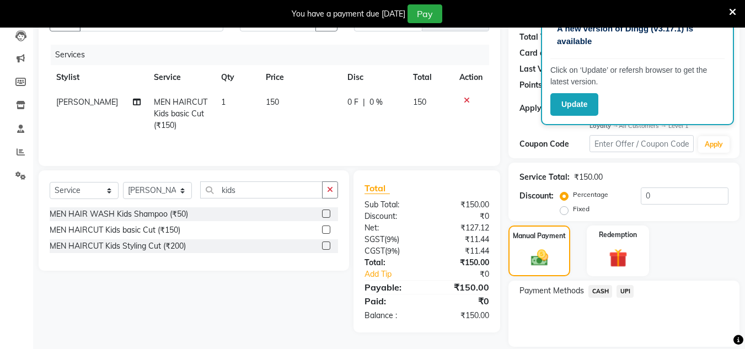
click at [620, 288] on span "UPI" at bounding box center [624, 291] width 17 height 13
click at [614, 346] on button "Add Payment" at bounding box center [661, 349] width 133 height 17
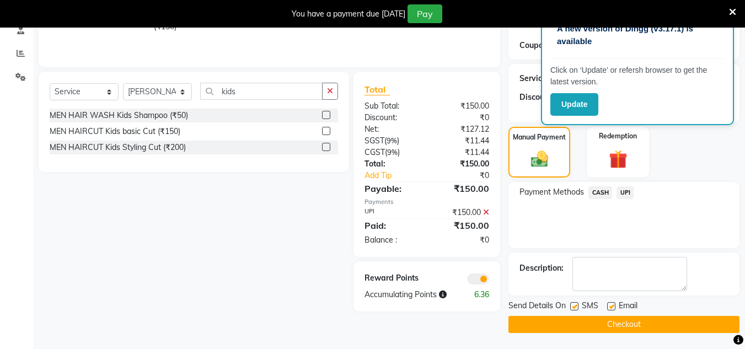
scroll to position [219, 0]
click at [626, 322] on button "Checkout" at bounding box center [623, 323] width 231 height 17
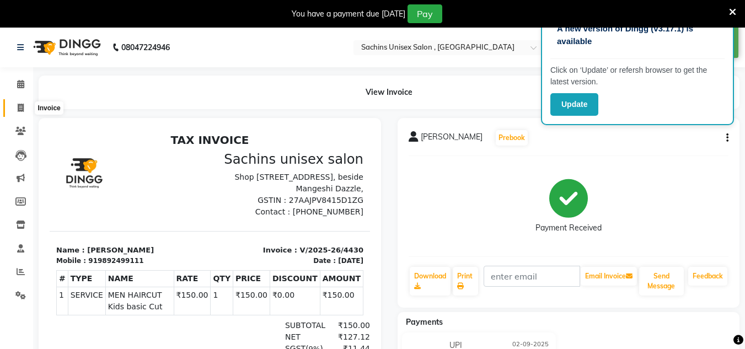
click at [16, 104] on span at bounding box center [20, 108] width 19 height 13
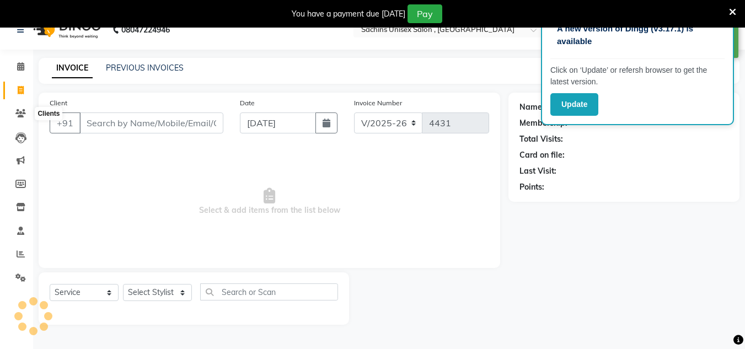
scroll to position [28, 0]
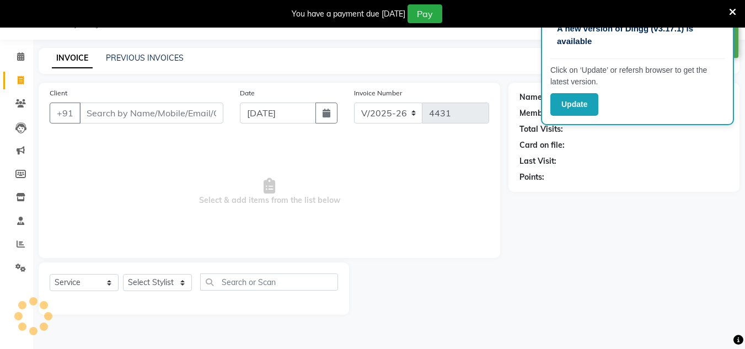
click at [99, 113] on input "Client" at bounding box center [151, 113] width 144 height 21
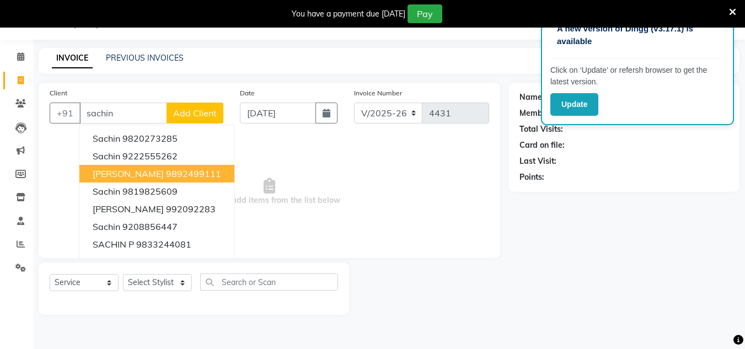
drag, startPoint x: 126, startPoint y: 179, endPoint x: 170, endPoint y: 157, distance: 48.8
click at [127, 179] on span "[PERSON_NAME]" at bounding box center [128, 173] width 71 height 11
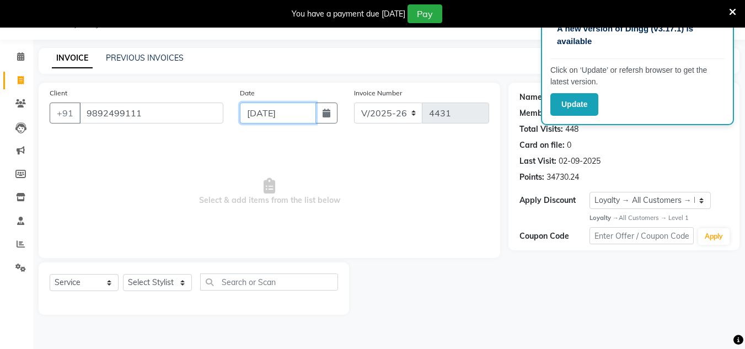
click at [302, 117] on input "[DATE]" at bounding box center [278, 113] width 76 height 21
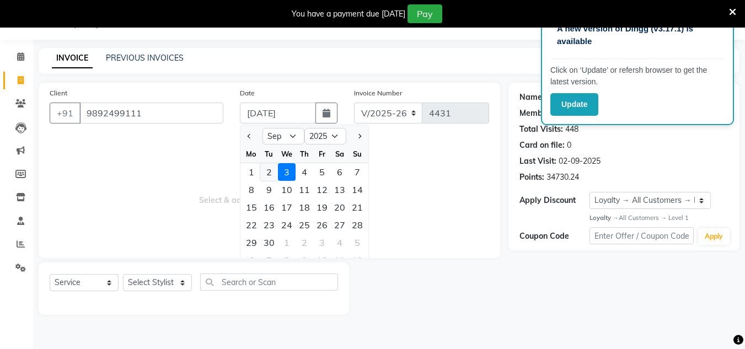
click at [272, 171] on div "2" at bounding box center [269, 172] width 18 height 18
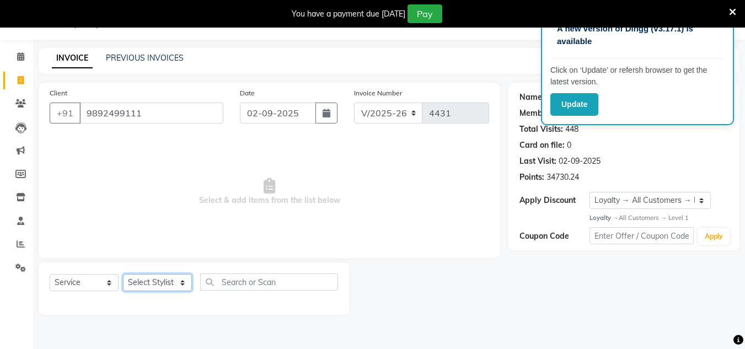
click at [177, 279] on select "Select Stylist [PERSON_NAME] new [PERSON_NAME] [PERSON_NAME] [PERSON_NAME] Owne…" at bounding box center [157, 282] width 69 height 17
click at [123, 274] on select "Select Stylist [PERSON_NAME] new [PERSON_NAME] [PERSON_NAME] [PERSON_NAME] Owne…" at bounding box center [157, 282] width 69 height 17
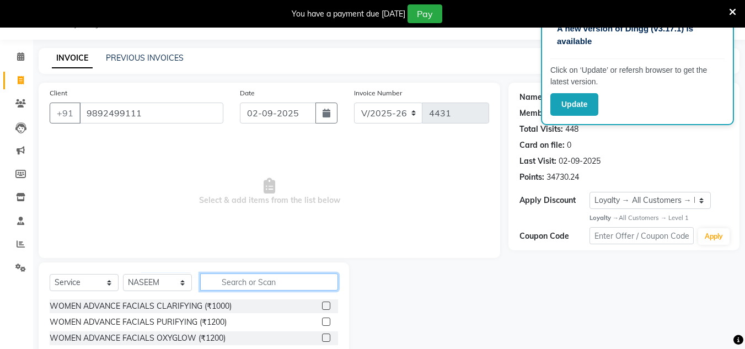
click at [227, 280] on input "text" at bounding box center [269, 281] width 138 height 17
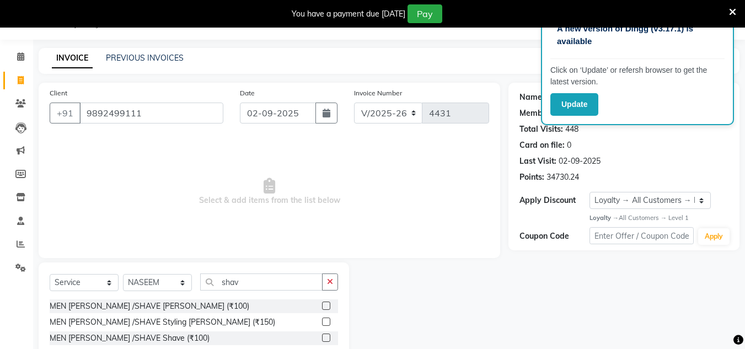
click at [327, 305] on label at bounding box center [326, 306] width 8 height 8
click at [327, 305] on input "checkbox" at bounding box center [325, 306] width 7 height 7
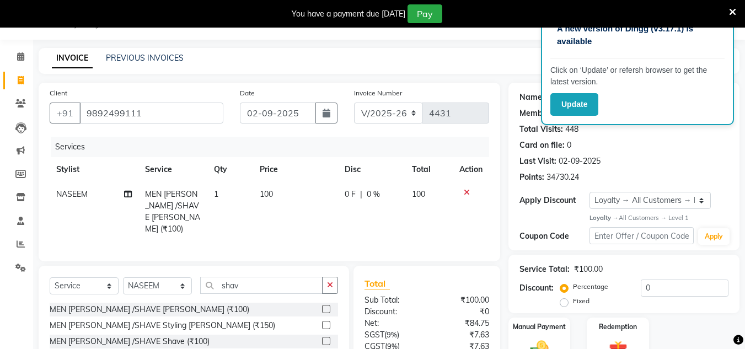
scroll to position [120, 0]
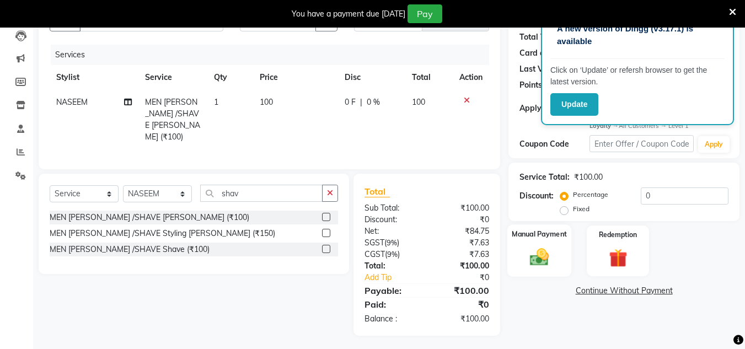
click at [545, 259] on img at bounding box center [539, 257] width 31 height 22
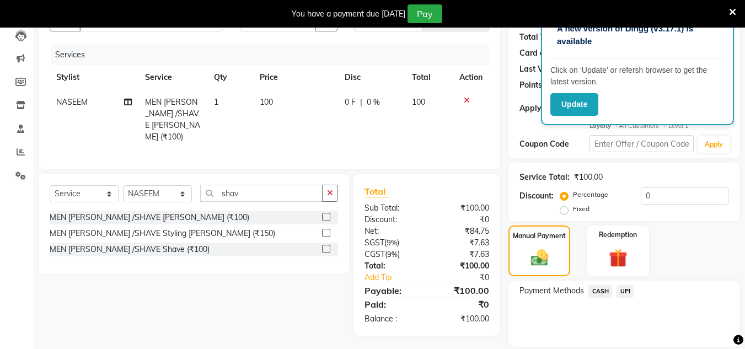
click at [591, 289] on span "CASH" at bounding box center [600, 291] width 24 height 13
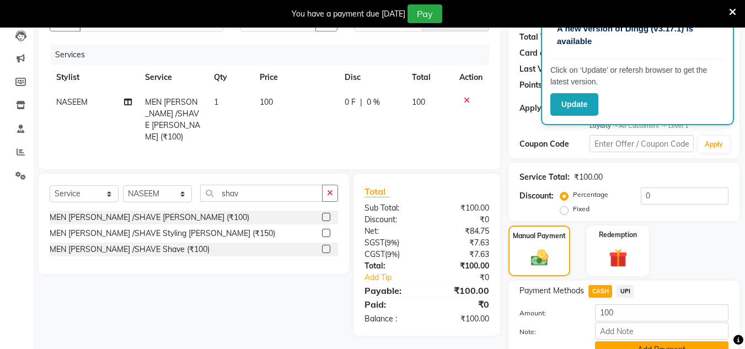
click at [622, 346] on button "Add Payment" at bounding box center [661, 349] width 133 height 17
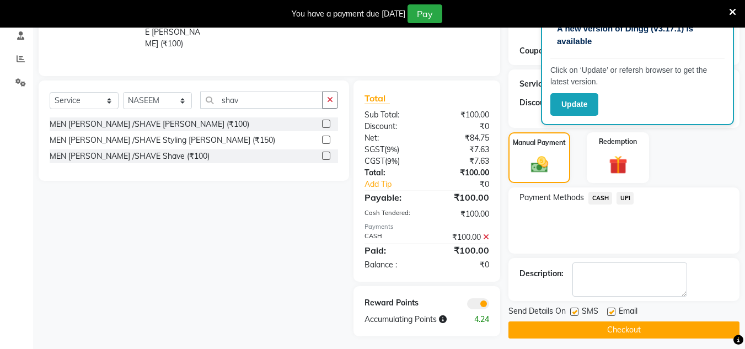
scroll to position [219, 0]
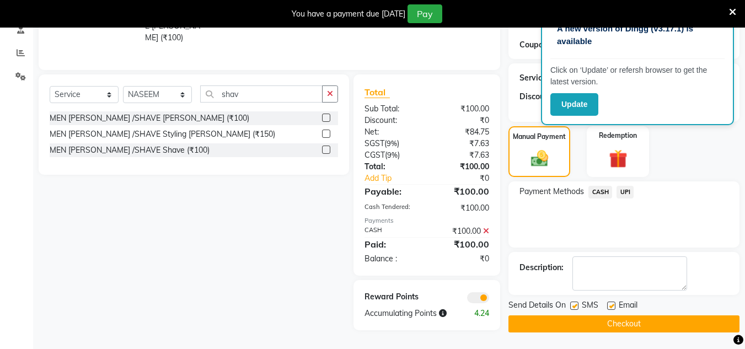
click at [624, 328] on button "Checkout" at bounding box center [623, 323] width 231 height 17
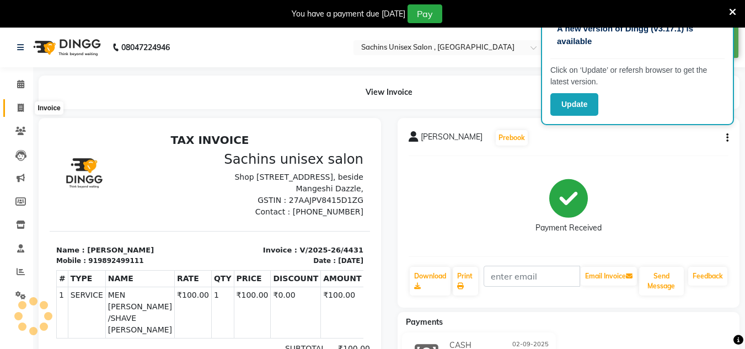
click at [19, 104] on icon at bounding box center [21, 108] width 6 height 8
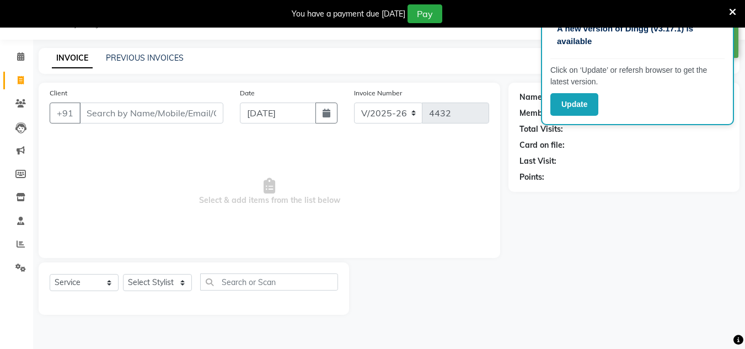
click at [121, 109] on input "Client" at bounding box center [151, 113] width 144 height 21
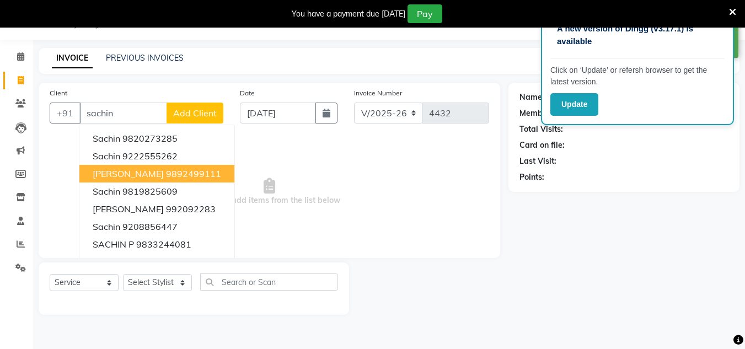
click at [139, 168] on button "[PERSON_NAME] 9892499111" at bounding box center [156, 174] width 155 height 18
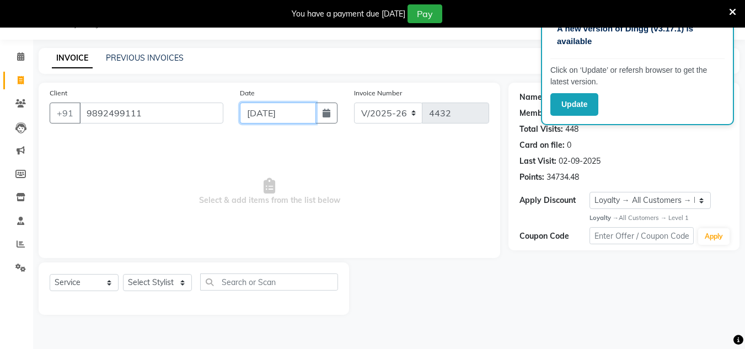
click at [303, 109] on input "[DATE]" at bounding box center [278, 113] width 76 height 21
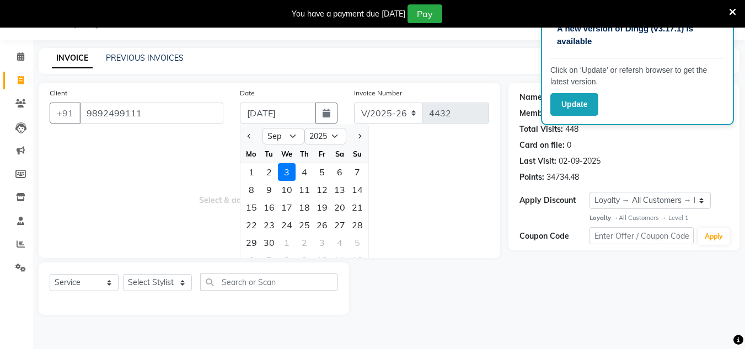
drag, startPoint x: 268, startPoint y: 171, endPoint x: 188, endPoint y: 243, distance: 107.0
click at [263, 175] on div "2" at bounding box center [269, 172] width 18 height 18
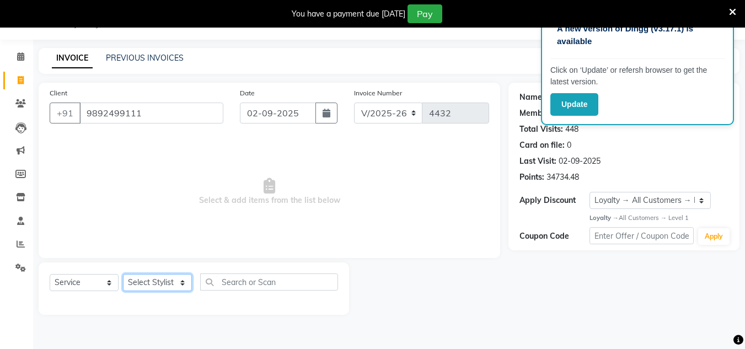
click at [172, 282] on select "Select Stylist [PERSON_NAME] new [PERSON_NAME] [PERSON_NAME] [PERSON_NAME] Owne…" at bounding box center [157, 282] width 69 height 17
click at [123, 274] on select "Select Stylist [PERSON_NAME] new [PERSON_NAME] [PERSON_NAME] [PERSON_NAME] Owne…" at bounding box center [157, 282] width 69 height 17
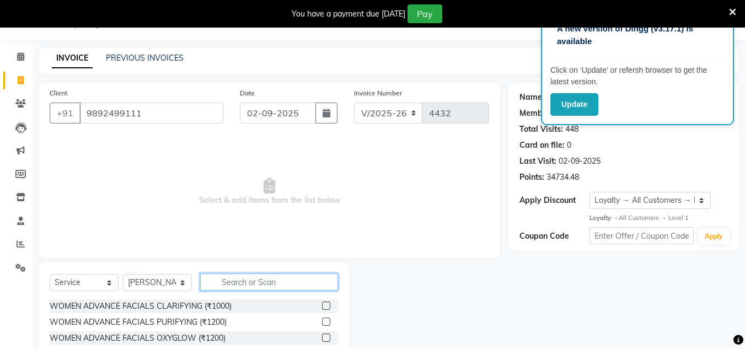
click at [230, 276] on input "text" at bounding box center [269, 281] width 138 height 17
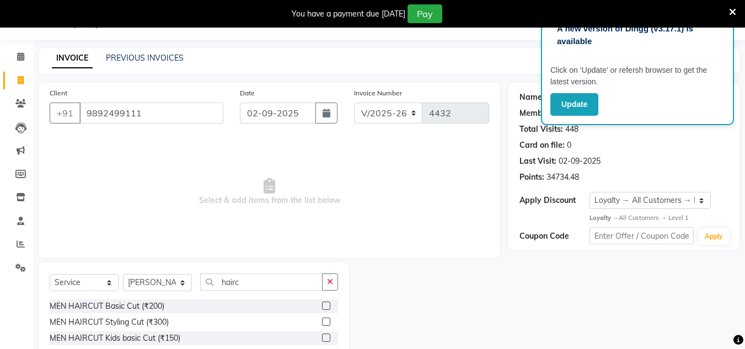
click at [329, 302] on label at bounding box center [326, 306] width 8 height 8
click at [329, 303] on input "checkbox" at bounding box center [325, 306] width 7 height 7
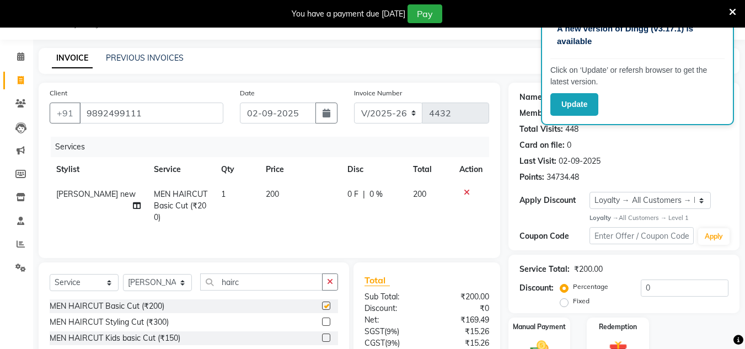
scroll to position [120, 0]
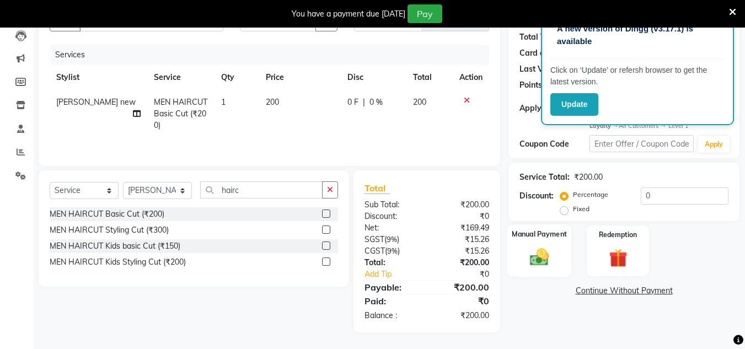
click at [542, 258] on img at bounding box center [539, 257] width 31 height 22
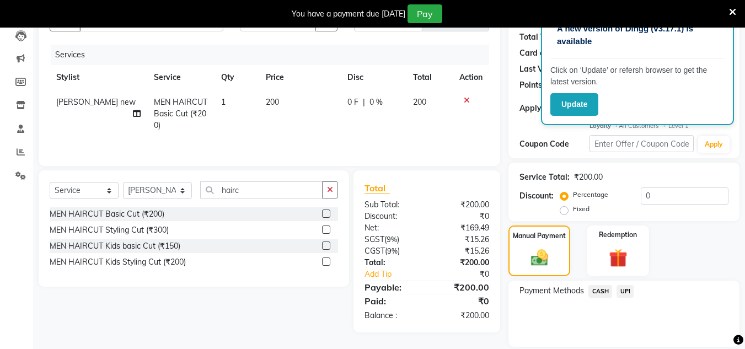
click at [609, 292] on span "CASH" at bounding box center [600, 291] width 24 height 13
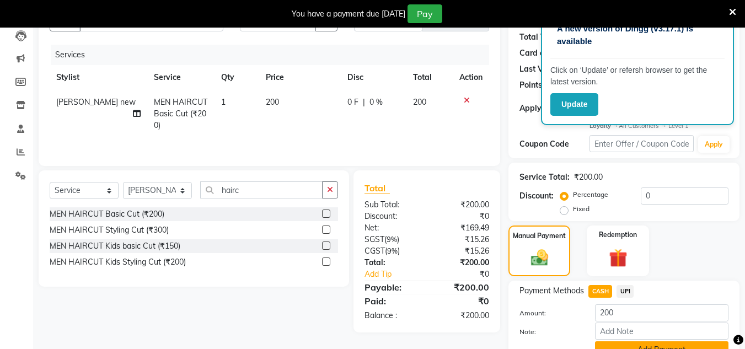
click at [650, 345] on button "Add Payment" at bounding box center [661, 349] width 133 height 17
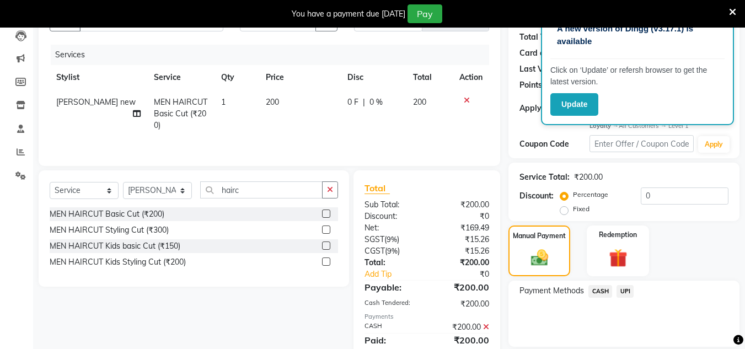
scroll to position [219, 0]
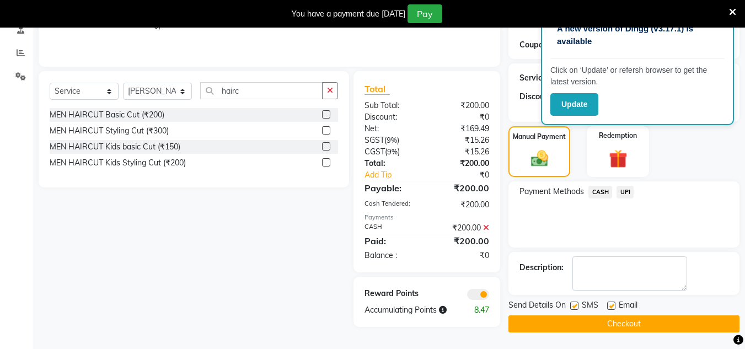
drag, startPoint x: 637, startPoint y: 319, endPoint x: 627, endPoint y: 319, distance: 9.9
click at [634, 319] on button "Checkout" at bounding box center [623, 323] width 231 height 17
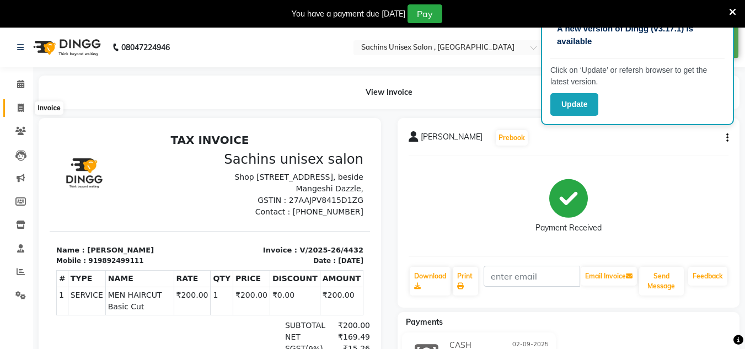
click at [13, 112] on span at bounding box center [20, 108] width 19 height 13
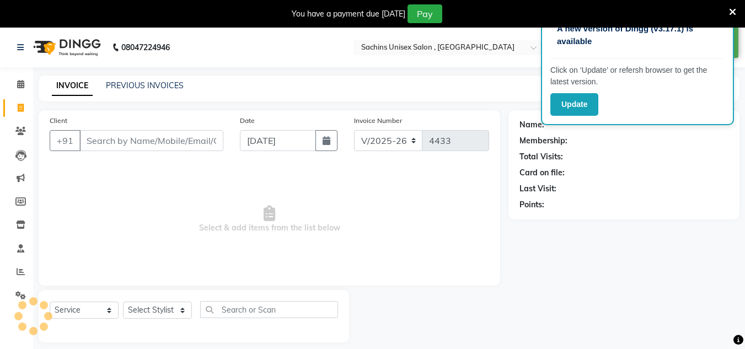
scroll to position [28, 0]
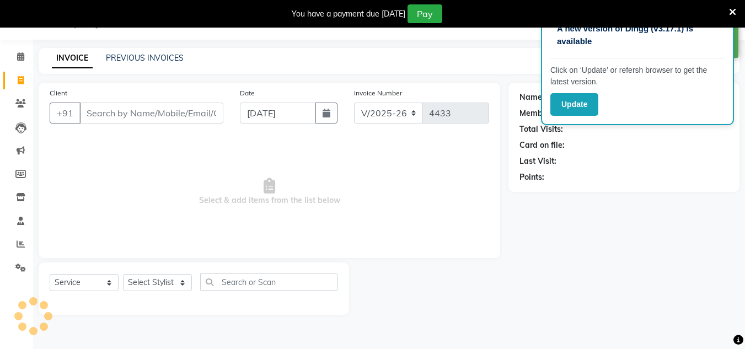
click at [107, 104] on input "Client" at bounding box center [151, 113] width 144 height 21
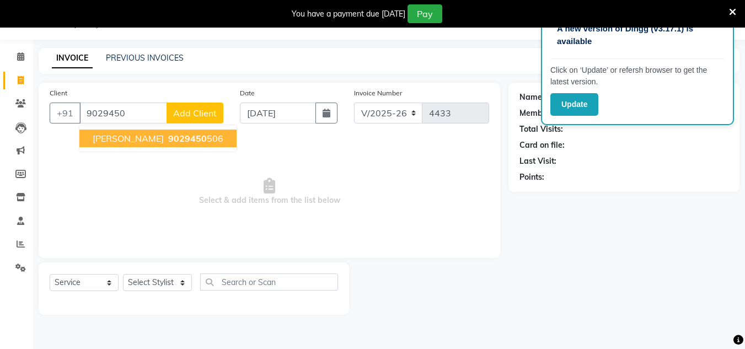
click at [151, 143] on span "[PERSON_NAME]" at bounding box center [128, 138] width 71 height 11
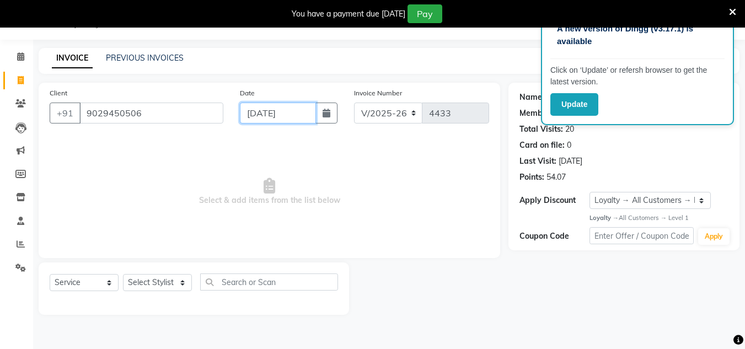
drag, startPoint x: 304, startPoint y: 107, endPoint x: 300, endPoint y: 122, distance: 15.4
click at [303, 109] on input "[DATE]" at bounding box center [278, 113] width 76 height 21
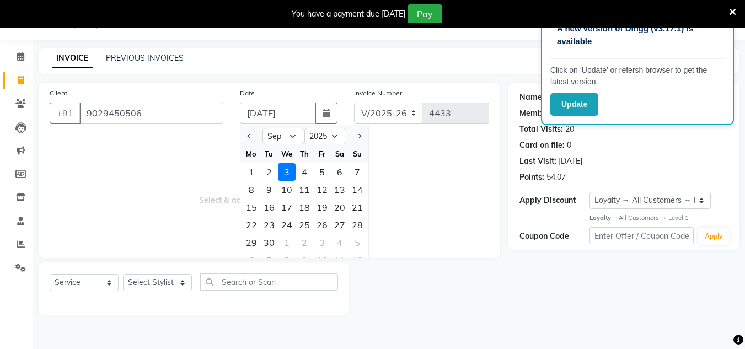
drag, startPoint x: 274, startPoint y: 174, endPoint x: 249, endPoint y: 218, distance: 50.6
click at [273, 178] on div "2" at bounding box center [269, 172] width 18 height 18
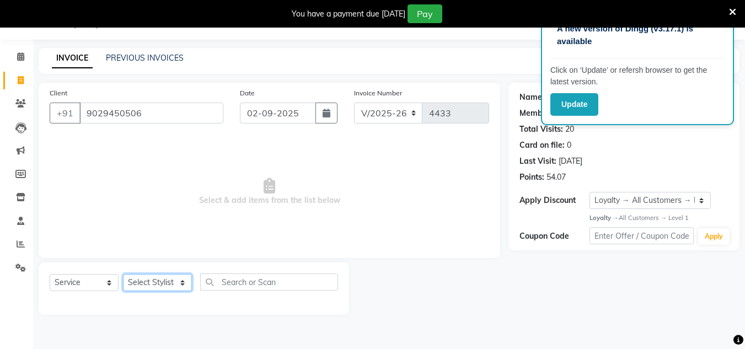
click at [180, 281] on select "Select Stylist [PERSON_NAME] new [PERSON_NAME] [PERSON_NAME] [PERSON_NAME] Owne…" at bounding box center [157, 282] width 69 height 17
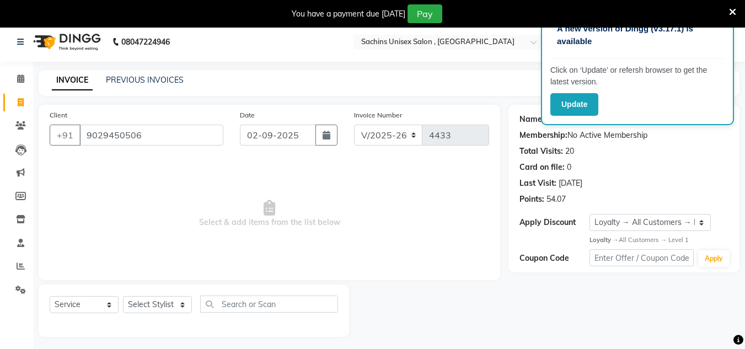
scroll to position [0, 0]
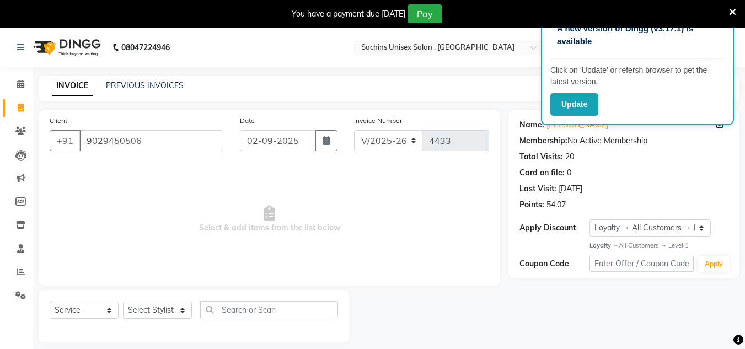
click at [78, 229] on span "Select & add items from the list below" at bounding box center [269, 219] width 439 height 110
click at [155, 303] on select "Select Stylist [PERSON_NAME] new [PERSON_NAME] [PERSON_NAME] [PERSON_NAME] Owne…" at bounding box center [157, 310] width 69 height 17
click at [123, 302] on select "Select Stylist [PERSON_NAME] new [PERSON_NAME] [PERSON_NAME] [PERSON_NAME] Owne…" at bounding box center [157, 310] width 69 height 17
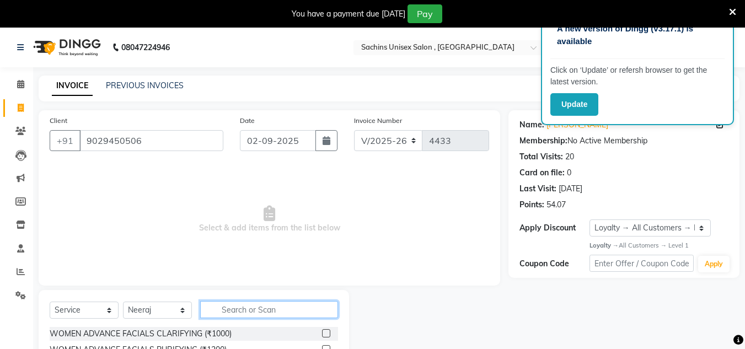
click at [233, 308] on input "text" at bounding box center [269, 309] width 138 height 17
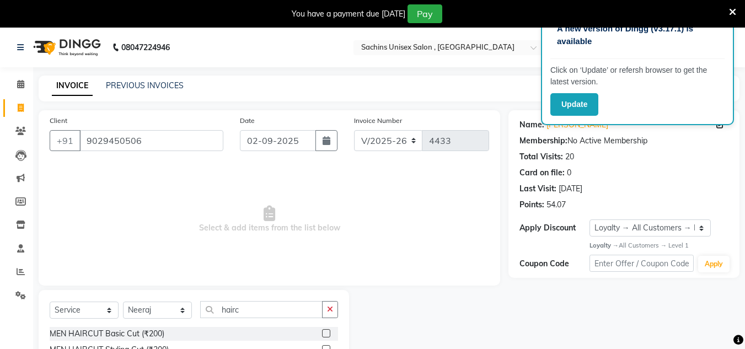
drag, startPoint x: 320, startPoint y: 332, endPoint x: 329, endPoint y: 332, distance: 8.3
click at [327, 332] on div "MEN HAIRCUT Basic Cut (₹200)" at bounding box center [194, 334] width 288 height 14
click at [329, 331] on label at bounding box center [326, 333] width 8 height 8
click at [329, 331] on input "checkbox" at bounding box center [325, 333] width 7 height 7
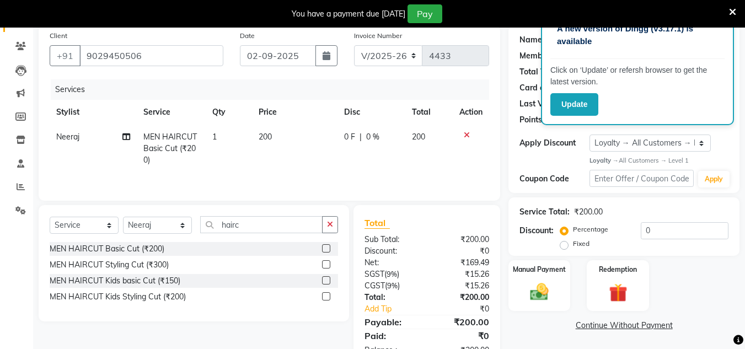
scroll to position [110, 0]
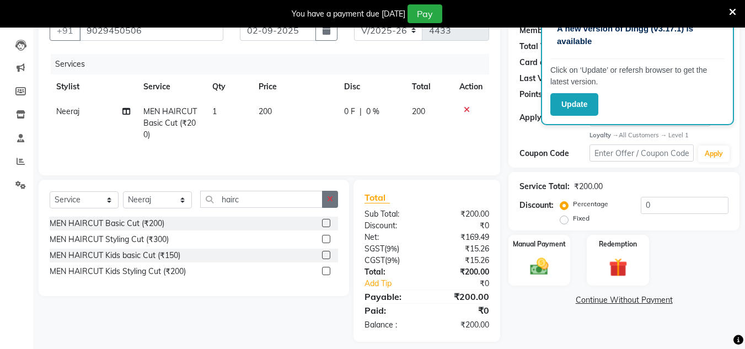
drag, startPoint x: 331, startPoint y: 200, endPoint x: 310, endPoint y: 205, distance: 21.5
click at [331, 201] on icon "button" at bounding box center [330, 199] width 6 height 8
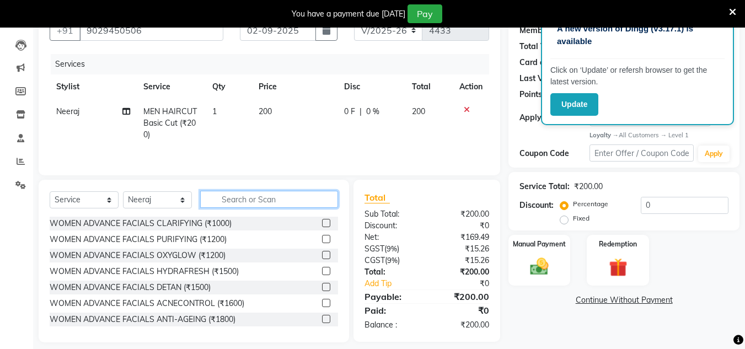
drag, startPoint x: 310, startPoint y: 205, endPoint x: 303, endPoint y: 203, distance: 7.9
click at [305, 204] on input "text" at bounding box center [269, 199] width 138 height 17
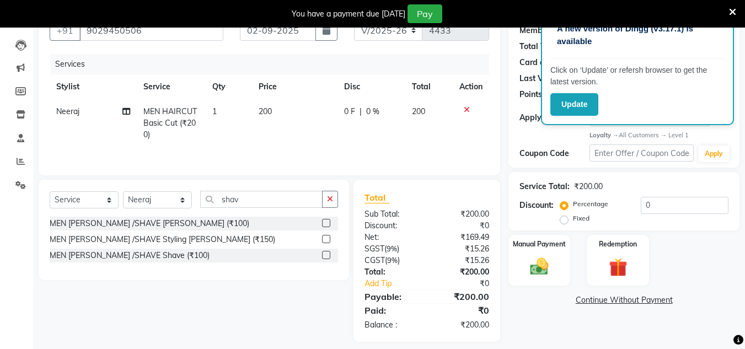
click at [326, 223] on label at bounding box center [326, 223] width 8 height 8
click at [326, 223] on input "checkbox" at bounding box center [325, 223] width 7 height 7
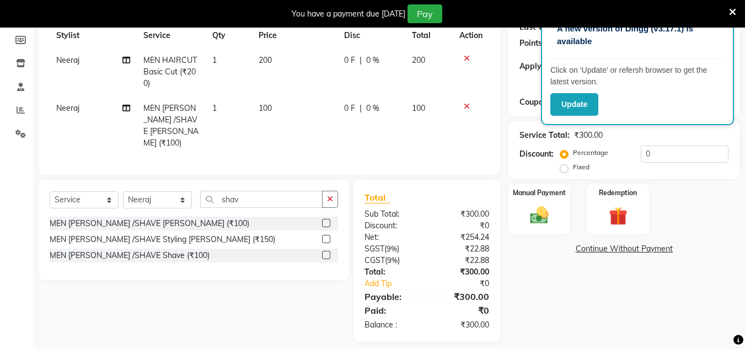
scroll to position [168, 0]
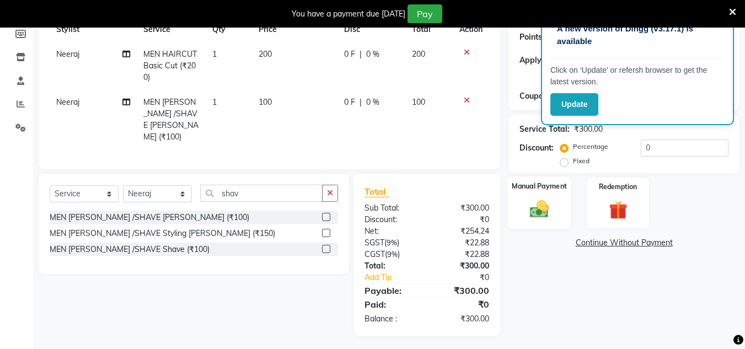
click at [532, 205] on img at bounding box center [539, 209] width 31 height 22
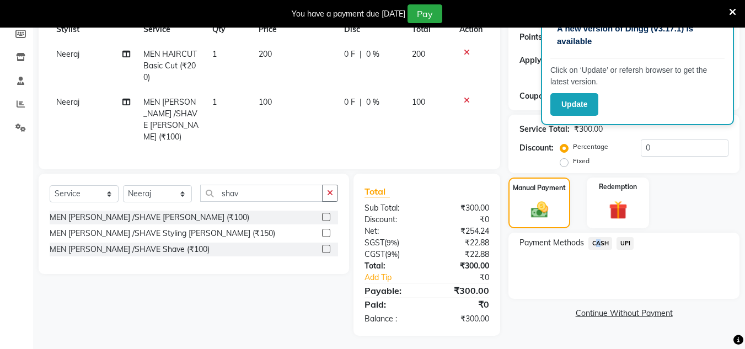
drag, startPoint x: 593, startPoint y: 239, endPoint x: 608, endPoint y: 255, distance: 21.8
click at [597, 243] on span "CASH" at bounding box center [600, 243] width 24 height 13
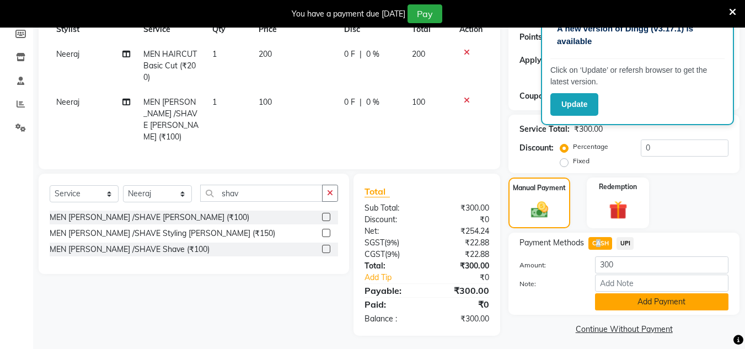
click at [611, 302] on button "Add Payment" at bounding box center [661, 301] width 133 height 17
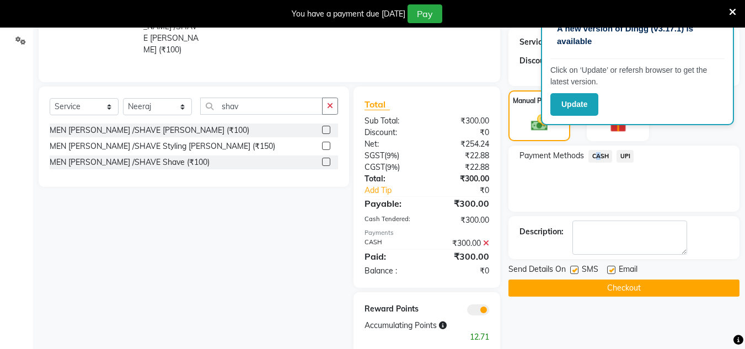
scroll to position [273, 0]
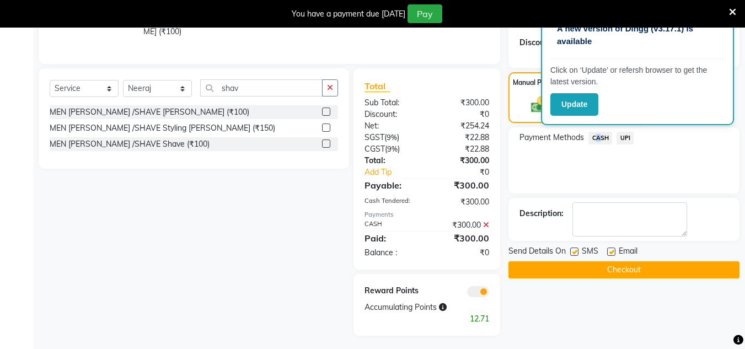
drag, startPoint x: 623, startPoint y: 270, endPoint x: 618, endPoint y: 266, distance: 6.6
click at [622, 269] on button "Checkout" at bounding box center [623, 269] width 231 height 17
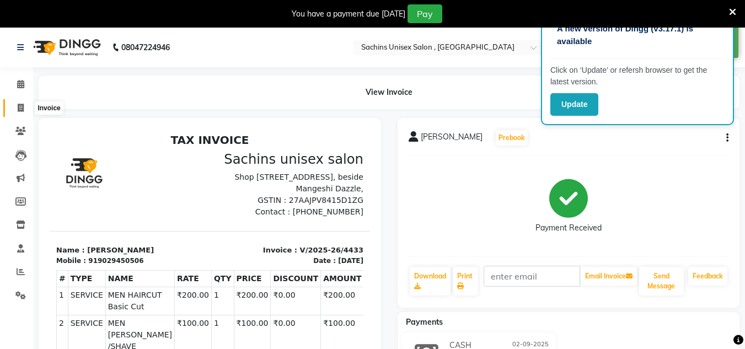
click at [19, 105] on icon at bounding box center [21, 108] width 6 height 8
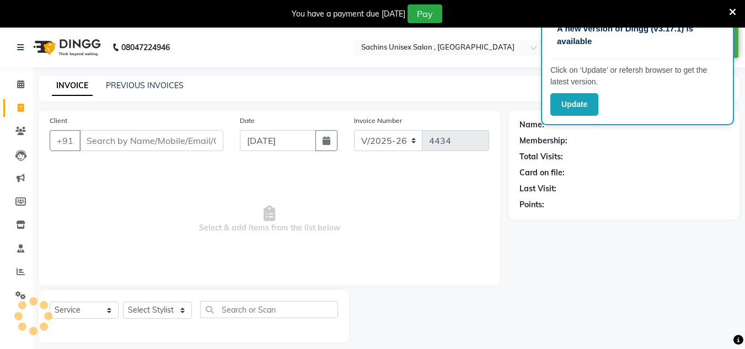
scroll to position [28, 0]
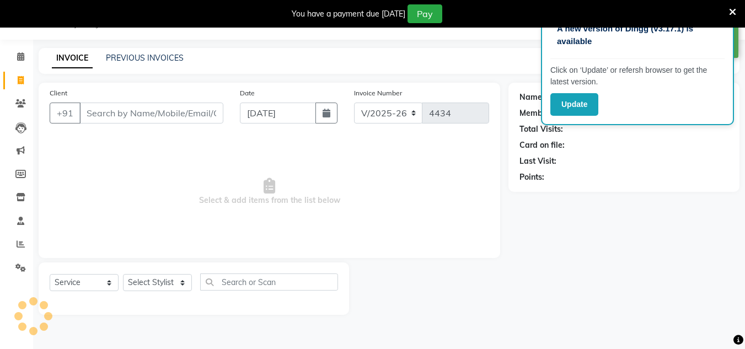
click at [118, 114] on input "Client" at bounding box center [151, 113] width 144 height 21
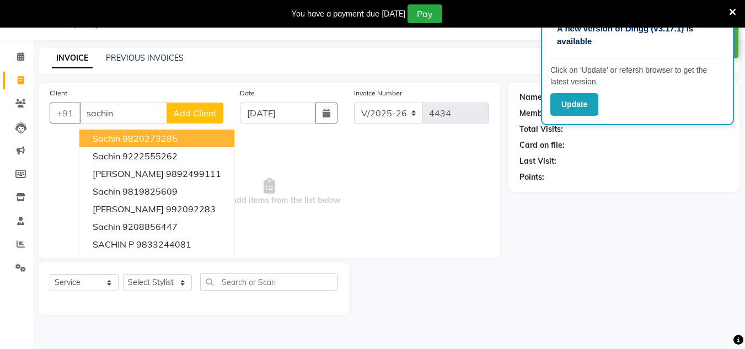
scroll to position [0, 0]
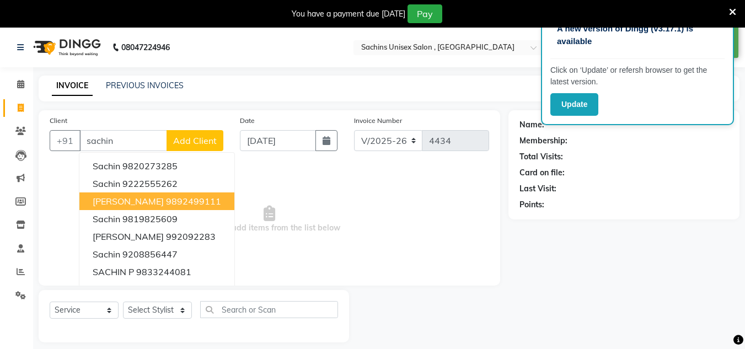
click at [138, 194] on button "[PERSON_NAME] 9892499111" at bounding box center [156, 201] width 155 height 18
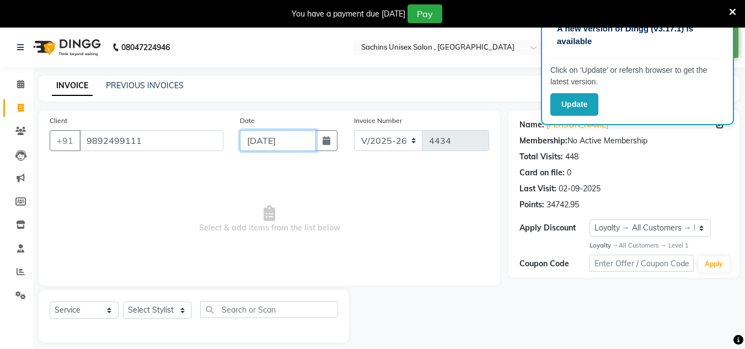
drag, startPoint x: 305, startPoint y: 142, endPoint x: 303, endPoint y: 148, distance: 7.2
click at [304, 142] on input "[DATE]" at bounding box center [278, 140] width 76 height 21
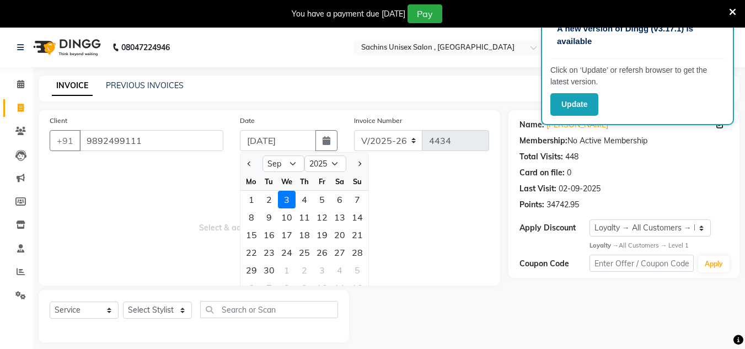
drag, startPoint x: 270, startPoint y: 200, endPoint x: 216, endPoint y: 269, distance: 87.7
click at [267, 203] on div "2" at bounding box center [269, 200] width 18 height 18
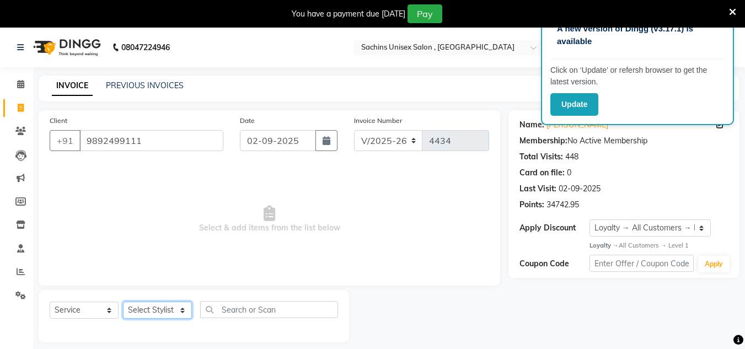
click at [163, 314] on select "Select Stylist [PERSON_NAME] new [PERSON_NAME] [PERSON_NAME] [PERSON_NAME] Owne…" at bounding box center [157, 310] width 69 height 17
click at [123, 302] on select "Select Stylist [PERSON_NAME] new [PERSON_NAME] [PERSON_NAME] [PERSON_NAME] Owne…" at bounding box center [157, 310] width 69 height 17
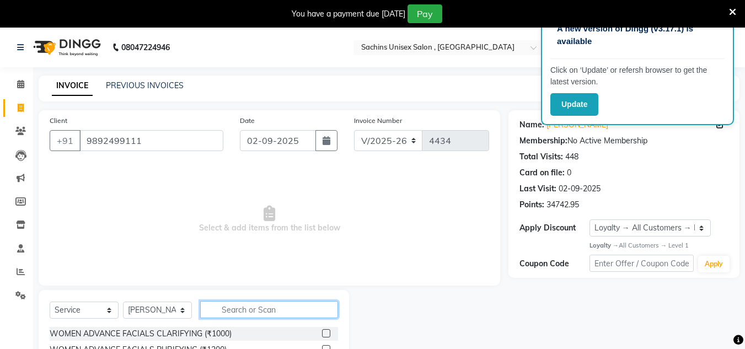
click at [239, 313] on input "text" at bounding box center [269, 309] width 138 height 17
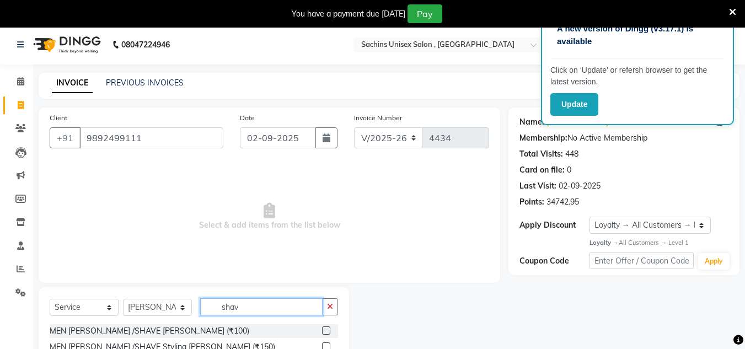
scroll to position [58, 0]
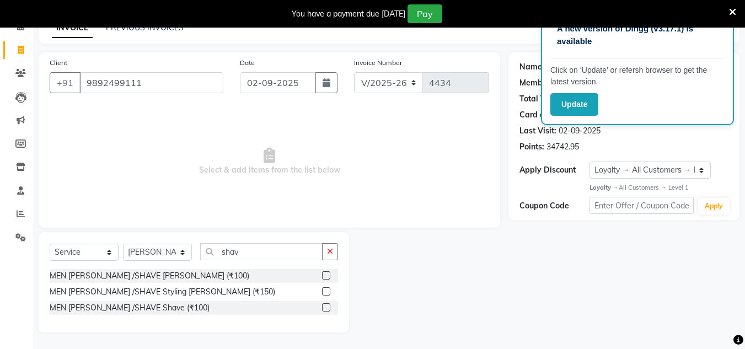
click at [329, 275] on label at bounding box center [326, 275] width 8 height 8
click at [329, 275] on input "checkbox" at bounding box center [325, 275] width 7 height 7
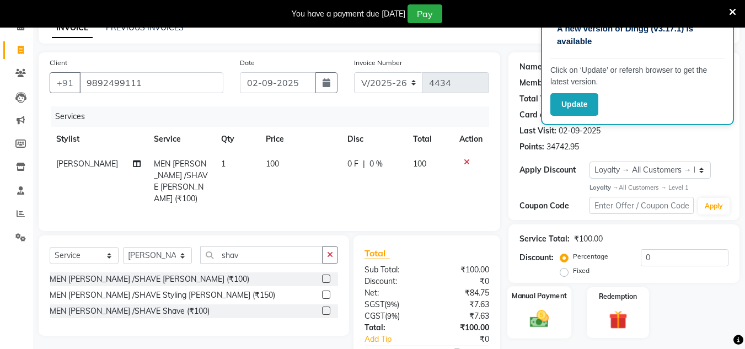
click at [542, 319] on img at bounding box center [539, 319] width 31 height 22
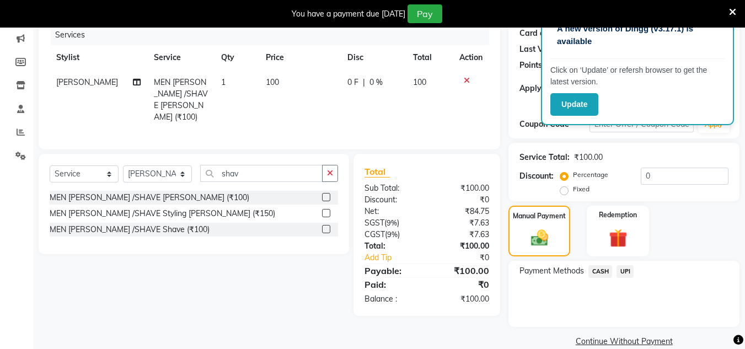
scroll to position [157, 0]
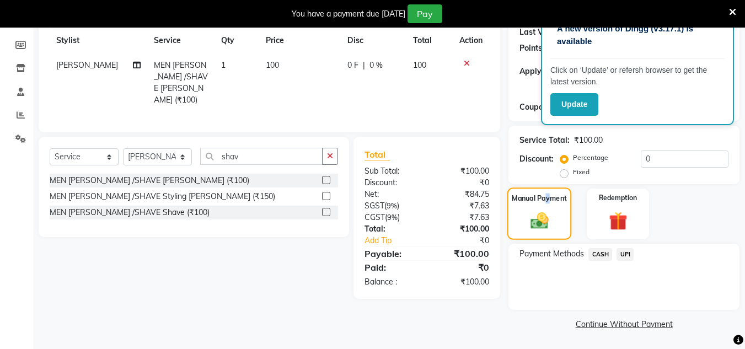
drag, startPoint x: 548, startPoint y: 205, endPoint x: 540, endPoint y: 208, distance: 8.6
click at [542, 206] on div "Manual Payment" at bounding box center [539, 213] width 64 height 52
click at [594, 261] on div "CASH" at bounding box center [598, 255] width 28 height 15
click at [594, 254] on span "CASH" at bounding box center [600, 254] width 24 height 13
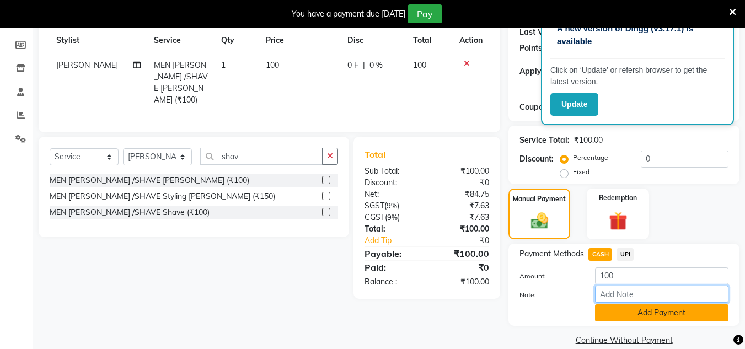
click at [604, 306] on div "Amount: 100 Note: Add Payment" at bounding box center [623, 294] width 209 height 54
click at [596, 310] on button "Add Payment" at bounding box center [661, 312] width 133 height 17
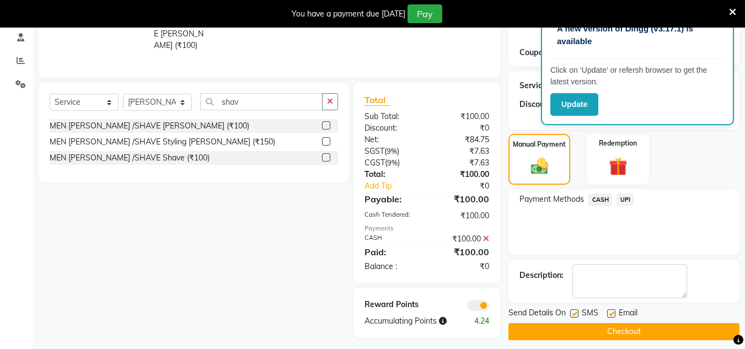
scroll to position [212, 0]
click at [526, 330] on button "Checkout" at bounding box center [623, 330] width 231 height 17
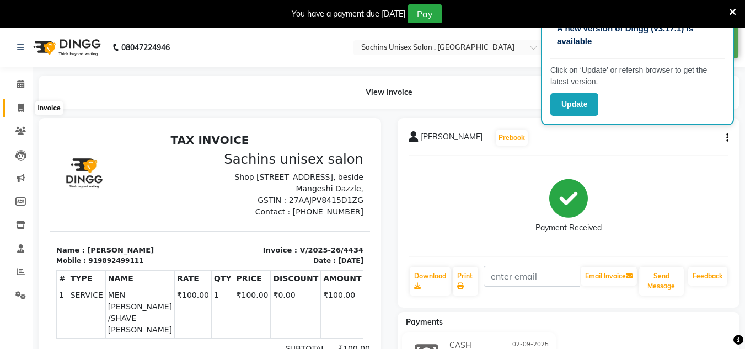
click at [20, 111] on icon at bounding box center [21, 108] width 6 height 8
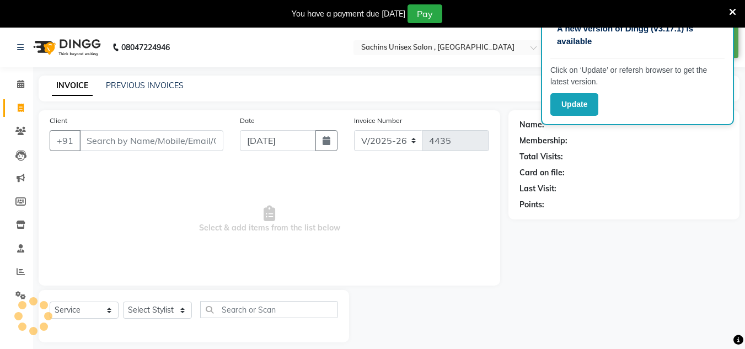
scroll to position [28, 0]
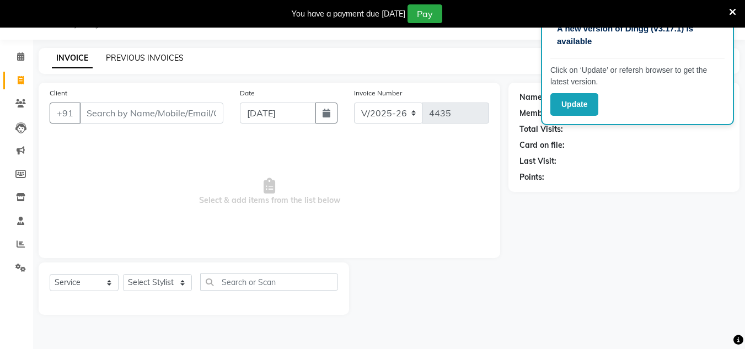
click at [116, 60] on link "PREVIOUS INVOICES" at bounding box center [145, 58] width 78 height 10
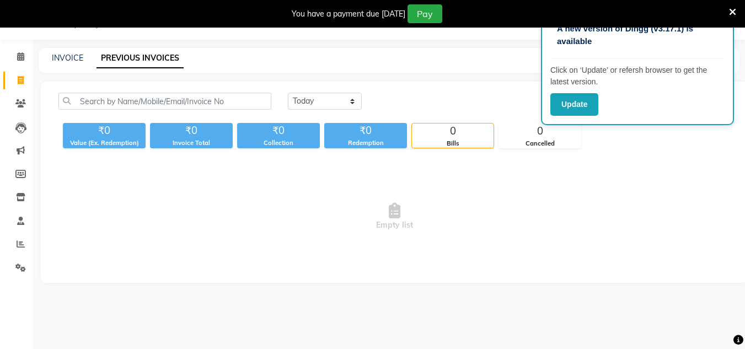
click at [429, 42] on div "A new version of Dingg (v3.17.1) is available Click on ‘Update’ or refersh brow…" at bounding box center [372, 174] width 745 height 349
click at [4, 80] on link "Invoice" at bounding box center [16, 81] width 26 height 18
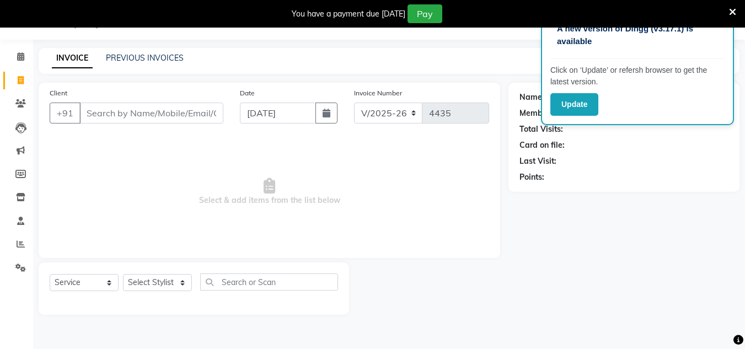
click at [179, 119] on input "Client" at bounding box center [151, 113] width 144 height 21
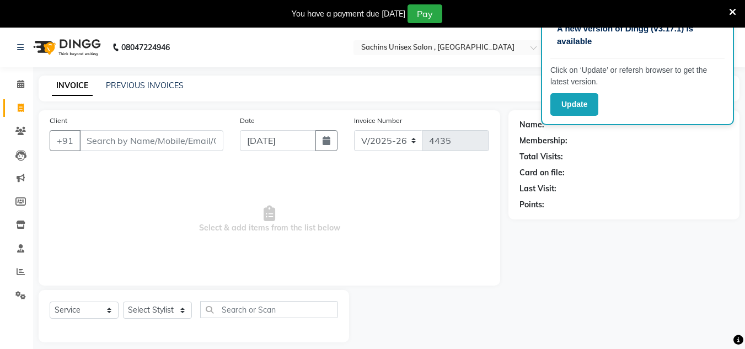
click at [628, 149] on div "Name: Membership: Total Visits: Card on file: Last Visit: Points:" at bounding box center [623, 163] width 209 height 96
click at [603, 101] on div "Update" at bounding box center [637, 104] width 174 height 23
click at [588, 110] on button "Update" at bounding box center [574, 104] width 48 height 23
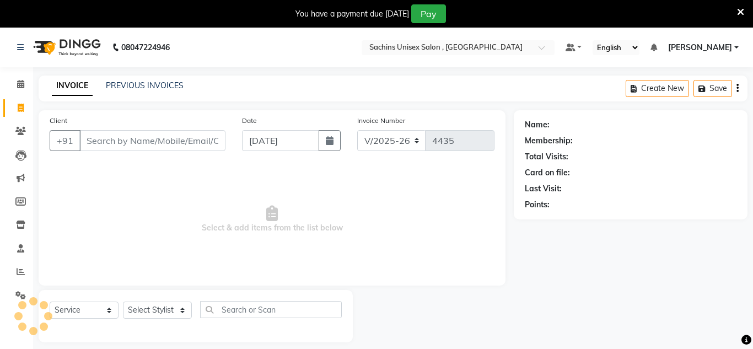
select select "6840"
select select "service"
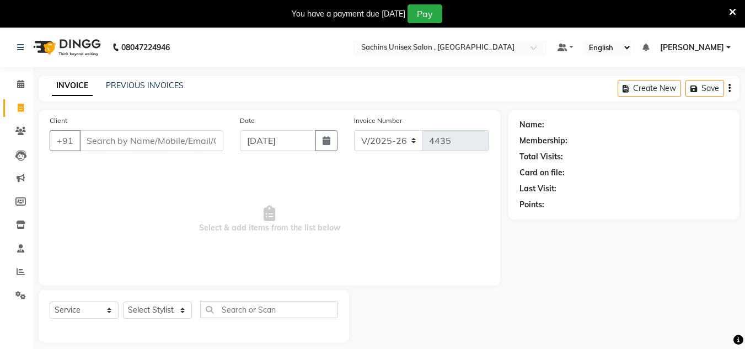
click at [186, 146] on input "Client" at bounding box center [151, 140] width 144 height 21
click at [155, 88] on link "PREVIOUS INVOICES" at bounding box center [145, 85] width 78 height 10
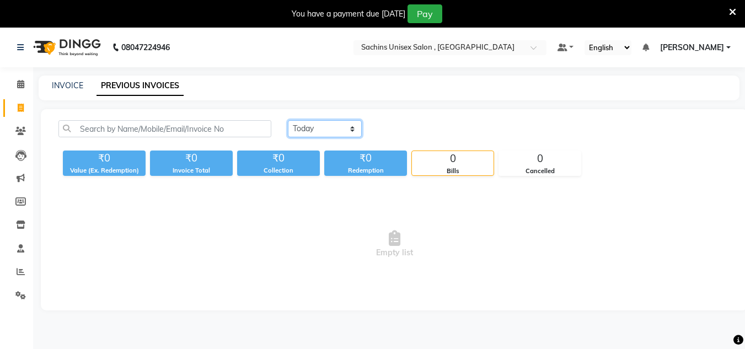
click at [324, 128] on select "[DATE] [DATE] Custom Range" at bounding box center [325, 128] width 74 height 17
select select "[DATE]"
click at [288, 120] on select "[DATE] [DATE] Custom Range" at bounding box center [325, 128] width 74 height 17
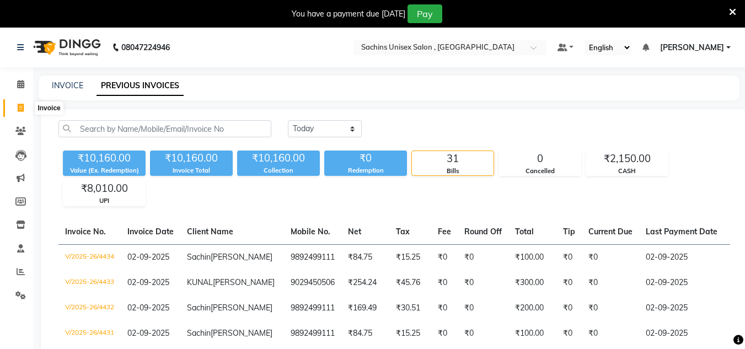
click at [19, 106] on icon at bounding box center [21, 108] width 6 height 8
select select "6840"
select select "service"
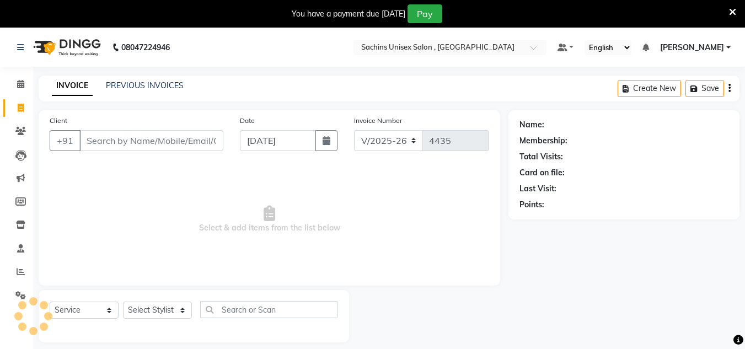
scroll to position [28, 0]
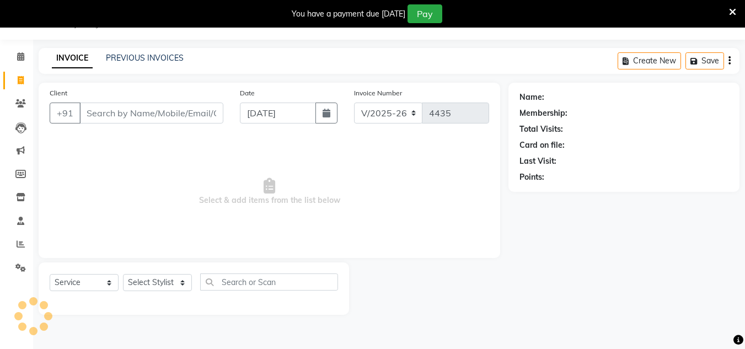
click at [108, 112] on input "Client" at bounding box center [151, 113] width 144 height 21
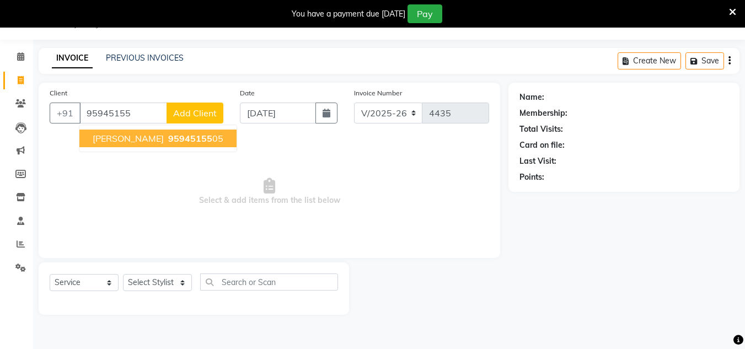
click at [168, 140] on span "95945155" at bounding box center [190, 138] width 44 height 11
type input "9594515505"
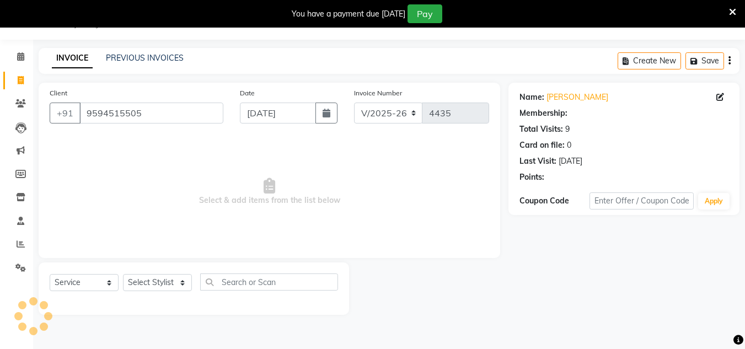
select select "1: Object"
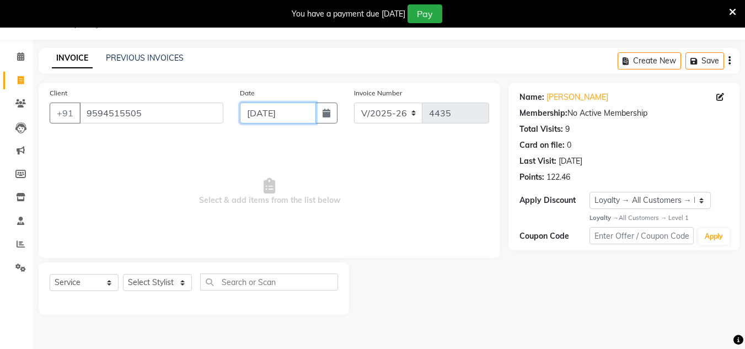
click at [310, 114] on input "[DATE]" at bounding box center [278, 113] width 76 height 21
select select "9"
select select "2025"
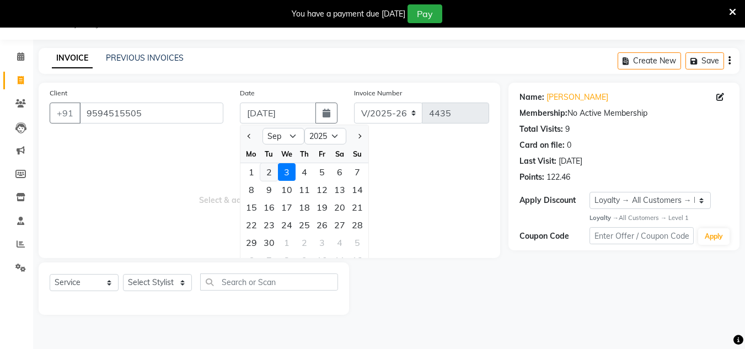
click at [266, 175] on div "2" at bounding box center [269, 172] width 18 height 18
type input "02-09-2025"
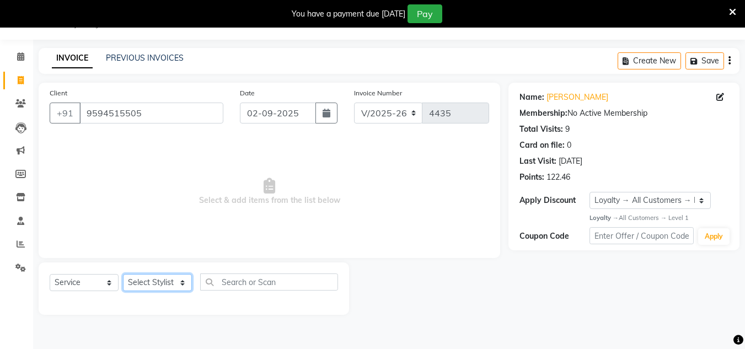
click at [178, 283] on select "Select Stylist [PERSON_NAME] new [PERSON_NAME] [PERSON_NAME] [PERSON_NAME] Owne…" at bounding box center [157, 282] width 69 height 17
select select "88197"
click at [123, 274] on select "Select Stylist [PERSON_NAME] new [PERSON_NAME] [PERSON_NAME] [PERSON_NAME] Owne…" at bounding box center [157, 282] width 69 height 17
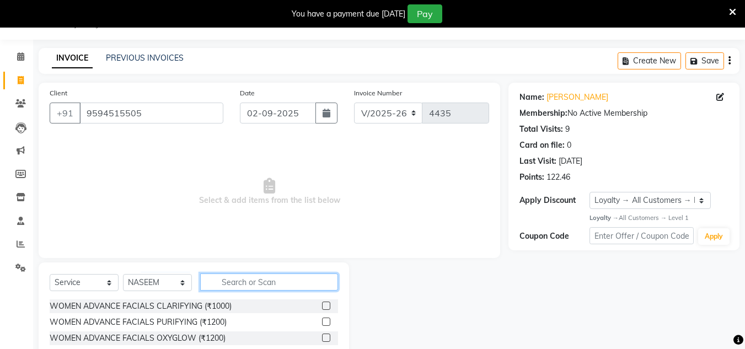
click at [244, 276] on input "text" at bounding box center [269, 281] width 138 height 17
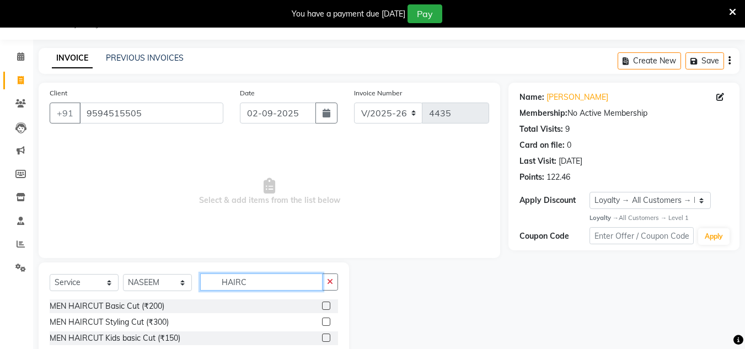
type input "HAIRC"
drag, startPoint x: 324, startPoint y: 304, endPoint x: 336, endPoint y: 296, distance: 13.9
click at [325, 304] on label at bounding box center [326, 306] width 8 height 8
click at [325, 304] on input "checkbox" at bounding box center [325, 306] width 7 height 7
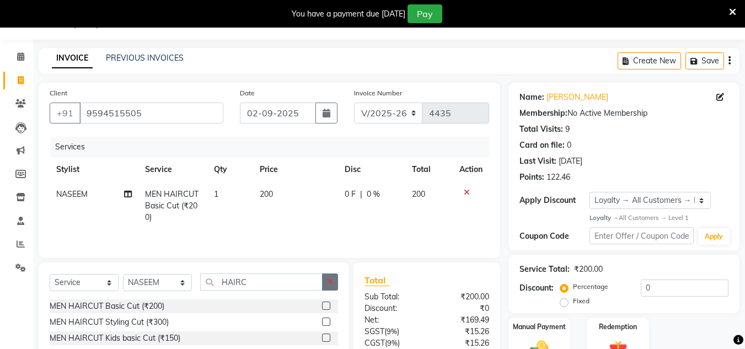
checkbox input "false"
drag, startPoint x: 332, startPoint y: 283, endPoint x: 314, endPoint y: 286, distance: 18.9
click at [331, 283] on icon "button" at bounding box center [330, 282] width 6 height 8
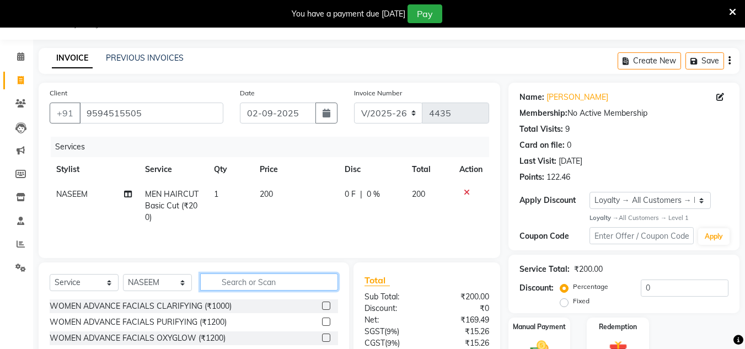
drag, startPoint x: 314, startPoint y: 286, endPoint x: 316, endPoint y: 278, distance: 8.6
click at [313, 286] on input "text" at bounding box center [269, 281] width 138 height 17
type input "SHAV"
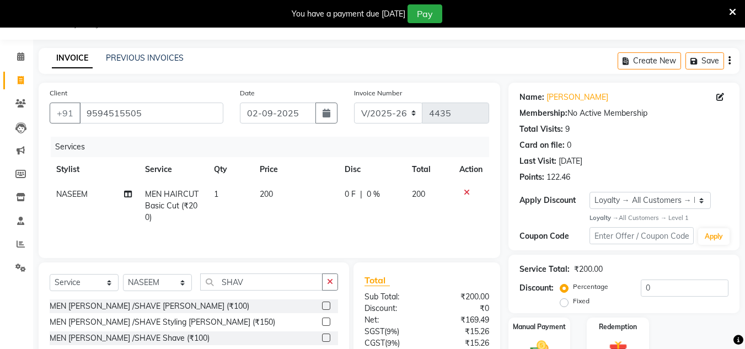
click at [326, 305] on label at bounding box center [326, 306] width 8 height 8
click at [326, 305] on input "checkbox" at bounding box center [325, 306] width 7 height 7
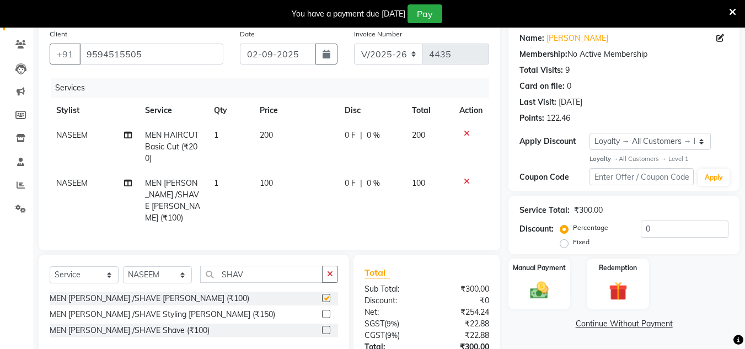
checkbox input "false"
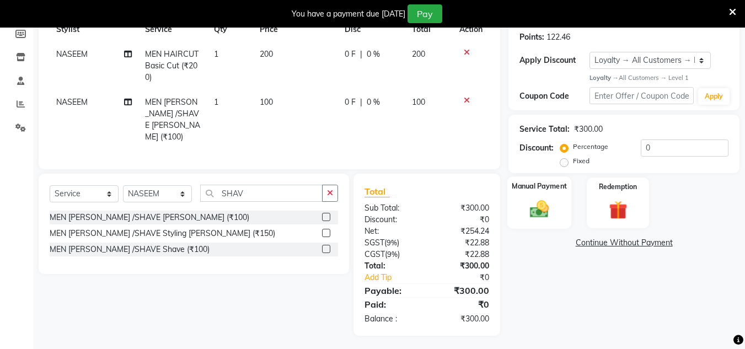
click at [539, 212] on img at bounding box center [539, 209] width 31 height 22
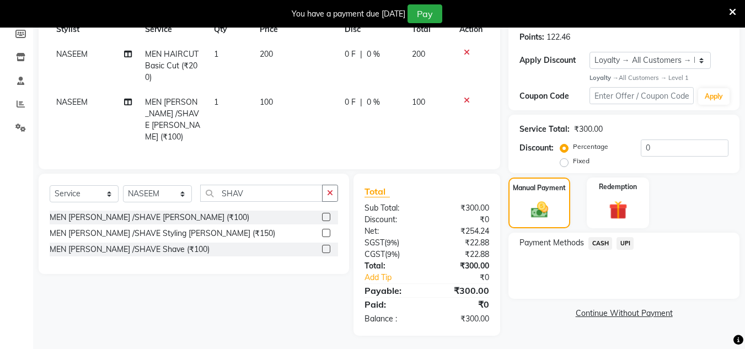
drag, startPoint x: 602, startPoint y: 242, endPoint x: 602, endPoint y: 255, distance: 12.7
click at [602, 243] on span "CASH" at bounding box center [600, 243] width 24 height 13
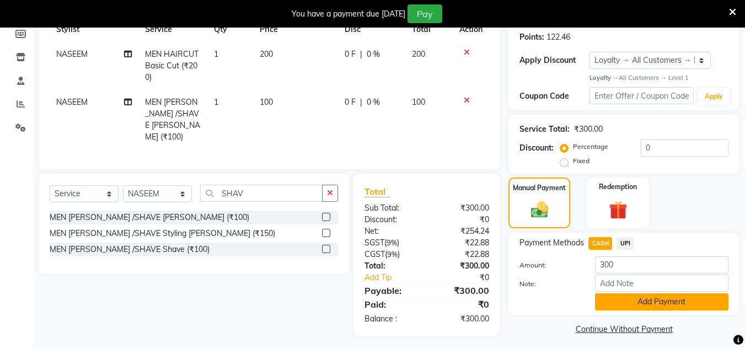
click at [615, 297] on button "Add Payment" at bounding box center [661, 301] width 133 height 17
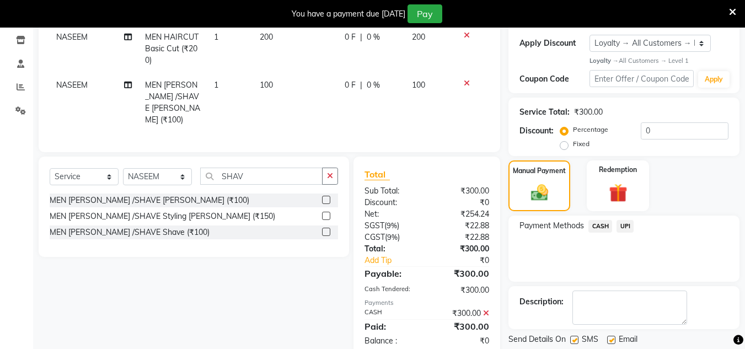
scroll to position [273, 0]
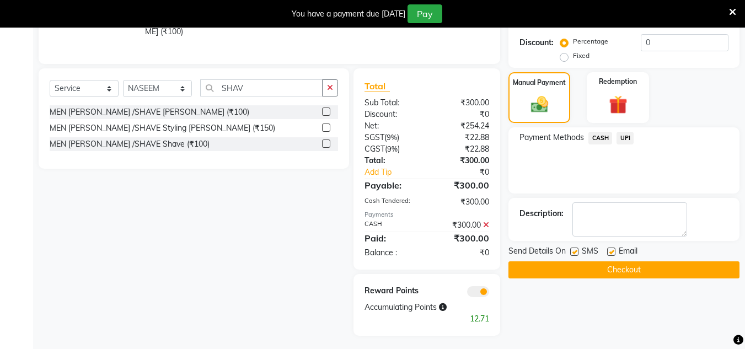
click at [621, 262] on button "Checkout" at bounding box center [623, 269] width 231 height 17
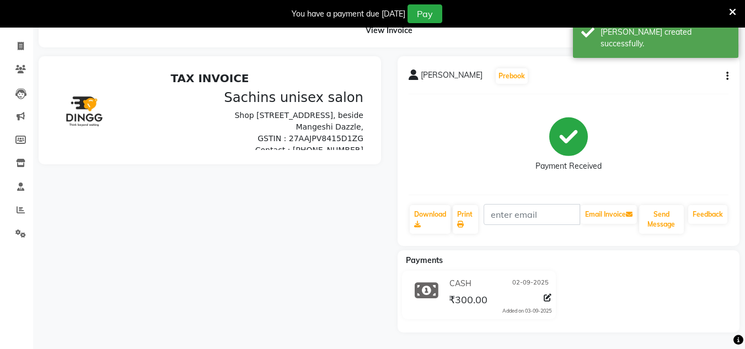
scroll to position [164, 0]
